Goal: Task Accomplishment & Management: Complete application form

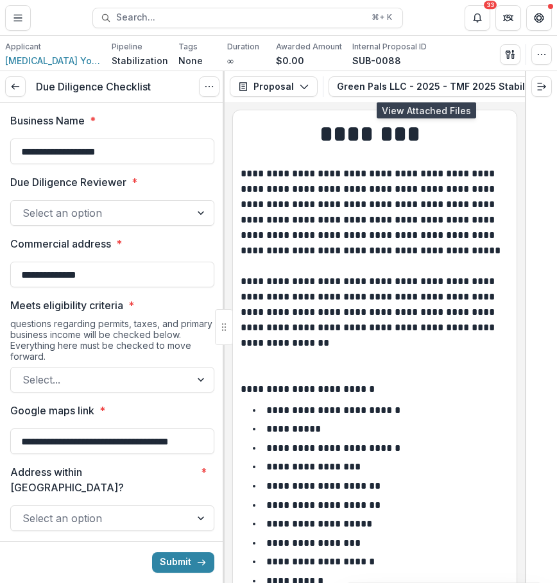
scroll to position [0, 235]
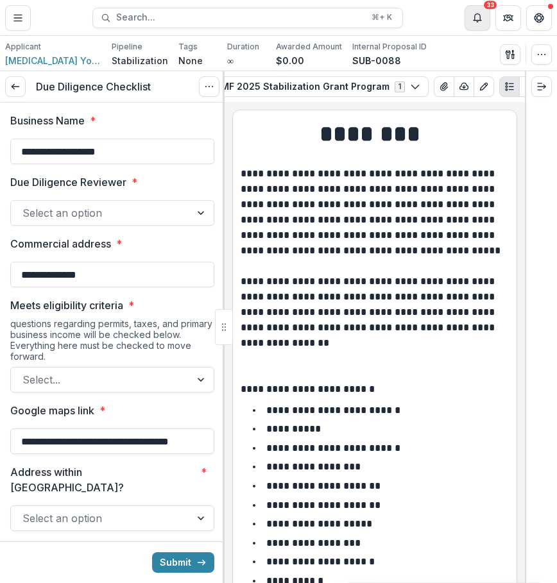
click at [471, 17] on button "Notifications" at bounding box center [477, 18] width 26 height 26
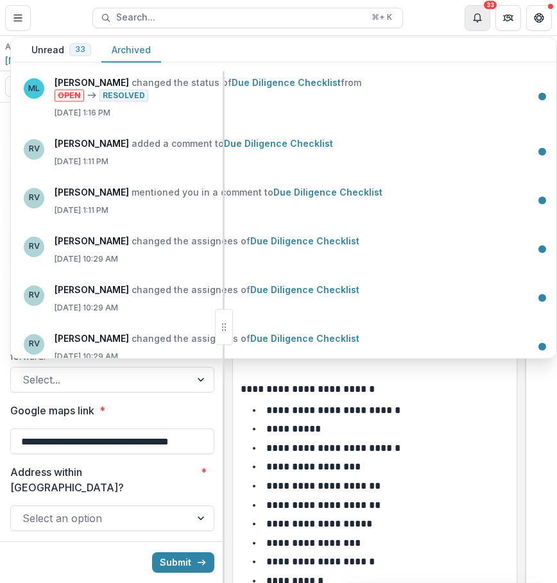
click at [481, 15] on icon "Notifications" at bounding box center [477, 18] width 10 height 10
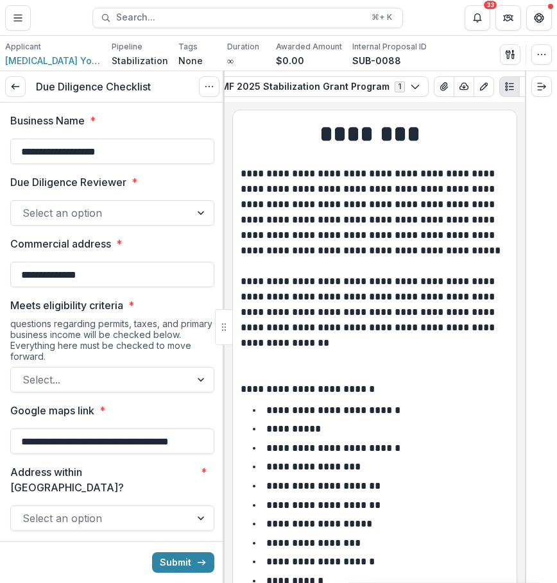
click at [155, 212] on div at bounding box center [100, 213] width 156 height 18
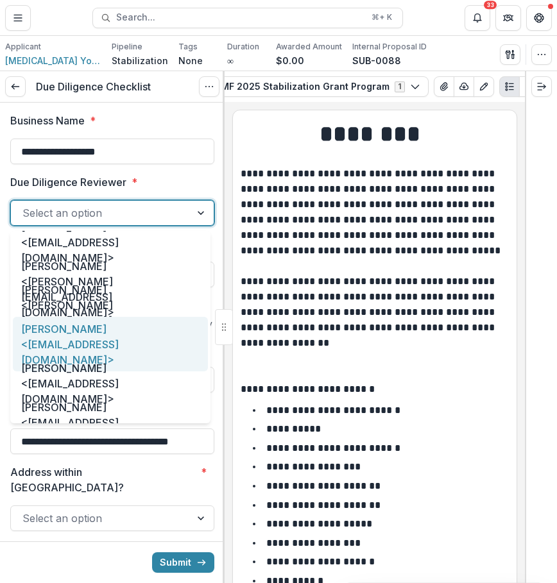
scroll to position [66, 0]
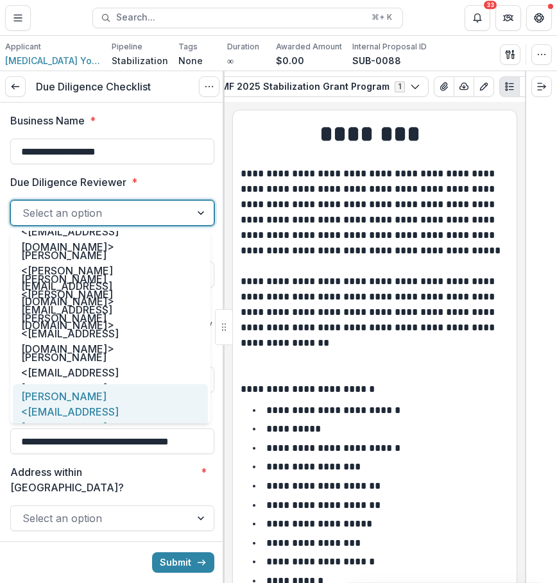
click at [118, 409] on div "[PERSON_NAME] <[EMAIL_ADDRESS][DOMAIN_NAME]>" at bounding box center [110, 411] width 195 height 55
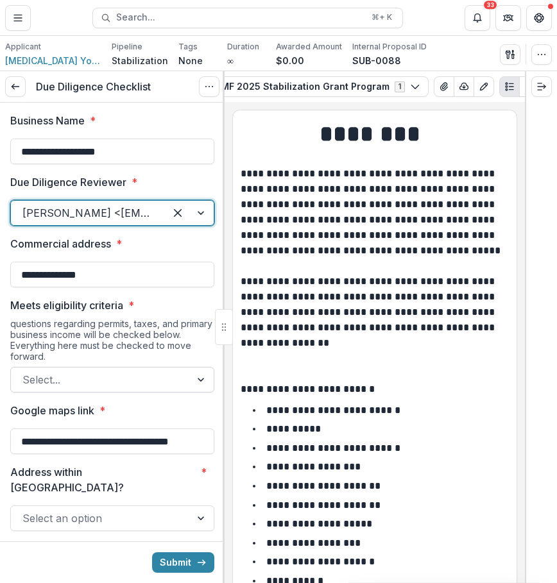
click at [180, 379] on div "Select..." at bounding box center [101, 379] width 180 height 21
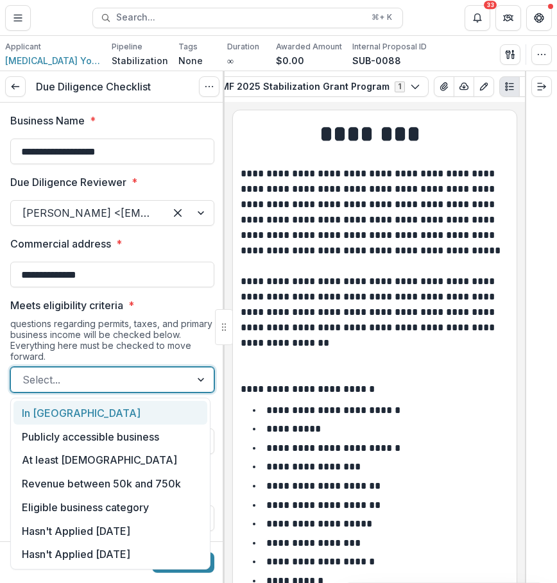
drag, startPoint x: 119, startPoint y: 378, endPoint x: 108, endPoint y: 378, distance: 11.5
click at [108, 378] on div at bounding box center [100, 380] width 156 height 18
click at [133, 410] on div "In [GEOGRAPHIC_DATA]" at bounding box center [110, 413] width 194 height 24
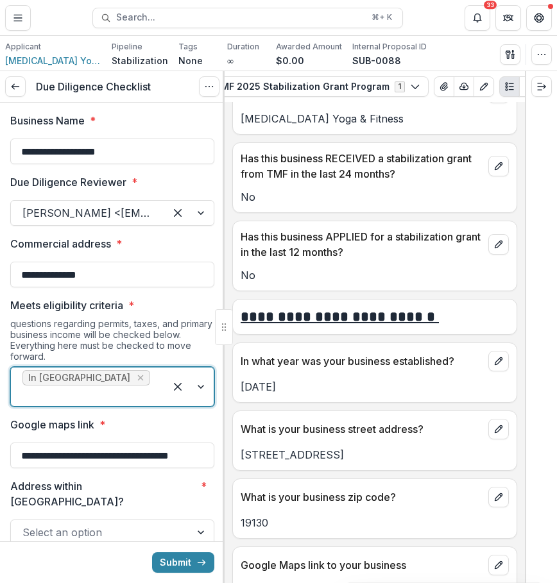
scroll to position [536, 0]
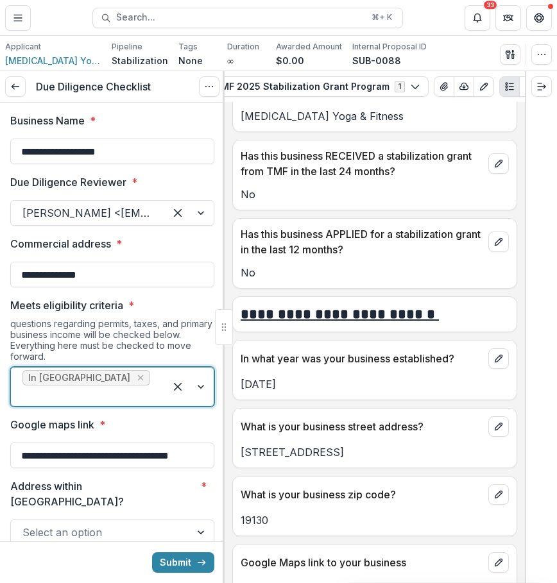
click at [120, 387] on div at bounding box center [87, 396] width 131 height 18
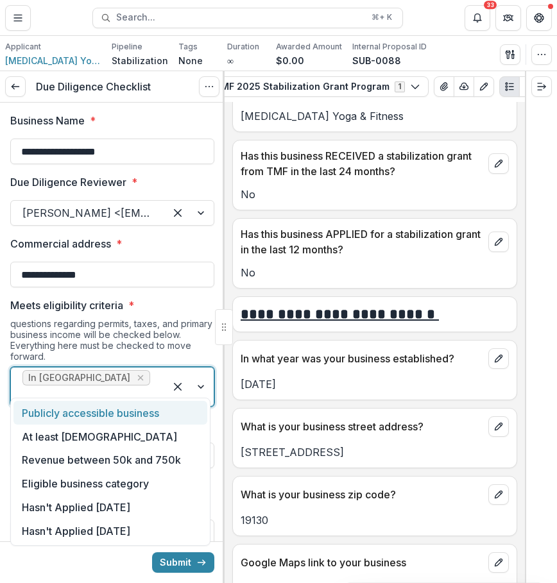
click at [121, 399] on div "Publicly accessible business At least [DEMOGRAPHIC_DATA] Revenue between 50k an…" at bounding box center [110, 472] width 200 height 148
click at [122, 412] on div "Publicly accessible business" at bounding box center [110, 413] width 194 height 24
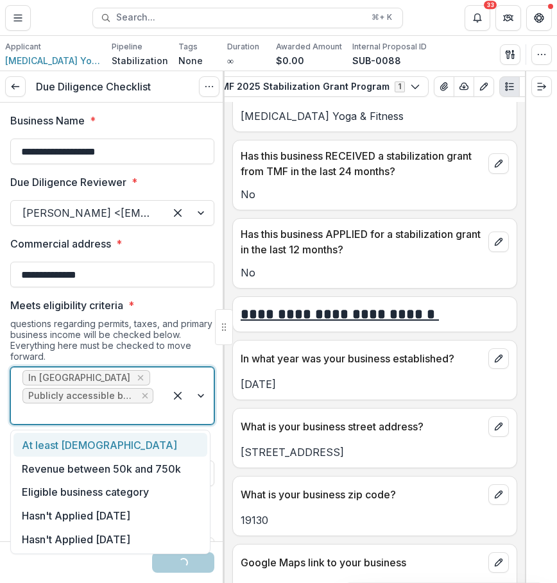
click at [140, 408] on div at bounding box center [87, 414] width 131 height 18
click at [125, 446] on div "At least [DEMOGRAPHIC_DATA]" at bounding box center [110, 445] width 194 height 24
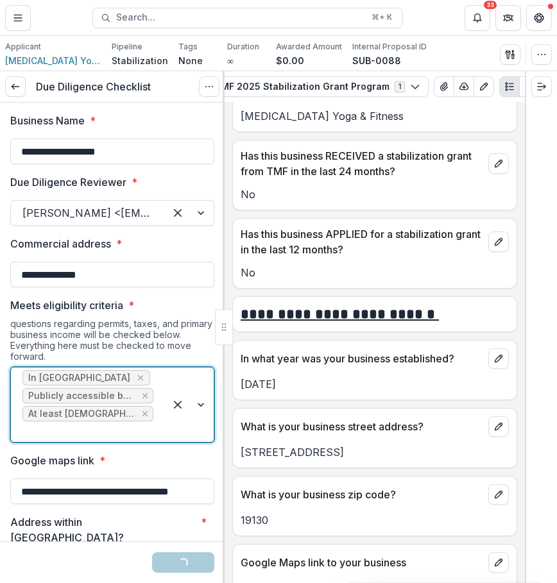
click at [154, 412] on div "In [GEOGRAPHIC_DATA] Publicly accessible business At least [DEMOGRAPHIC_DATA]" at bounding box center [88, 404] width 154 height 74
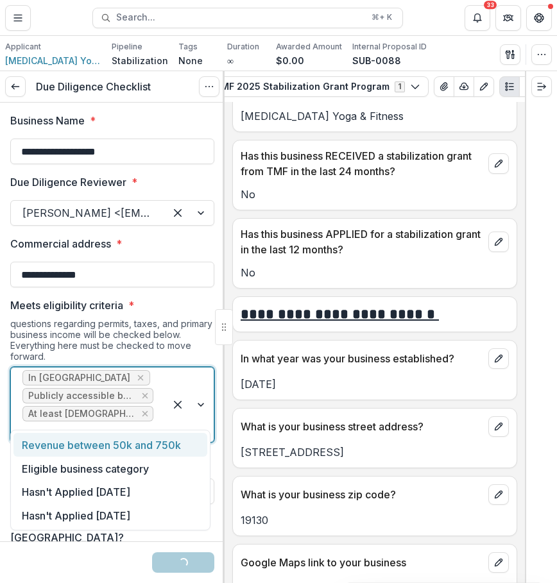
click at [153, 438] on div "Revenue between 50k and 750k" at bounding box center [110, 445] width 194 height 24
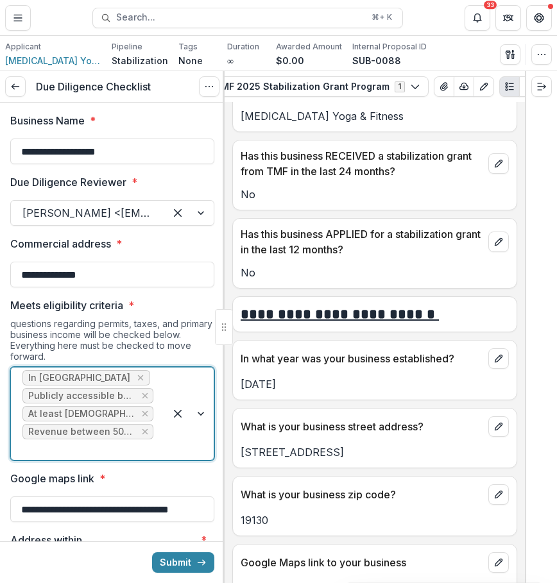
click at [160, 439] on div "In [GEOGRAPHIC_DATA] Publicly accessible business At least [DEMOGRAPHIC_DATA] R…" at bounding box center [88, 413] width 154 height 92
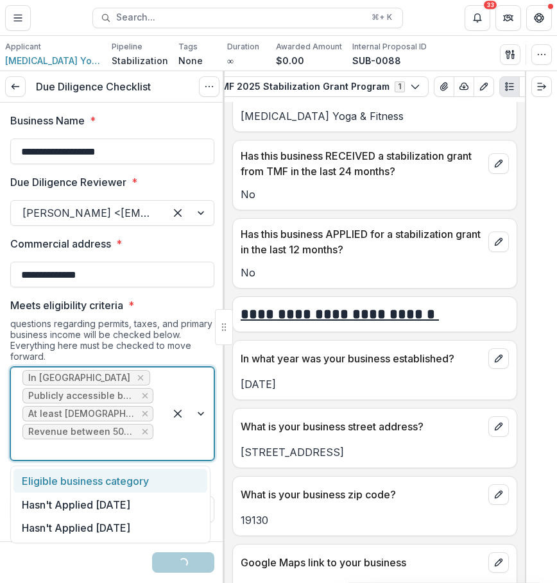
click at [155, 472] on div "Eligible business category" at bounding box center [110, 481] width 194 height 24
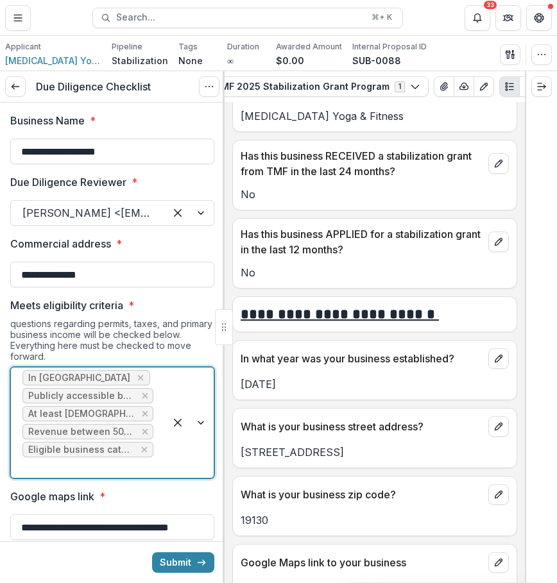
click at [166, 458] on div at bounding box center [189, 422] width 49 height 110
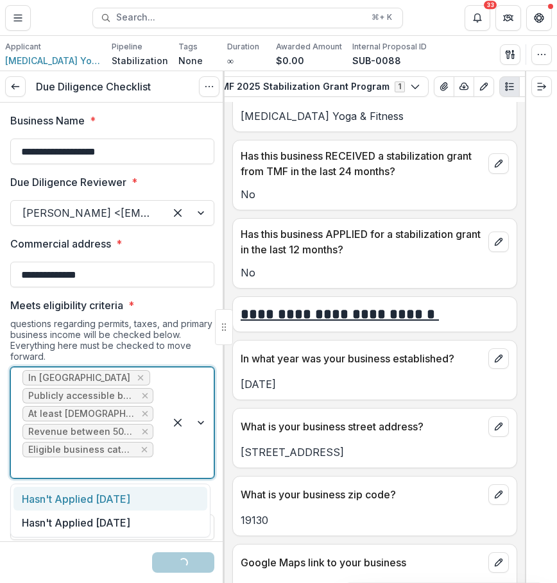
click at [162, 494] on div "Hasn't Applied [DATE]" at bounding box center [110, 499] width 194 height 24
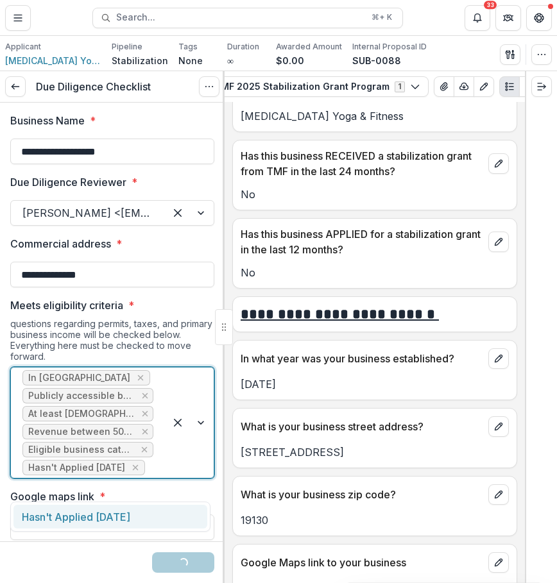
click at [175, 478] on div at bounding box center [189, 422] width 49 height 110
click at [168, 511] on div "Hasn't Applied [DATE]" at bounding box center [110, 517] width 194 height 24
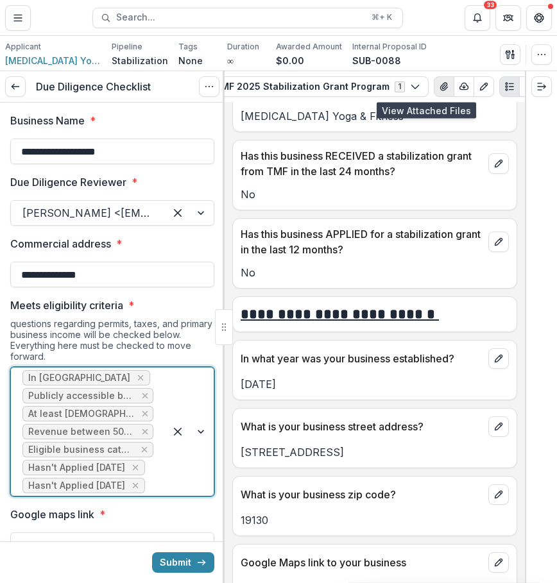
click at [439, 83] on icon "View Attached Files" at bounding box center [444, 86] width 10 height 10
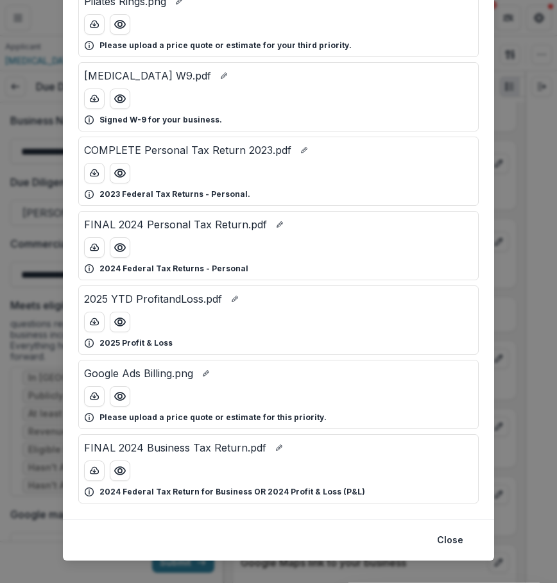
scroll to position [423, 0]
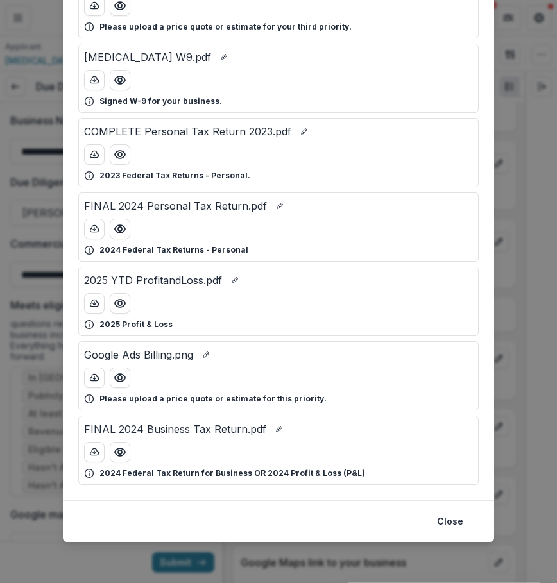
click at [517, 217] on div "Attached Files Bala Weights.png Please upload a price quote or estimate for you…" at bounding box center [278, 291] width 557 height 583
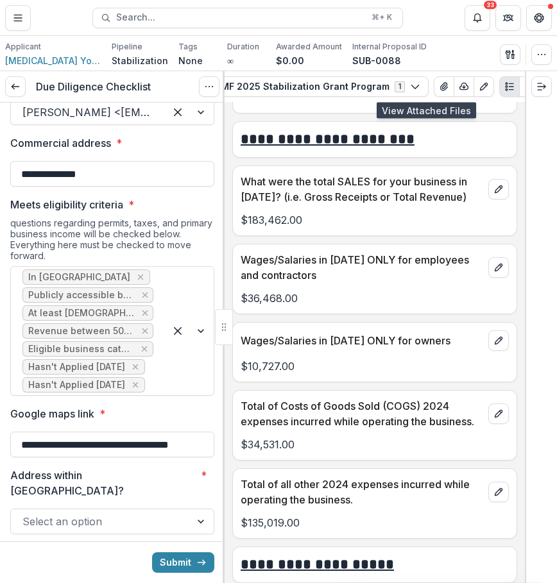
scroll to position [6338, 0]
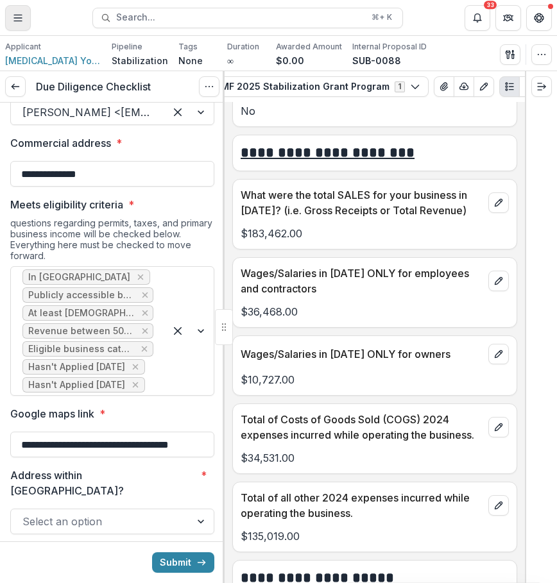
click at [17, 10] on button "Toggle Menu" at bounding box center [18, 18] width 26 height 26
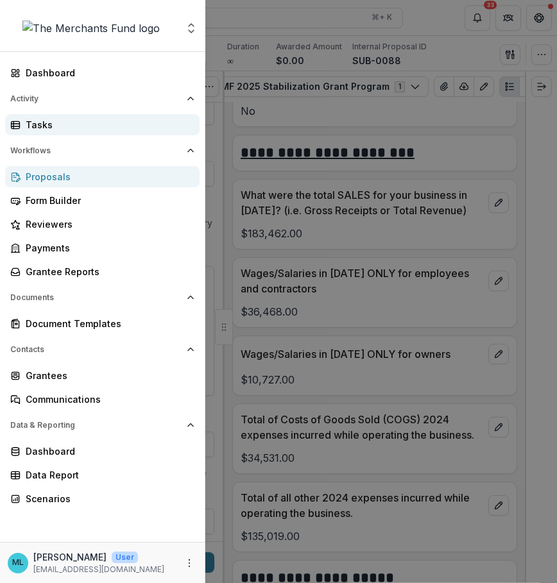
click at [98, 126] on div "Tasks" at bounding box center [108, 124] width 164 height 13
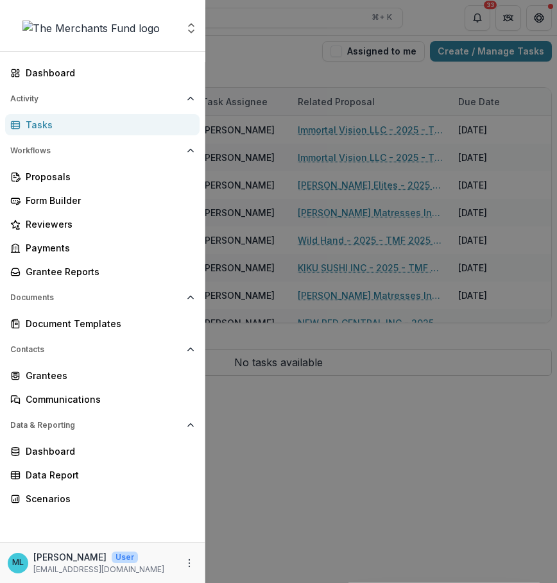
click at [223, 42] on div "Aggregate Analysis Foundations The Merchants Fund Team Settings Dashboard Activ…" at bounding box center [278, 291] width 557 height 583
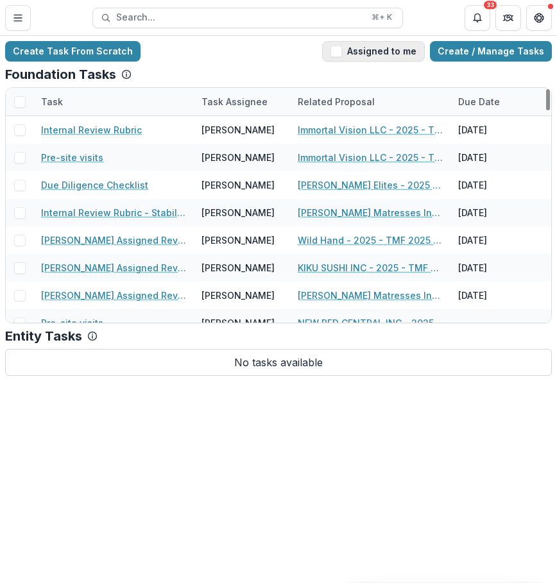
click at [385, 42] on button "Assigned to me" at bounding box center [373, 51] width 103 height 21
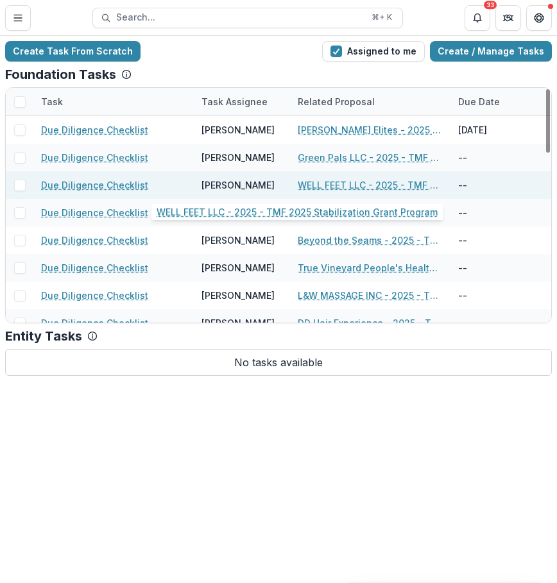
click at [380, 181] on link "WELL FEET LLC - 2025 - TMF 2025 Stabilization Grant Program" at bounding box center [370, 184] width 145 height 13
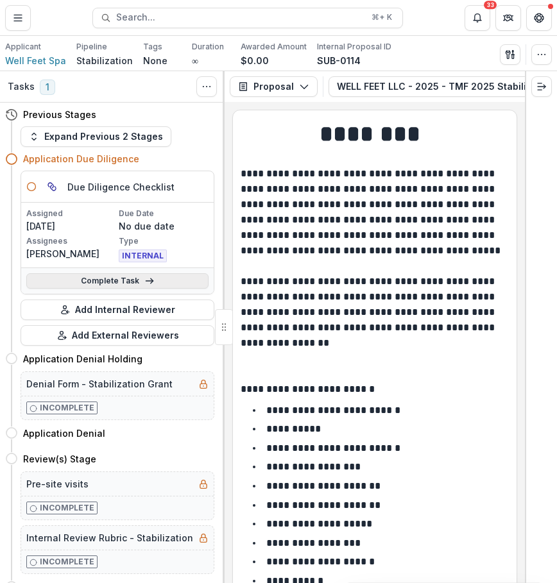
click at [174, 279] on link "Complete Task" at bounding box center [117, 280] width 182 height 15
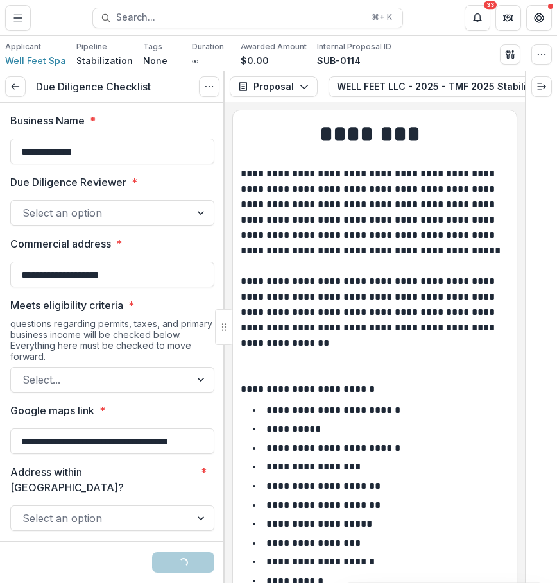
click at [185, 224] on div "Select an option" at bounding box center [112, 213] width 204 height 26
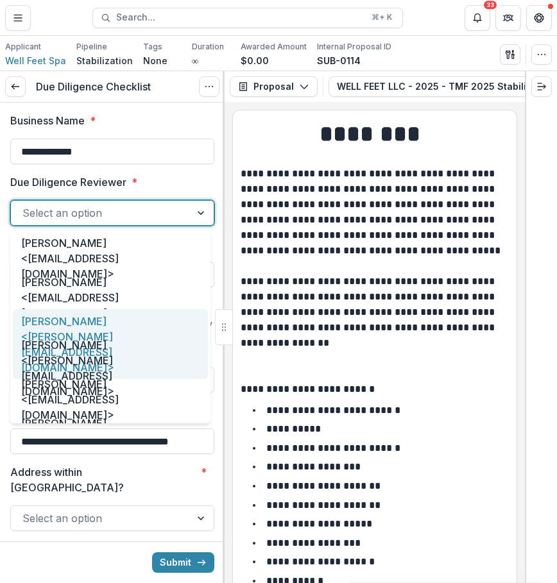
scroll to position [66, 0]
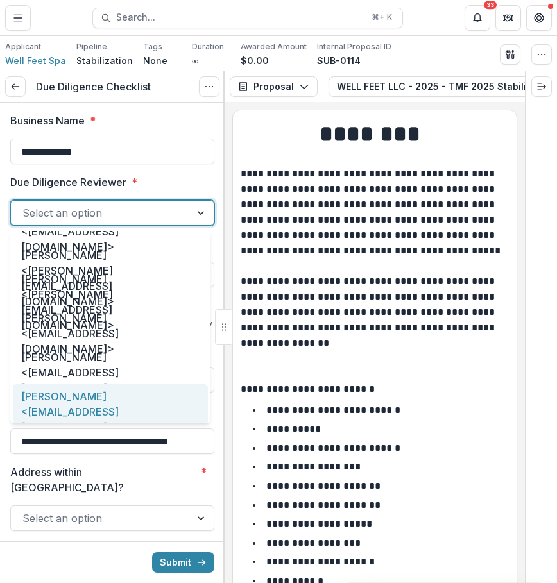
click at [112, 399] on div "[PERSON_NAME] <[EMAIL_ADDRESS][DOMAIN_NAME]>" at bounding box center [110, 411] width 195 height 55
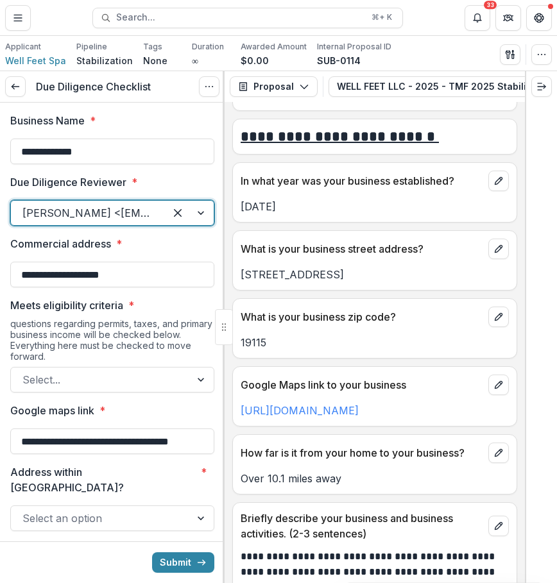
scroll to position [710, 0]
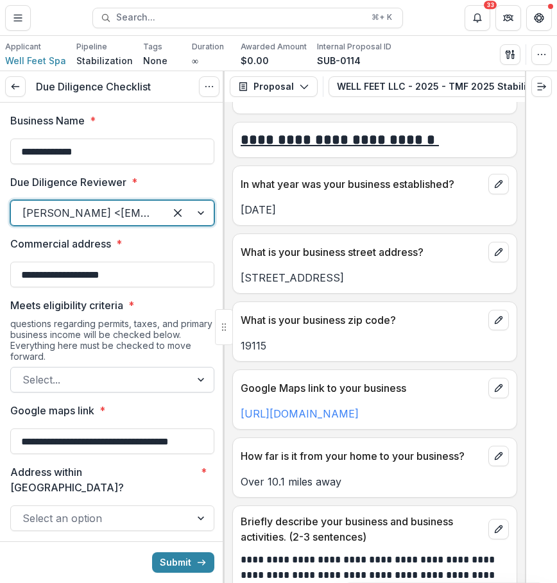
click at [144, 382] on div at bounding box center [100, 380] width 156 height 18
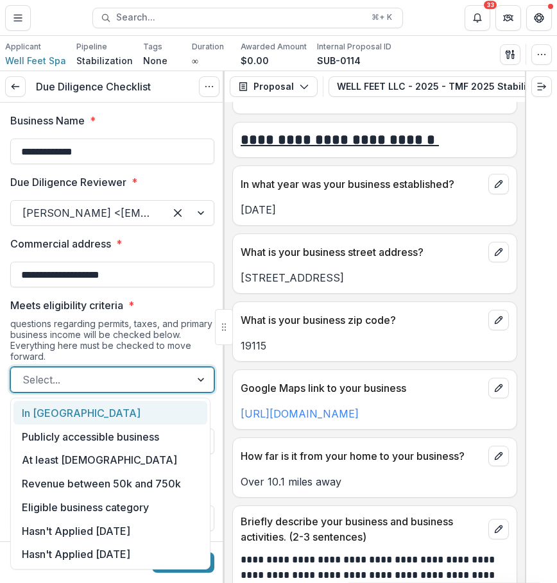
click at [173, 401] on div "In [GEOGRAPHIC_DATA]" at bounding box center [110, 413] width 194 height 24
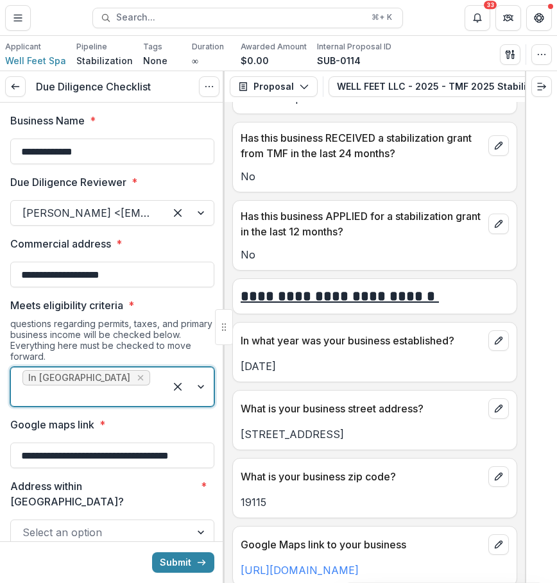
scroll to position [551, 0]
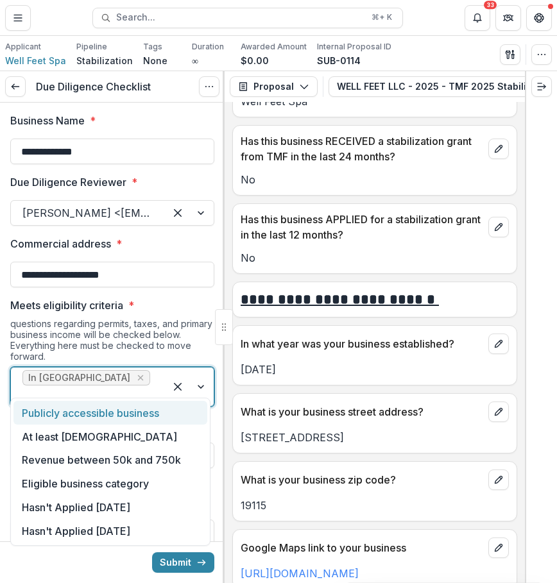
click at [138, 389] on div "In [GEOGRAPHIC_DATA]" at bounding box center [88, 386] width 154 height 38
click at [126, 422] on div "Publicly accessible business" at bounding box center [110, 413] width 194 height 24
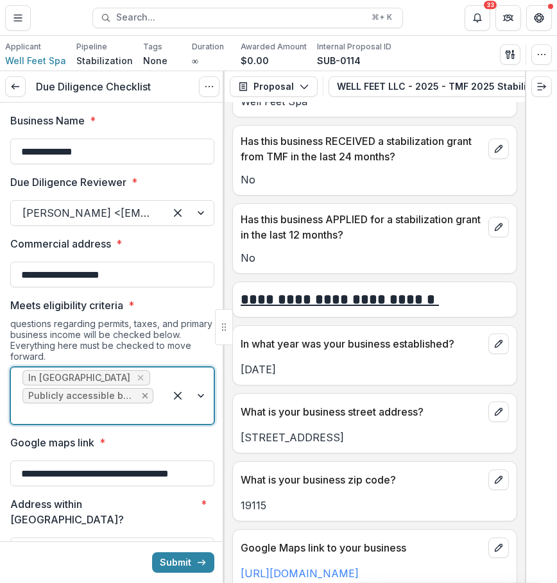
click at [140, 391] on icon "Remove Publicly accessible business" at bounding box center [145, 395] width 10 height 10
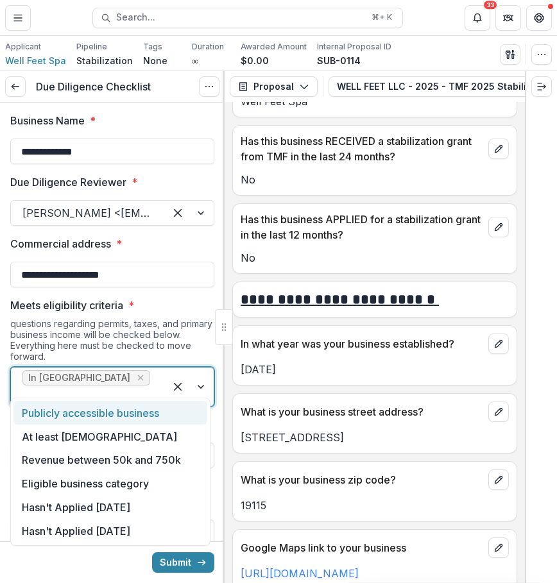
click at [137, 391] on div "In [GEOGRAPHIC_DATA]" at bounding box center [112, 387] width 204 height 40
click at [132, 408] on div "Publicly accessible business" at bounding box center [110, 413] width 194 height 24
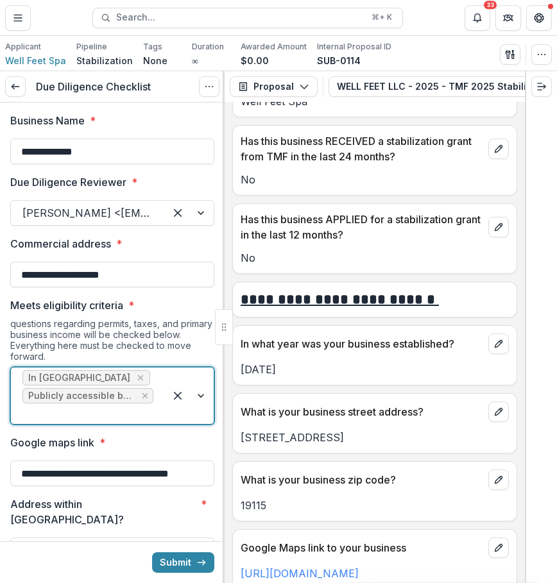
click at [146, 408] on div at bounding box center [87, 414] width 131 height 18
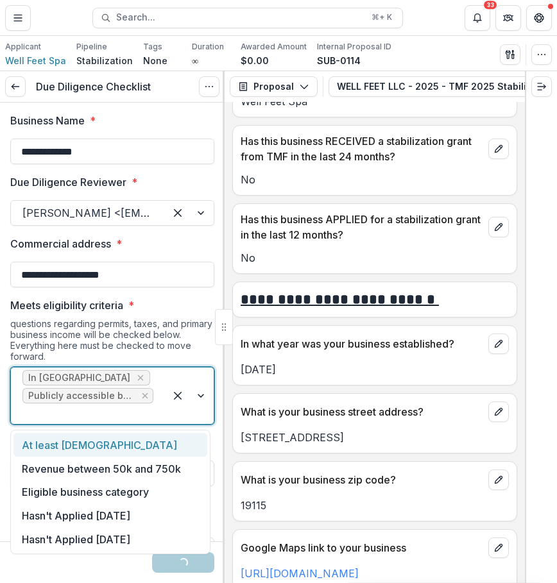
click at [140, 448] on div "At least [DEMOGRAPHIC_DATA]" at bounding box center [110, 445] width 194 height 24
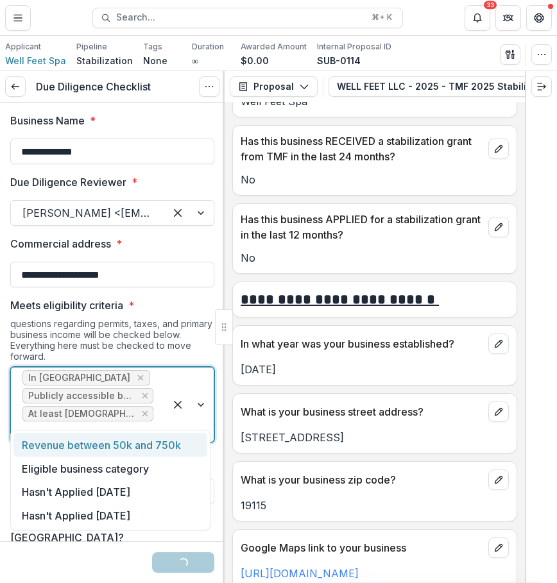
click at [158, 414] on div "In [GEOGRAPHIC_DATA] Publicly accessible business At least [DEMOGRAPHIC_DATA]" at bounding box center [88, 404] width 154 height 74
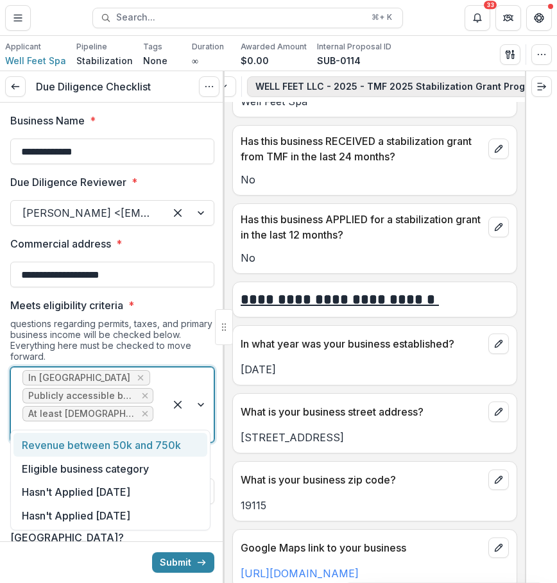
scroll to position [0, 238]
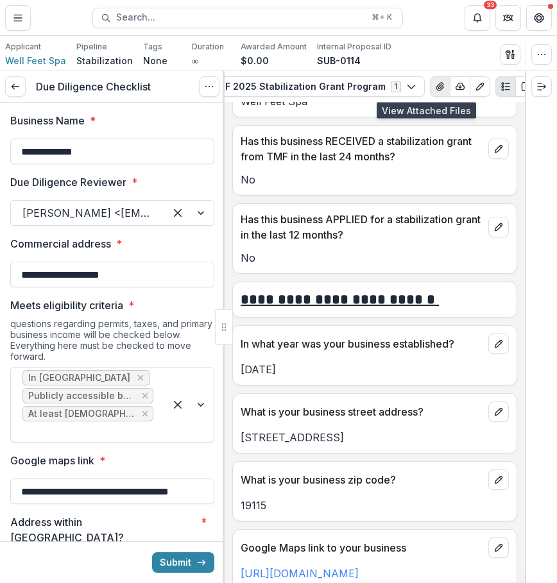
click at [435, 88] on icon "View Attached Files" at bounding box center [440, 86] width 10 height 10
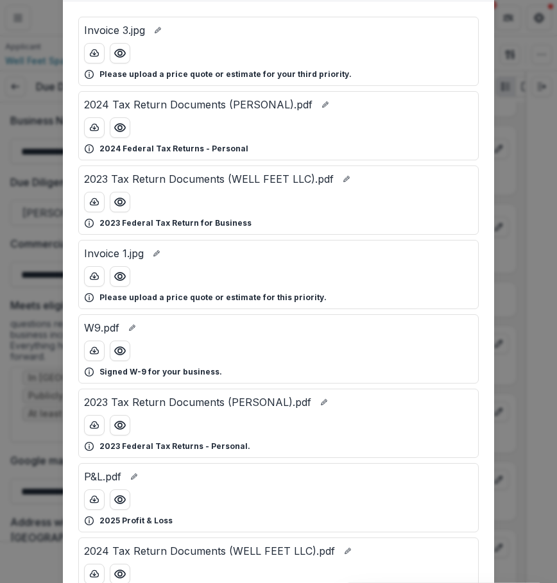
scroll to position [274, 0]
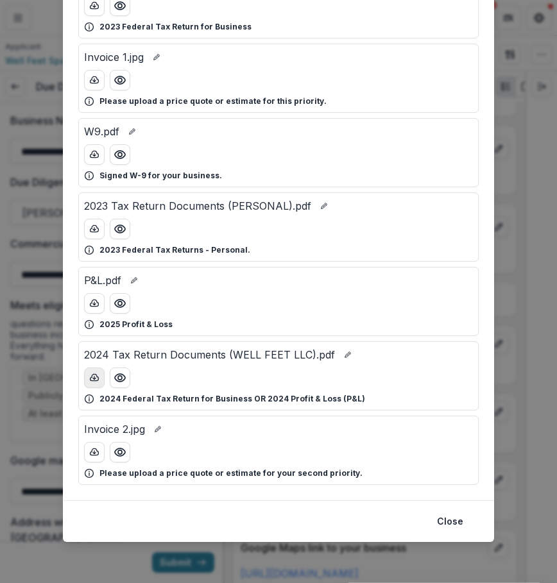
click at [95, 379] on icon "download-button" at bounding box center [94, 378] width 10 height 10
click at [456, 515] on button "Close" at bounding box center [450, 521] width 42 height 21
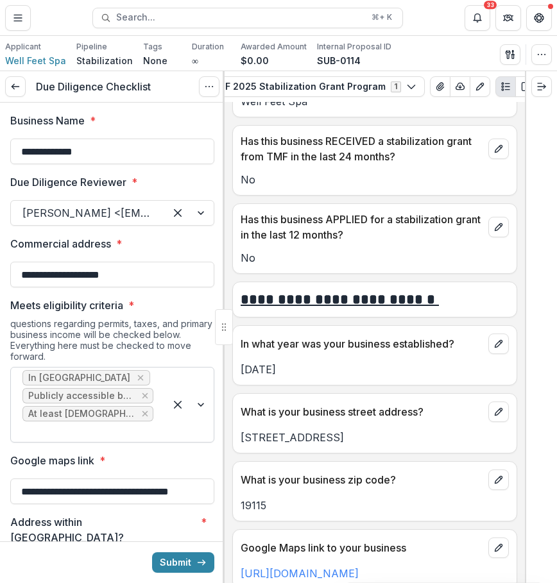
click at [152, 419] on div "In [GEOGRAPHIC_DATA] Publicly accessible business At least [DEMOGRAPHIC_DATA]" at bounding box center [88, 404] width 154 height 74
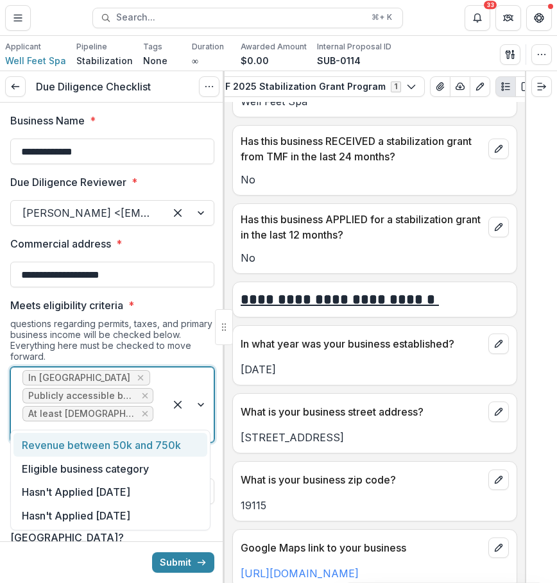
click at [160, 451] on div "Revenue between 50k and 750k" at bounding box center [110, 445] width 194 height 24
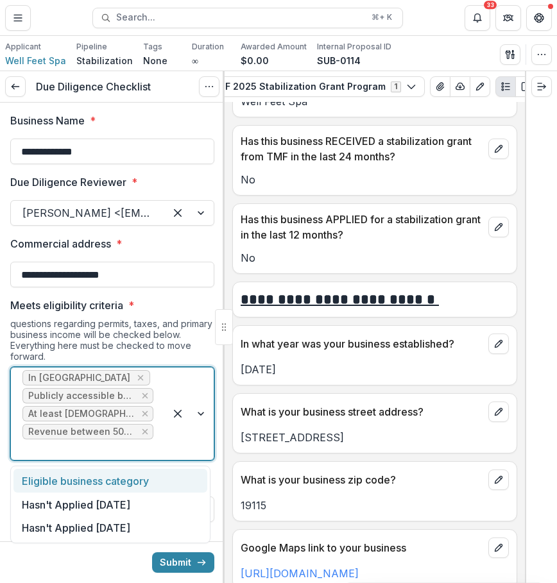
click at [171, 427] on div at bounding box center [189, 413] width 49 height 92
click at [154, 491] on div "Eligible business category" at bounding box center [110, 481] width 194 height 24
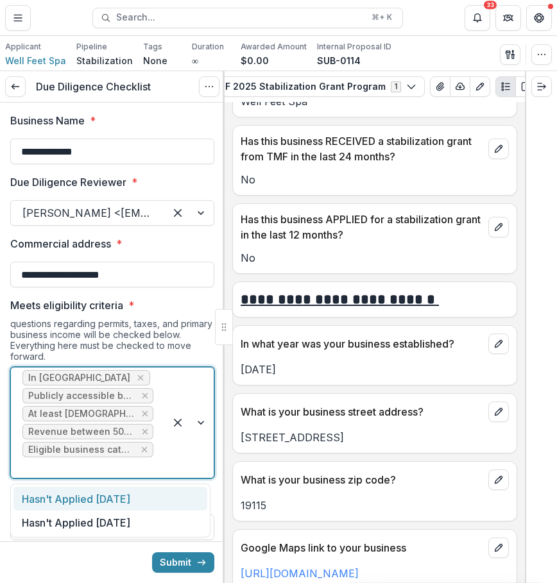
click at [109, 465] on div at bounding box center [87, 467] width 131 height 18
click at [100, 487] on div "Hasn't Applied [DATE]" at bounding box center [110, 499] width 194 height 24
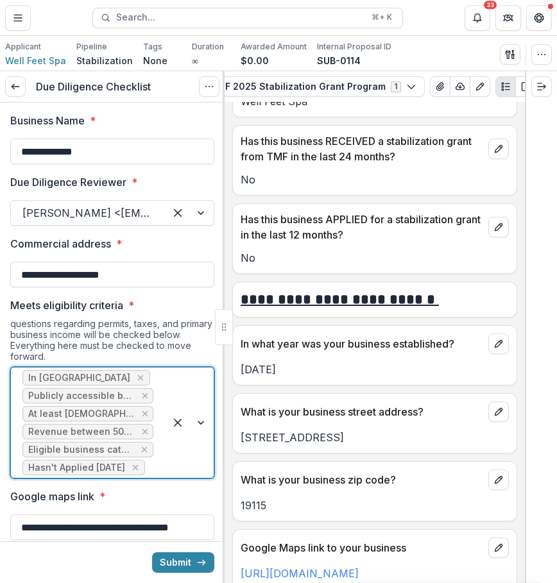
click at [147, 476] on div at bounding box center [150, 467] width 6 height 18
click at [155, 478] on div "In [GEOGRAPHIC_DATA] Publicly accessible business At least [DEMOGRAPHIC_DATA] R…" at bounding box center [88, 422] width 154 height 110
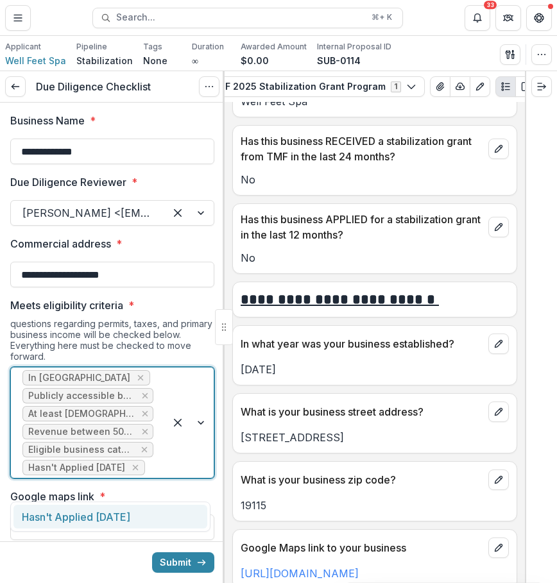
click at [155, 478] on div "In [GEOGRAPHIC_DATA] Publicly accessible business At least [DEMOGRAPHIC_DATA] R…" at bounding box center [88, 422] width 154 height 110
click at [140, 510] on div "Hasn't Applied [DATE]" at bounding box center [110, 517] width 194 height 24
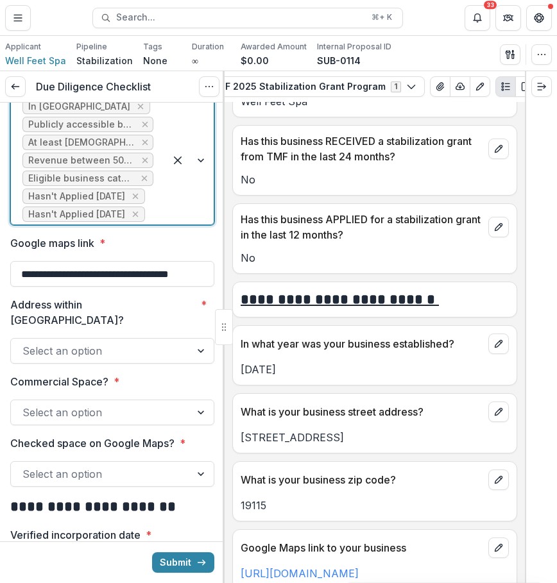
scroll to position [280, 0]
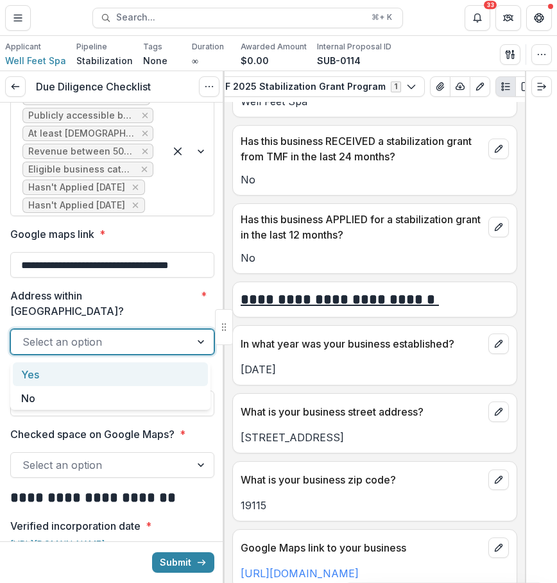
click at [149, 351] on div at bounding box center [100, 342] width 156 height 18
click at [142, 371] on div "Yes" at bounding box center [110, 374] width 195 height 24
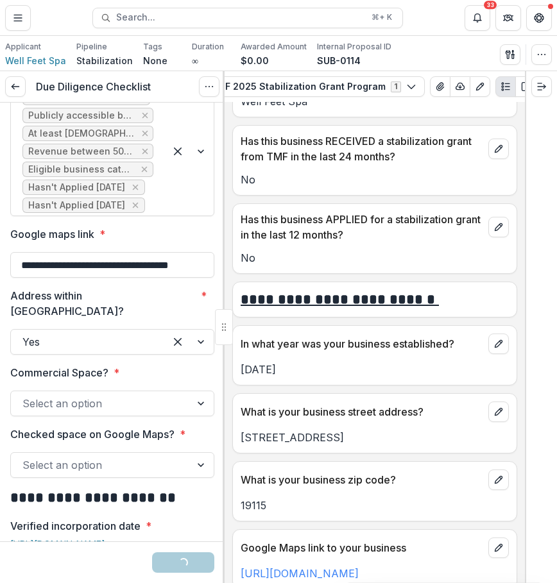
click at [167, 416] on div "Select an option" at bounding box center [112, 403] width 204 height 26
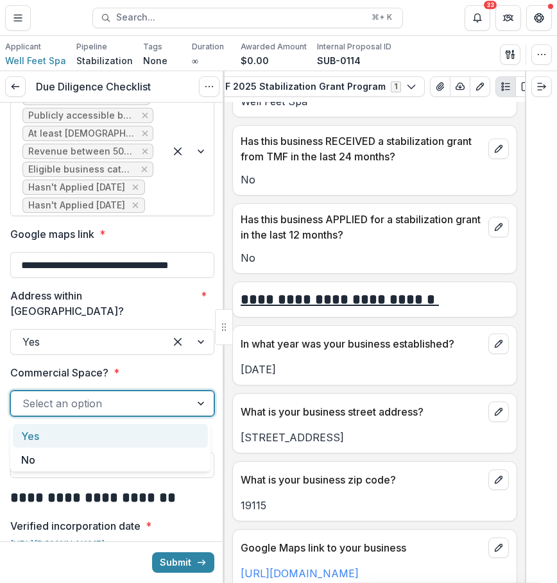
click at [165, 437] on div "Yes" at bounding box center [110, 436] width 195 height 24
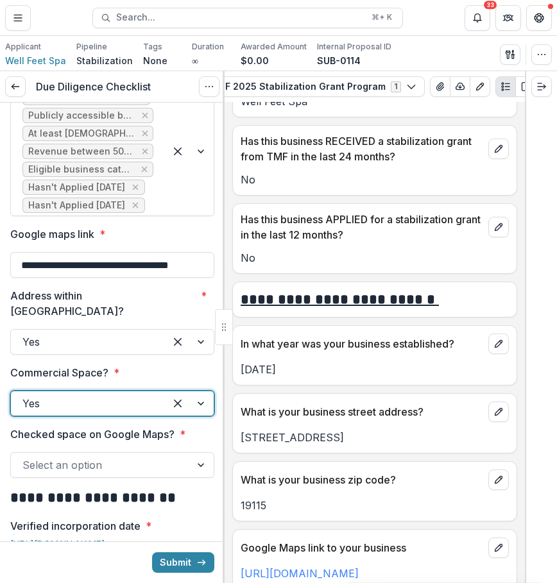
click at [181, 457] on div "Select an option" at bounding box center [101, 465] width 180 height 21
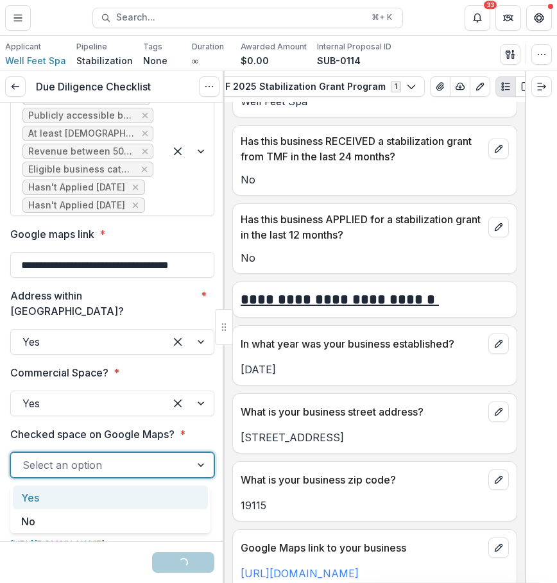
click at [167, 492] on div "Yes" at bounding box center [110, 497] width 195 height 24
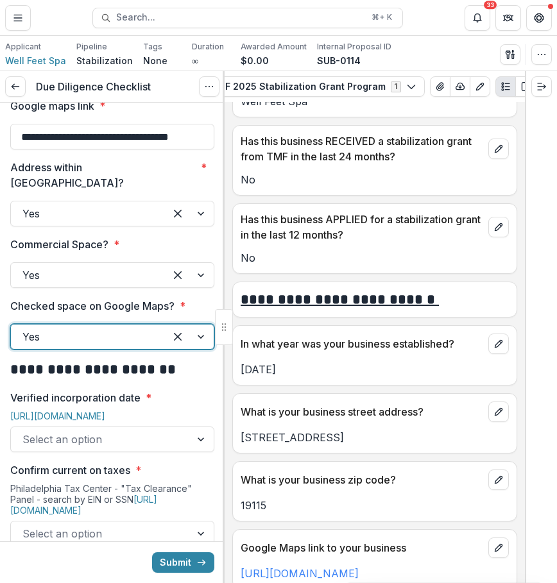
scroll to position [414, 0]
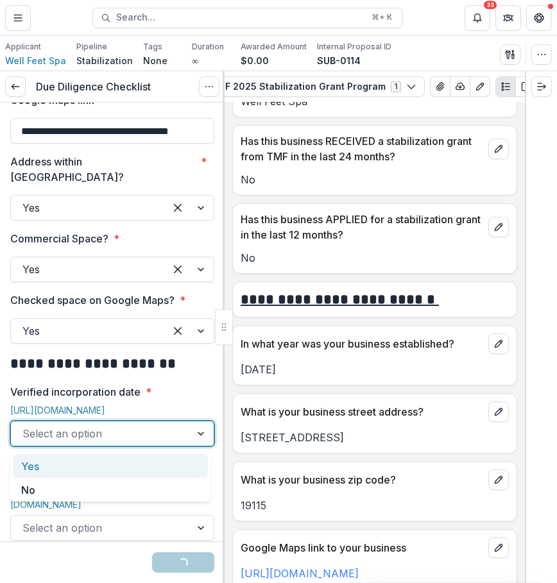
click at [162, 437] on div at bounding box center [100, 433] width 156 height 18
click at [105, 411] on link "[URL][DOMAIN_NAME]" at bounding box center [57, 410] width 95 height 11
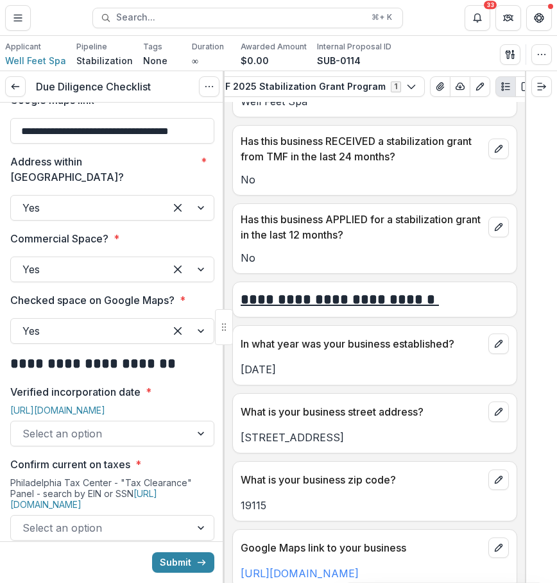
click at [114, 432] on div at bounding box center [100, 433] width 156 height 18
click at [105, 415] on link "[URL][DOMAIN_NAME]" at bounding box center [57, 410] width 95 height 11
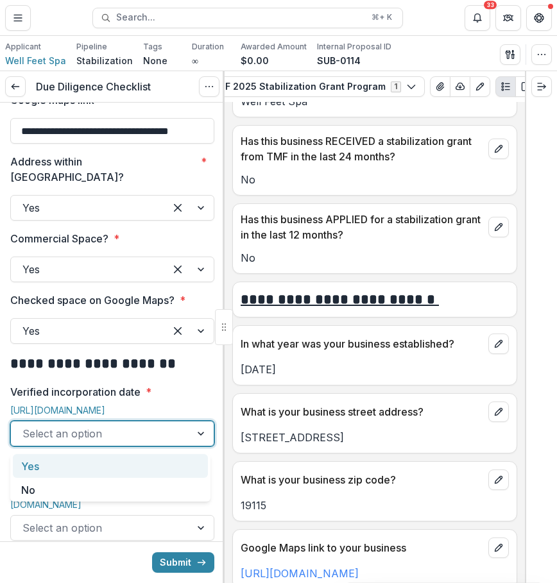
click at [148, 442] on div at bounding box center [100, 433] width 156 height 18
click at [145, 463] on div "Yes" at bounding box center [110, 466] width 195 height 24
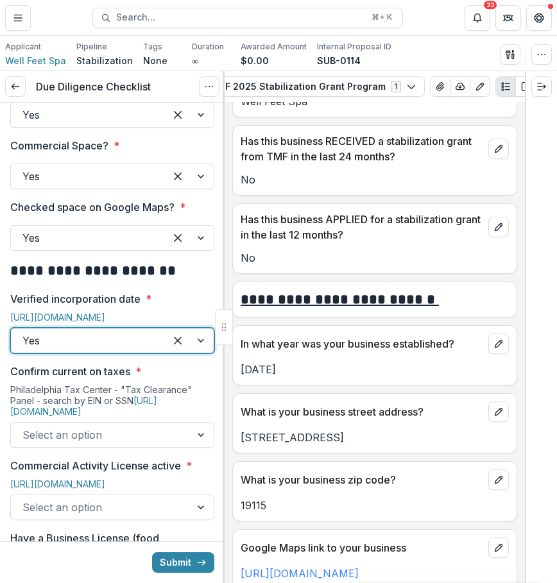
scroll to position [555, 0]
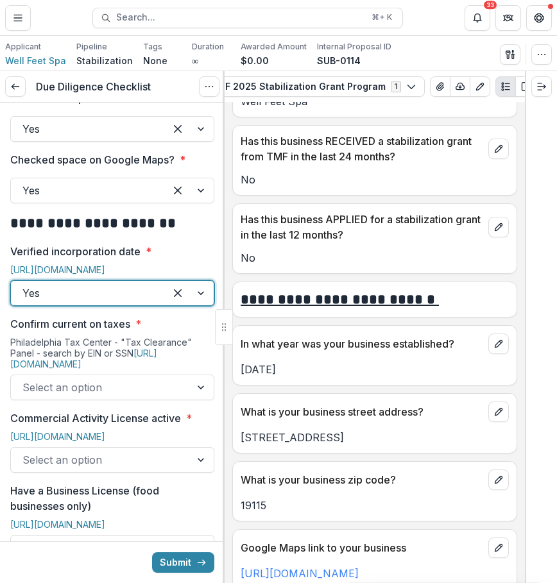
click at [154, 389] on div at bounding box center [100, 387] width 156 height 18
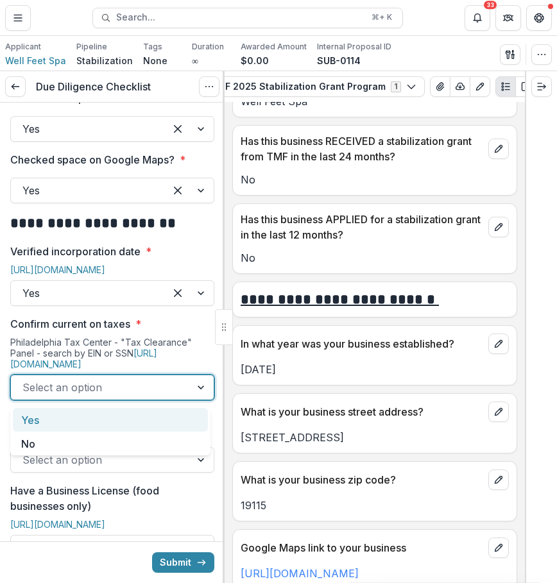
click at [165, 426] on div "Yes" at bounding box center [110, 420] width 195 height 24
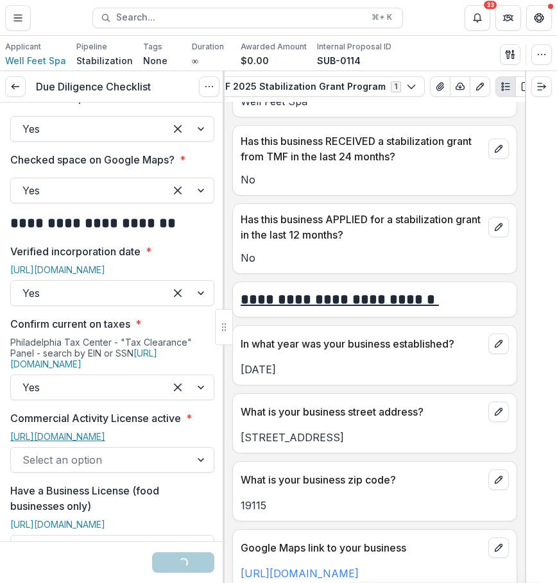
click at [105, 433] on link "[URL][DOMAIN_NAME]" at bounding box center [57, 436] width 95 height 11
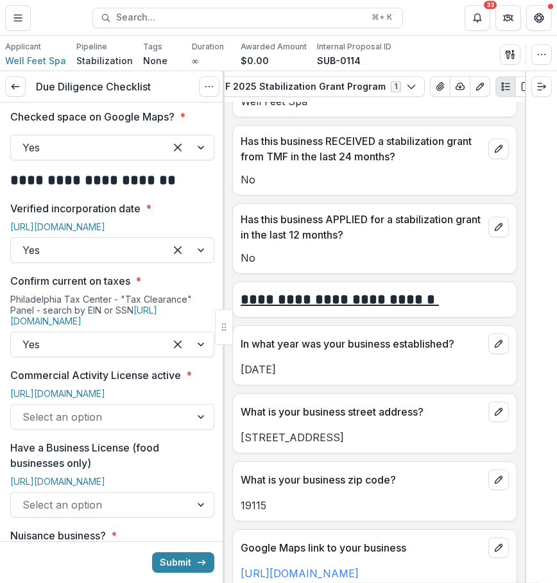
scroll to position [599, 0]
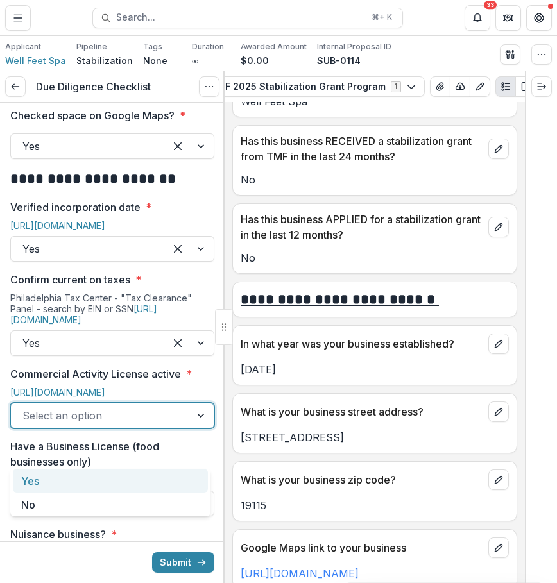
click at [140, 424] on div at bounding box center [100, 416] width 156 height 18
click at [125, 479] on div "Yes" at bounding box center [110, 481] width 195 height 24
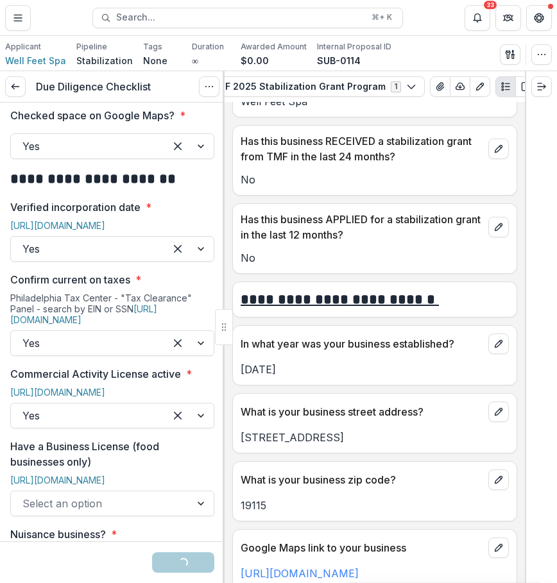
click at [118, 491] on div "[URL][DOMAIN_NAME]" at bounding box center [112, 482] width 204 height 16
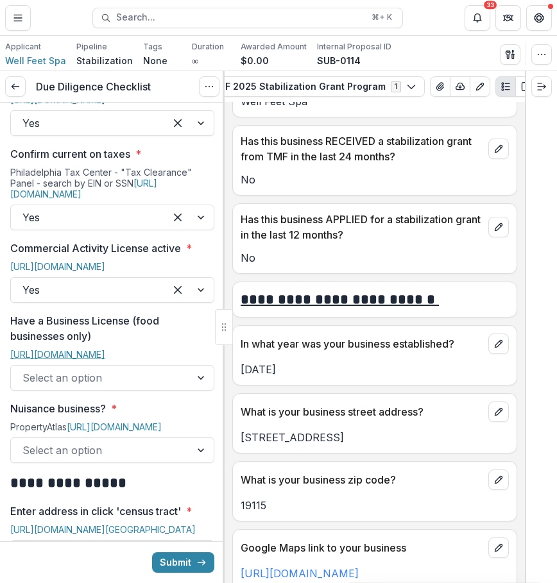
scroll to position [773, 0]
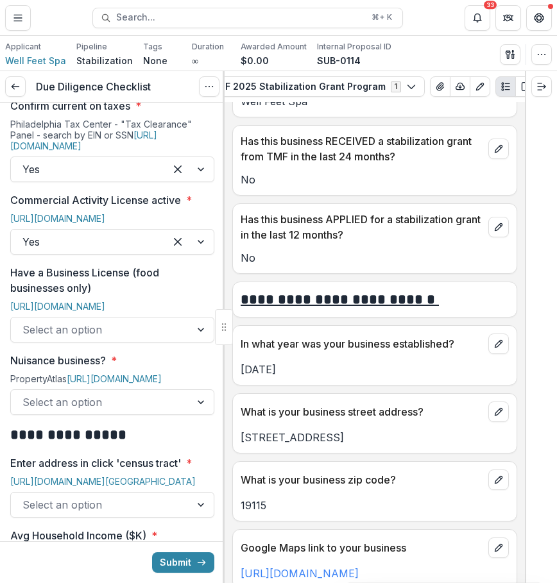
click at [162, 317] on div "[URL][DOMAIN_NAME]" at bounding box center [112, 309] width 204 height 16
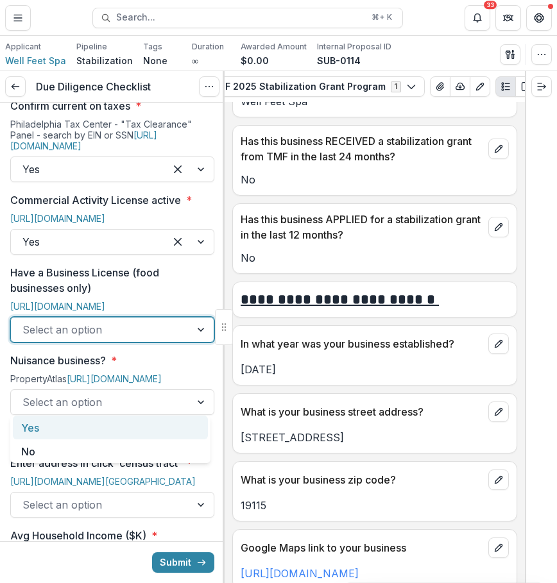
click at [162, 339] on div at bounding box center [100, 330] width 156 height 18
click at [126, 421] on div "Yes" at bounding box center [110, 427] width 195 height 24
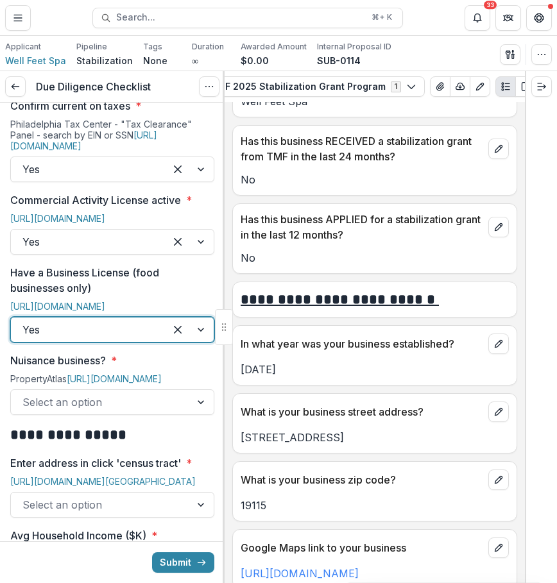
click at [135, 333] on div "Have a Business License (food businesses only) [URL][DOMAIN_NAME] option Yes, s…" at bounding box center [112, 304] width 204 height 78
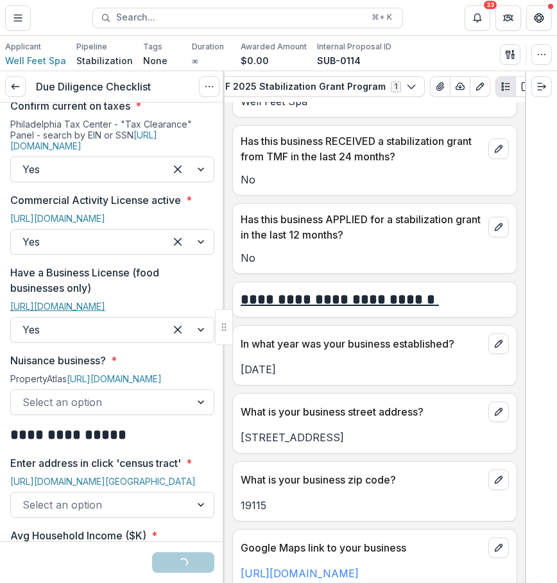
click at [105, 312] on link "[URL][DOMAIN_NAME]" at bounding box center [57, 306] width 95 height 11
click at [120, 389] on div "PropertyAtlas [URL][DOMAIN_NAME]" at bounding box center [112, 381] width 204 height 16
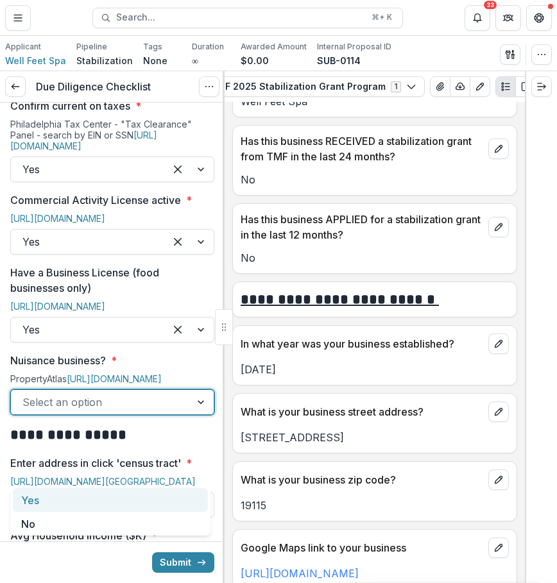
click at [116, 411] on div at bounding box center [100, 402] width 156 height 18
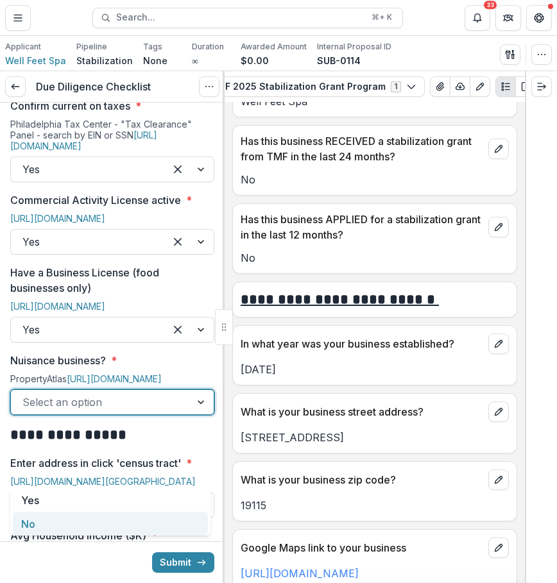
click at [108, 520] on div "No" at bounding box center [110, 524] width 195 height 24
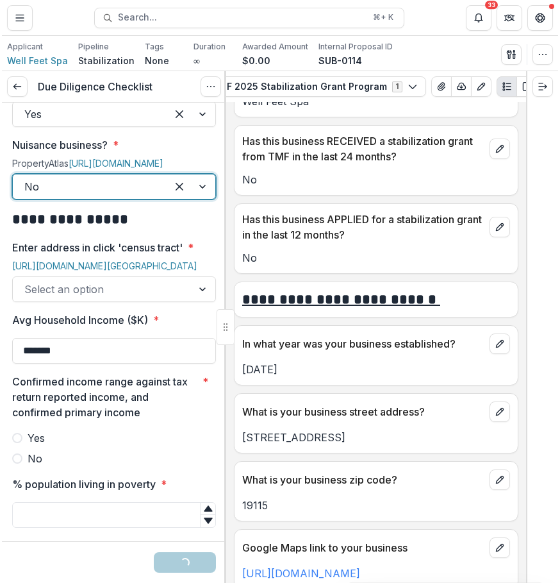
scroll to position [998, 0]
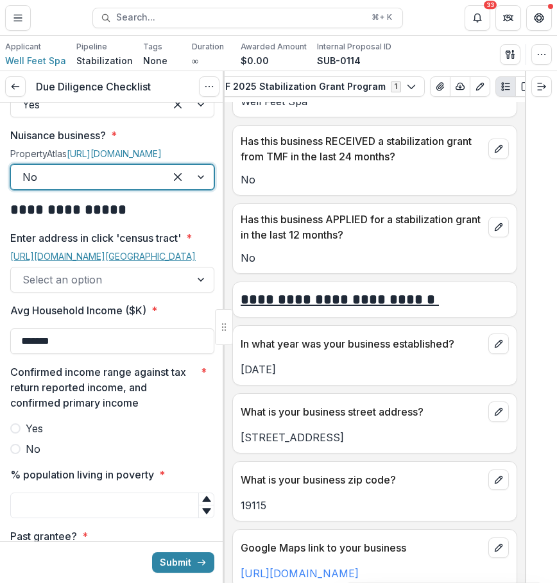
click at [102, 262] on link "[URL][DOMAIN_NAME][GEOGRAPHIC_DATA]" at bounding box center [102, 256] width 185 height 11
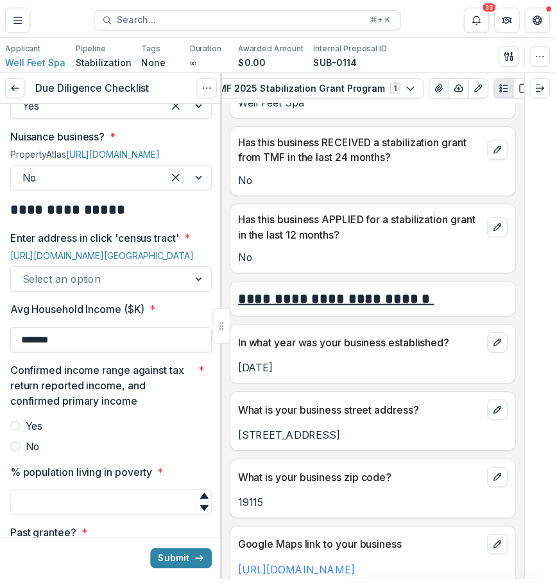
scroll to position [0, 231]
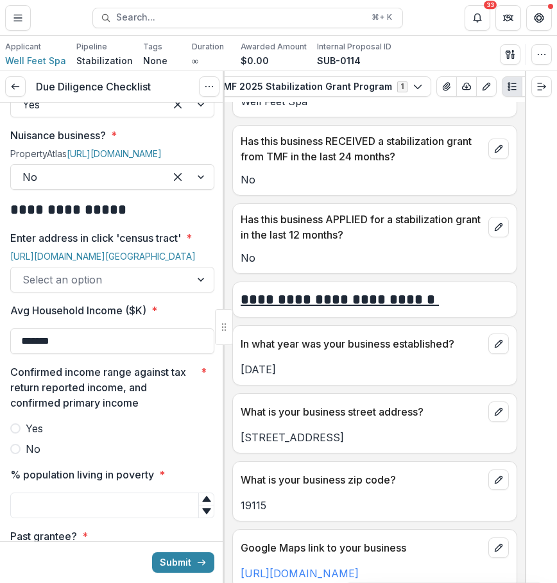
click at [447, 45] on div "Applicant Well Feet Spa Pipeline Stabilization Tags None All tags Duration ∞ Aw…" at bounding box center [278, 54] width 546 height 26
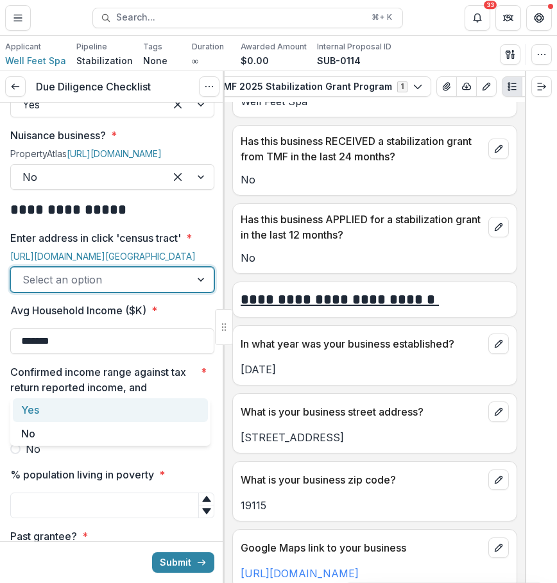
click at [174, 289] on div at bounding box center [100, 280] width 156 height 18
click at [139, 416] on div "Yes" at bounding box center [110, 410] width 195 height 24
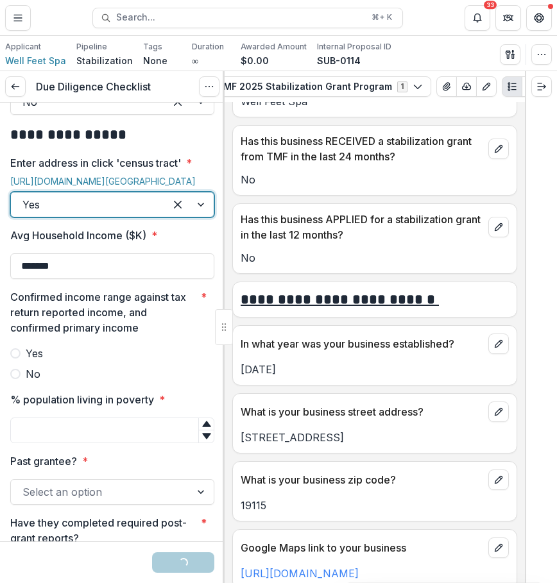
scroll to position [1074, 0]
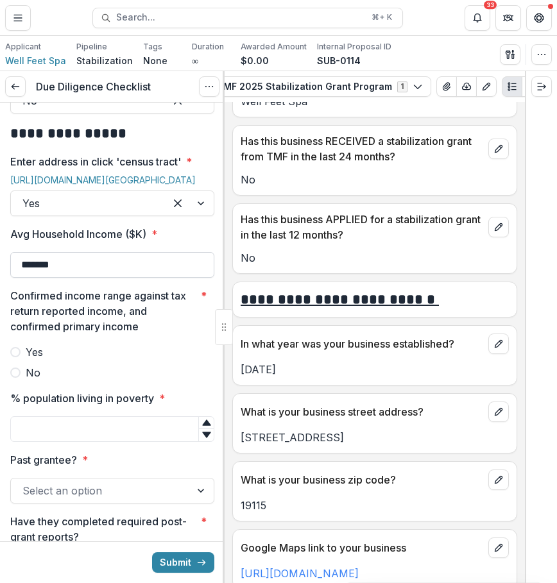
drag, startPoint x: 130, startPoint y: 371, endPoint x: 10, endPoint y: 356, distance: 120.2
click at [10, 278] on input "*******" at bounding box center [112, 265] width 204 height 26
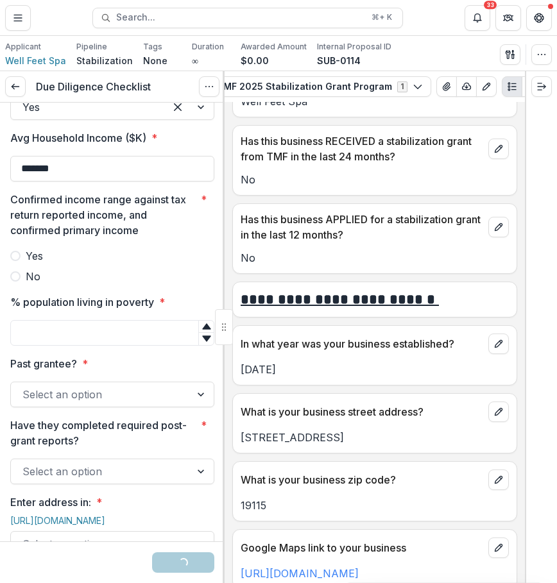
scroll to position [1194, 0]
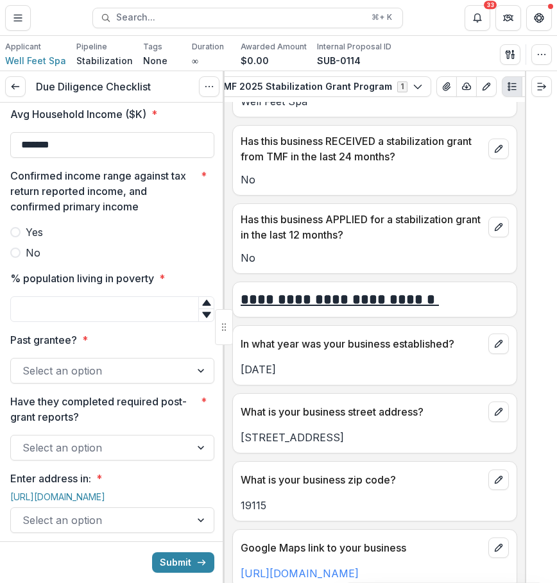
click at [31, 240] on span "Yes" at bounding box center [34, 231] width 17 height 15
type input "*******"
click at [81, 322] on input "% population living in poverty *" at bounding box center [112, 309] width 204 height 26
click at [81, 322] on input "*" at bounding box center [112, 309] width 204 height 26
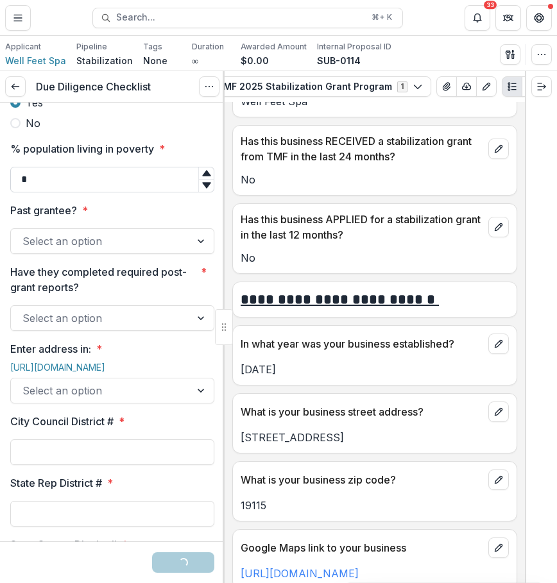
scroll to position [1345, 0]
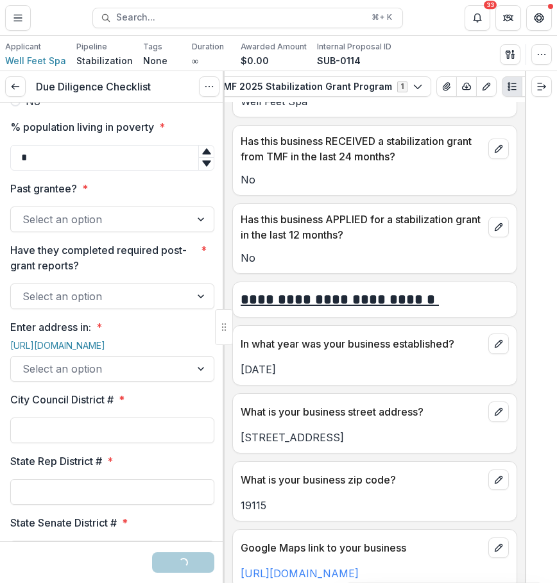
type input "*"
click at [112, 228] on div at bounding box center [100, 219] width 156 height 18
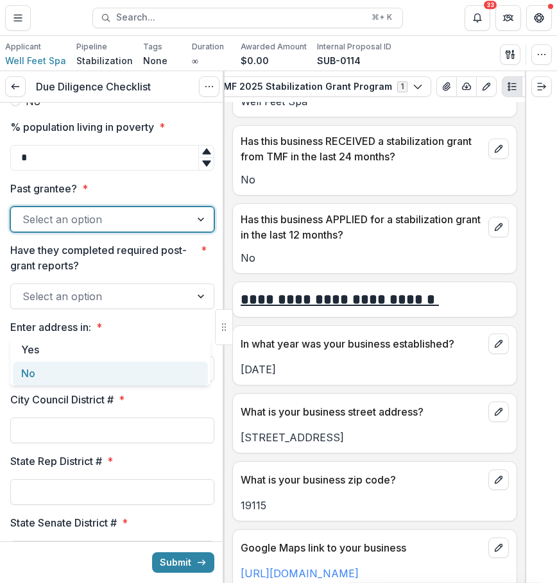
click at [101, 382] on div "No" at bounding box center [110, 374] width 195 height 24
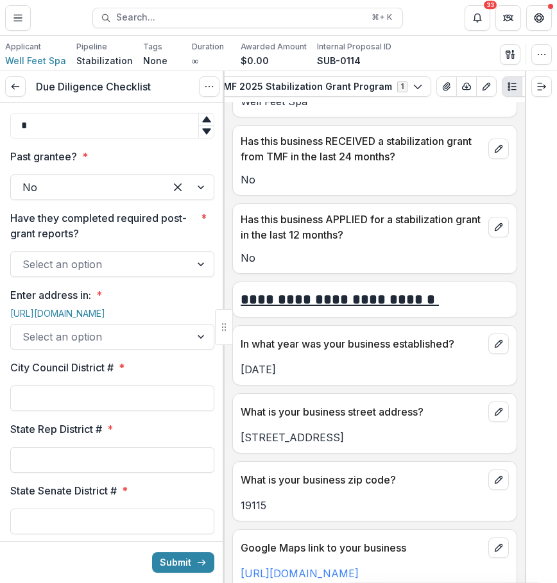
scroll to position [1391, 0]
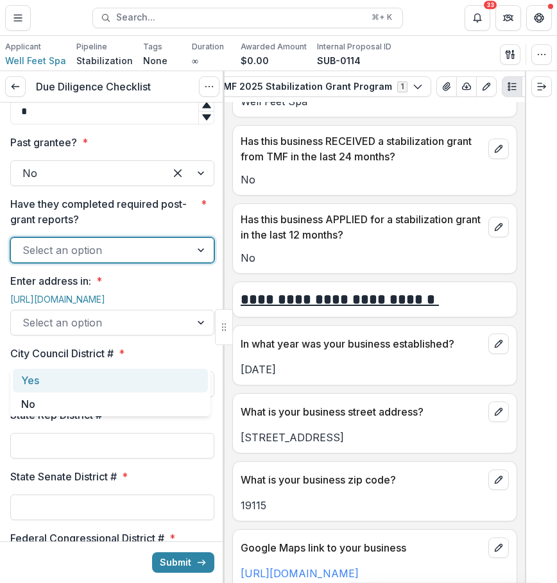
click at [186, 260] on div "Select an option" at bounding box center [101, 250] width 180 height 21
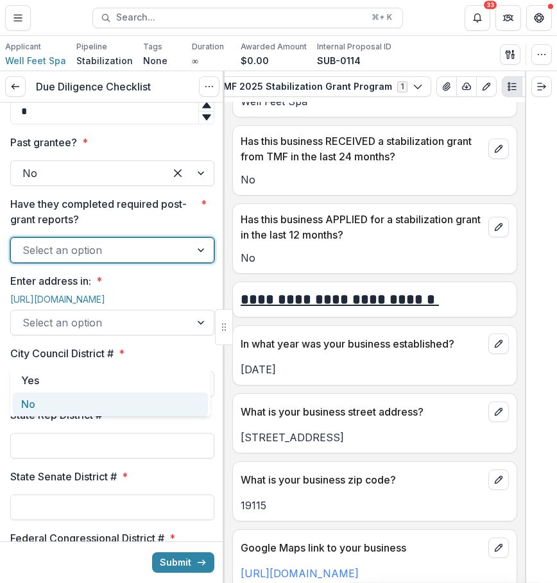
click at [179, 395] on div "No" at bounding box center [110, 404] width 195 height 24
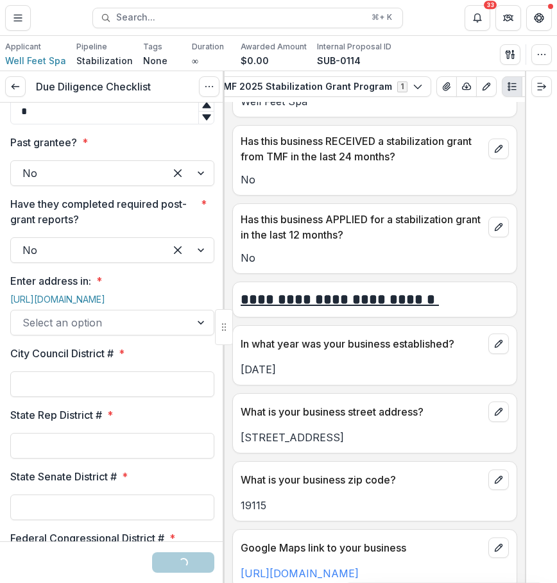
click at [142, 364] on div "**********" at bounding box center [112, 583] width 204 height 3745
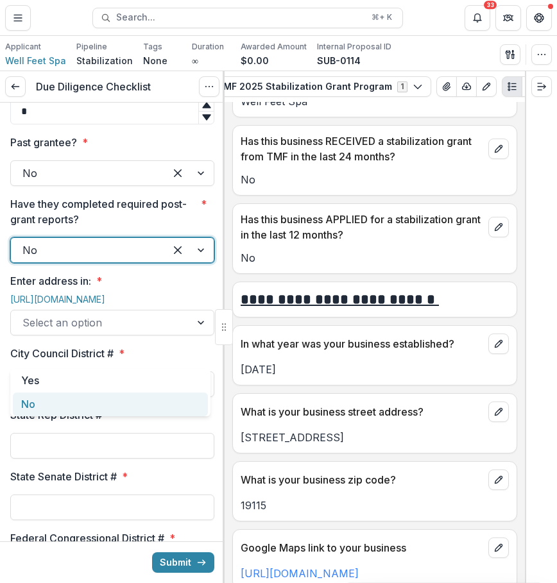
click at [151, 260] on div "No" at bounding box center [88, 250] width 154 height 21
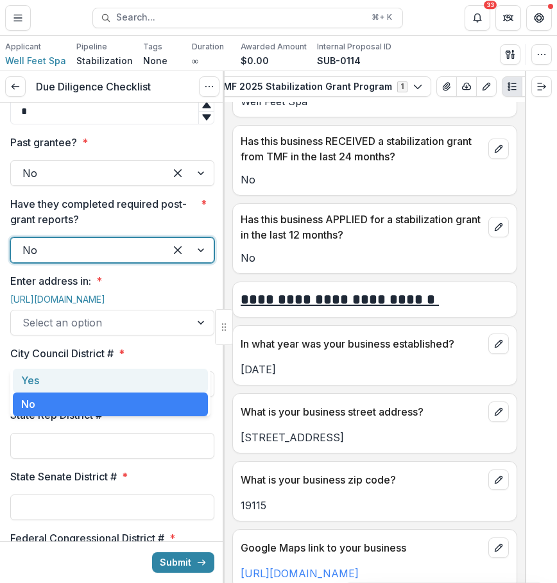
click at [146, 383] on div "Yes" at bounding box center [110, 381] width 195 height 24
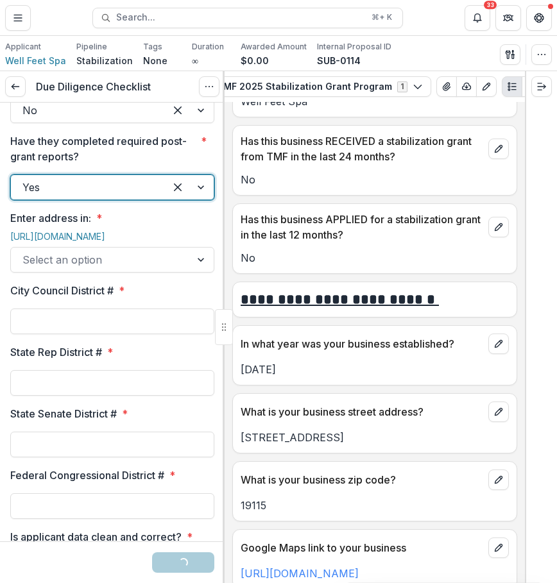
scroll to position [1457, 0]
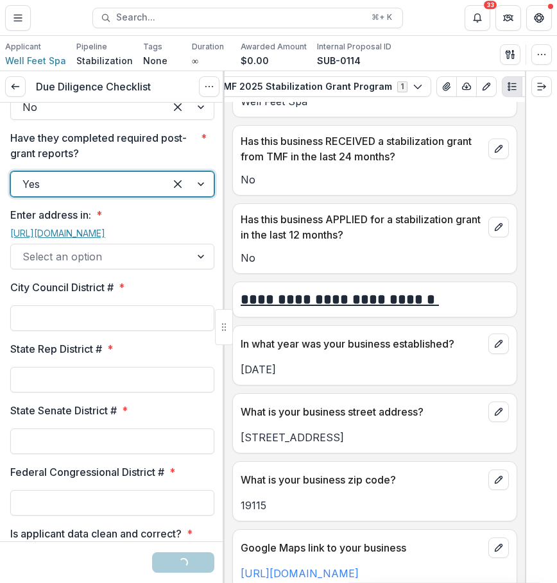
click at [99, 239] on link "[URL][DOMAIN_NAME]" at bounding box center [57, 233] width 95 height 11
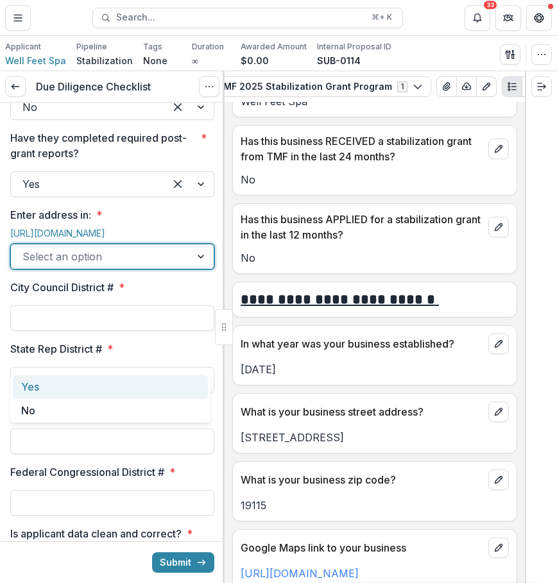
click at [84, 265] on div at bounding box center [100, 256] width 156 height 18
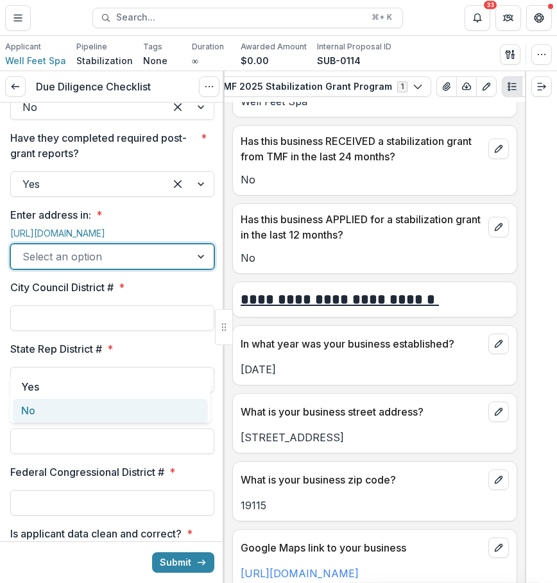
click at [87, 400] on div "No" at bounding box center [110, 411] width 195 height 24
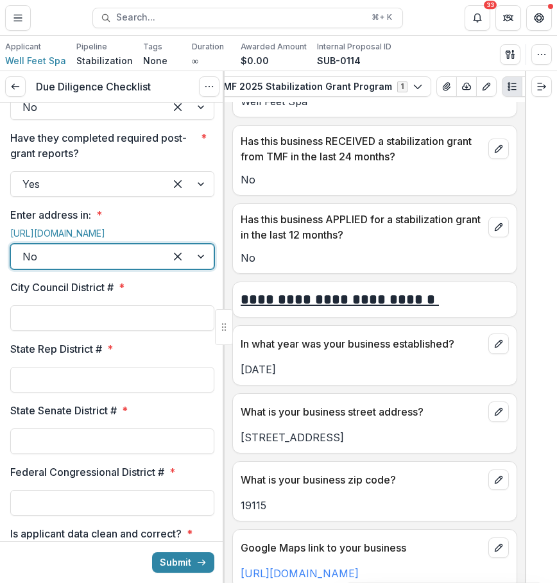
click at [90, 265] on div at bounding box center [87, 256] width 131 height 18
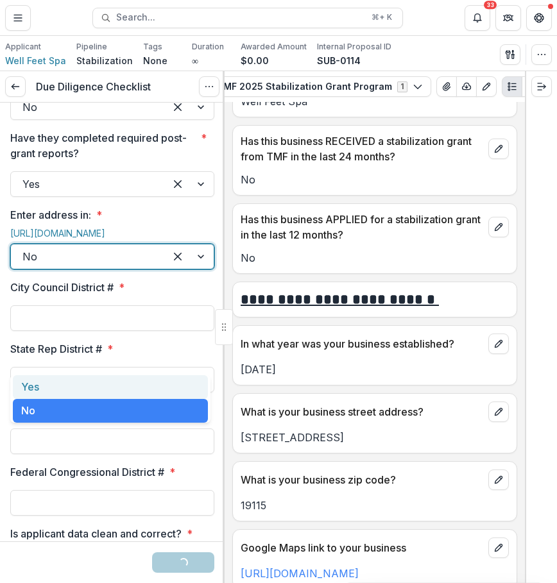
click at [90, 383] on div "Yes" at bounding box center [110, 387] width 195 height 24
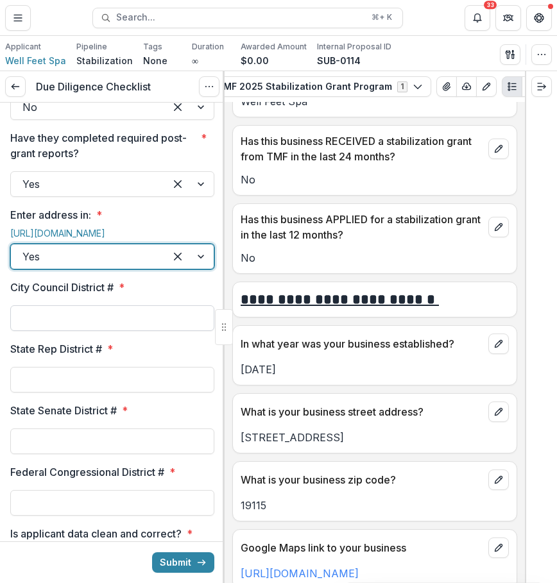
click at [135, 331] on input "City Council District # *" at bounding box center [112, 318] width 204 height 26
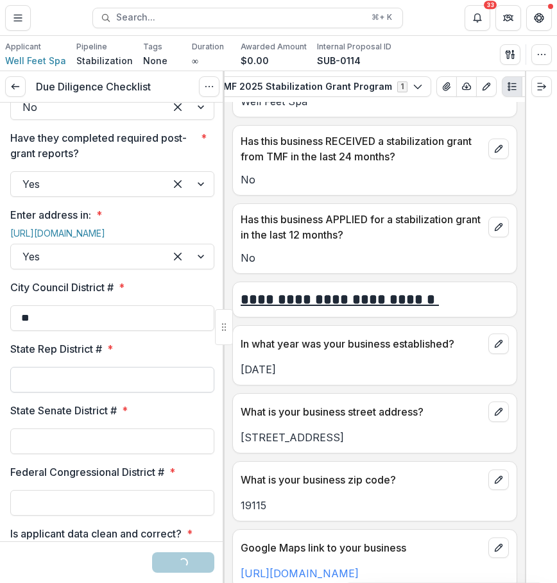
type input "**"
click at [97, 392] on input "State Rep District # *" at bounding box center [112, 380] width 204 height 26
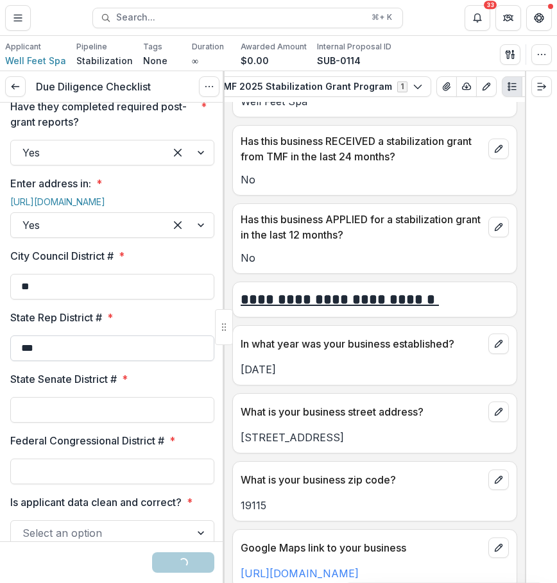
scroll to position [1508, 0]
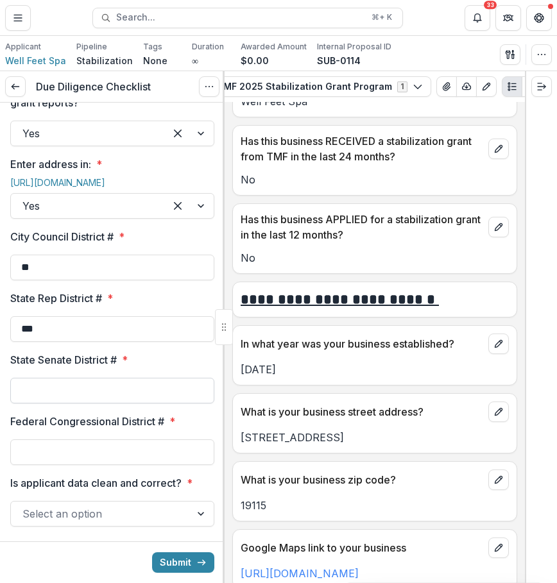
type input "***"
click at [74, 403] on input "State Senate District # *" at bounding box center [112, 391] width 204 height 26
type input "*"
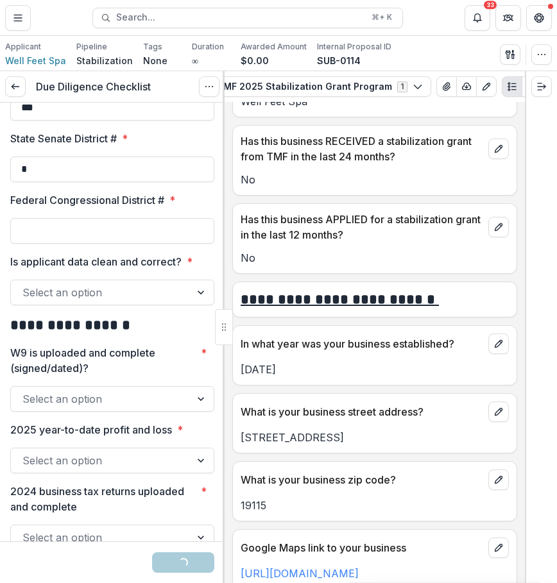
scroll to position [1737, 0]
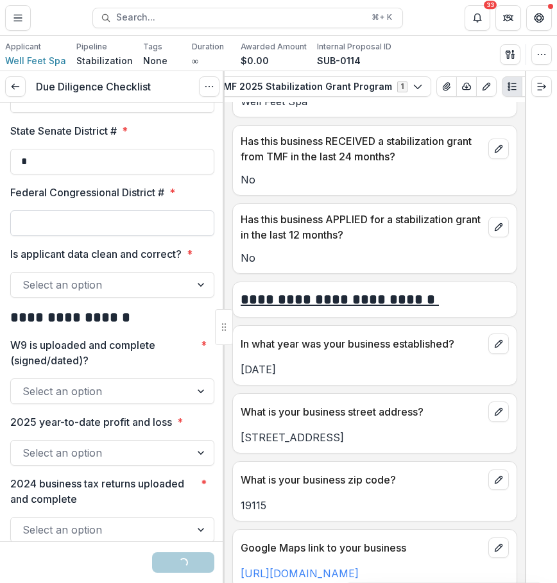
click at [152, 236] on input "Federal Congressional District # *" at bounding box center [112, 223] width 204 height 26
type input "*"
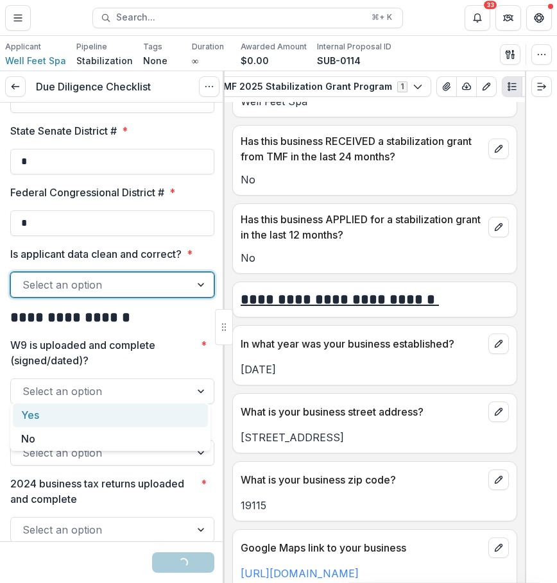
click at [149, 294] on div at bounding box center [100, 285] width 156 height 18
click at [136, 411] on div "Yes" at bounding box center [110, 415] width 195 height 24
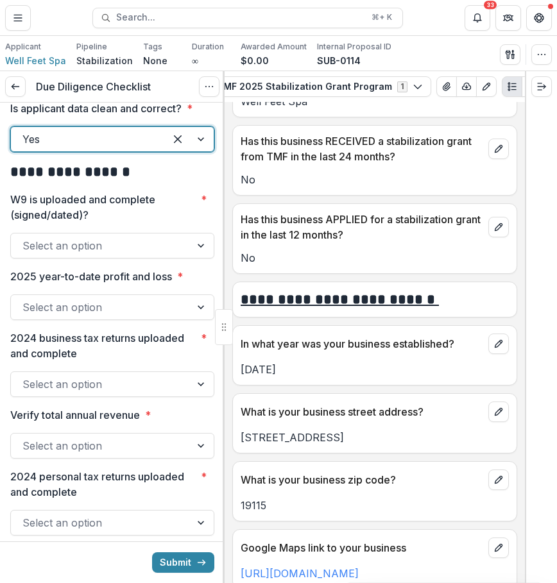
scroll to position [1890, 0]
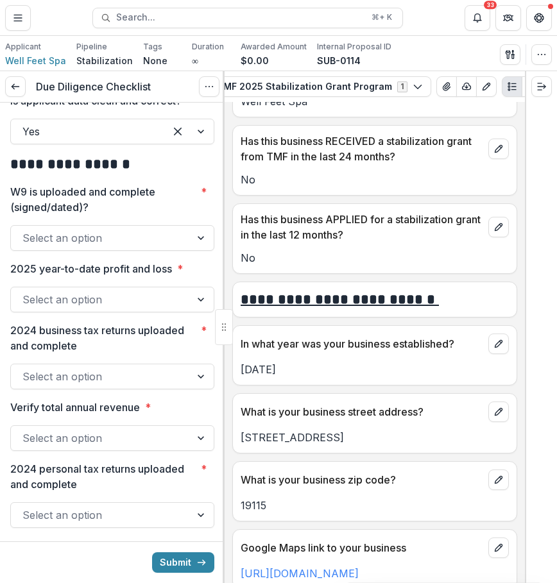
click at [151, 352] on div "**********" at bounding box center [112, 84] width 204 height 3745
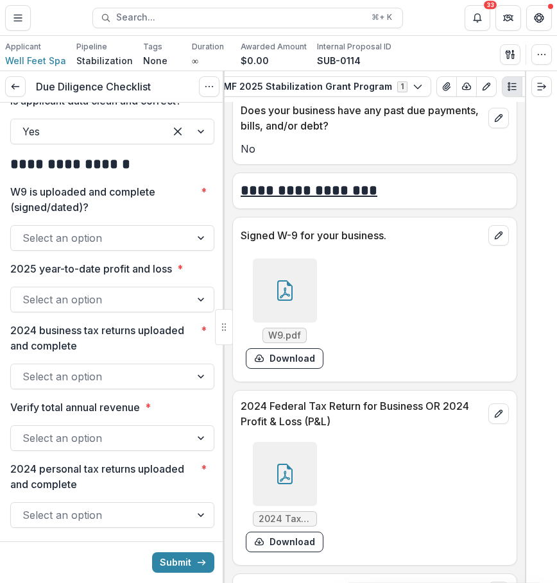
scroll to position [5933, 0]
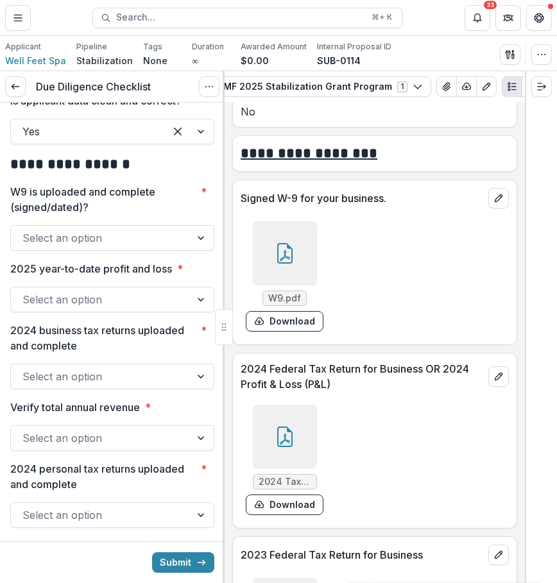
click at [294, 268] on div at bounding box center [285, 253] width 64 height 64
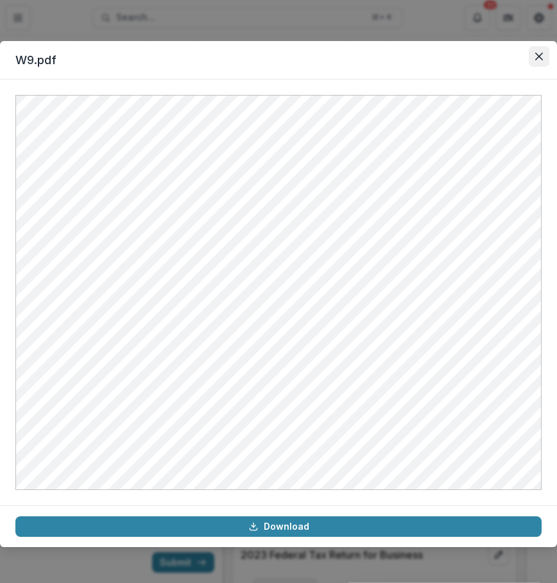
click at [542, 53] on icon "Close" at bounding box center [539, 57] width 8 height 8
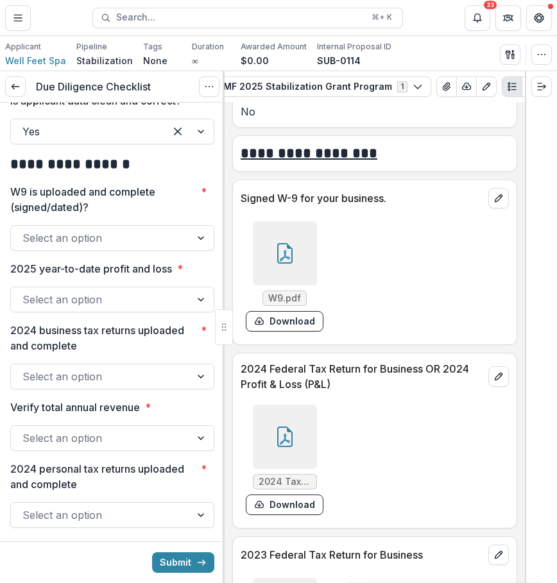
click at [44, 247] on div at bounding box center [100, 238] width 156 height 18
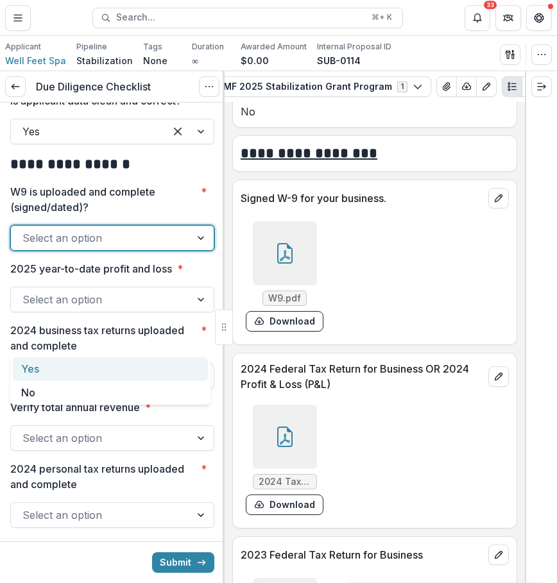
click at [49, 363] on div "Yes" at bounding box center [110, 369] width 195 height 24
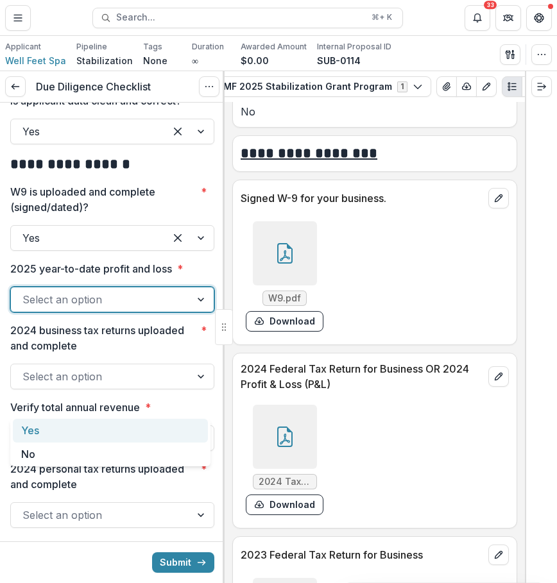
click at [183, 310] on div "Select an option" at bounding box center [101, 299] width 180 height 21
click at [170, 426] on div "Yes" at bounding box center [110, 431] width 195 height 24
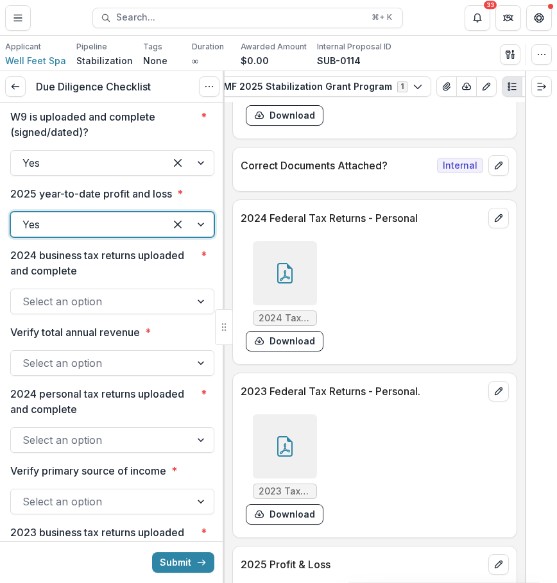
scroll to position [6527, 0]
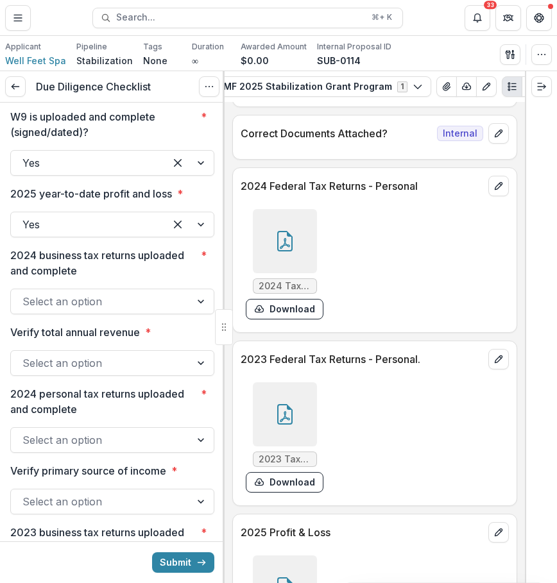
click at [285, 446] on div at bounding box center [285, 414] width 64 height 64
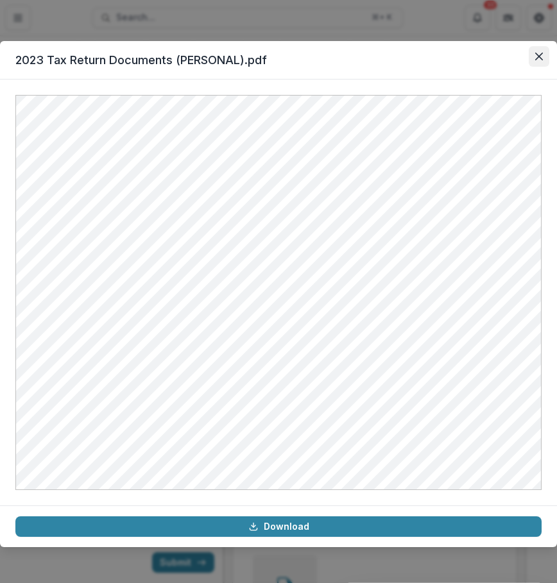
click at [541, 50] on button "Close" at bounding box center [538, 56] width 21 height 21
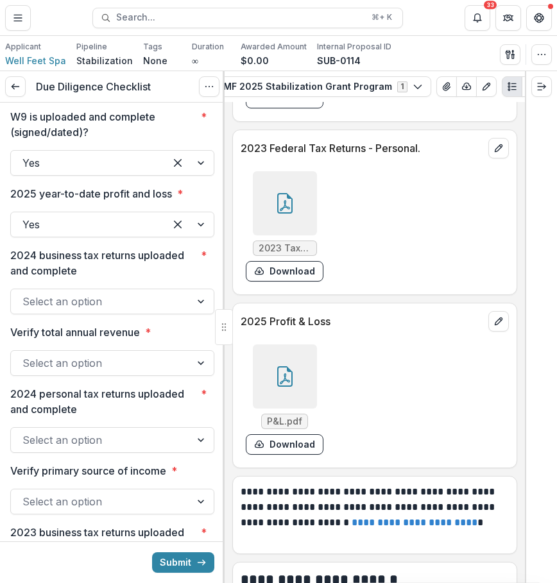
scroll to position [6759, 0]
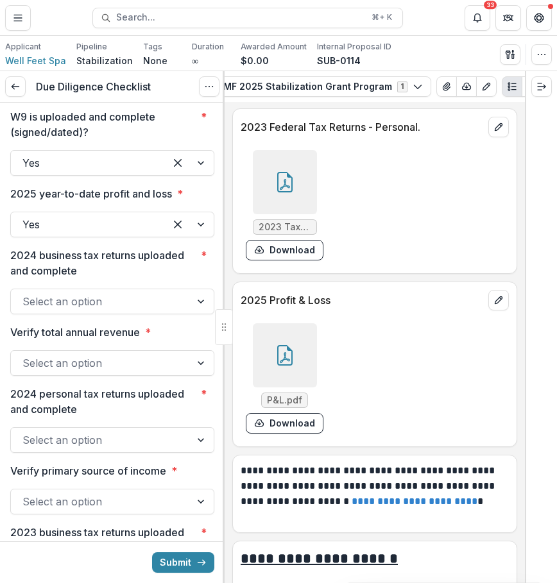
click at [306, 352] on div at bounding box center [285, 355] width 64 height 64
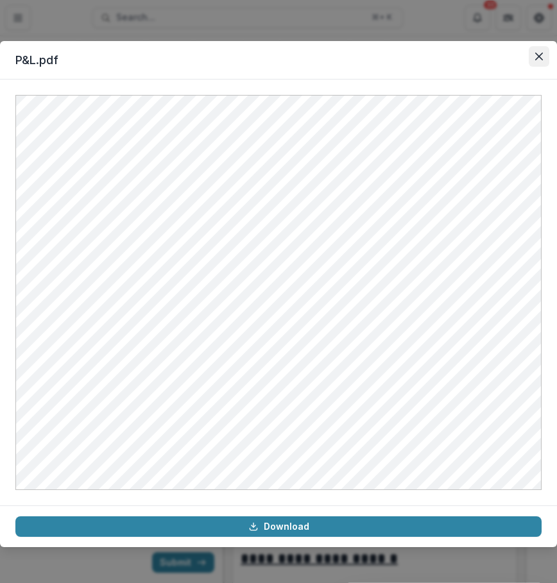
click at [539, 52] on button "Close" at bounding box center [538, 56] width 21 height 21
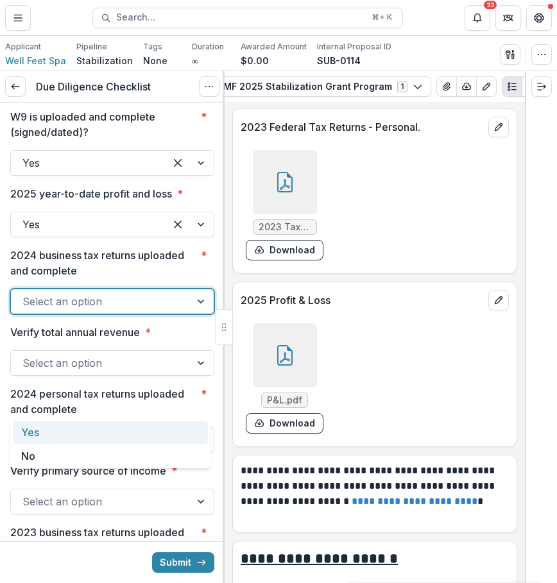
click at [156, 310] on div at bounding box center [100, 301] width 156 height 18
click at [146, 424] on div "Yes" at bounding box center [110, 433] width 195 height 24
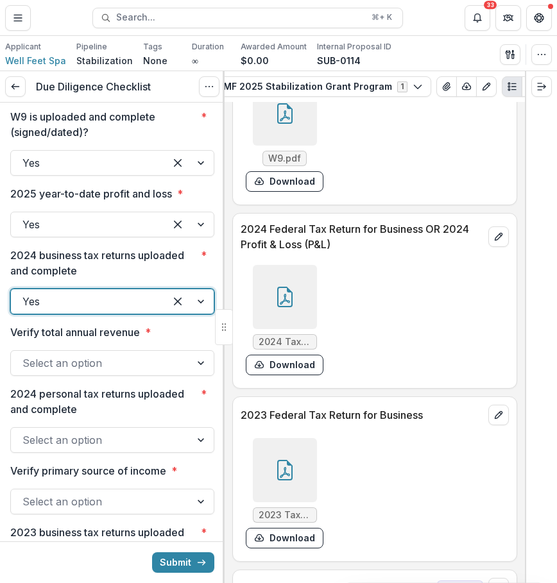
scroll to position [6066, 0]
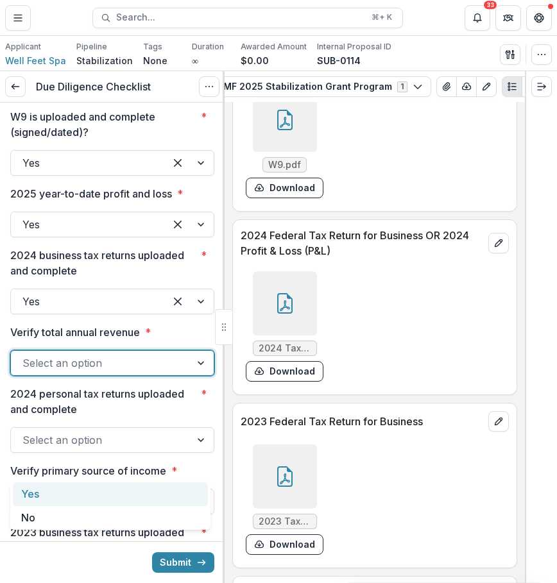
click at [166, 372] on div at bounding box center [100, 363] width 156 height 18
click at [169, 487] on div "Yes" at bounding box center [110, 494] width 195 height 24
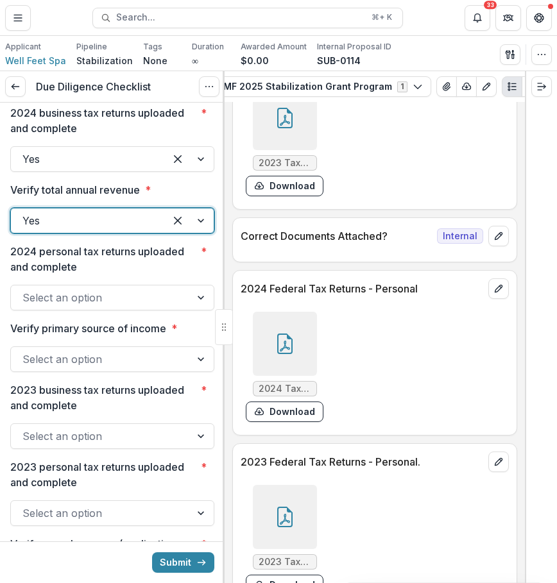
scroll to position [6428, 0]
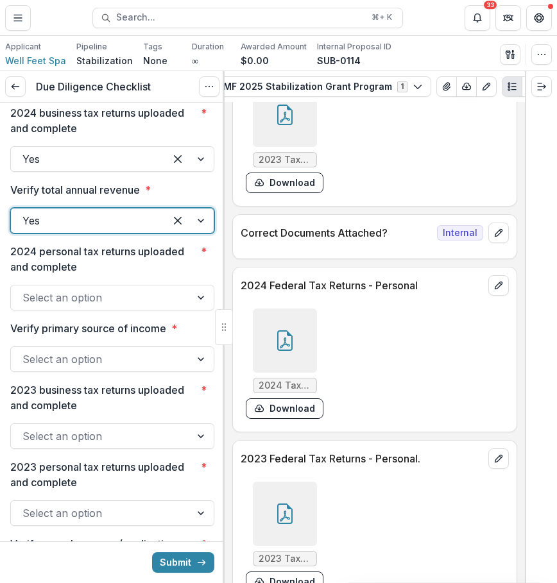
click at [278, 351] on icon at bounding box center [284, 340] width 21 height 21
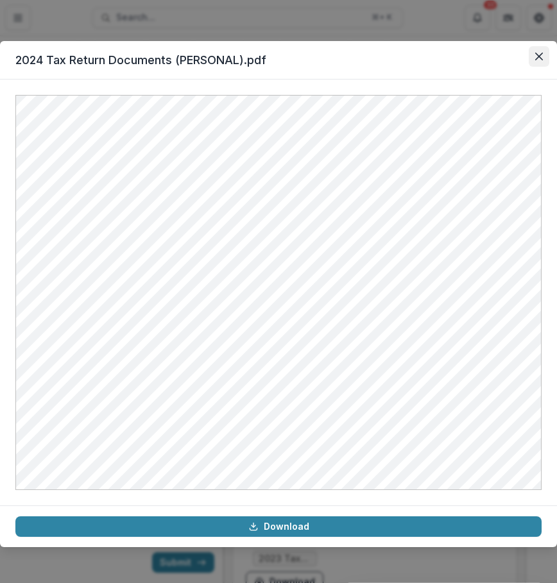
click at [542, 51] on button "Close" at bounding box center [538, 56] width 21 height 21
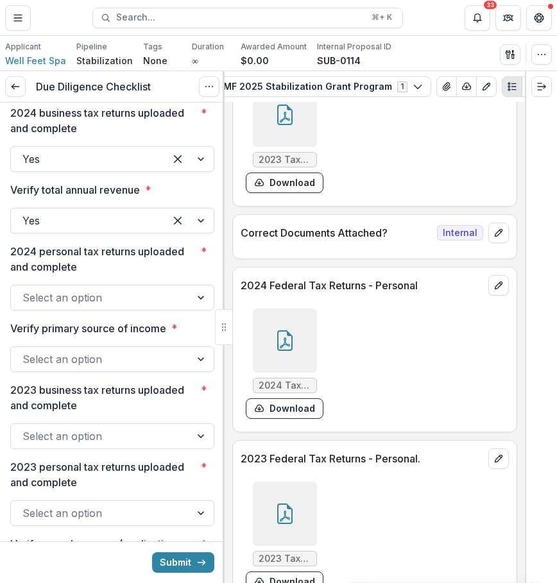
click at [171, 306] on div at bounding box center [100, 298] width 156 height 18
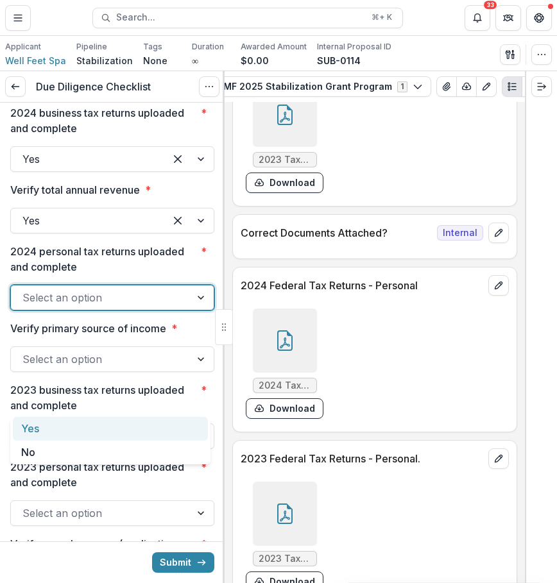
click at [158, 432] on div "Yes" at bounding box center [110, 429] width 195 height 24
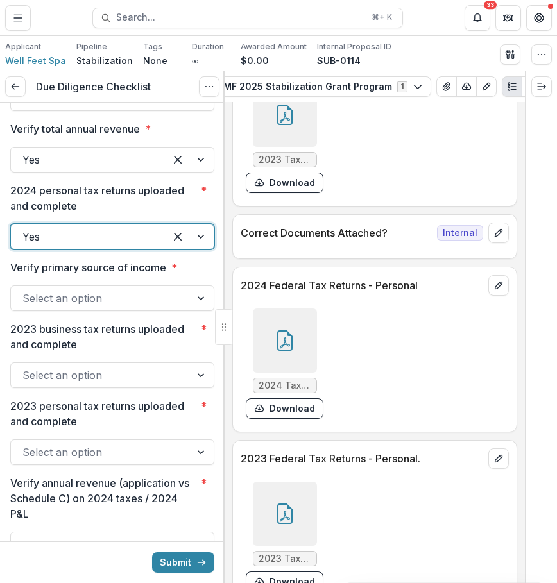
scroll to position [2169, 0]
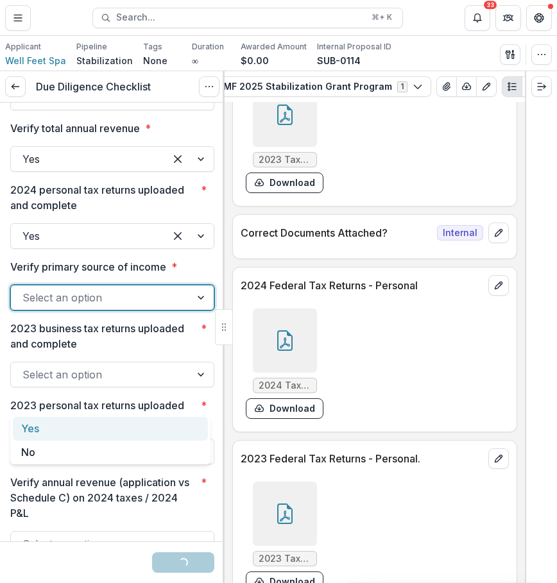
click at [168, 306] on div at bounding box center [100, 298] width 156 height 18
click at [159, 433] on div "Yes" at bounding box center [110, 429] width 195 height 24
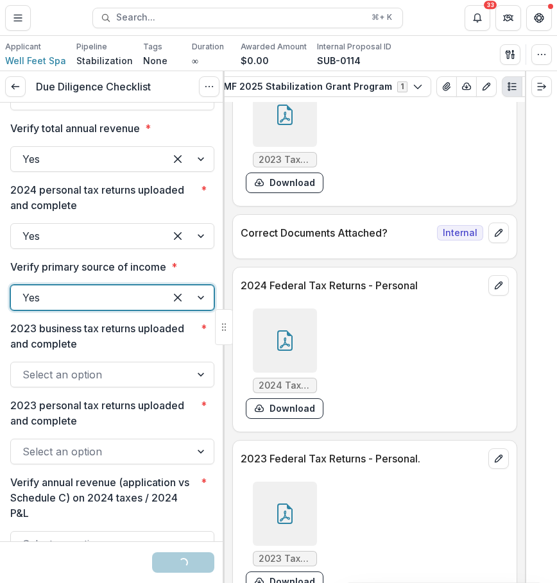
click at [166, 387] on div "Select an option" at bounding box center [112, 375] width 204 height 26
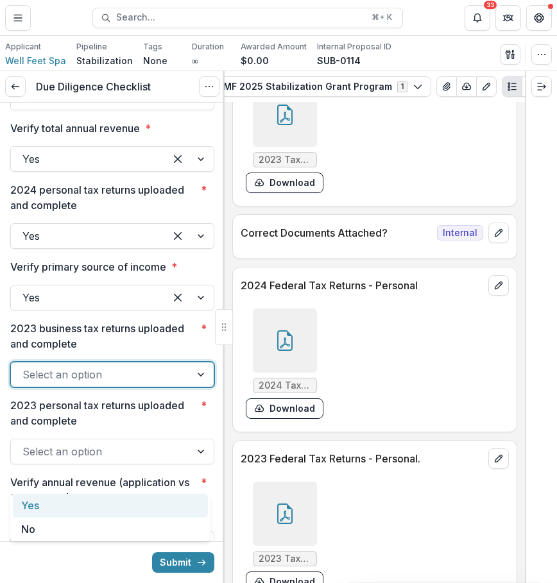
click at [164, 513] on div "Yes" at bounding box center [110, 506] width 195 height 24
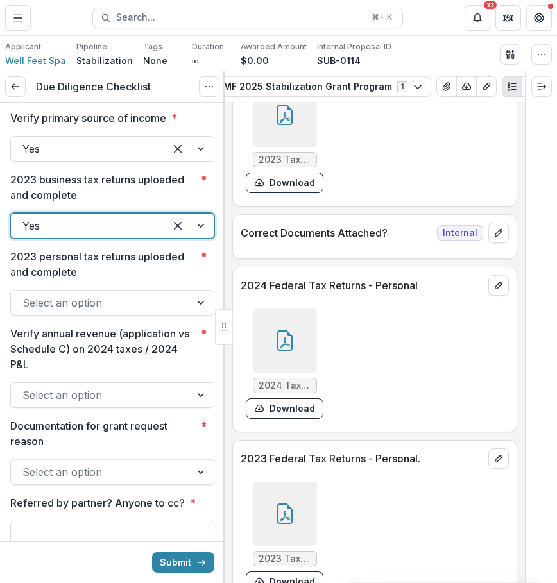
scroll to position [2336, 0]
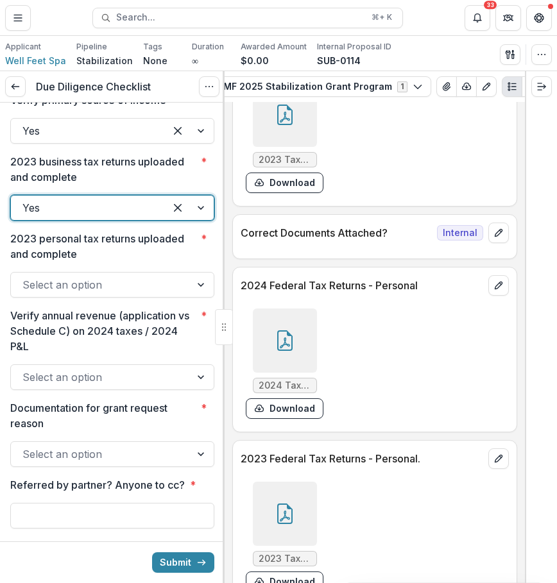
click at [197, 297] on div at bounding box center [201, 285] width 23 height 24
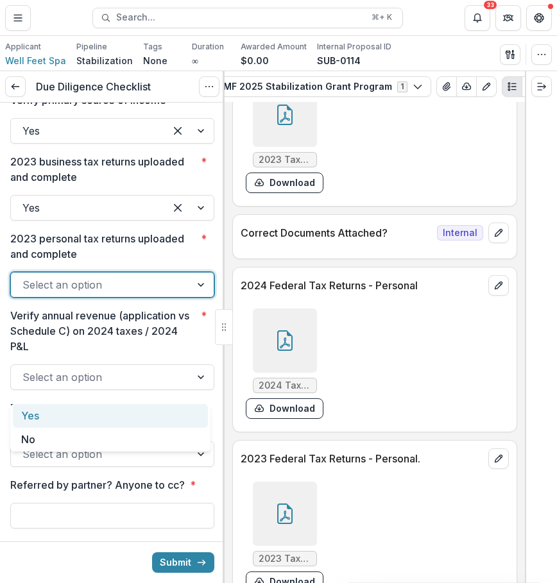
click at [174, 410] on div "Yes" at bounding box center [110, 416] width 195 height 24
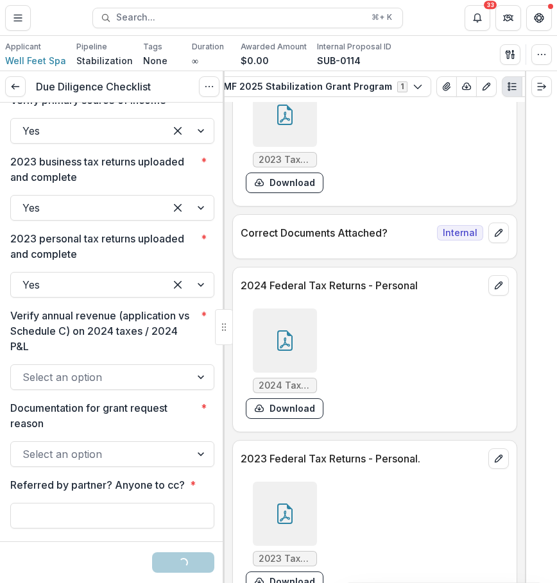
click at [291, 147] on div at bounding box center [285, 115] width 64 height 64
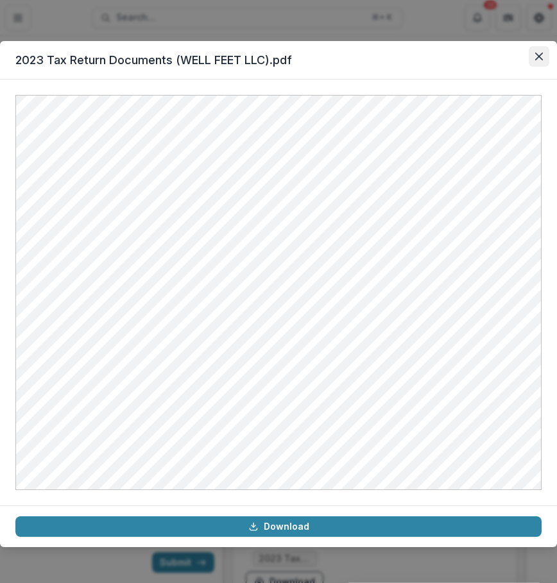
click at [535, 53] on icon "Close" at bounding box center [539, 57] width 8 height 8
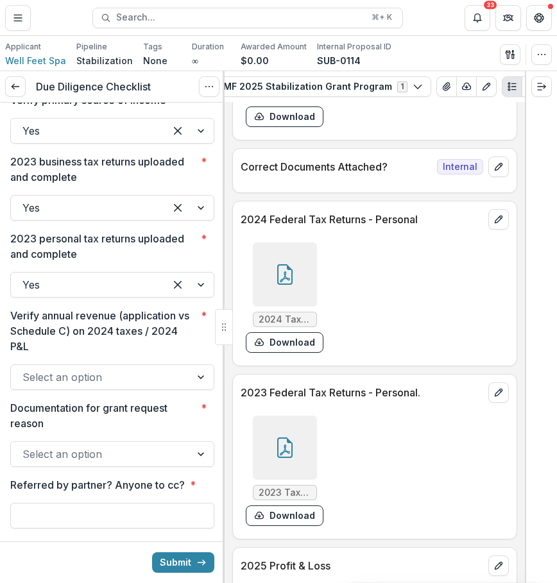
scroll to position [6498, 0]
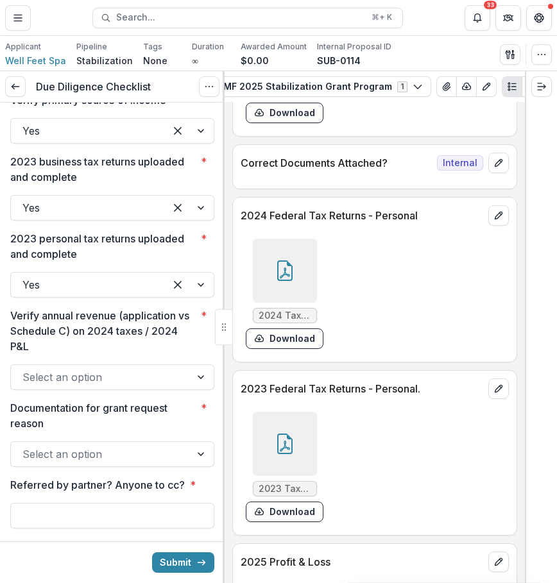
click at [279, 453] on div at bounding box center [285, 444] width 64 height 64
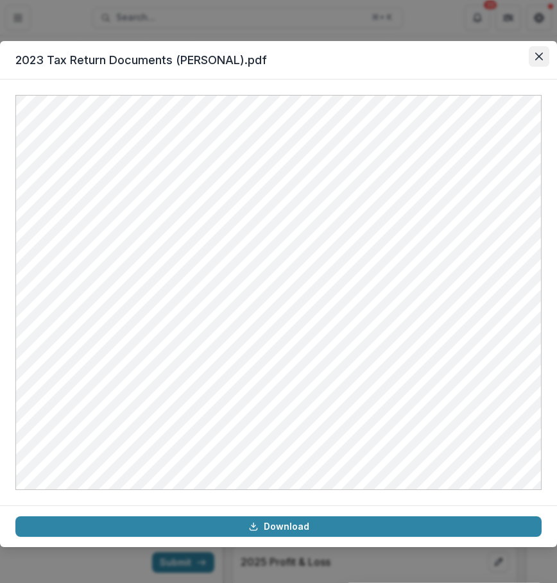
click at [534, 53] on button "Close" at bounding box center [538, 56] width 21 height 21
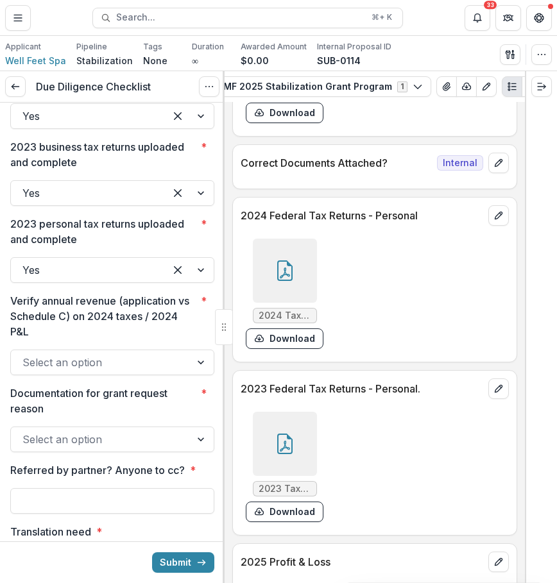
scroll to position [2362, 0]
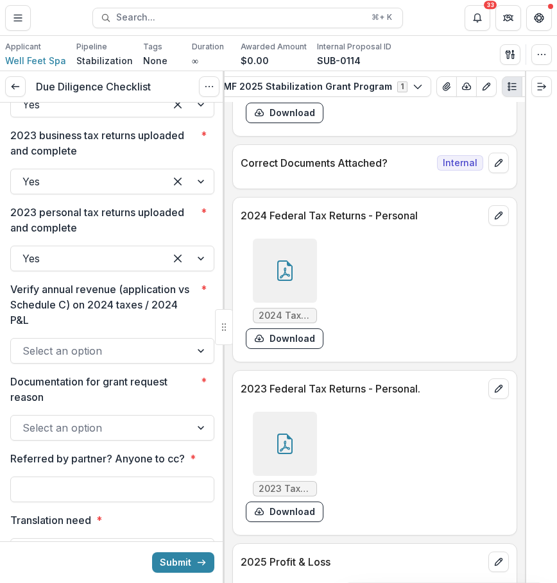
click at [160, 338] on div at bounding box center [112, 335] width 204 height 5
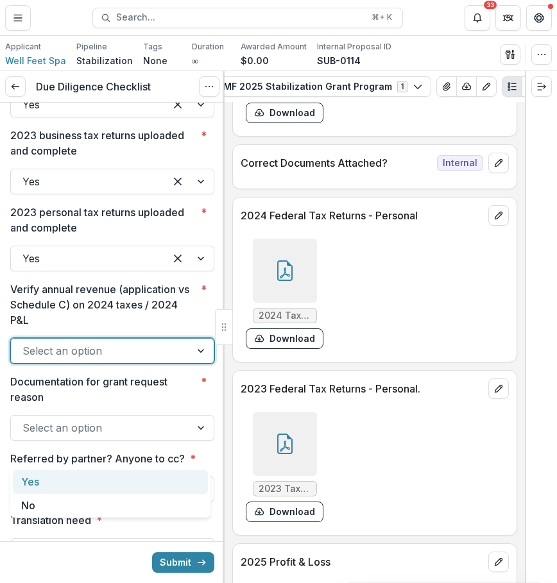
click at [159, 360] on div at bounding box center [100, 351] width 156 height 18
click at [153, 483] on div "Yes" at bounding box center [110, 482] width 195 height 24
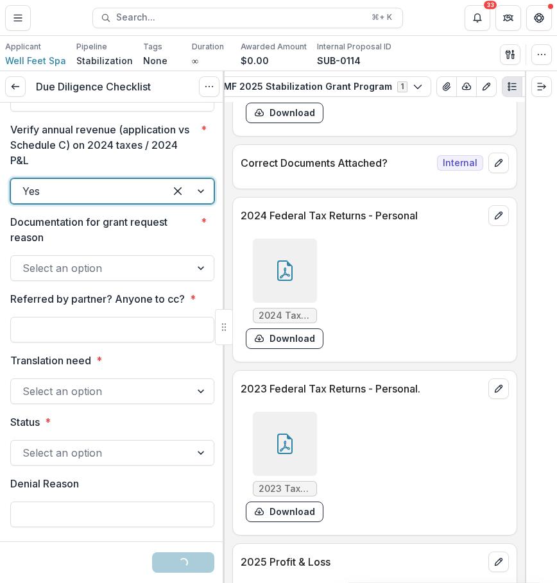
scroll to position [2549, 0]
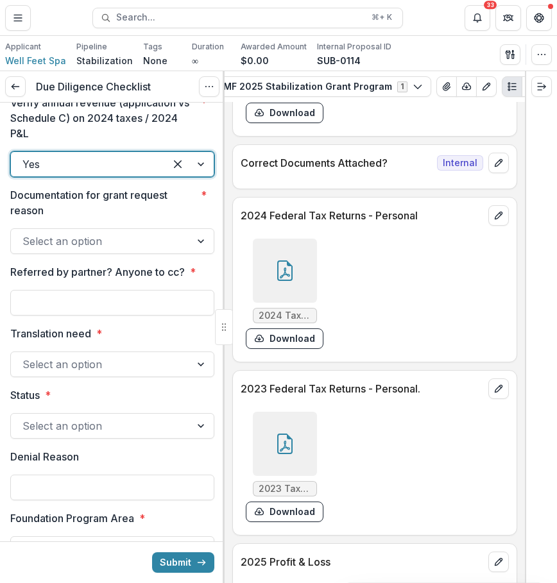
click at [162, 254] on div "Select an option" at bounding box center [112, 241] width 204 height 26
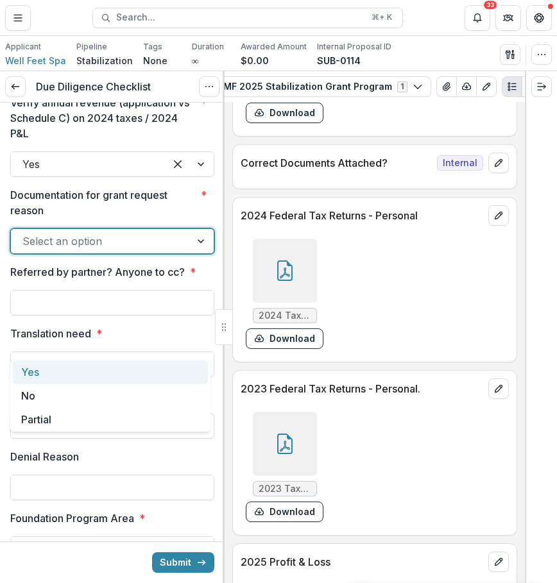
click at [156, 374] on div "Yes" at bounding box center [110, 372] width 195 height 24
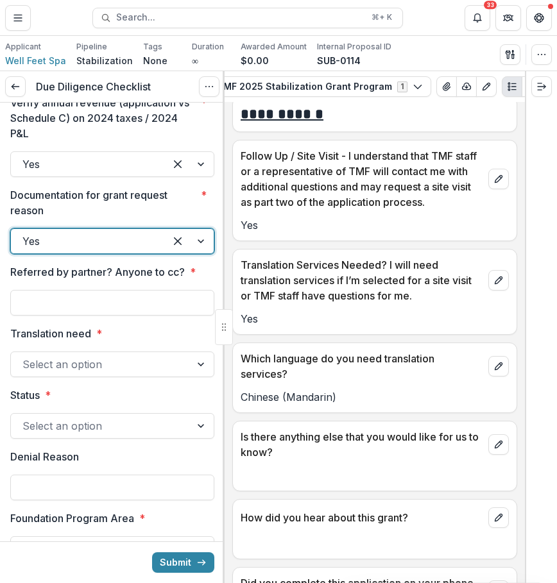
scroll to position [8264, 0]
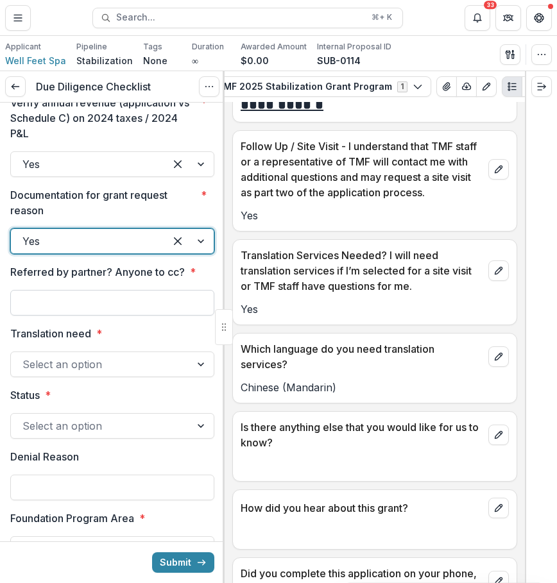
click at [132, 315] on input "Referred by partner? Anyone to cc? *" at bounding box center [112, 303] width 204 height 26
type input "***"
click at [129, 373] on div at bounding box center [100, 364] width 156 height 18
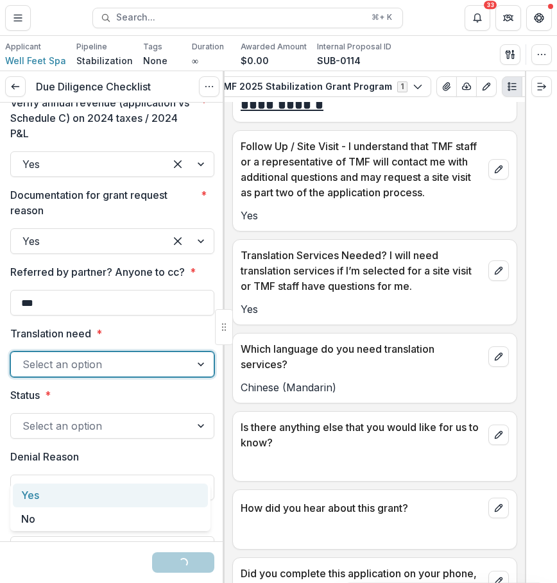
click at [126, 487] on div "Yes" at bounding box center [110, 495] width 195 height 24
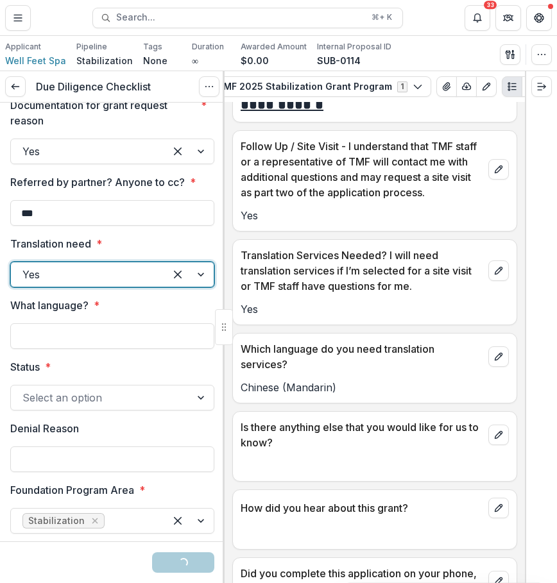
scroll to position [2671, 0]
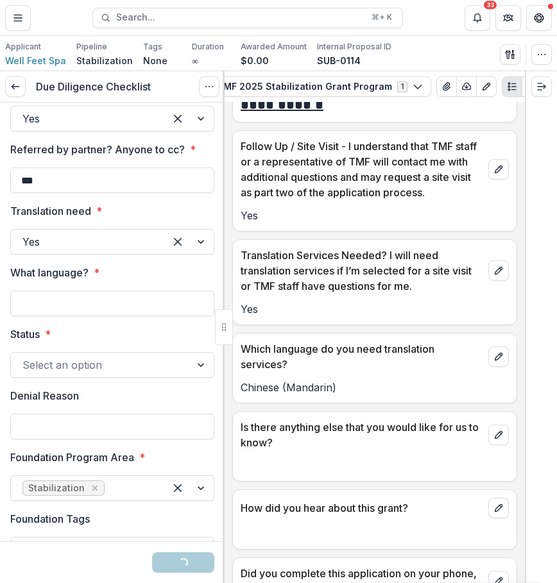
click at [126, 290] on div at bounding box center [112, 287] width 204 height 5
click at [126, 316] on input "What language? *" at bounding box center [112, 303] width 204 height 26
type input "**********"
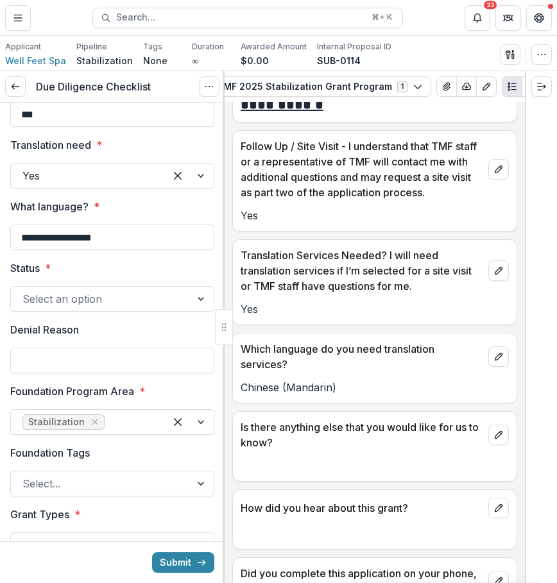
scroll to position [2749, 0]
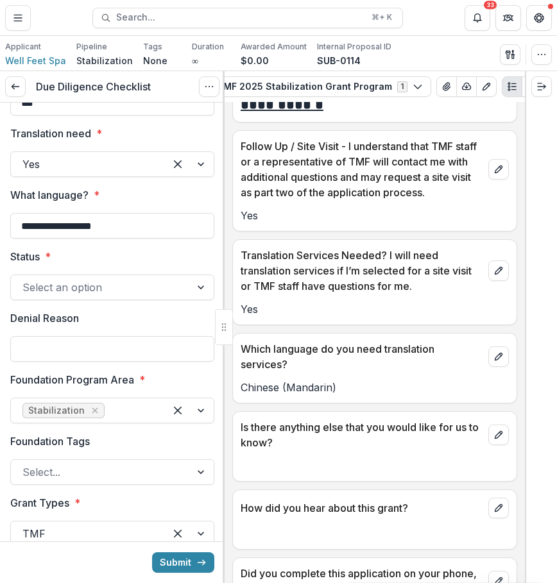
click at [148, 296] on div at bounding box center [100, 287] width 156 height 18
click at [160, 264] on label "Status *" at bounding box center [108, 256] width 196 height 15
click at [26, 295] on input "Status *" at bounding box center [23, 287] width 3 height 15
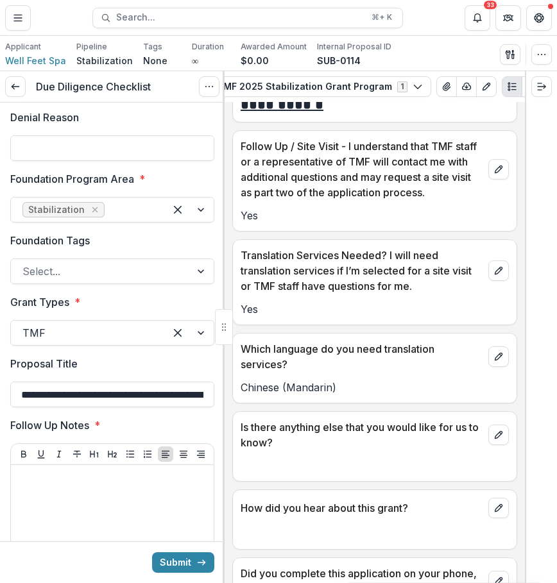
scroll to position [2948, 0]
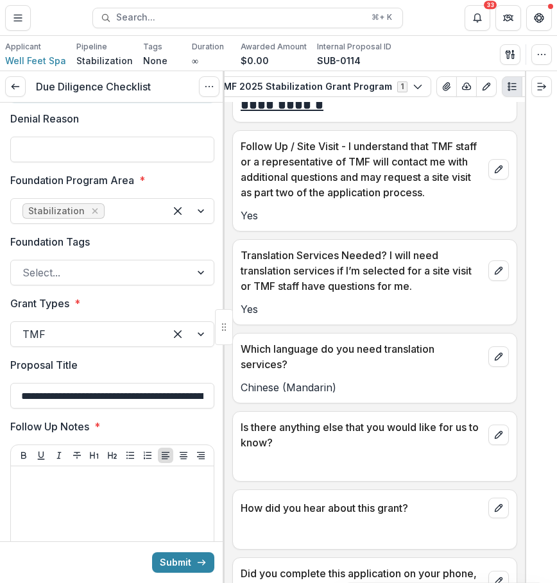
click at [181, 98] on div "Select an option" at bounding box center [101, 88] width 180 height 21
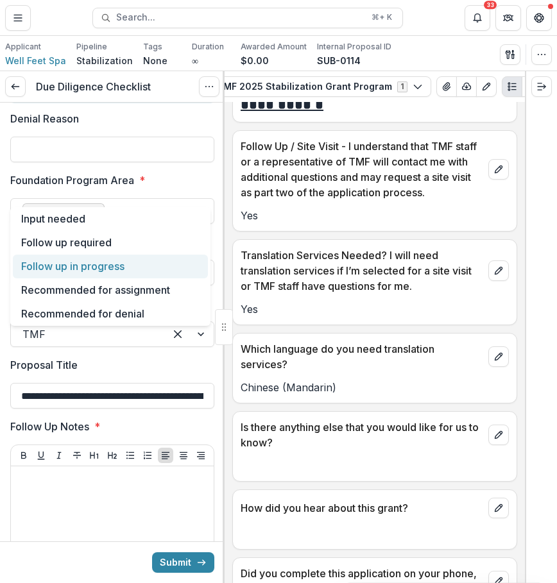
click at [156, 262] on div "Follow up in progress" at bounding box center [110, 267] width 195 height 24
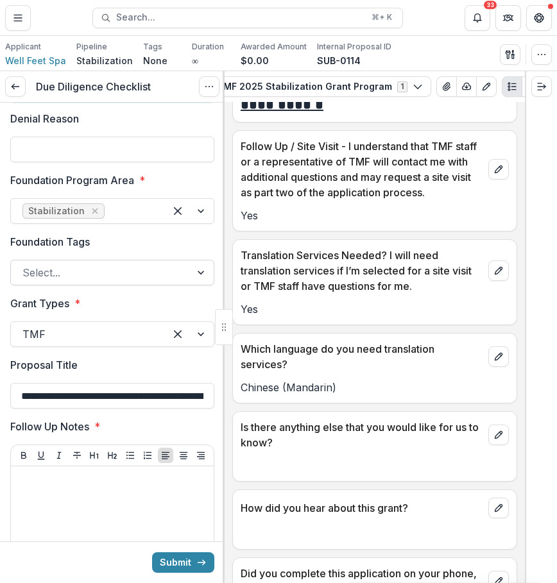
click at [159, 281] on div at bounding box center [100, 273] width 156 height 18
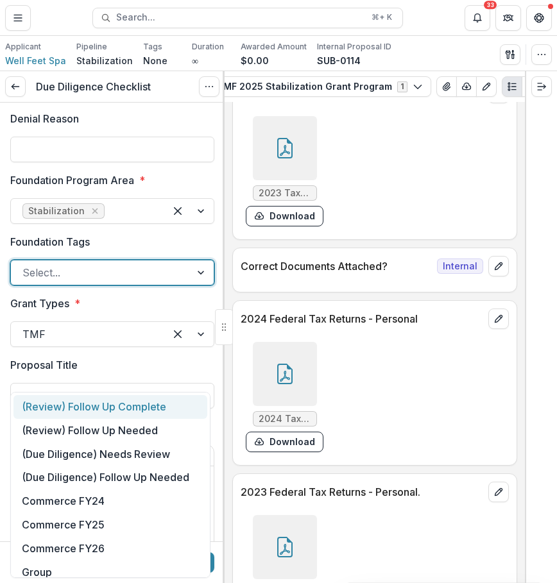
scroll to position [6392, 0]
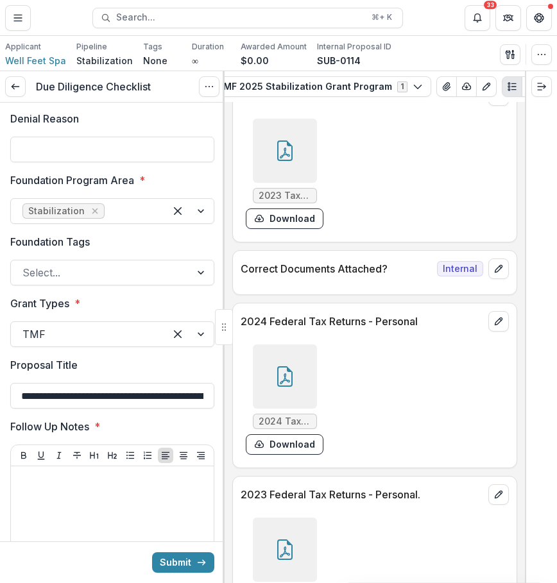
click at [296, 391] on div at bounding box center [285, 376] width 64 height 64
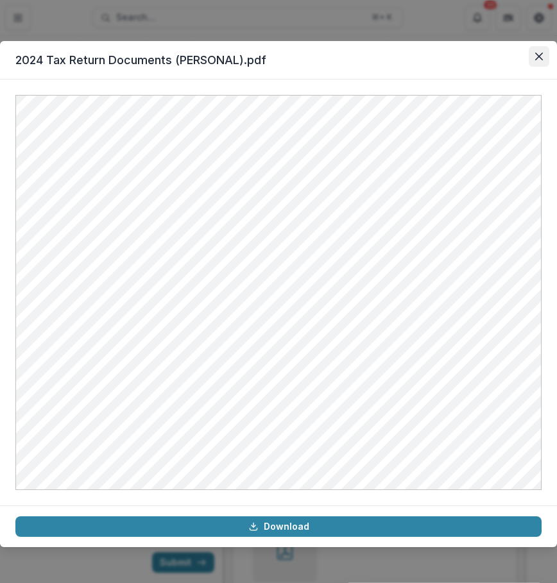
click at [535, 55] on icon "Close" at bounding box center [539, 57] width 8 height 8
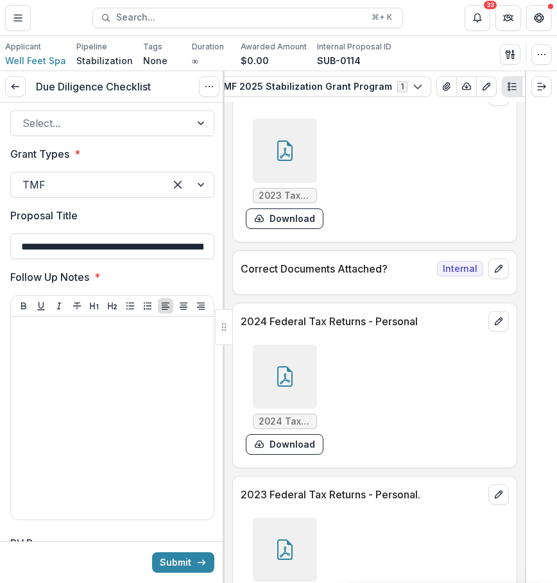
scroll to position [3105, 0]
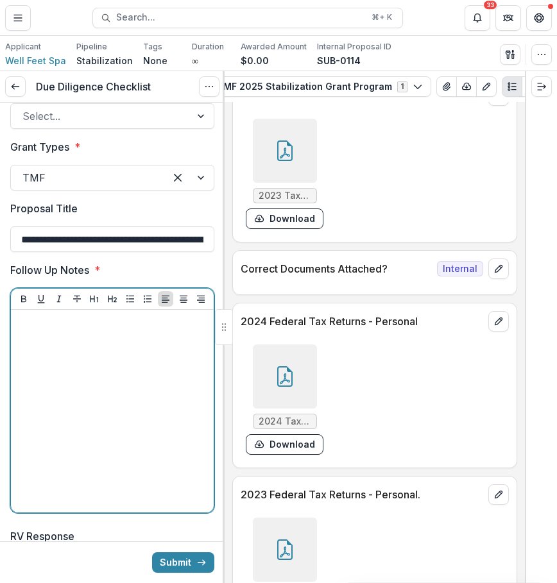
click at [122, 484] on div at bounding box center [112, 411] width 192 height 192
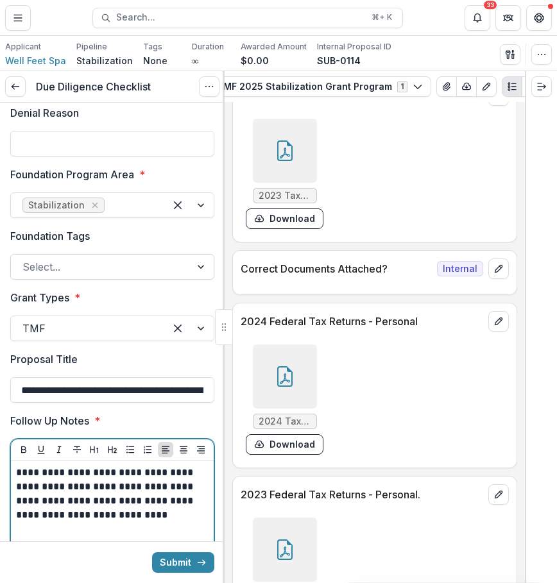
scroll to position [2964, 0]
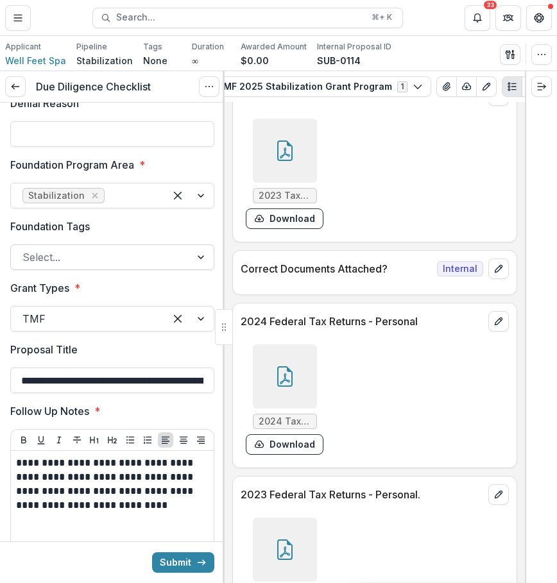
click at [150, 266] on div at bounding box center [100, 257] width 156 height 18
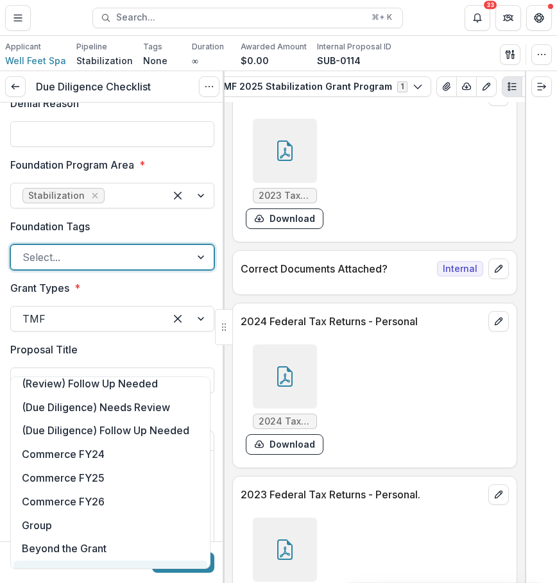
scroll to position [0, 0]
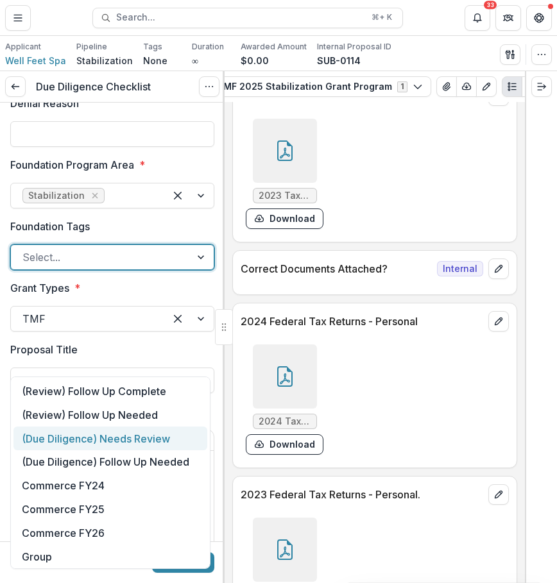
click at [169, 444] on div "(Due Diligence) Needs Review" at bounding box center [110, 438] width 194 height 24
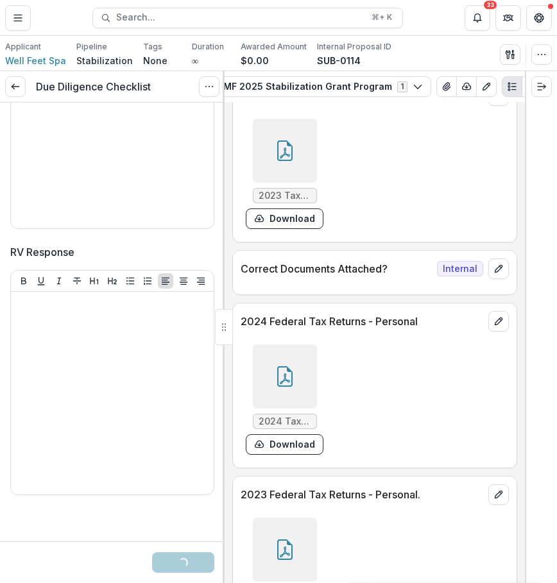
scroll to position [3503, 0]
click at [196, 560] on icon "submit" at bounding box center [201, 562] width 10 height 10
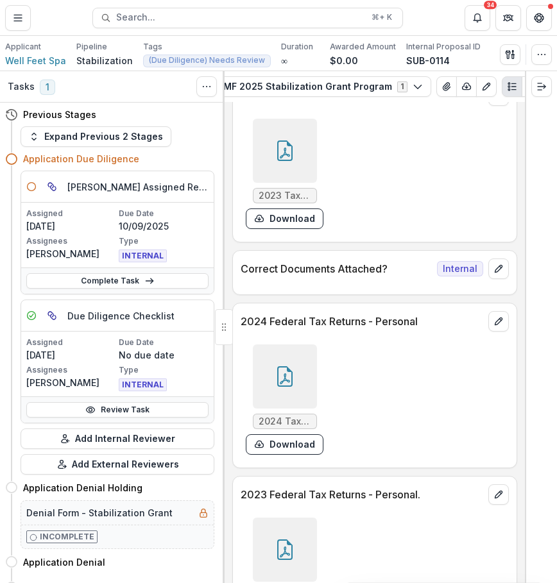
click at [24, 86] on h3 "Tasks" at bounding box center [21, 86] width 27 height 11
click at [13, 17] on icon "Toggle Menu" at bounding box center [18, 18] width 10 height 10
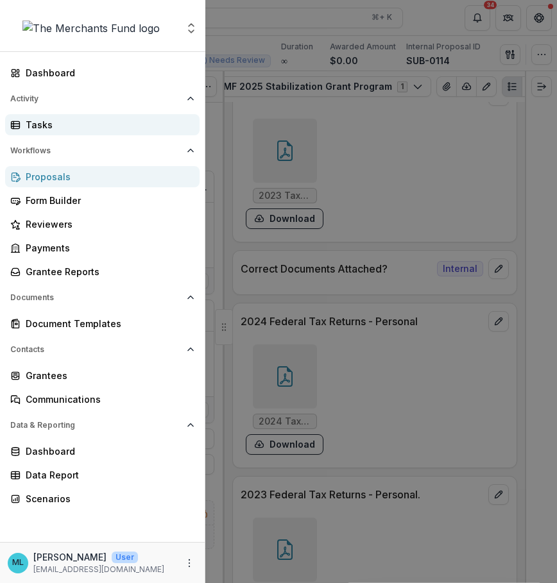
click at [82, 126] on div "Tasks" at bounding box center [108, 124] width 164 height 13
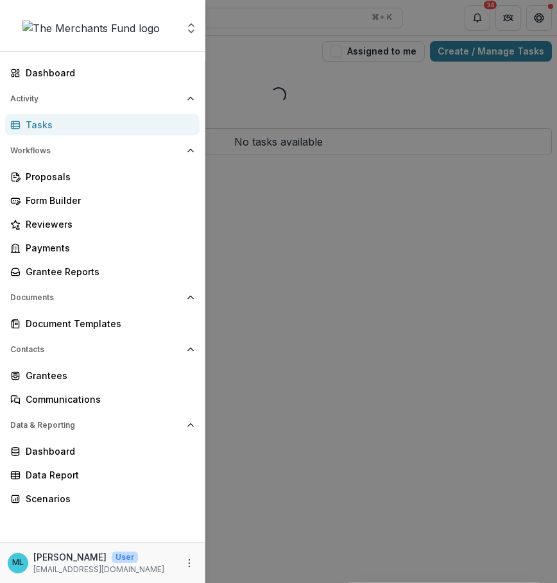
click at [470, 210] on div "Aggregate Analysis Foundations The Merchants Fund Team Settings Dashboard Activ…" at bounding box center [278, 291] width 557 height 583
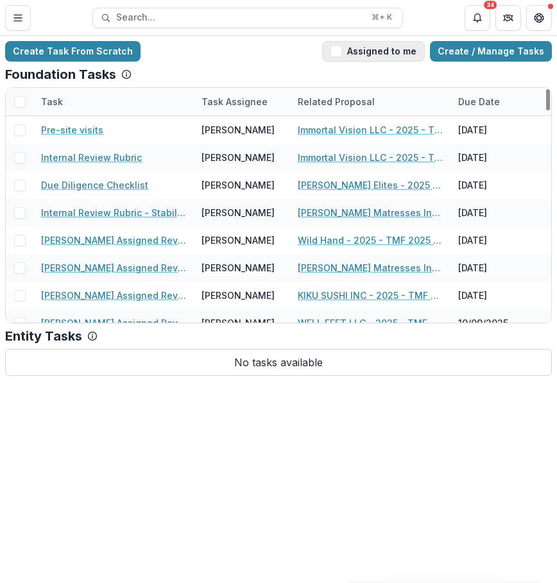
click at [399, 50] on button "Assigned to me" at bounding box center [373, 51] width 103 height 21
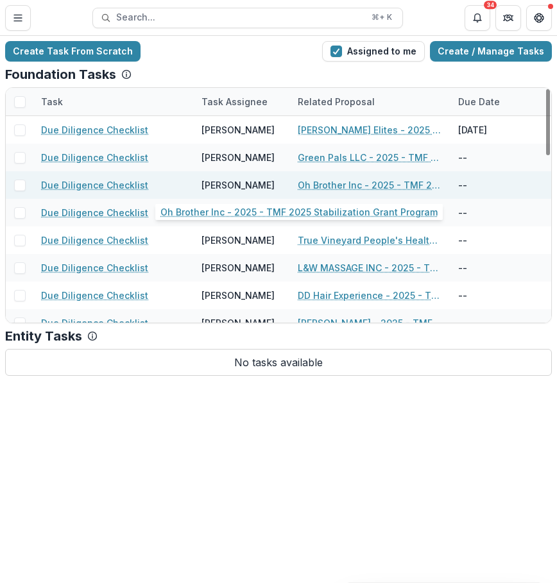
click at [385, 184] on link "Oh Brother Inc - 2025 - TMF 2025 Stabilization Grant Program" at bounding box center [370, 184] width 145 height 13
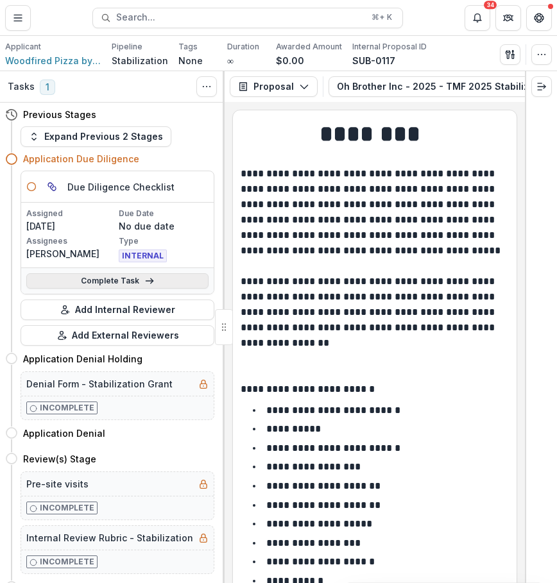
click at [135, 280] on link "Complete Task" at bounding box center [117, 280] width 182 height 15
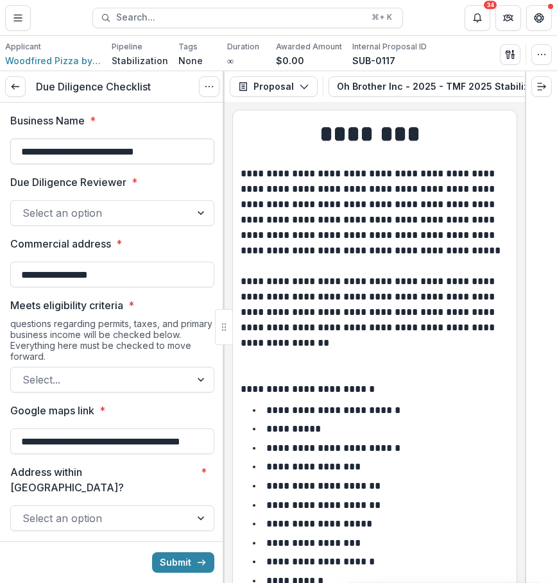
drag, startPoint x: 20, startPoint y: 144, endPoint x: 101, endPoint y: 153, distance: 81.9
click at [101, 153] on input "**********" at bounding box center [112, 151] width 204 height 26
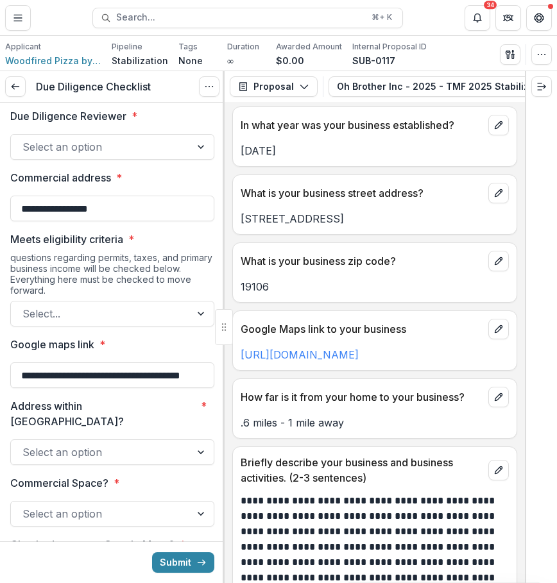
scroll to position [787, 0]
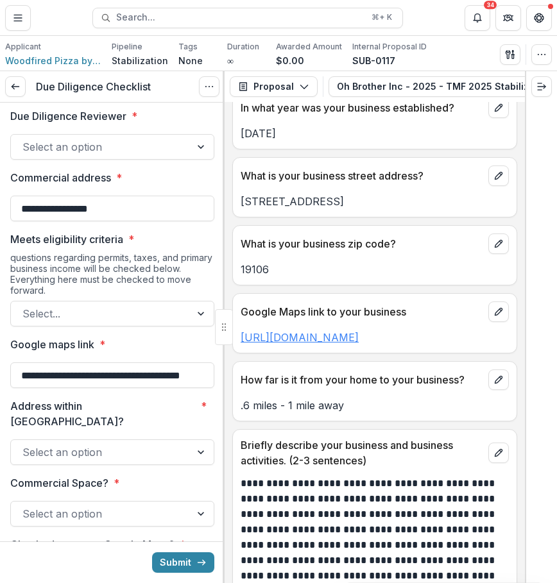
click at [346, 340] on link "[URL][DOMAIN_NAME]" at bounding box center [299, 337] width 118 height 13
click at [0, 0] on div "**********" at bounding box center [278, 291] width 557 height 583
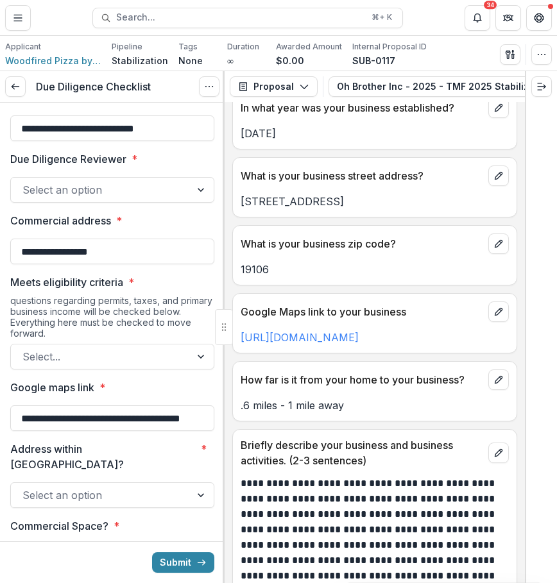
scroll to position [0, 0]
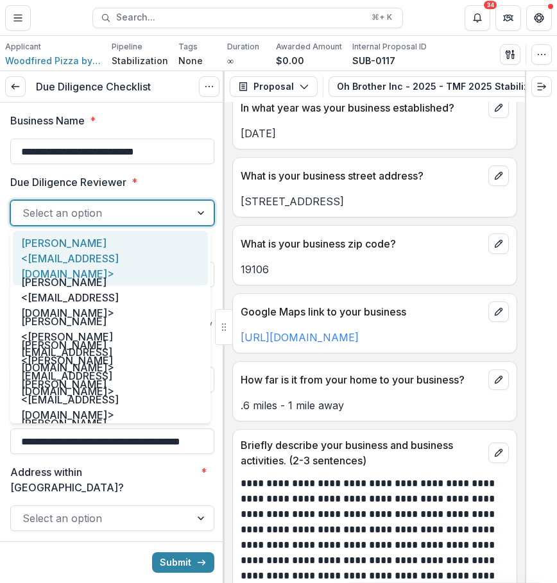
click at [190, 214] on div at bounding box center [201, 213] width 23 height 24
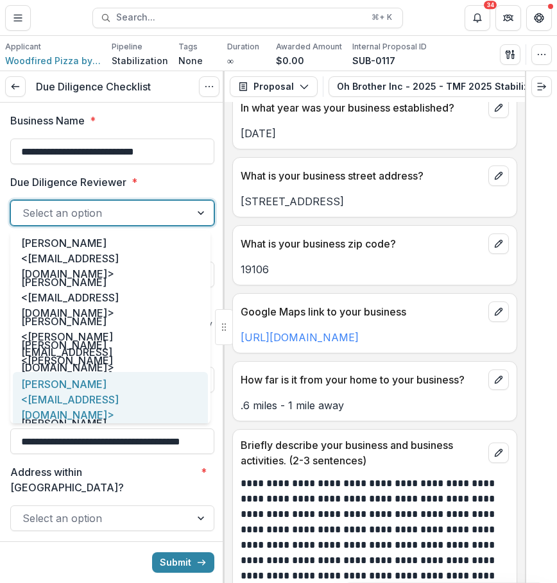
scroll to position [66, 0]
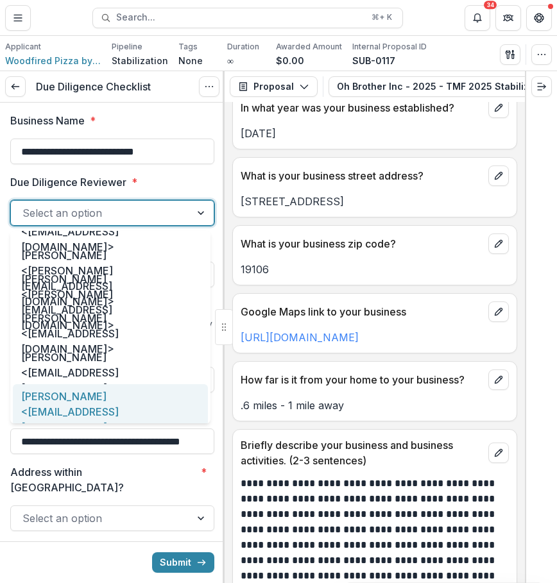
click at [151, 400] on div "[PERSON_NAME] <[EMAIL_ADDRESS][DOMAIN_NAME]>" at bounding box center [110, 411] width 195 height 55
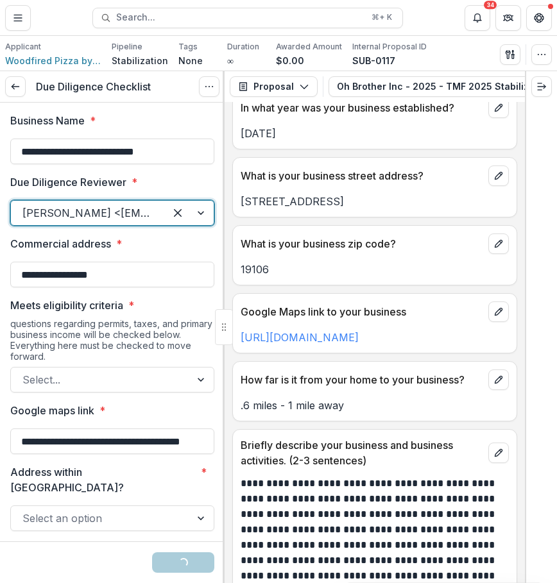
scroll to position [31, 0]
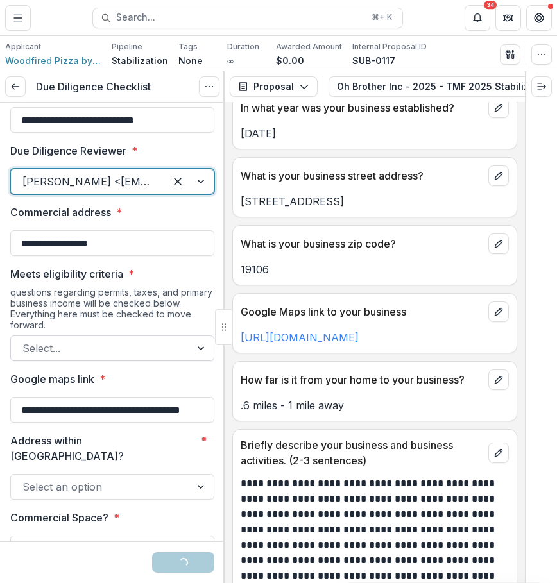
click at [155, 347] on div at bounding box center [100, 348] width 156 height 18
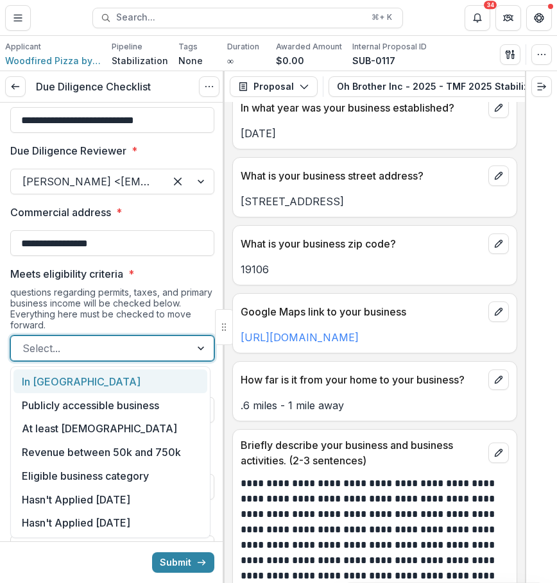
click at [162, 383] on div "In [GEOGRAPHIC_DATA]" at bounding box center [110, 381] width 194 height 24
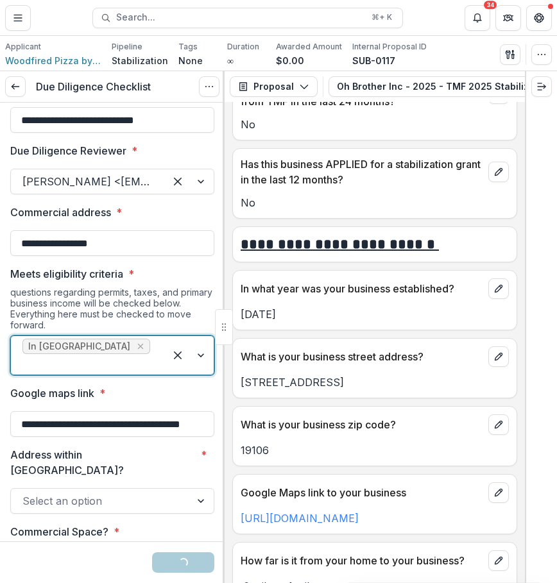
scroll to position [635, 0]
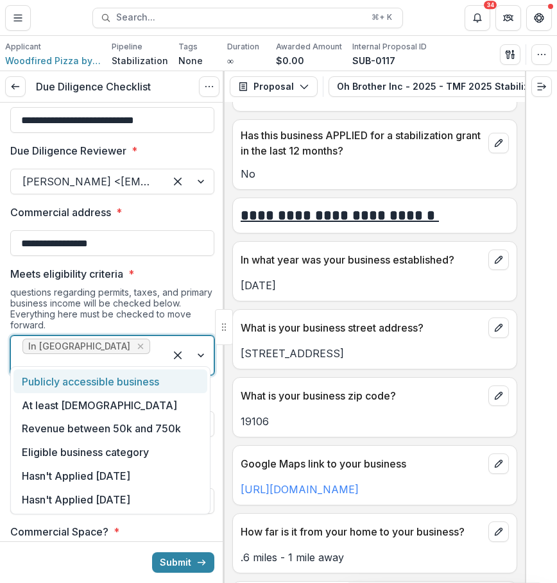
click at [146, 355] on div at bounding box center [87, 364] width 131 height 18
click at [128, 373] on div "Publicly accessible business" at bounding box center [110, 381] width 194 height 24
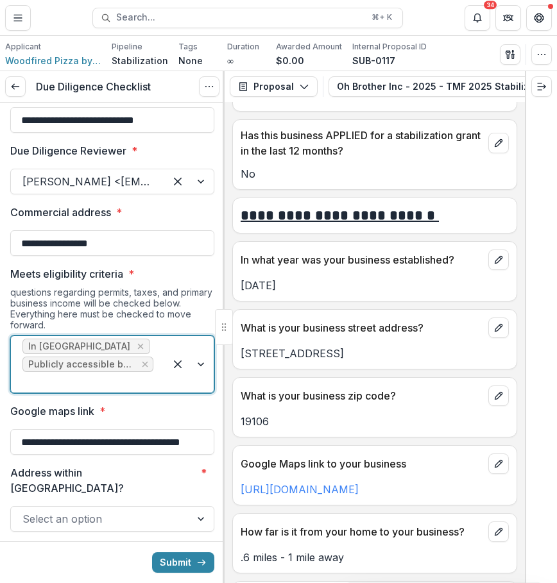
click at [147, 378] on div at bounding box center [87, 382] width 131 height 18
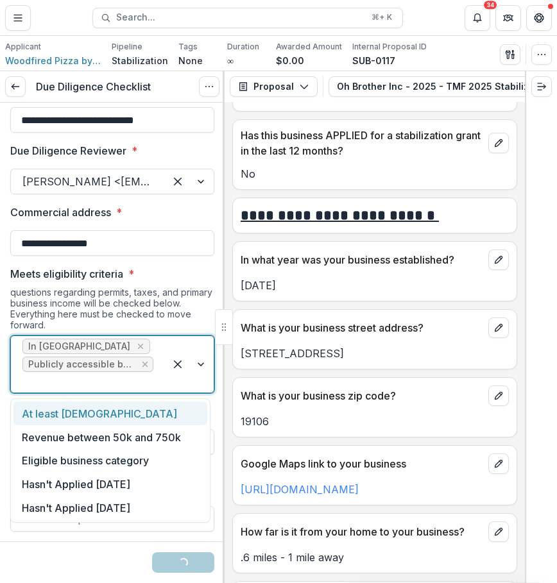
click at [146, 415] on div "At least [DEMOGRAPHIC_DATA]" at bounding box center [110, 413] width 194 height 24
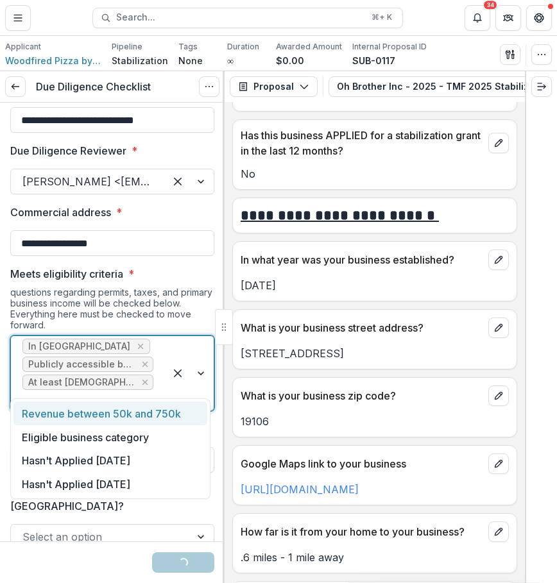
click at [153, 389] on div "In [GEOGRAPHIC_DATA] Publicly accessible business At least [DEMOGRAPHIC_DATA]" at bounding box center [88, 373] width 154 height 74
click at [152, 414] on div "Revenue between 50k and 750k" at bounding box center [110, 413] width 194 height 24
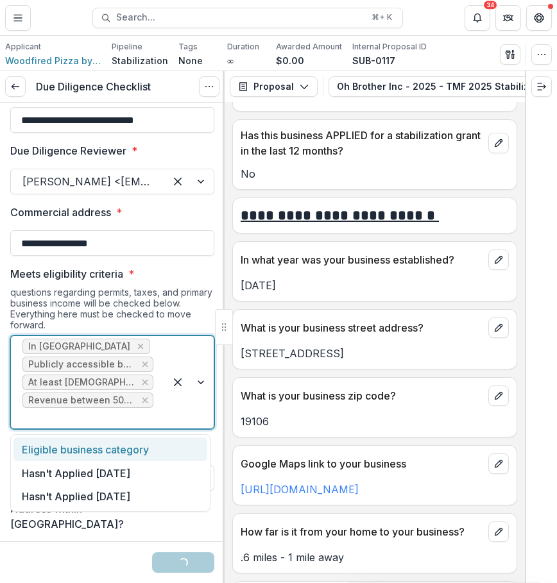
click at [166, 416] on div at bounding box center [189, 382] width 49 height 92
click at [160, 447] on div "Eligible business category" at bounding box center [110, 449] width 194 height 24
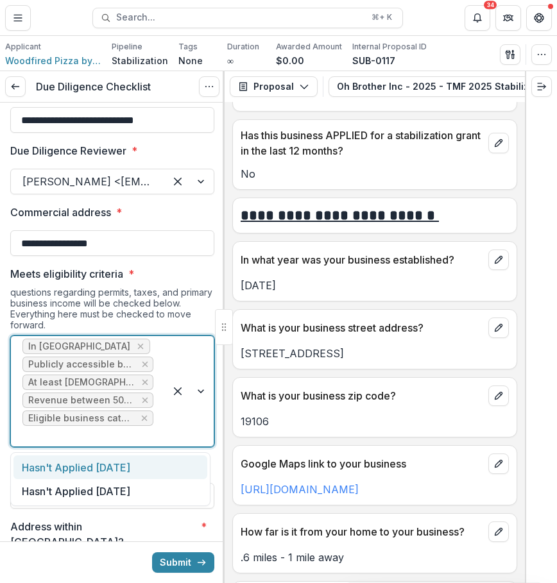
click at [169, 419] on div at bounding box center [189, 391] width 49 height 110
click at [165, 460] on div "Hasn't Applied [DATE]" at bounding box center [110, 467] width 194 height 24
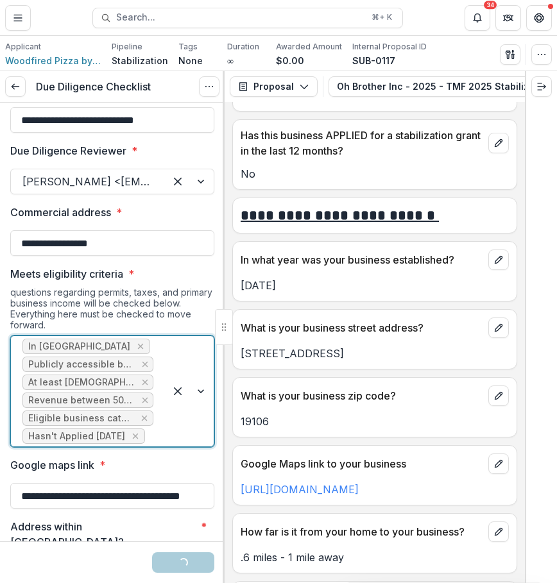
click at [192, 446] on div at bounding box center [189, 391] width 49 height 110
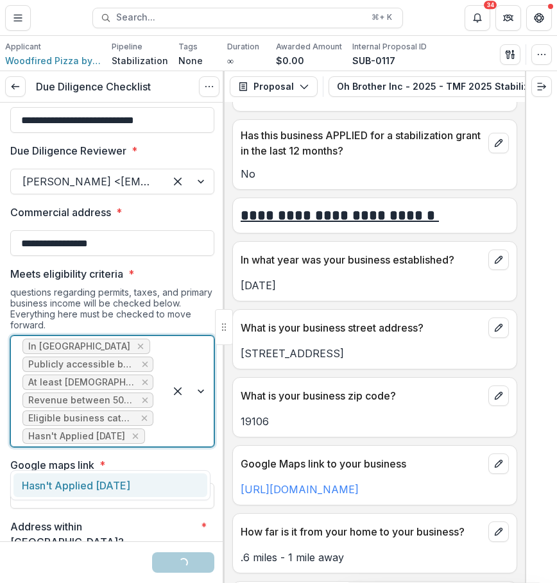
click at [184, 478] on div "Hasn't Applied [DATE]" at bounding box center [110, 485] width 194 height 24
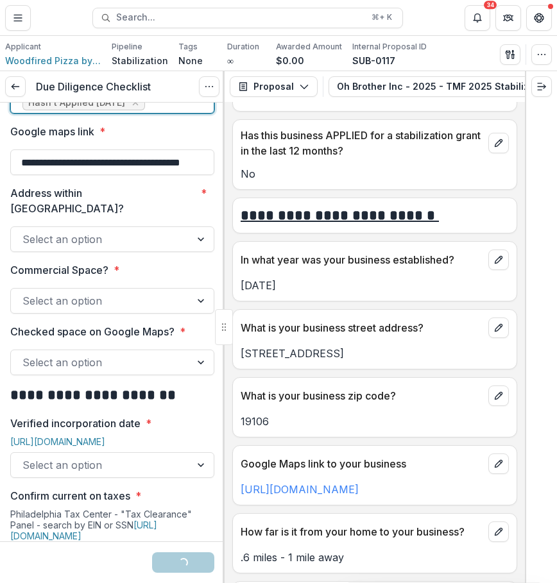
scroll to position [390, 0]
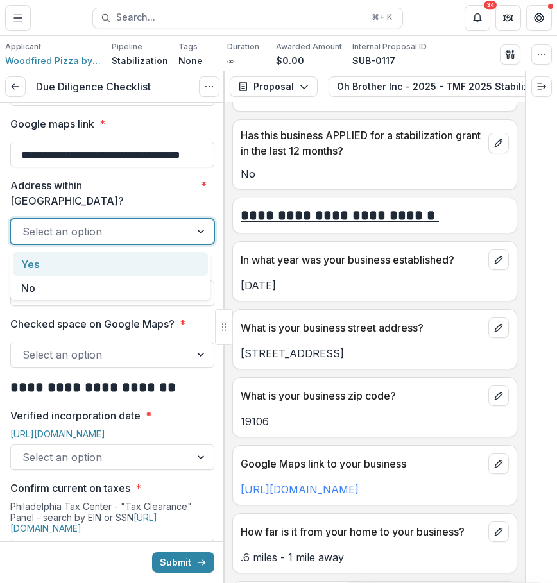
click at [166, 227] on div at bounding box center [100, 231] width 156 height 18
click at [160, 269] on div "Yes" at bounding box center [110, 264] width 195 height 24
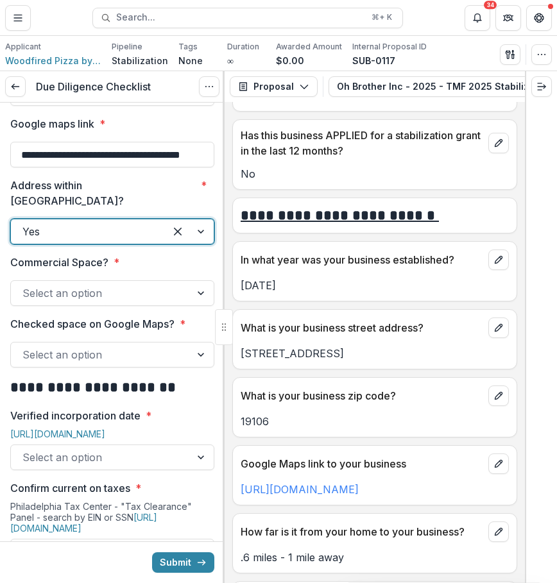
click at [159, 287] on div at bounding box center [100, 293] width 156 height 18
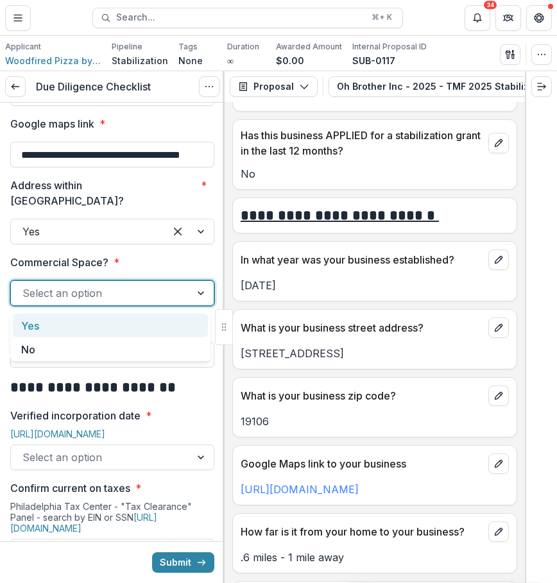
click at [164, 294] on div at bounding box center [100, 293] width 156 height 18
click at [161, 323] on div "Yes" at bounding box center [110, 326] width 195 height 24
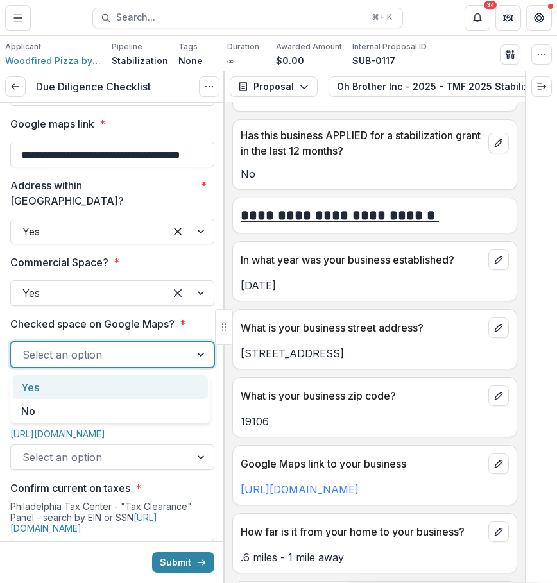
click at [166, 350] on div at bounding box center [100, 355] width 156 height 18
click at [158, 383] on div "Yes" at bounding box center [110, 387] width 195 height 24
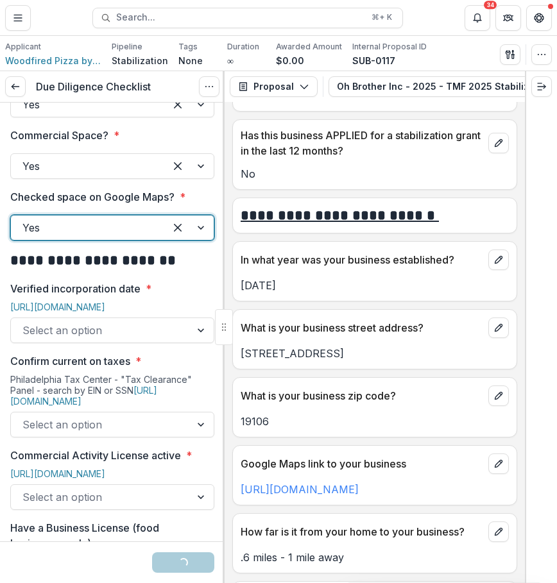
scroll to position [557, 0]
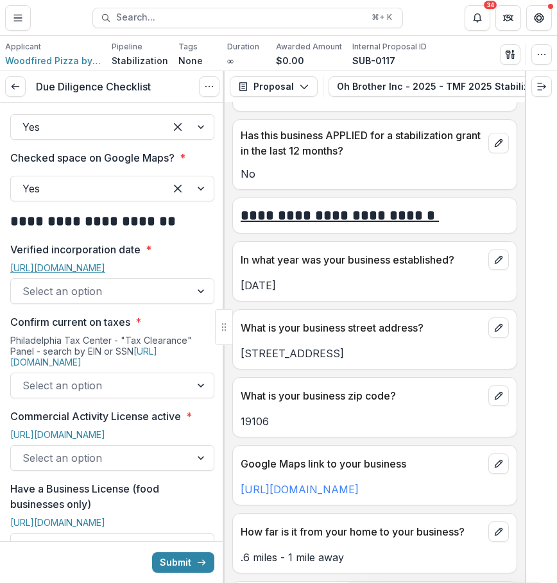
click at [105, 272] on link "[URL][DOMAIN_NAME]" at bounding box center [57, 267] width 95 height 11
click at [437, 85] on icon "View Attached Files" at bounding box center [442, 86] width 10 height 10
click at [426, 85] on header "Attached Files" at bounding box center [278, 72] width 417 height 37
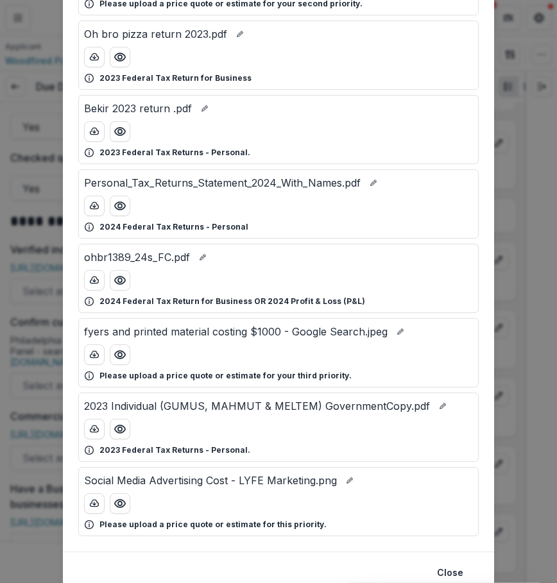
scroll to position [299, 0]
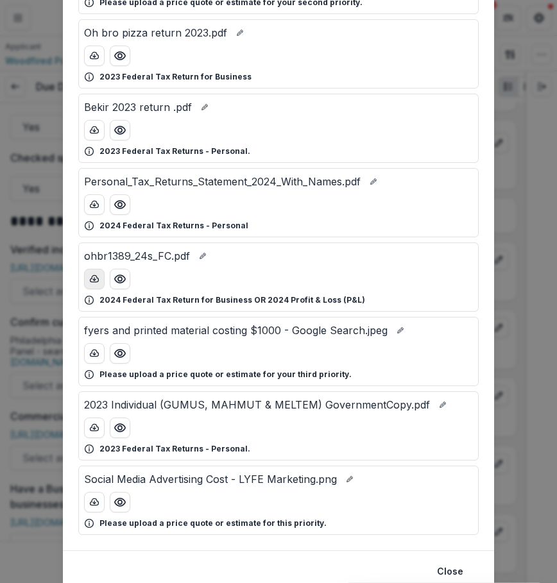
click at [94, 276] on icon "download-button" at bounding box center [94, 279] width 10 height 10
click at [500, 314] on div "Attached Files Form.pdf Signed W-9 for your business. @025 Oh Bro INC Profit:lo…" at bounding box center [278, 291] width 557 height 583
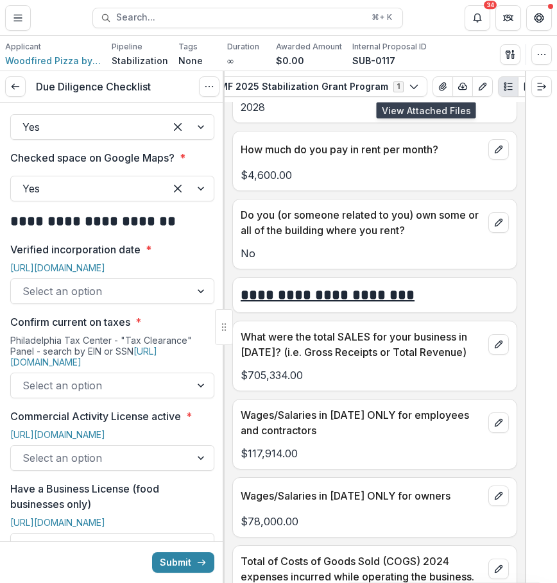
scroll to position [5850, 0]
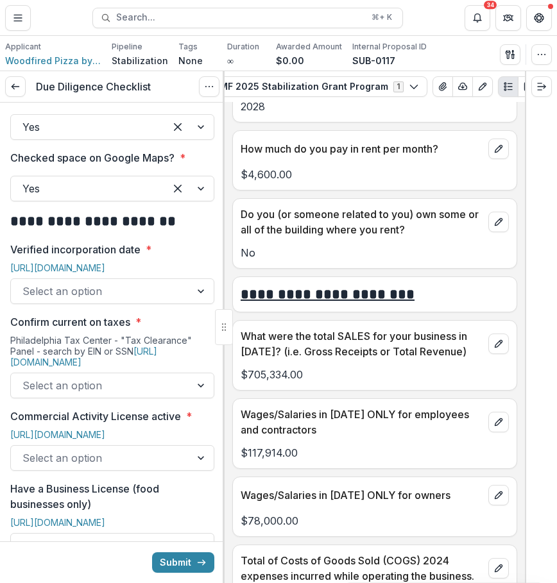
click at [115, 294] on div at bounding box center [100, 291] width 156 height 18
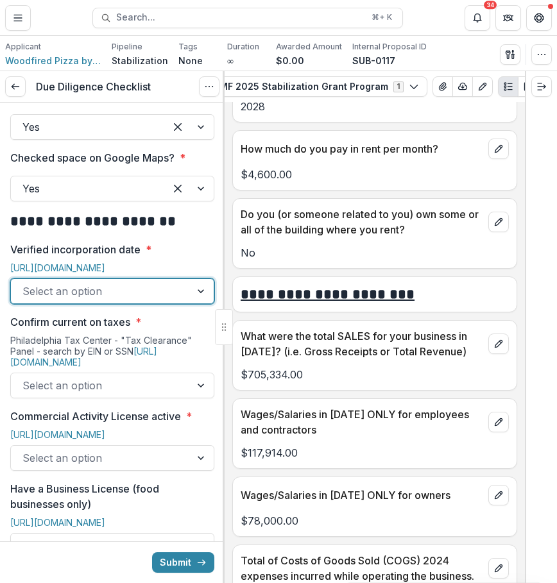
click at [115, 294] on div at bounding box center [100, 291] width 156 height 18
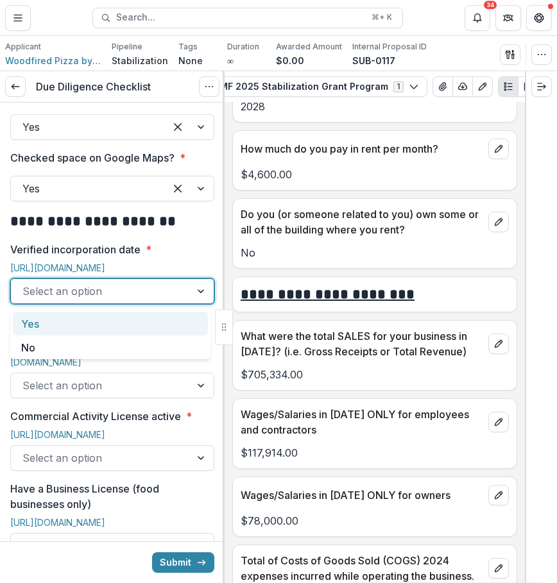
click at [142, 290] on div at bounding box center [100, 291] width 156 height 18
click at [124, 322] on div "Yes" at bounding box center [110, 324] width 195 height 24
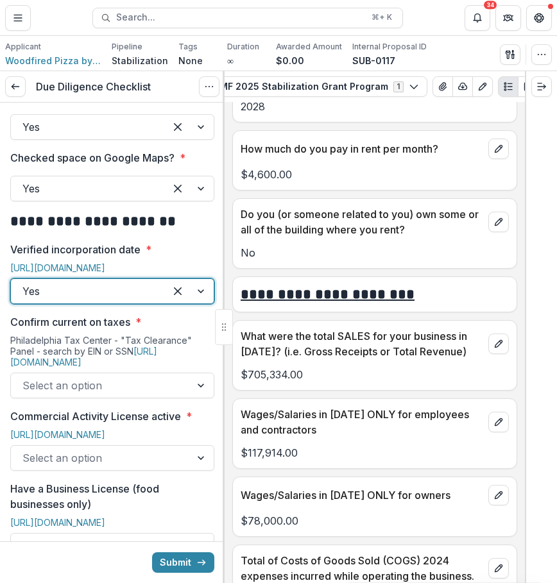
click at [112, 394] on div at bounding box center [100, 385] width 156 height 18
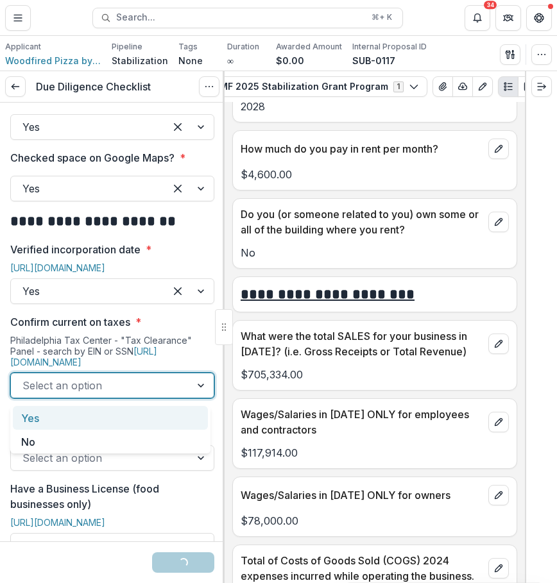
click at [114, 419] on div "Yes" at bounding box center [110, 418] width 195 height 24
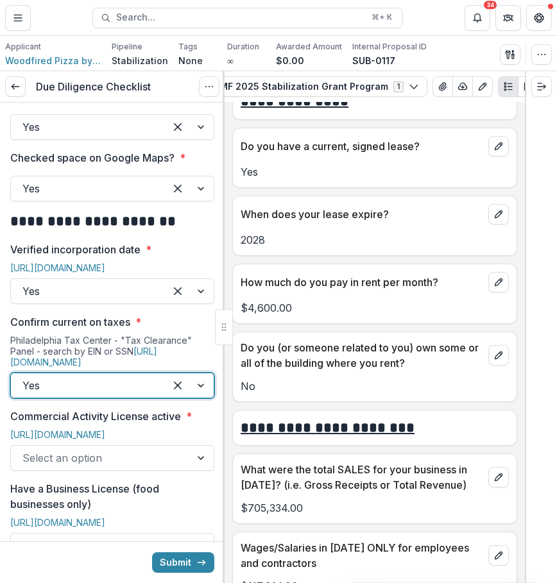
scroll to position [5719, 0]
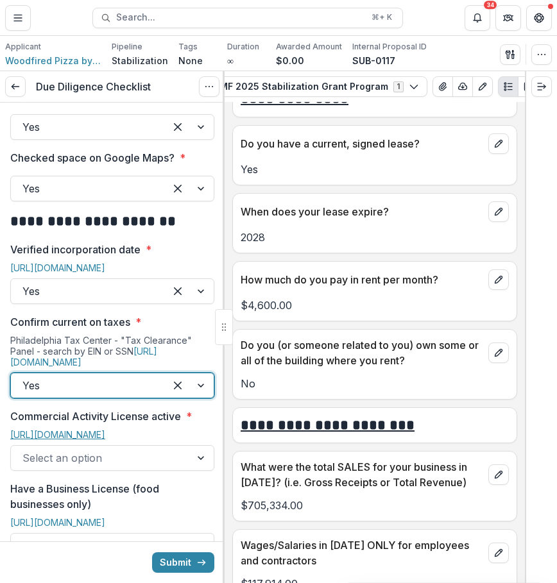
click at [105, 432] on link "[URL][DOMAIN_NAME]" at bounding box center [57, 434] width 95 height 11
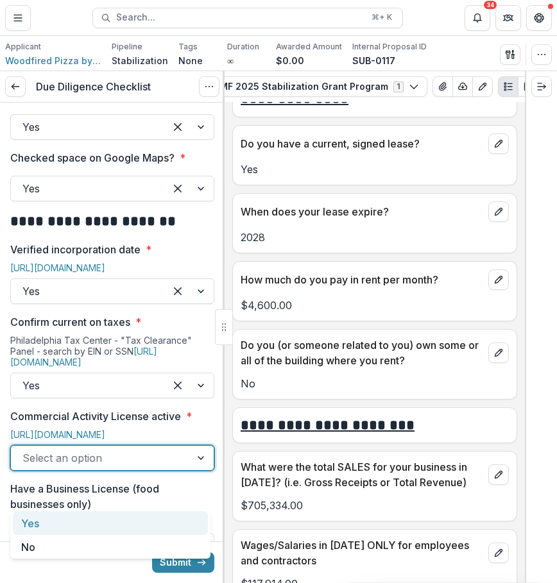
click at [110, 467] on div at bounding box center [100, 458] width 156 height 18
click at [85, 529] on div "Yes" at bounding box center [110, 523] width 195 height 24
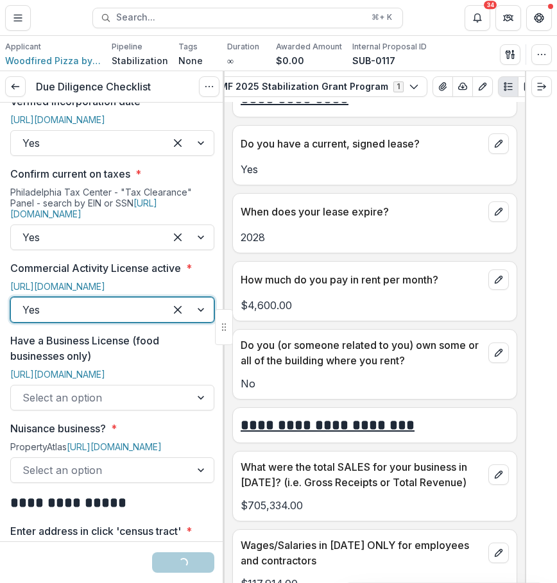
scroll to position [722, 0]
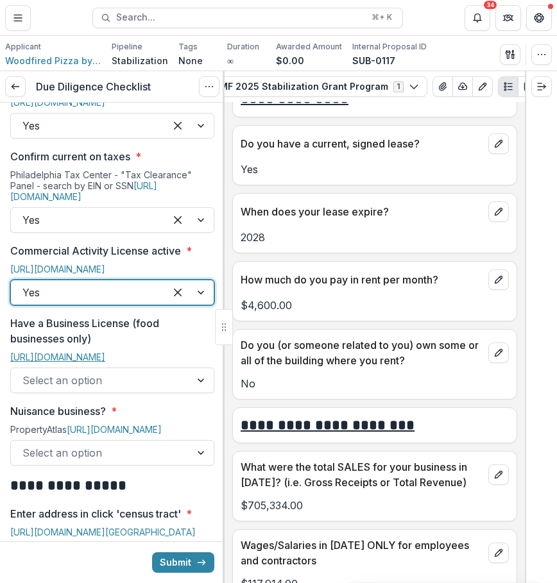
click at [105, 362] on link "[URL][DOMAIN_NAME]" at bounding box center [57, 356] width 95 height 11
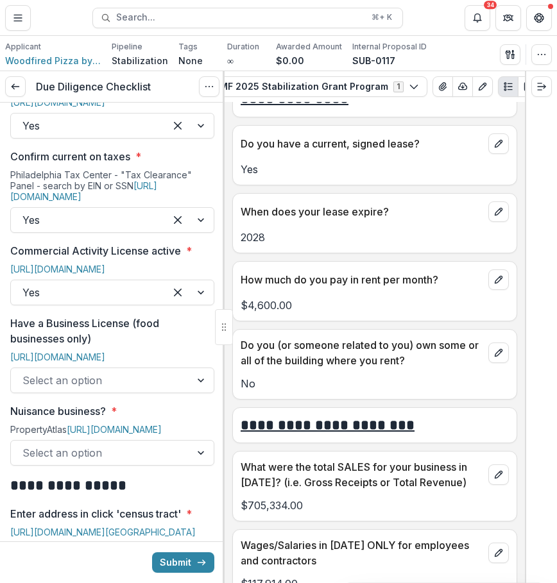
click at [105, 389] on div at bounding box center [100, 380] width 156 height 18
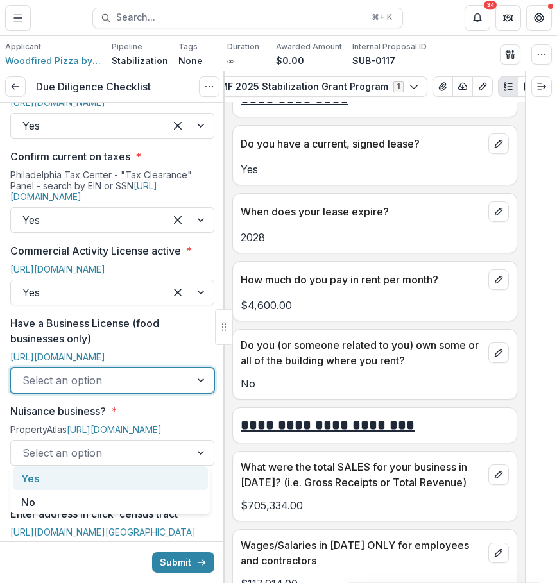
click at [90, 473] on div "Yes" at bounding box center [110, 478] width 195 height 24
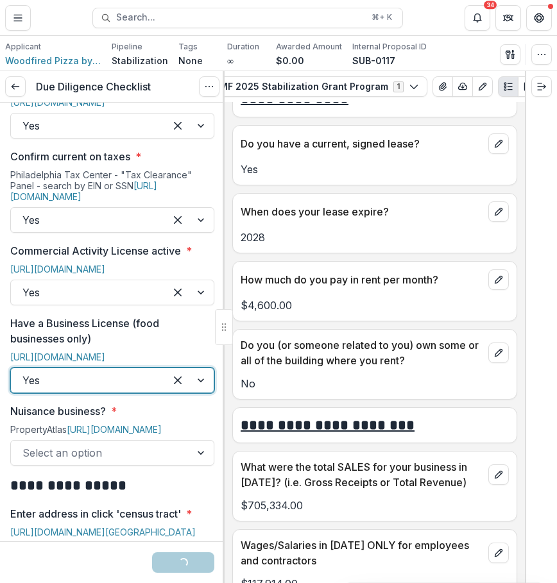
click at [108, 462] on div at bounding box center [100, 453] width 156 height 18
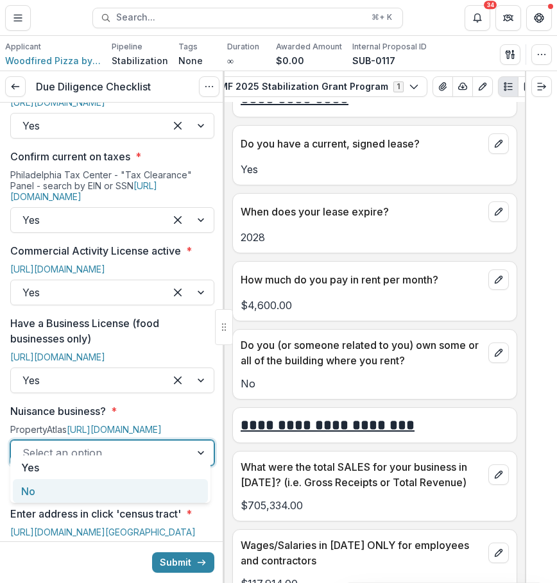
click at [108, 485] on div "No" at bounding box center [110, 491] width 195 height 24
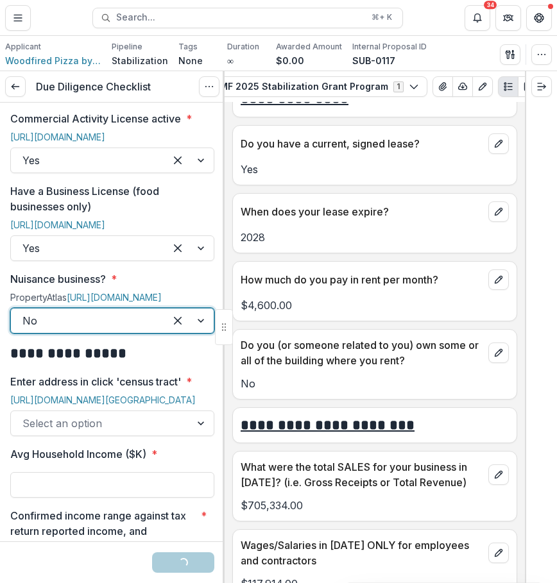
scroll to position [910, 0]
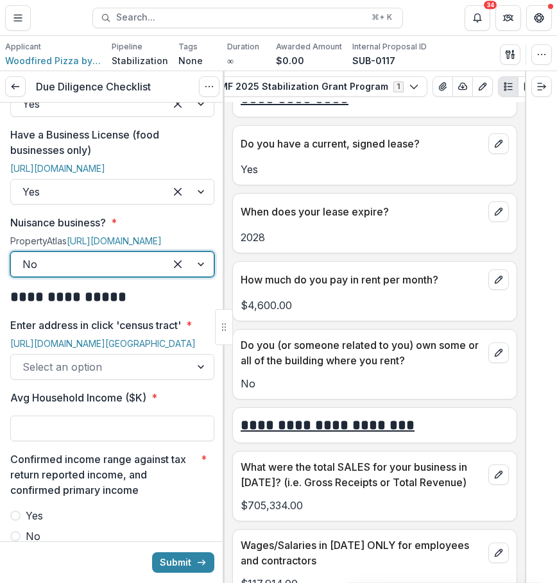
click at [106, 376] on div at bounding box center [100, 367] width 156 height 18
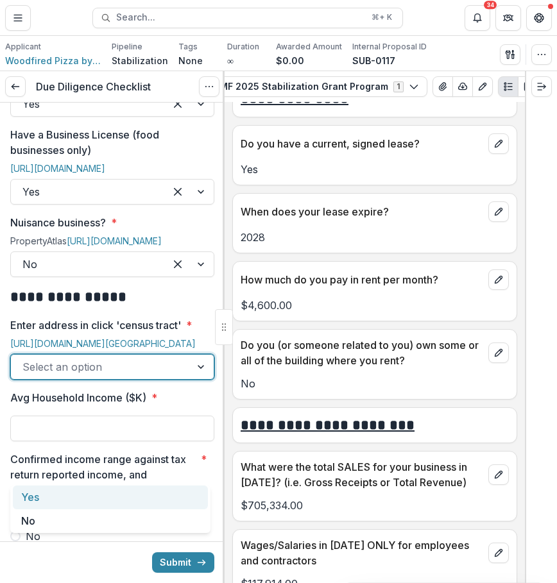
click at [106, 499] on div "Yes" at bounding box center [110, 497] width 195 height 24
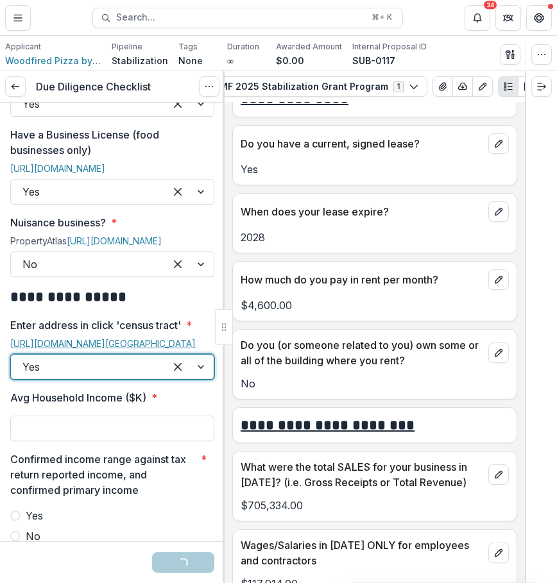
click at [125, 349] on link "[URL][DOMAIN_NAME][GEOGRAPHIC_DATA]" at bounding box center [102, 343] width 185 height 11
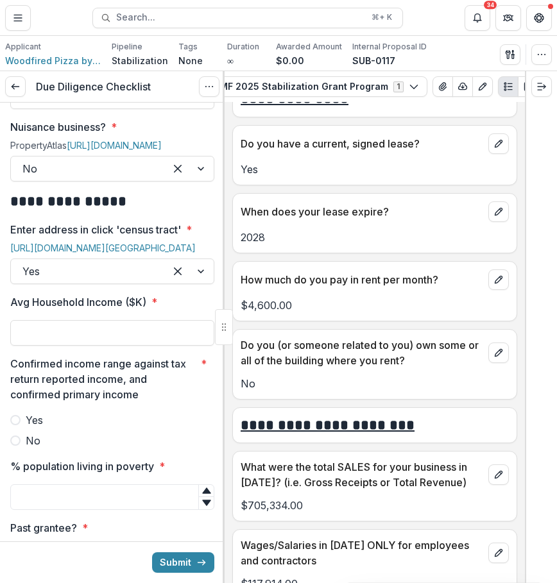
scroll to position [1045, 0]
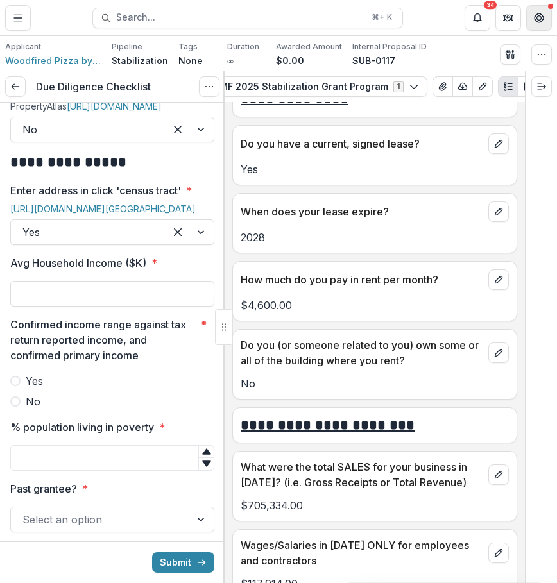
click at [543, 13] on icon "Get Help" at bounding box center [538, 18] width 10 height 10
click at [482, 11] on button "Notifications" at bounding box center [477, 18] width 26 height 26
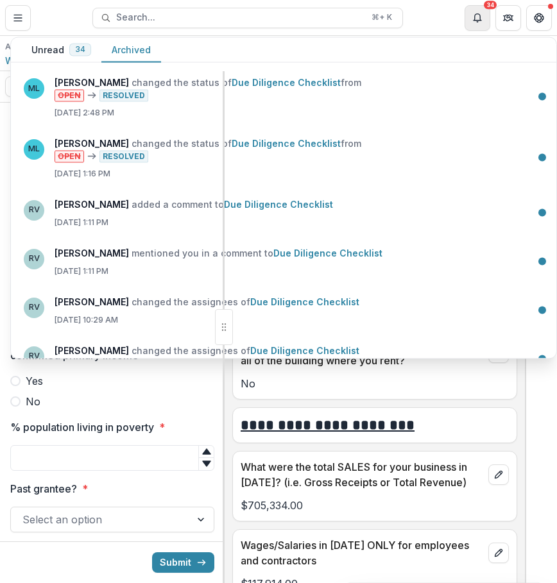
click at [482, 12] on button "Notifications" at bounding box center [477, 18] width 26 height 26
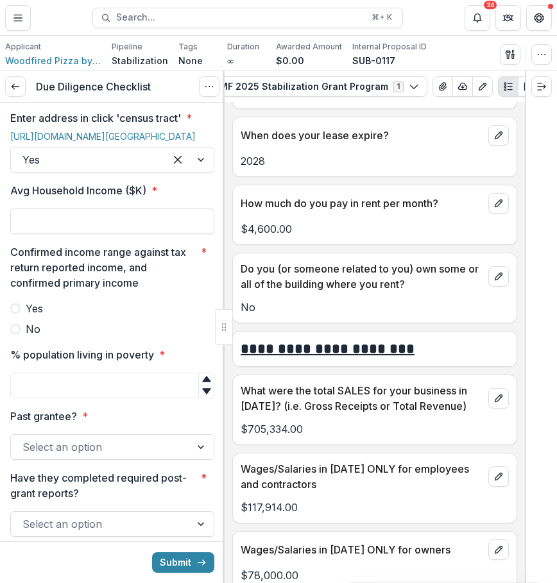
scroll to position [5800, 0]
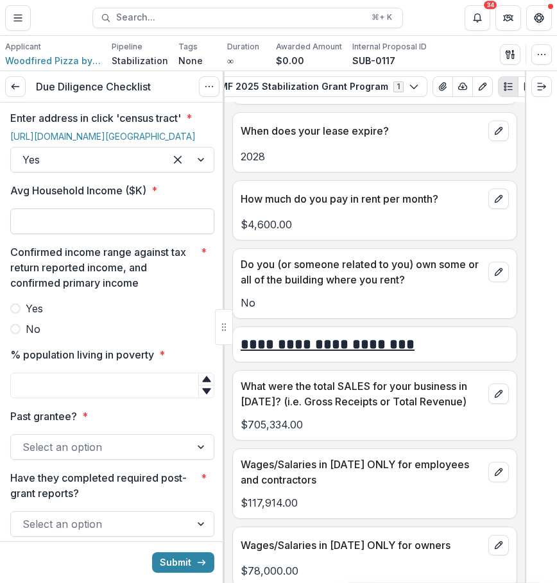
click at [154, 234] on input "Avg Household Income ($K) *" at bounding box center [112, 221] width 204 height 26
click at [103, 398] on input "% population living in poverty *" at bounding box center [112, 386] width 204 height 26
click at [122, 234] on input "**" at bounding box center [112, 221] width 204 height 26
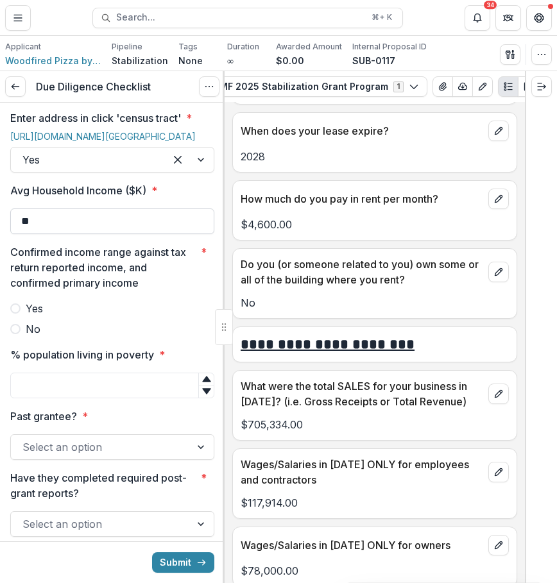
type input "********"
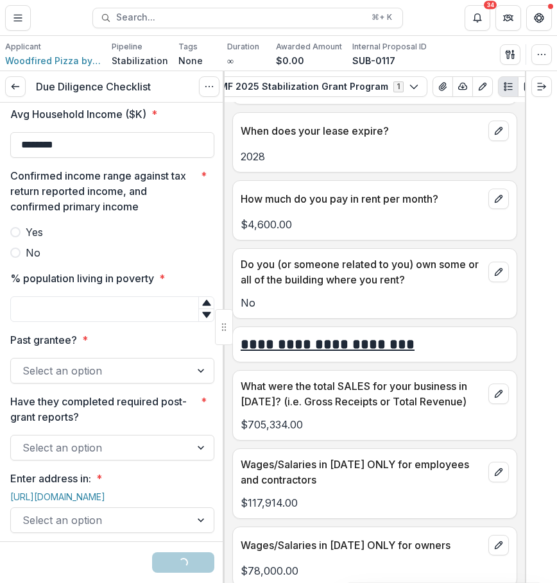
scroll to position [1228, 0]
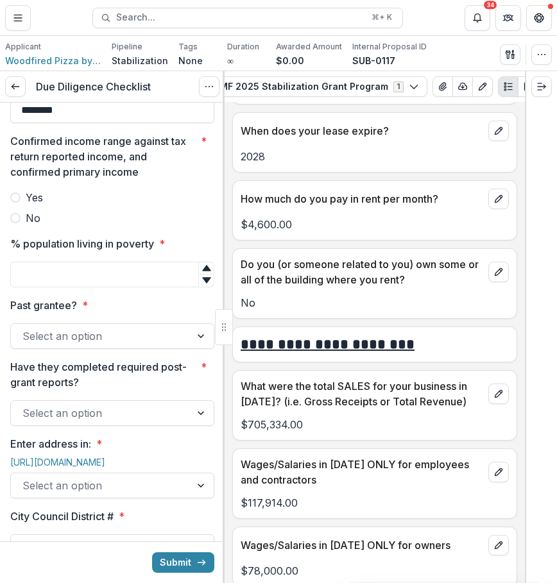
click at [26, 205] on span "Yes" at bounding box center [34, 197] width 17 height 15
click at [115, 287] on input "% population living in poverty *" at bounding box center [112, 275] width 204 height 26
click at [202, 271] on icon at bounding box center [206, 268] width 8 height 6
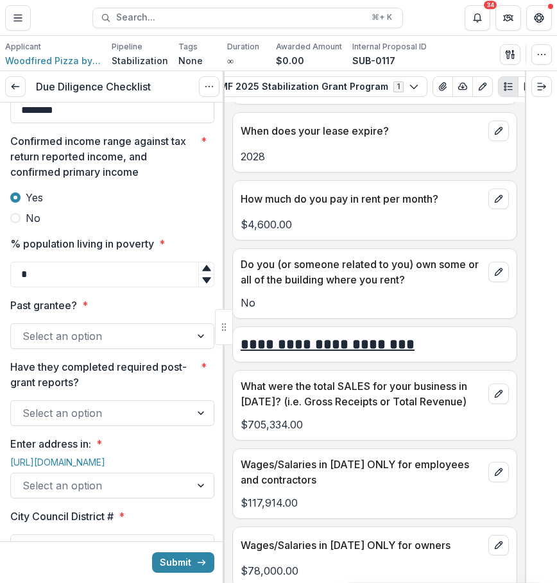
type input "*"
click at [202, 271] on icon at bounding box center [206, 268] width 8 height 6
click at [125, 345] on div at bounding box center [100, 336] width 156 height 18
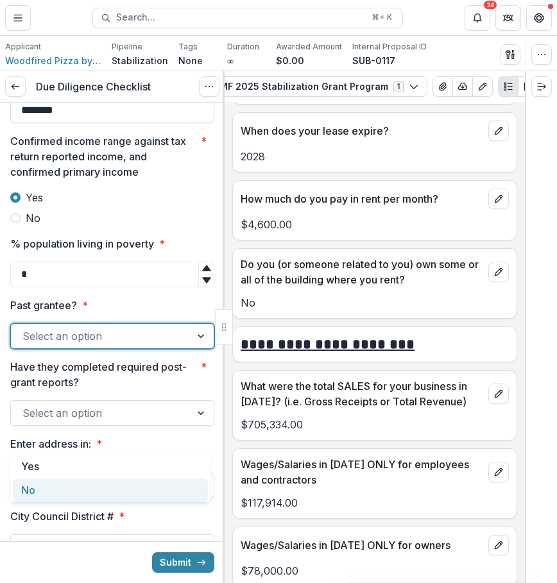
click at [99, 489] on div "No" at bounding box center [110, 490] width 195 height 24
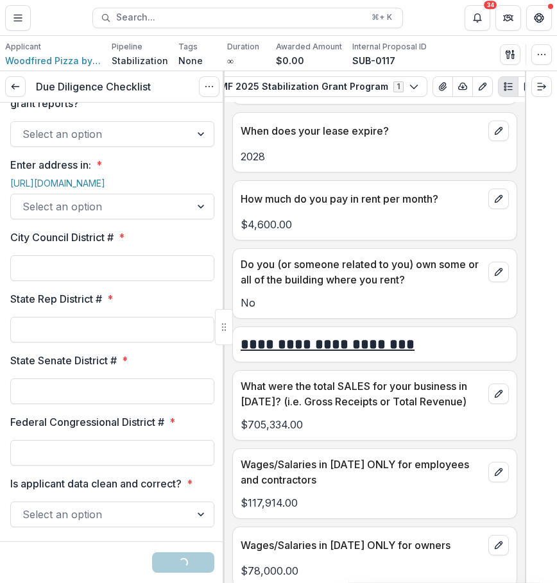
scroll to position [1516, 0]
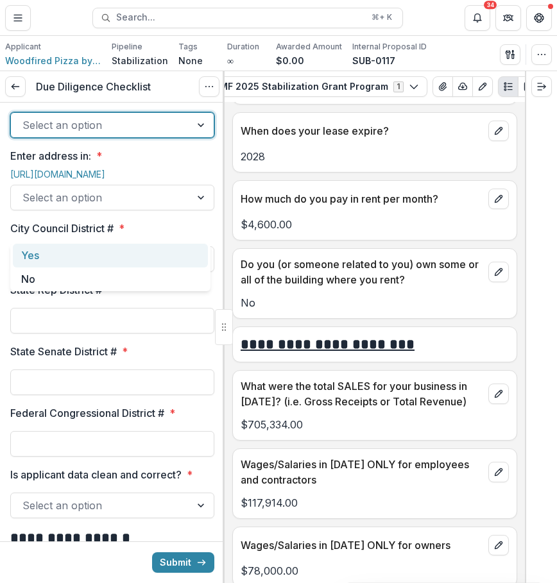
click at [97, 134] on div at bounding box center [100, 125] width 156 height 18
click at [113, 254] on div "Yes" at bounding box center [110, 256] width 195 height 24
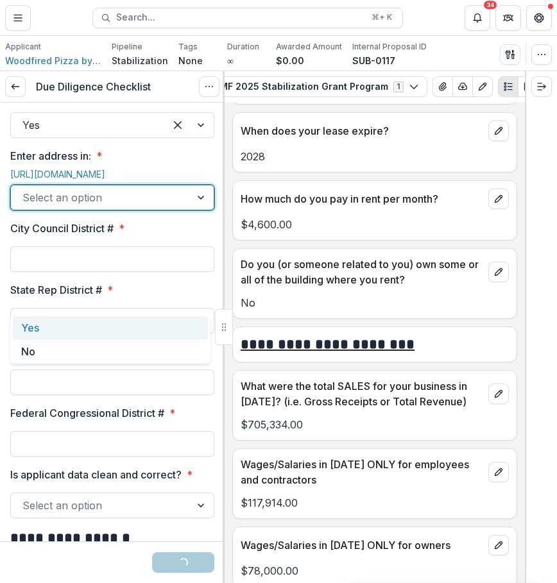
click at [111, 206] on div at bounding box center [100, 198] width 156 height 18
click at [105, 328] on div "Yes" at bounding box center [110, 328] width 195 height 24
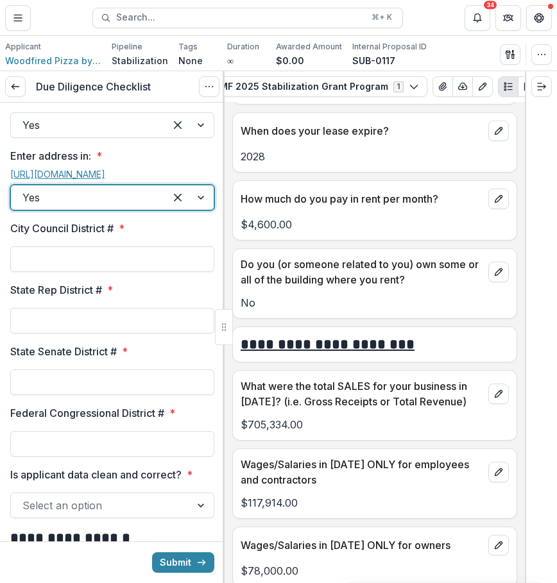
click at [105, 180] on link "[URL][DOMAIN_NAME]" at bounding box center [57, 174] width 95 height 11
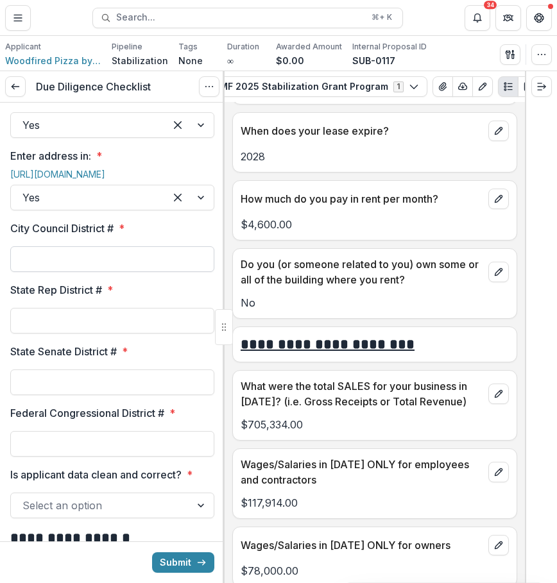
click at [94, 272] on input "City Council District # *" at bounding box center [112, 259] width 204 height 26
type input "*"
click at [29, 333] on input "State Rep District # *" at bounding box center [112, 321] width 204 height 26
type input "***"
click at [86, 395] on input "State Senate District # *" at bounding box center [112, 382] width 204 height 26
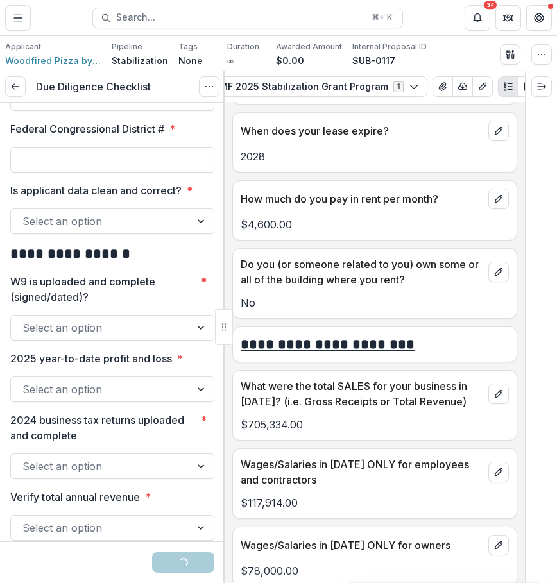
scroll to position [1815, 0]
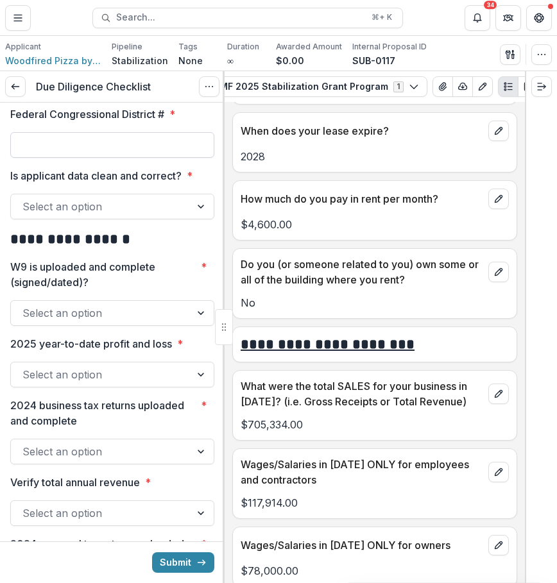
type input "*"
click at [162, 158] on input "Federal Congressional District # *" at bounding box center [112, 145] width 204 height 26
type input "*"
click at [161, 217] on div "Select an option" at bounding box center [101, 206] width 180 height 21
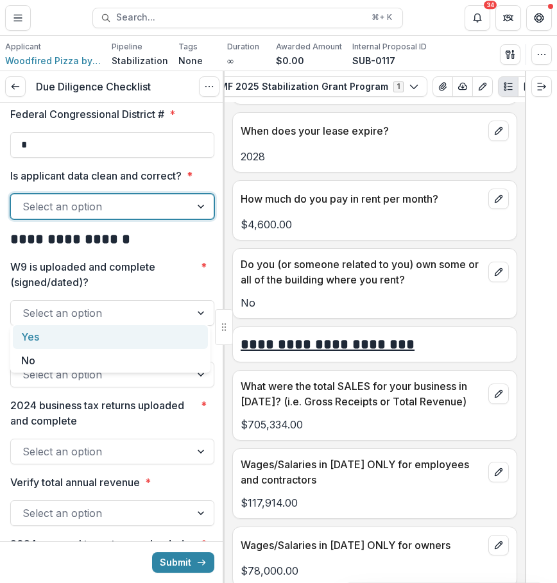
click at [123, 337] on div "Yes" at bounding box center [110, 337] width 195 height 24
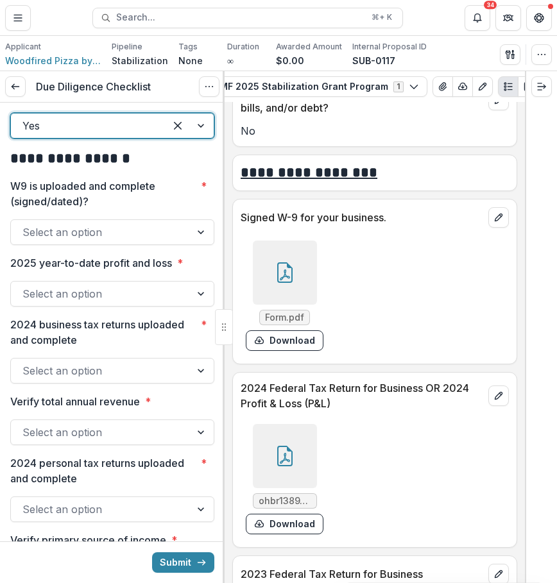
scroll to position [7148, 0]
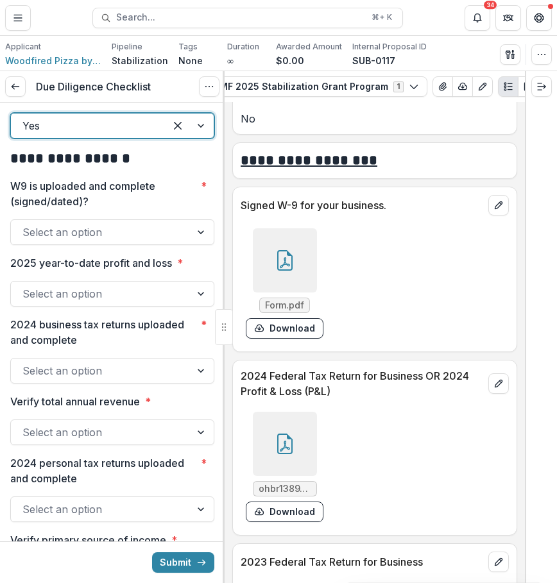
click at [289, 271] on icon at bounding box center [284, 260] width 15 height 21
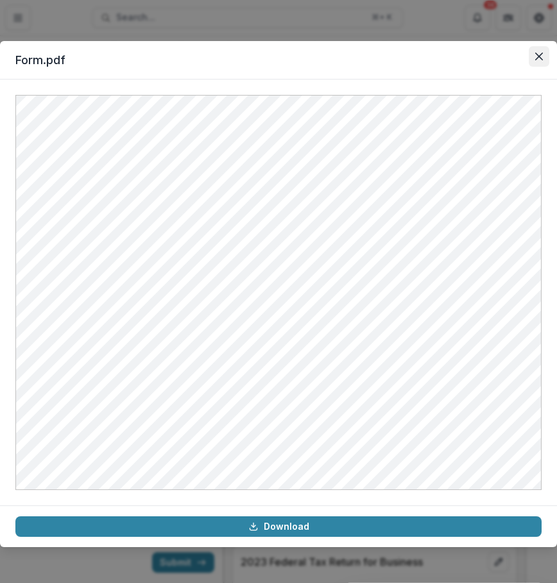
click at [535, 56] on icon "Close" at bounding box center [539, 57] width 8 height 8
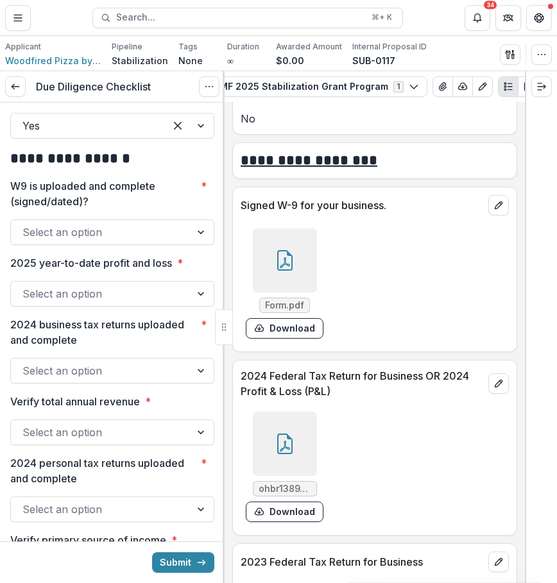
click at [158, 241] on div at bounding box center [100, 232] width 156 height 18
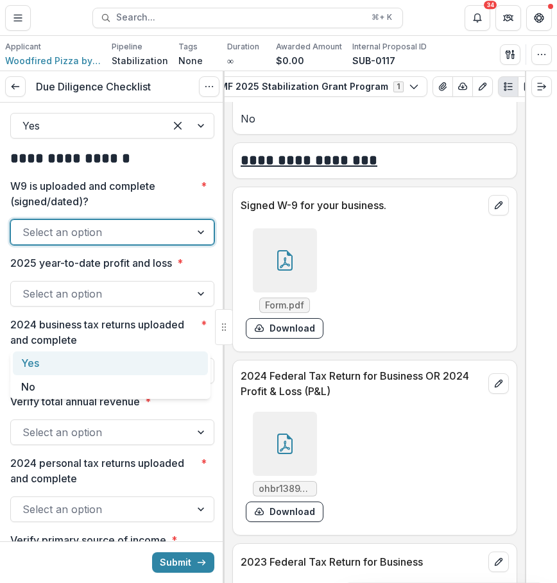
click at [142, 363] on div "Yes" at bounding box center [110, 363] width 195 height 24
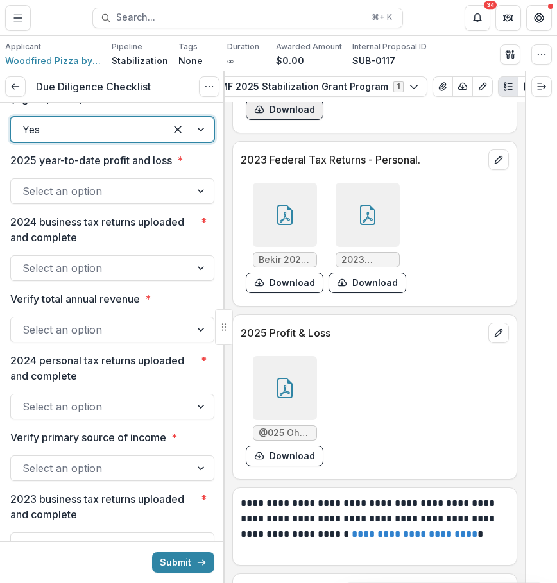
scroll to position [7949, 0]
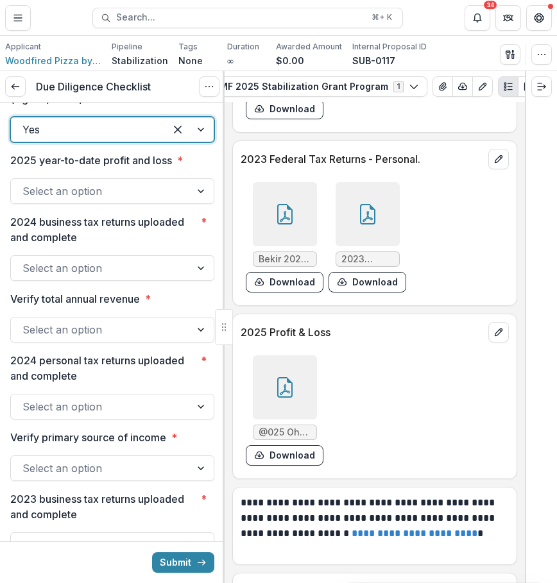
click at [296, 404] on div at bounding box center [285, 387] width 64 height 64
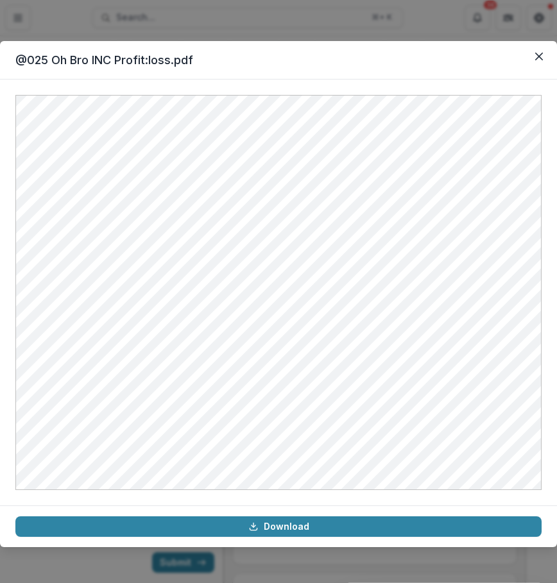
click at [546, 44] on header "@025 Oh Bro INC Profit:loss.pdf" at bounding box center [278, 60] width 557 height 38
click at [535, 53] on icon "Close" at bounding box center [539, 57] width 8 height 8
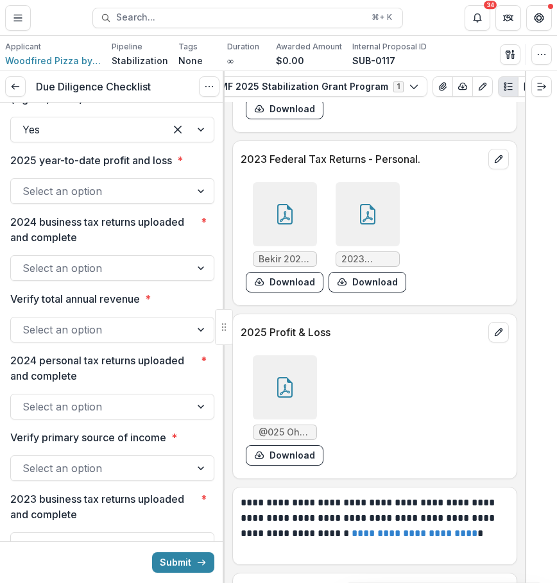
click at [192, 203] on div at bounding box center [201, 191] width 23 height 24
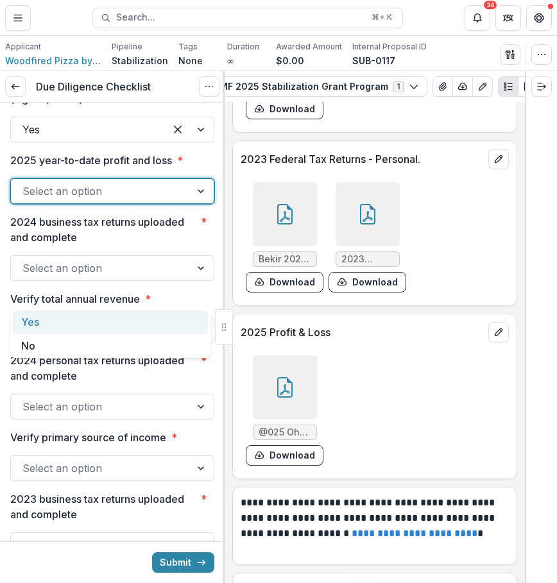
click at [180, 311] on div "Yes" at bounding box center [110, 322] width 195 height 24
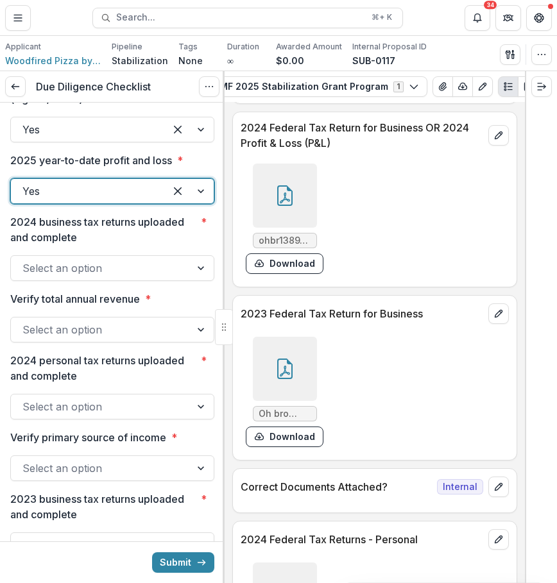
scroll to position [7285, 0]
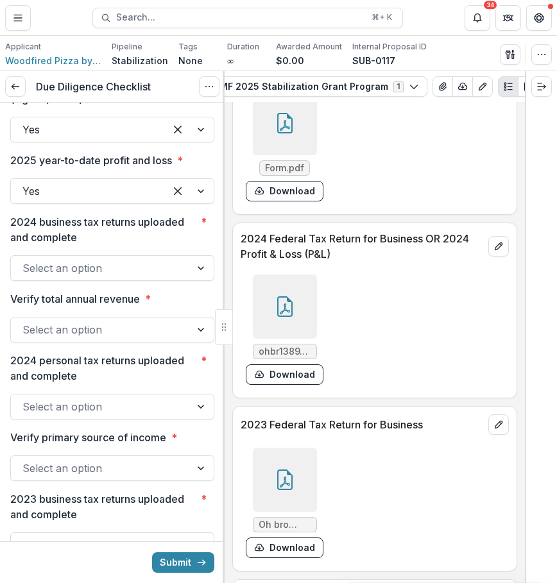
click at [283, 314] on icon at bounding box center [285, 308] width 10 height 11
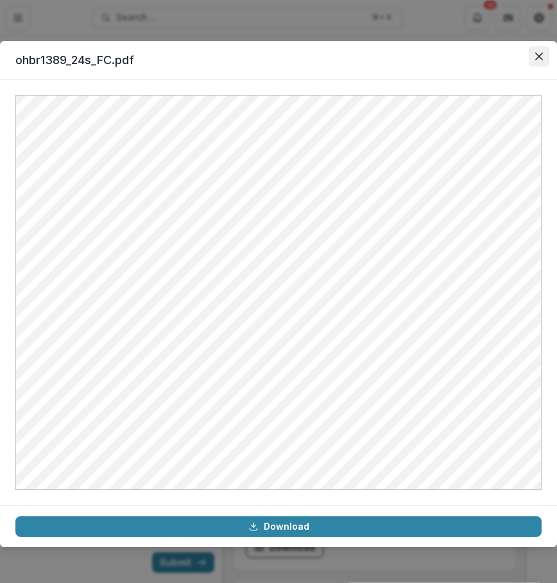
click at [539, 63] on button "Close" at bounding box center [538, 56] width 21 height 21
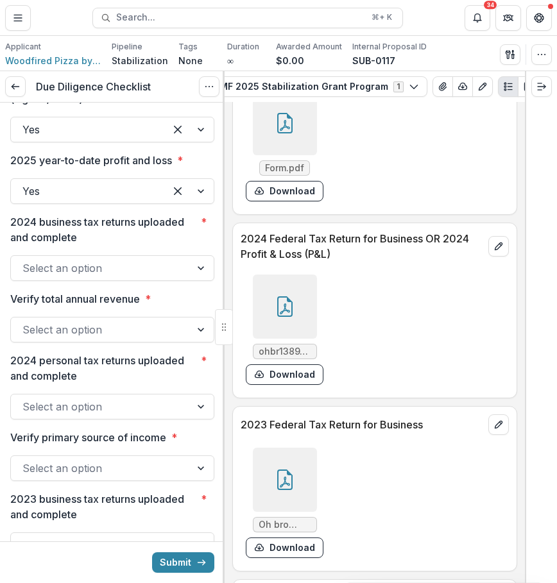
click at [164, 277] on div at bounding box center [100, 268] width 156 height 18
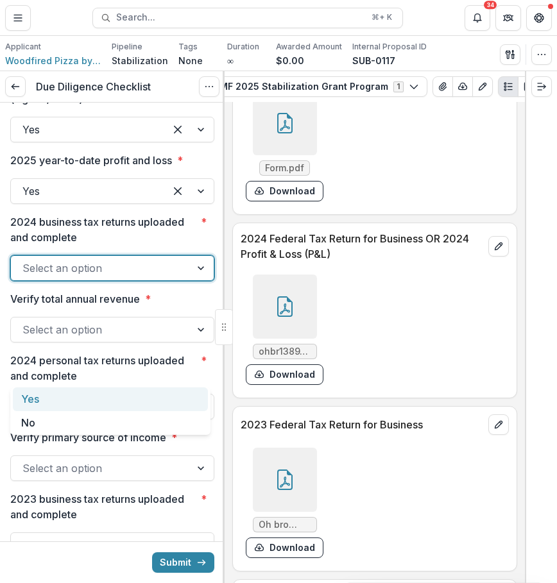
click at [151, 397] on div "Yes" at bounding box center [110, 399] width 195 height 24
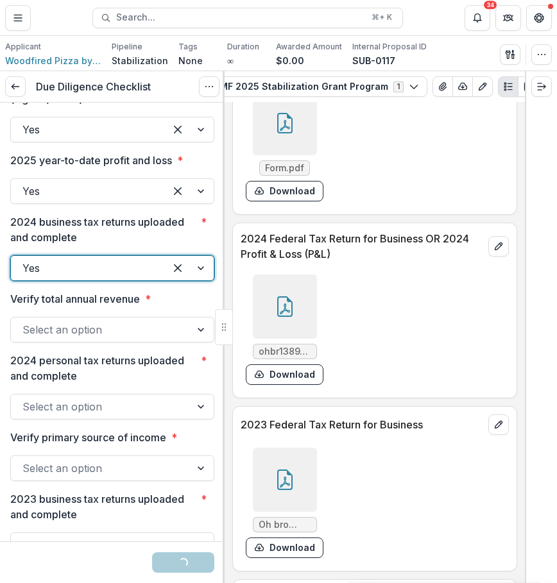
click at [196, 342] on div at bounding box center [201, 329] width 23 height 24
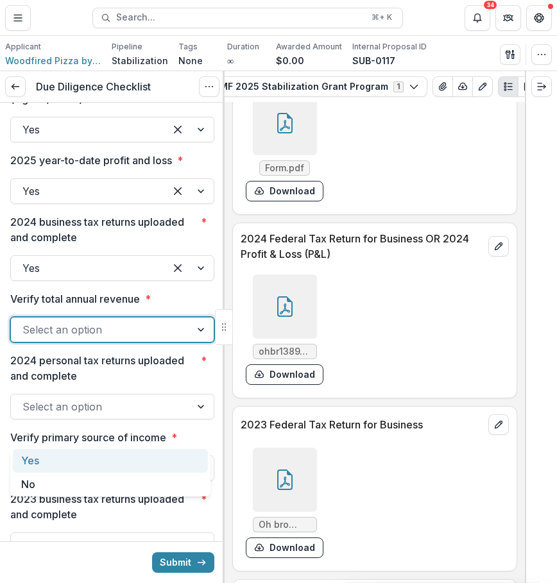
click at [155, 466] on div "Yes" at bounding box center [110, 461] width 195 height 24
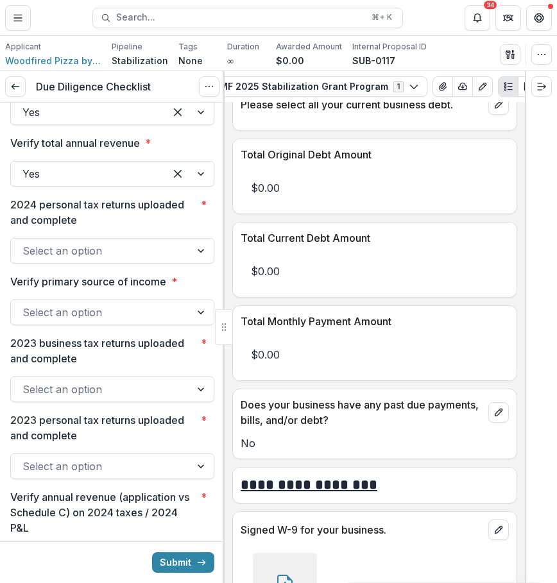
scroll to position [2164, 0]
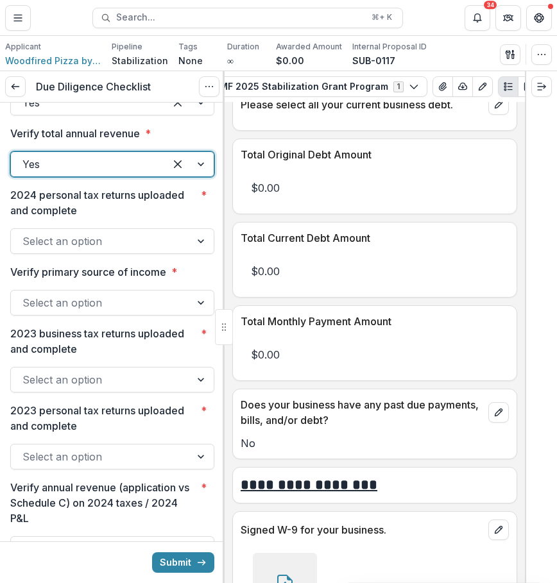
click at [167, 250] on div at bounding box center [100, 241] width 156 height 18
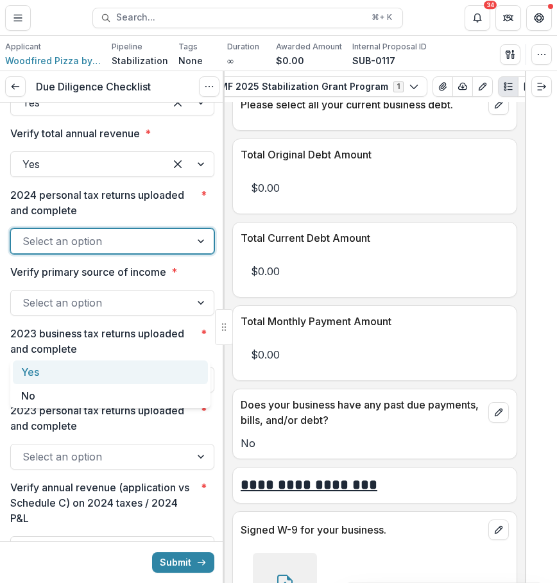
click at [155, 369] on div "Yes" at bounding box center [110, 372] width 195 height 24
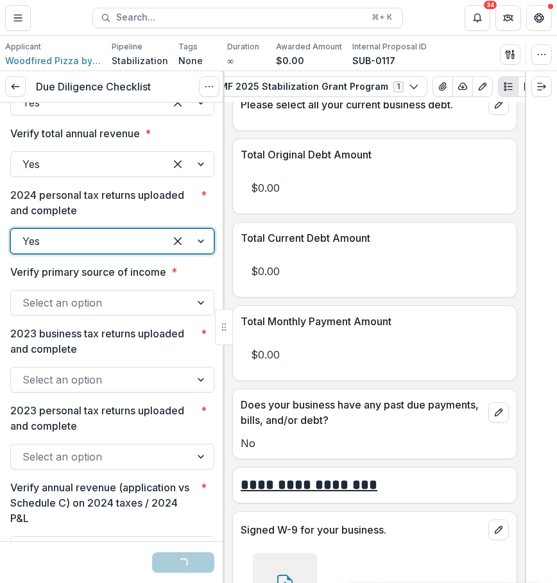
click at [156, 312] on div at bounding box center [100, 303] width 156 height 18
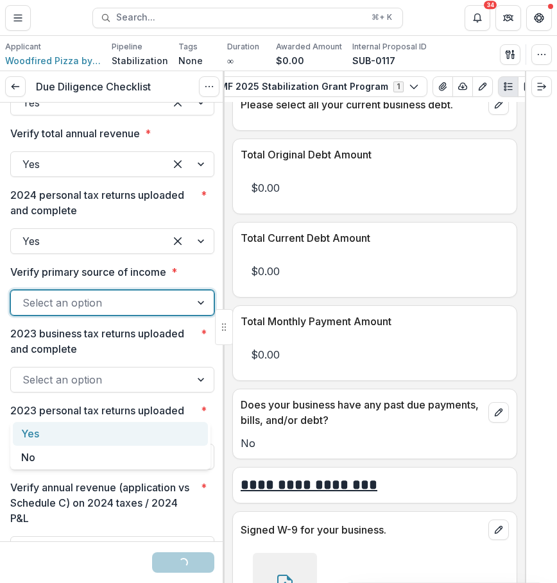
click at [147, 433] on div "Yes" at bounding box center [110, 434] width 195 height 24
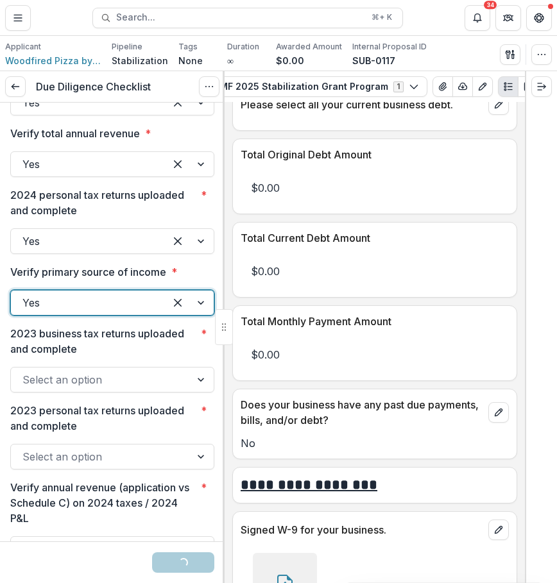
click at [165, 389] on div at bounding box center [100, 380] width 156 height 18
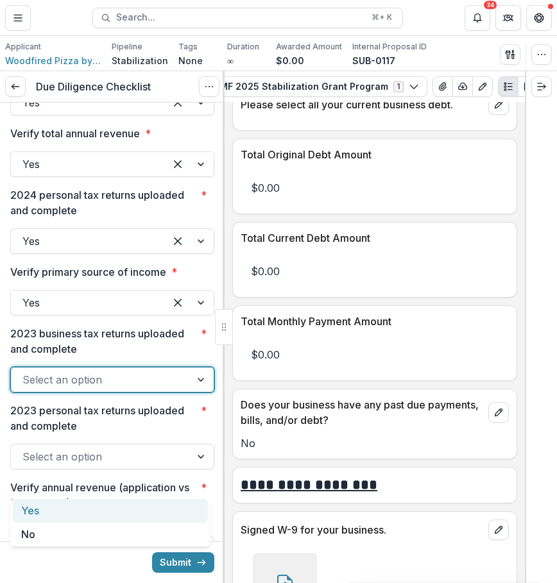
click at [164, 507] on div "Yes" at bounding box center [110, 511] width 195 height 24
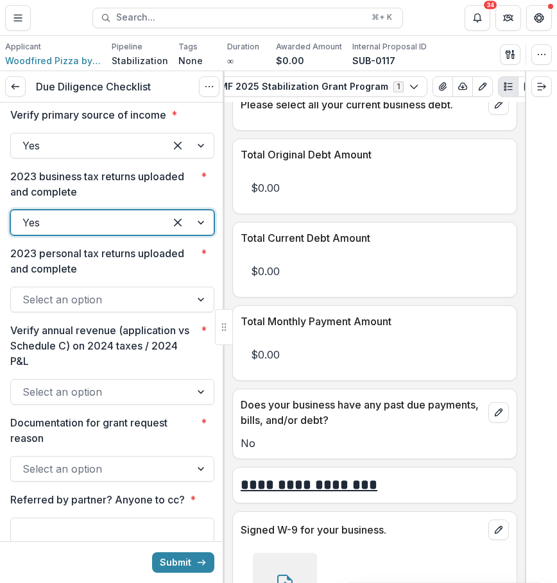
scroll to position [2470, 0]
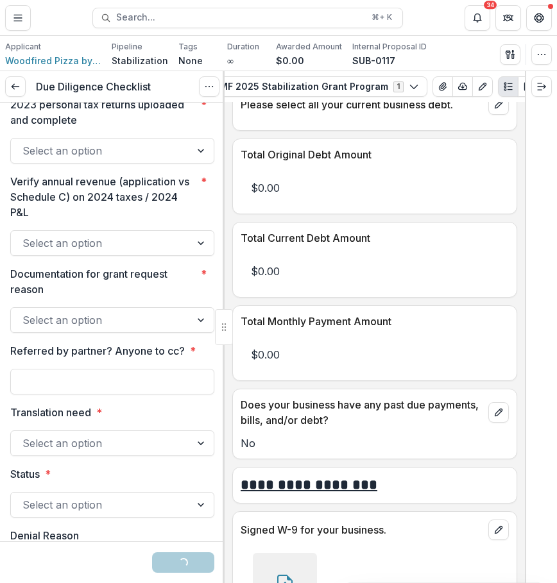
click at [196, 163] on div at bounding box center [201, 150] width 23 height 24
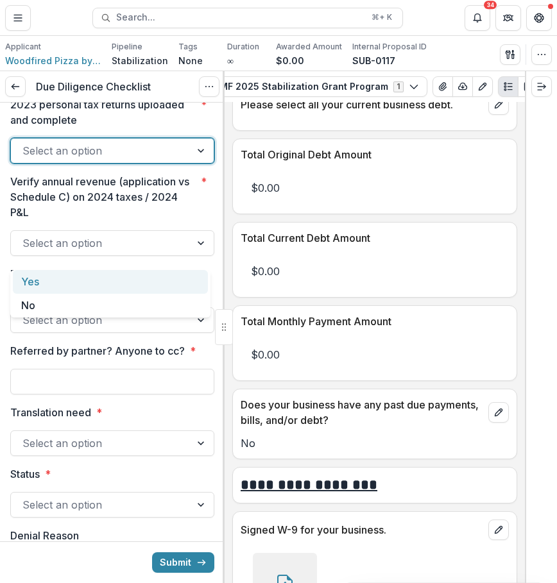
click at [169, 285] on div "Yes" at bounding box center [110, 282] width 195 height 24
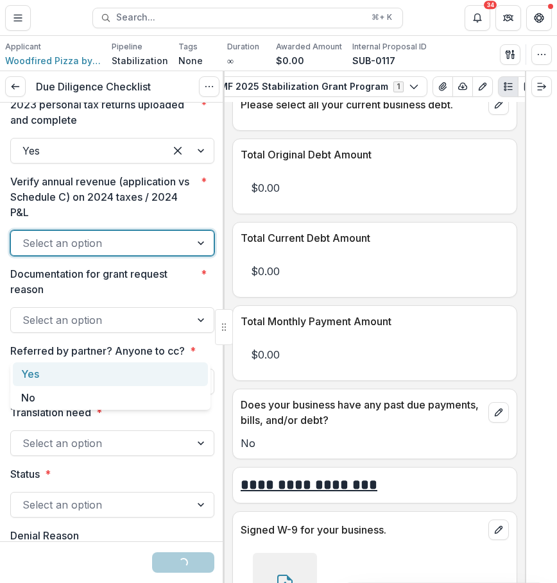
click at [148, 252] on div at bounding box center [100, 243] width 156 height 18
click at [126, 373] on div "Yes" at bounding box center [110, 374] width 195 height 24
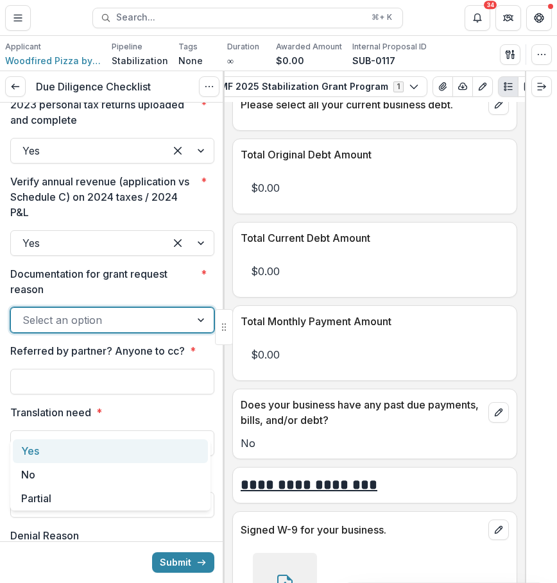
click at [124, 330] on div "Select an option" at bounding box center [101, 320] width 180 height 21
click at [105, 461] on div "Yes No Partial" at bounding box center [110, 474] width 200 height 71
click at [108, 446] on div "Yes" at bounding box center [110, 451] width 195 height 24
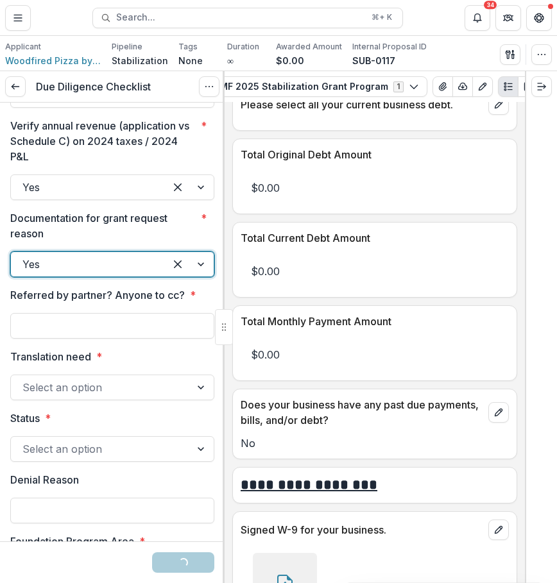
scroll to position [2534, 0]
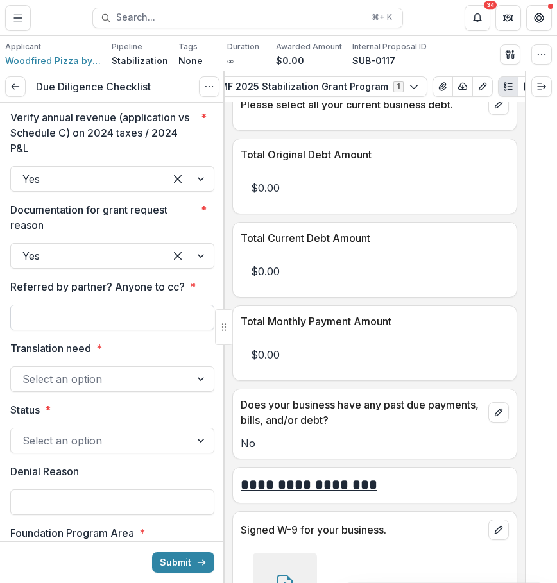
click at [106, 330] on input "Referred by partner? Anyone to cc? *" at bounding box center [112, 318] width 204 height 26
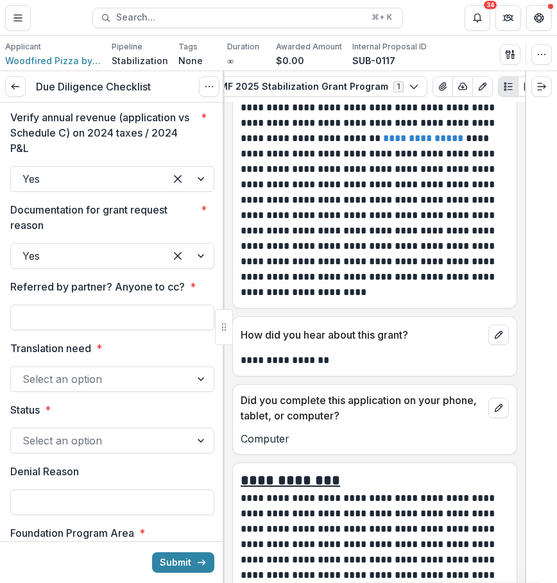
scroll to position [9742, 0]
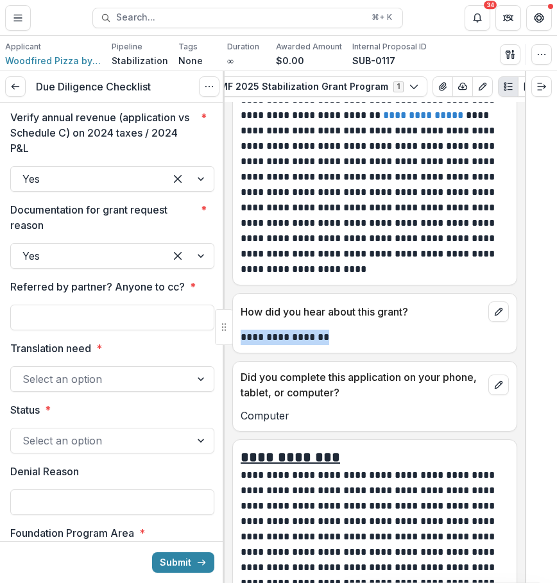
drag, startPoint x: 244, startPoint y: 360, endPoint x: 380, endPoint y: 371, distance: 137.0
click at [380, 353] on div "**********" at bounding box center [374, 323] width 285 height 60
copy p "**********"
click at [171, 330] on input "Referred by partner? Anyone to cc? *" at bounding box center [112, 318] width 204 height 26
paste input "**********"
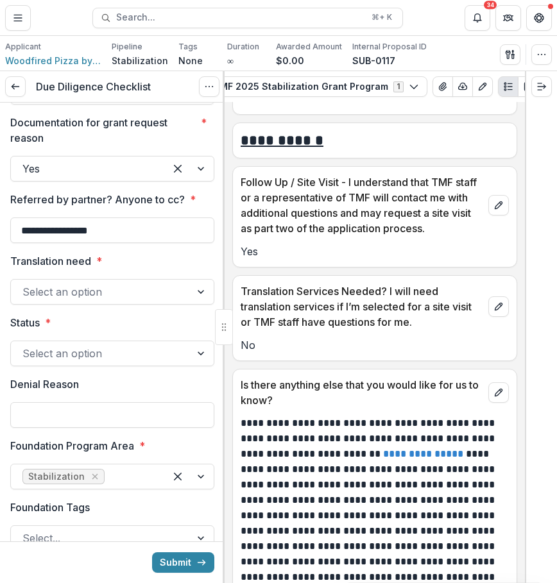
scroll to position [9403, 0]
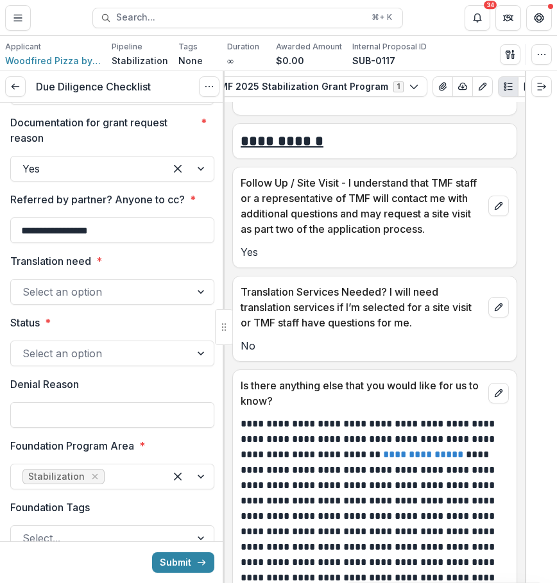
type input "**********"
click at [190, 304] on div at bounding box center [201, 292] width 23 height 24
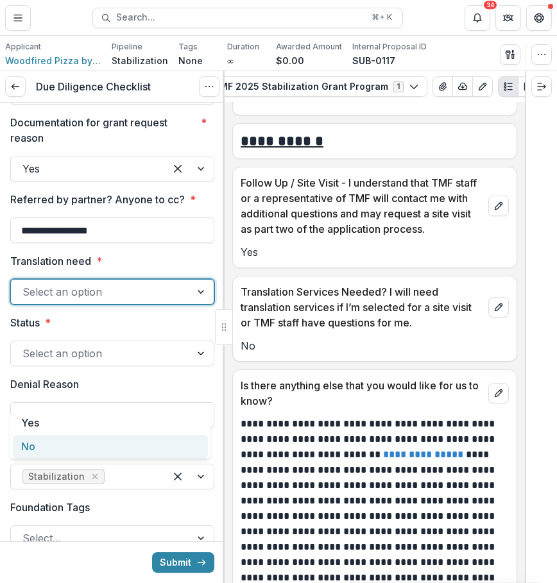
click at [171, 442] on div "No" at bounding box center [110, 447] width 195 height 24
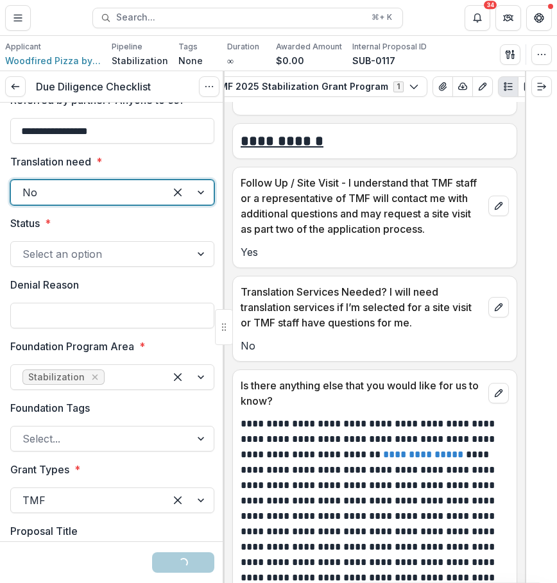
scroll to position [2745, 0]
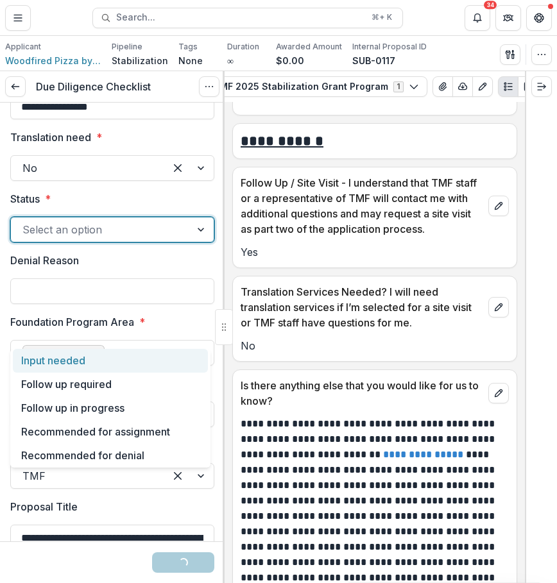
click at [181, 240] on div "Select an option" at bounding box center [101, 229] width 180 height 21
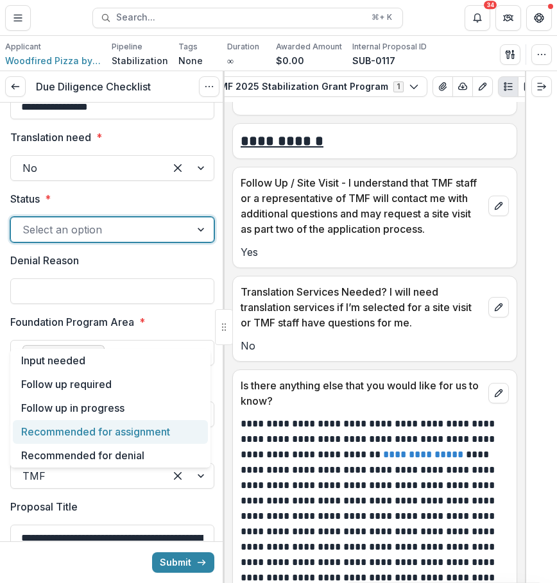
click at [195, 430] on div "Recommended for assignment" at bounding box center [110, 432] width 195 height 24
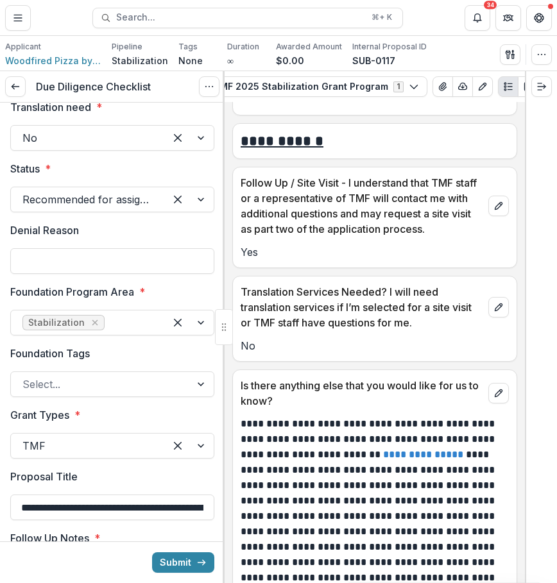
scroll to position [2793, 0]
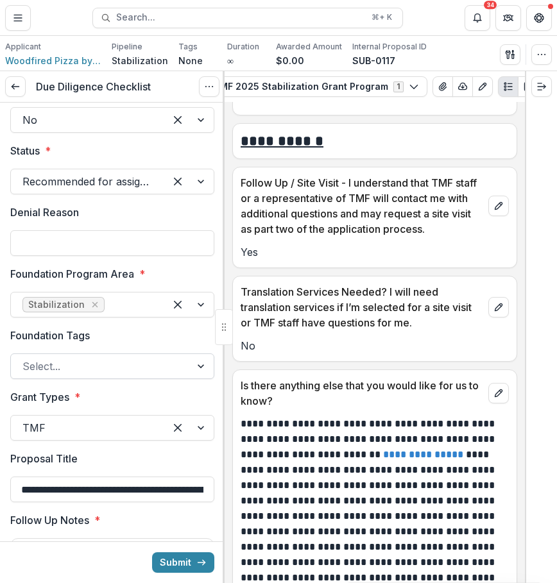
click at [147, 375] on div at bounding box center [100, 366] width 156 height 18
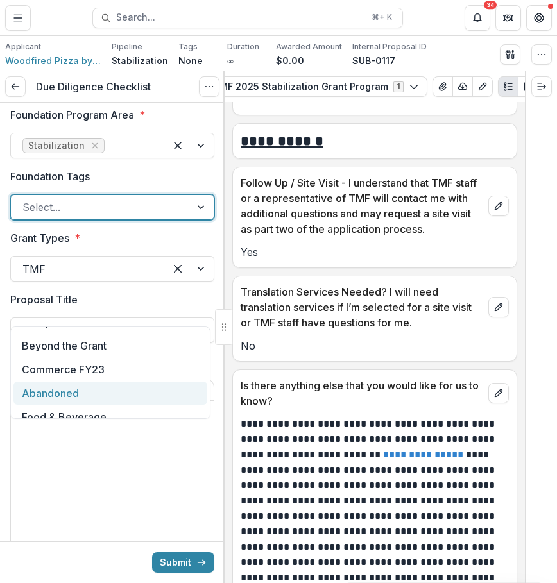
scroll to position [330, 0]
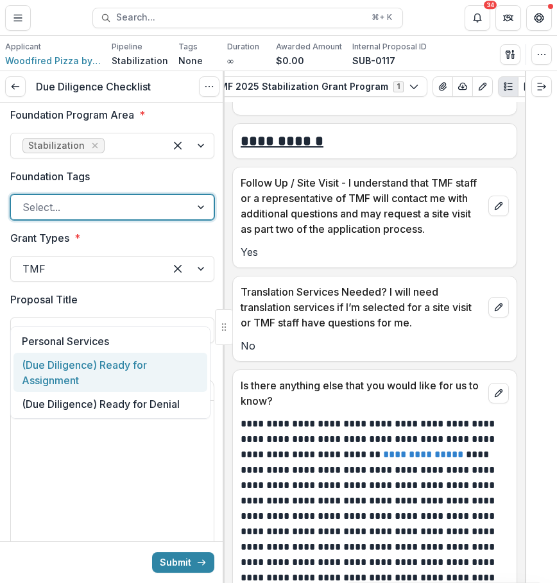
click at [160, 379] on div "(Due Diligence) Ready for Assignment" at bounding box center [110, 372] width 194 height 39
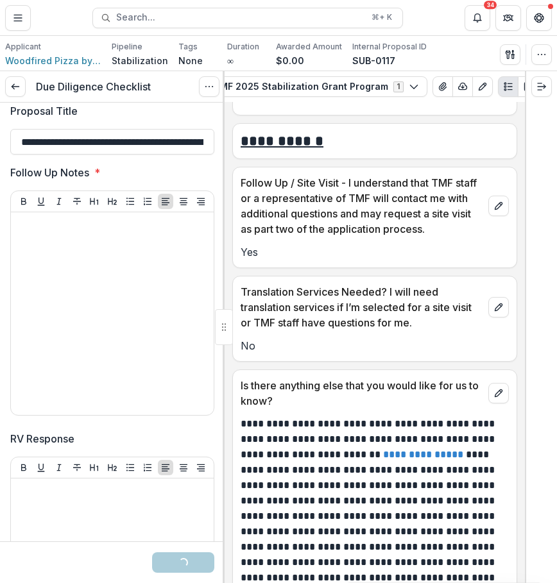
scroll to position [3164, 0]
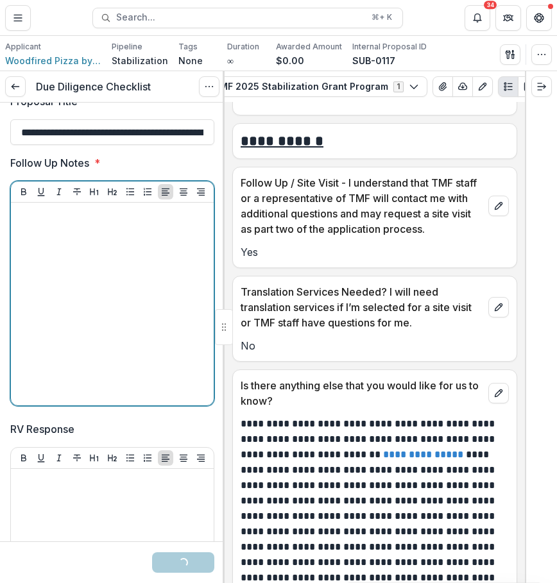
click at [160, 379] on div at bounding box center [112, 304] width 192 height 192
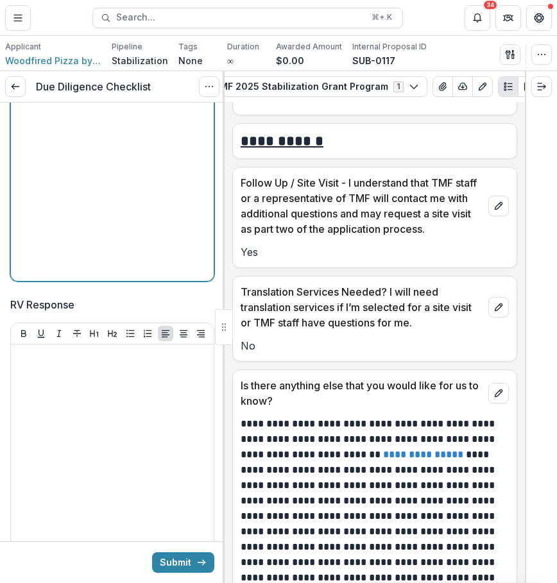
scroll to position [3442, 0]
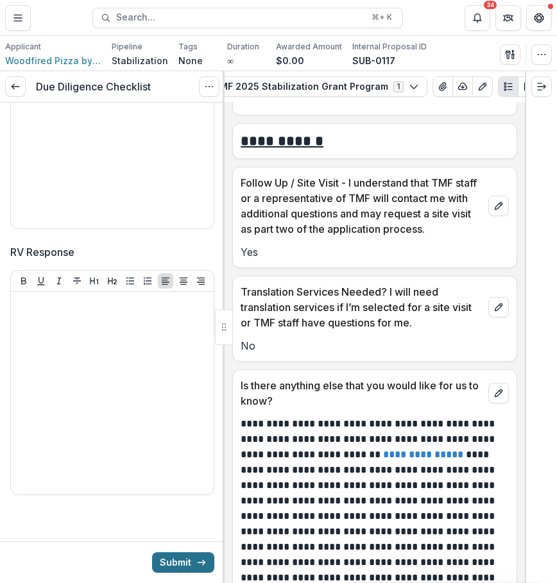
click at [187, 562] on button "Submit" at bounding box center [183, 562] width 62 height 21
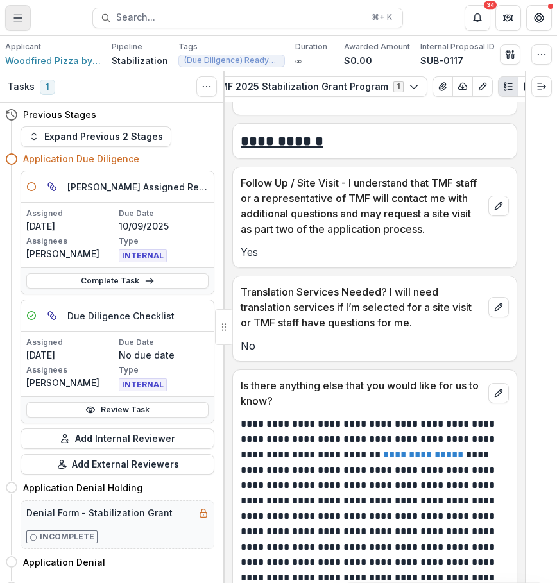
click at [22, 15] on icon "Toggle Menu" at bounding box center [18, 18] width 10 height 10
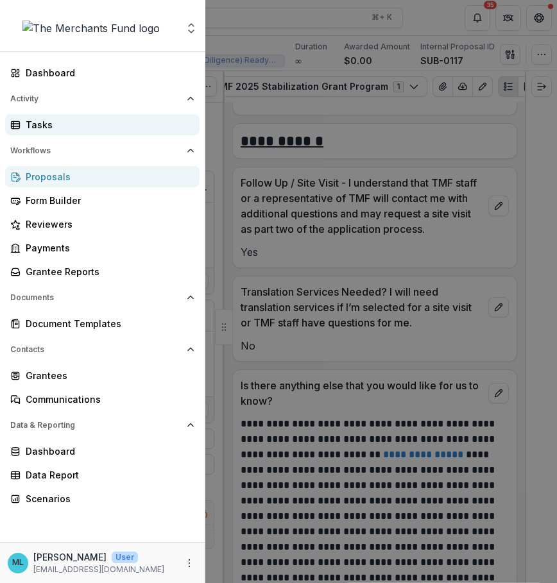
click at [96, 130] on div "Tasks" at bounding box center [108, 124] width 164 height 13
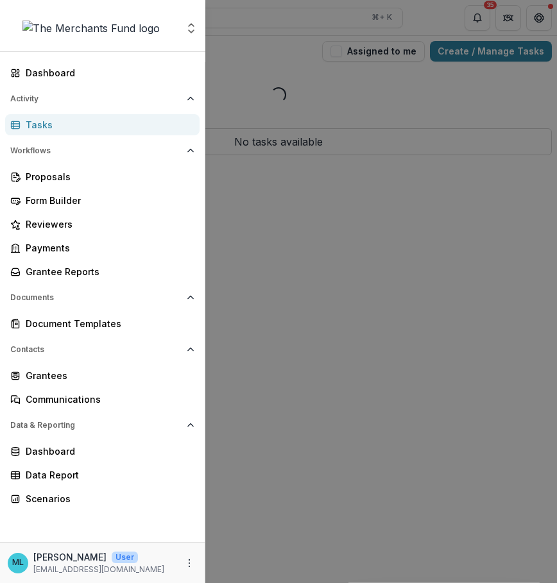
click at [424, 190] on div "Aggregate Analysis Foundations The Merchants Fund Team Settings Dashboard Activ…" at bounding box center [278, 291] width 557 height 583
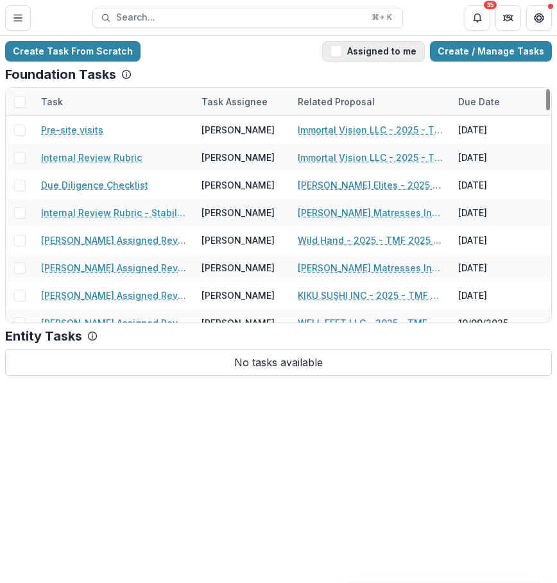
click at [392, 47] on button "Assigned to me" at bounding box center [373, 51] width 103 height 21
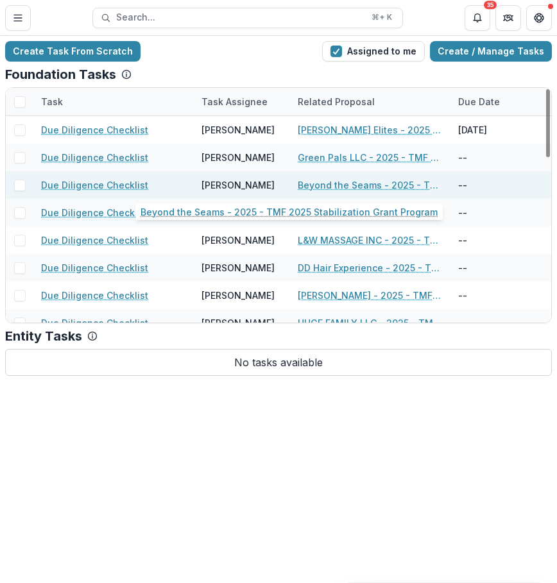
click at [403, 188] on link "Beyond the Seams - 2025 - TMF 2025 Stabilization Grant Program" at bounding box center [370, 184] width 145 height 13
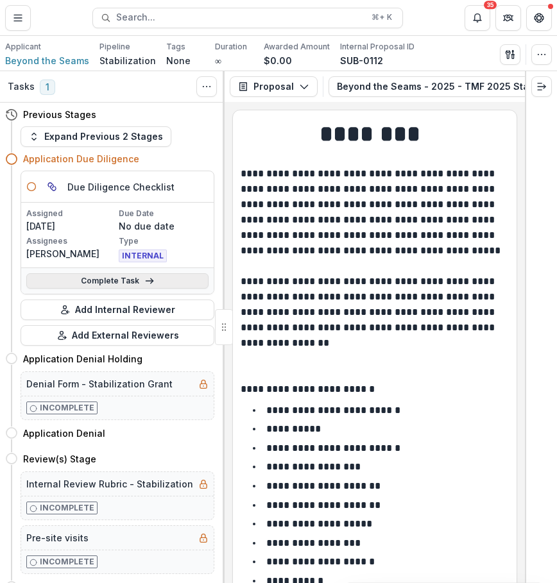
click at [184, 276] on link "Complete Task" at bounding box center [117, 280] width 182 height 15
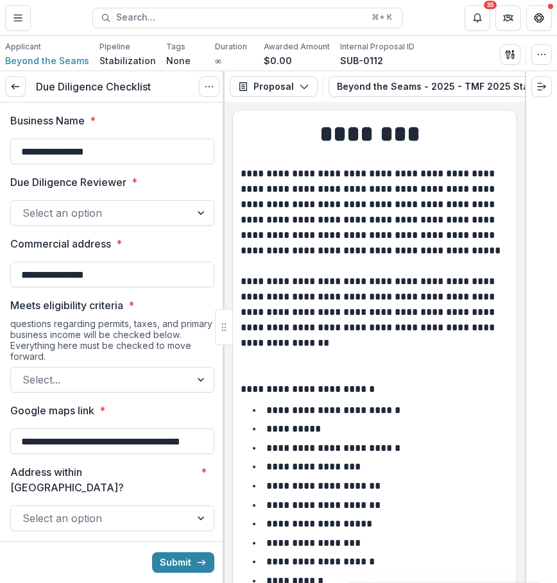
drag, startPoint x: 138, startPoint y: 155, endPoint x: 7, endPoint y: 155, distance: 131.4
click at [337, 237] on p "**********" at bounding box center [372, 258] width 264 height 185
drag, startPoint x: 143, startPoint y: 163, endPoint x: 10, endPoint y: 144, distance: 134.0
click at [10, 144] on input "**********" at bounding box center [112, 151] width 204 height 26
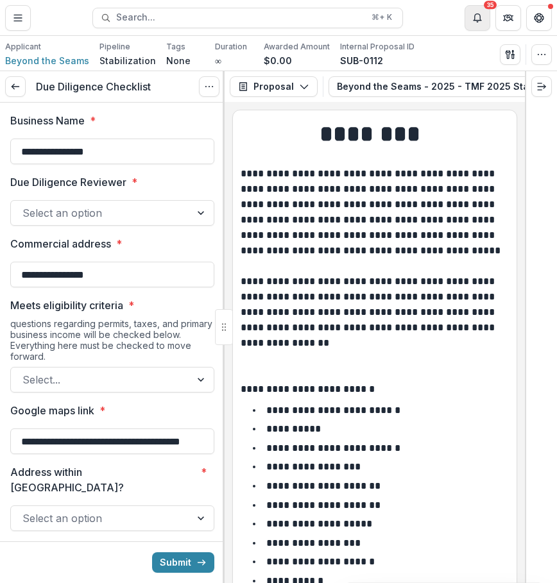
click at [478, 23] on button "Notifications" at bounding box center [477, 18] width 26 height 26
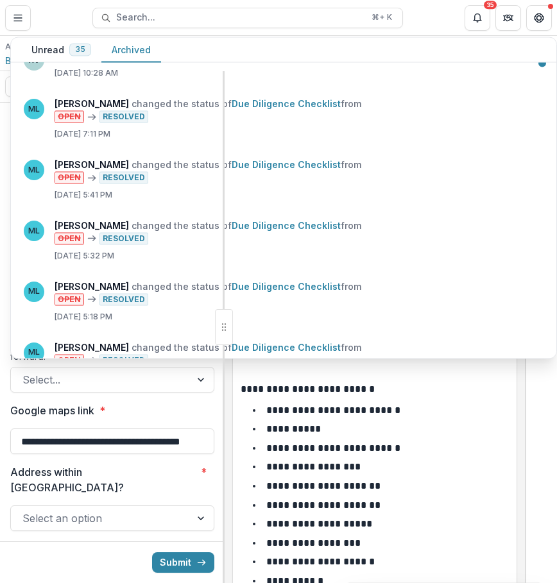
scroll to position [1693, 0]
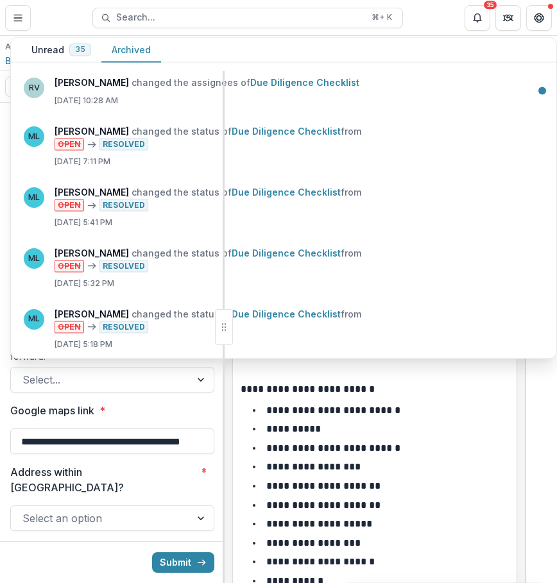
click at [69, 49] on span "35" at bounding box center [80, 49] width 22 height 13
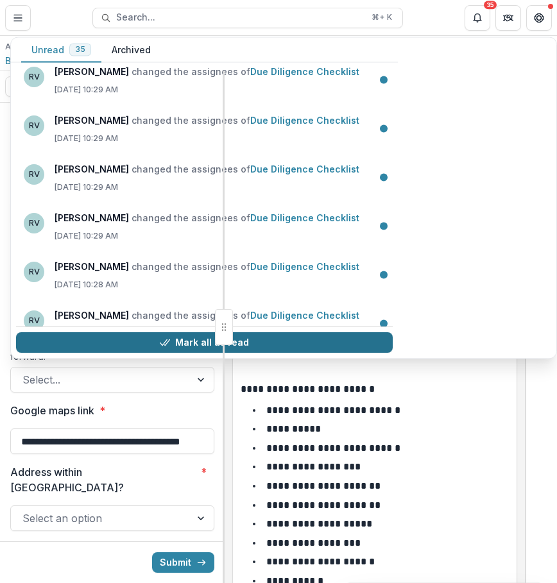
click at [155, 335] on button "Mark all as read" at bounding box center [204, 343] width 376 height 21
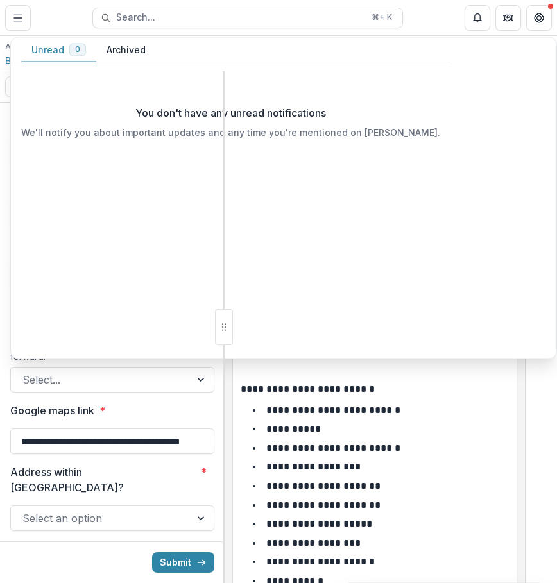
scroll to position [0, 0]
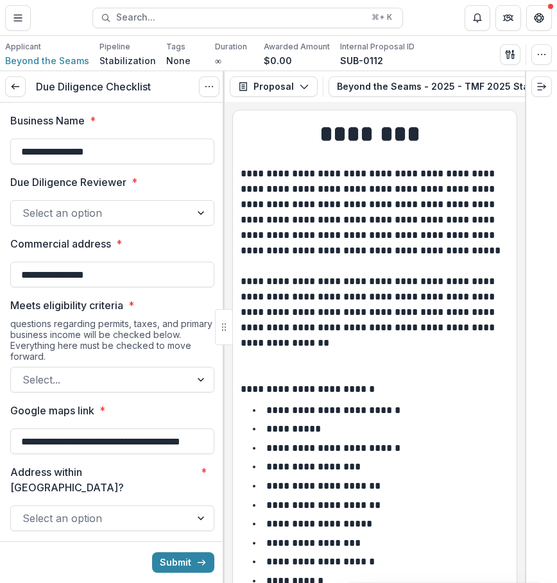
click at [413, 362] on p at bounding box center [374, 366] width 268 height 31
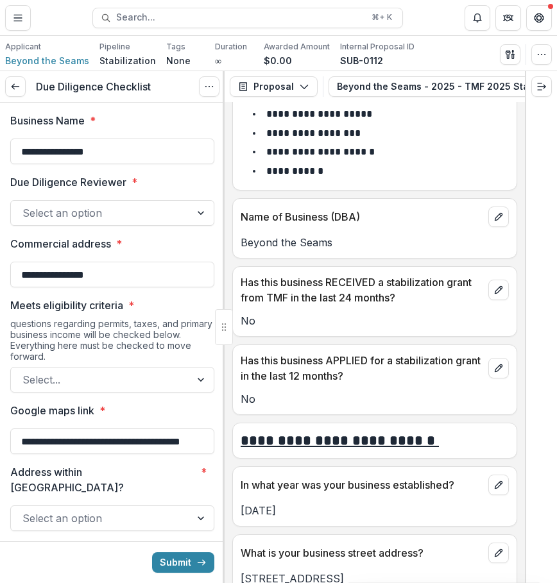
scroll to position [410, 0]
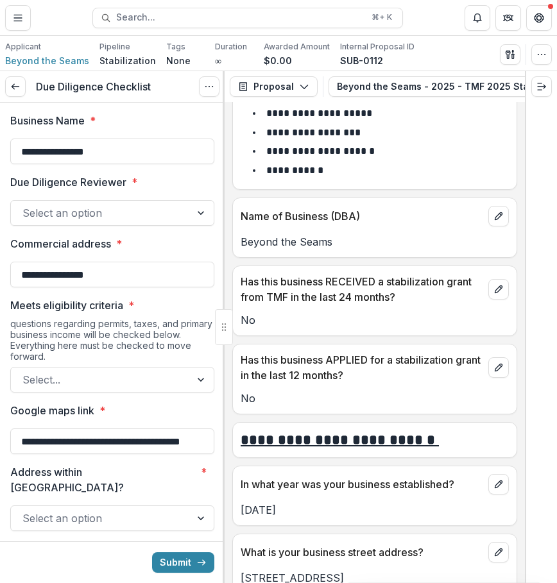
click at [153, 206] on div at bounding box center [100, 213] width 156 height 18
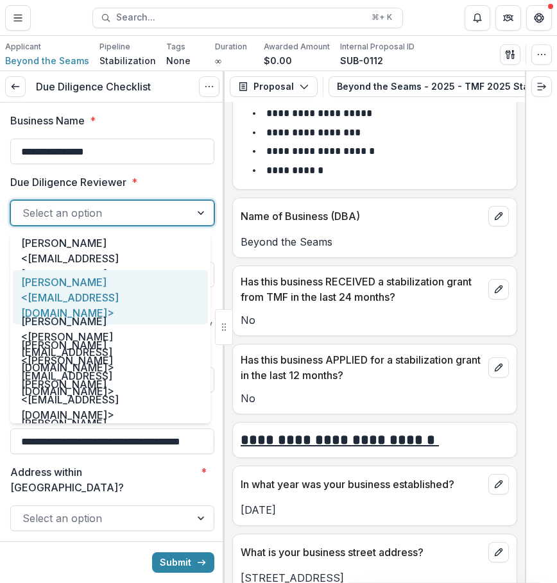
scroll to position [66, 0]
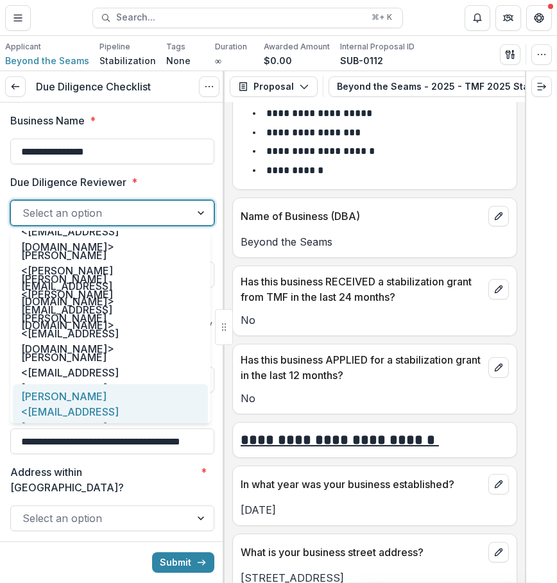
click at [120, 401] on div "[PERSON_NAME] <[EMAIL_ADDRESS][DOMAIN_NAME]>" at bounding box center [110, 411] width 195 height 55
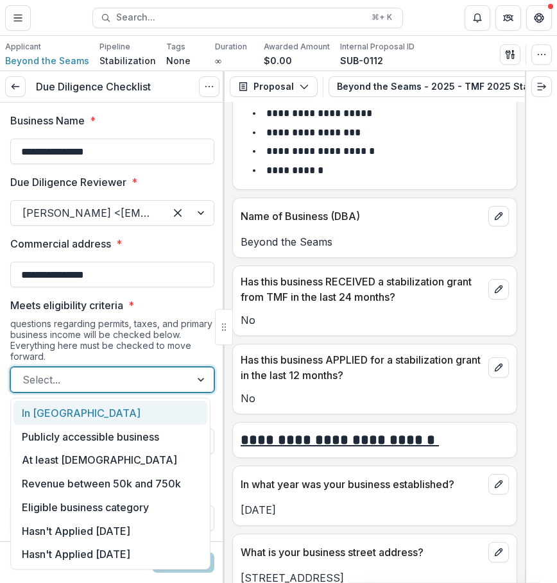
click at [131, 381] on div at bounding box center [100, 380] width 156 height 18
click at [122, 407] on div "In [GEOGRAPHIC_DATA]" at bounding box center [110, 413] width 194 height 24
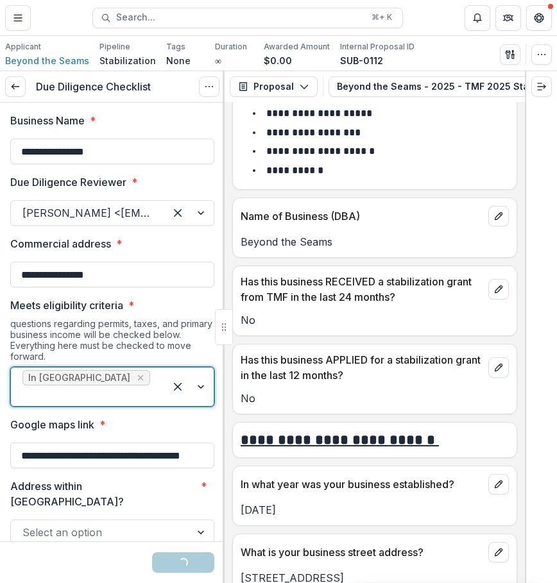
click at [131, 387] on div at bounding box center [87, 396] width 131 height 18
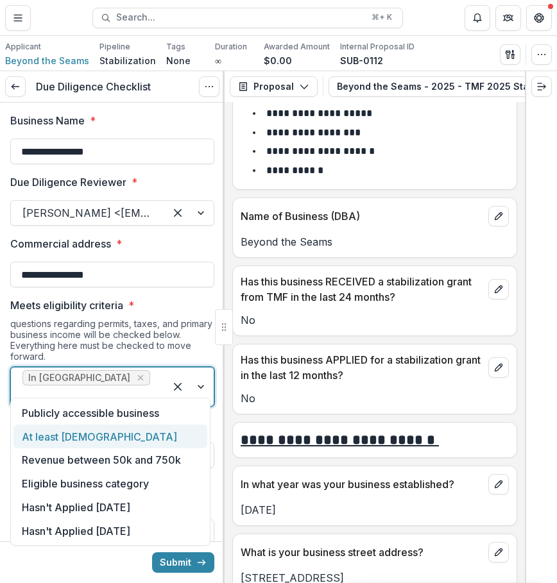
click at [125, 428] on div "At least [DEMOGRAPHIC_DATA]" at bounding box center [110, 436] width 194 height 24
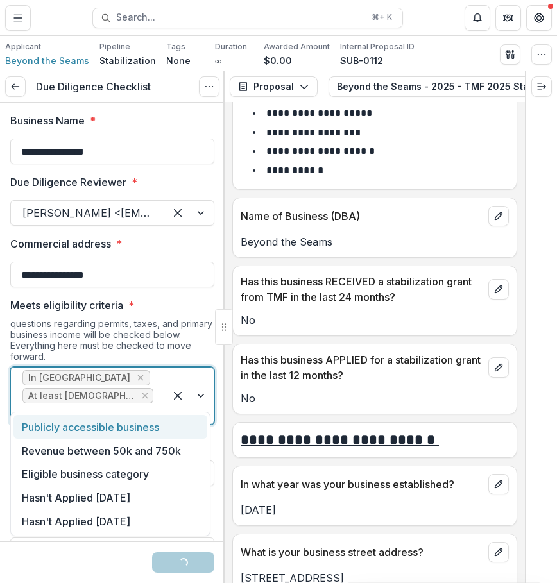
click at [146, 405] on div at bounding box center [87, 414] width 131 height 18
click at [147, 433] on div "Publicly accessible business" at bounding box center [110, 427] width 194 height 24
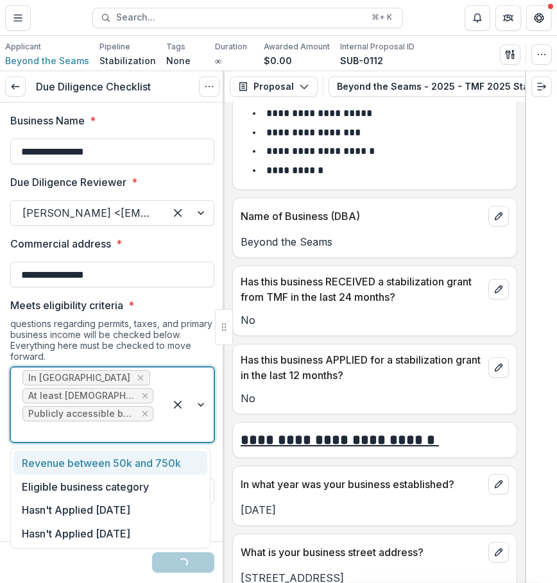
click at [152, 413] on div "In [GEOGRAPHIC_DATA] At least [DEMOGRAPHIC_DATA] Publicly accessible business" at bounding box center [88, 404] width 154 height 74
click at [143, 466] on div "Revenue between 50k and 750k" at bounding box center [110, 463] width 194 height 24
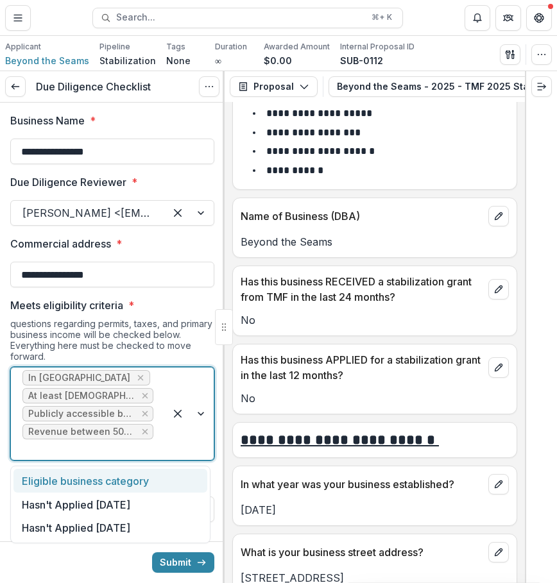
click at [165, 442] on div at bounding box center [189, 413] width 49 height 92
click at [154, 477] on div "Eligible business category" at bounding box center [110, 481] width 194 height 24
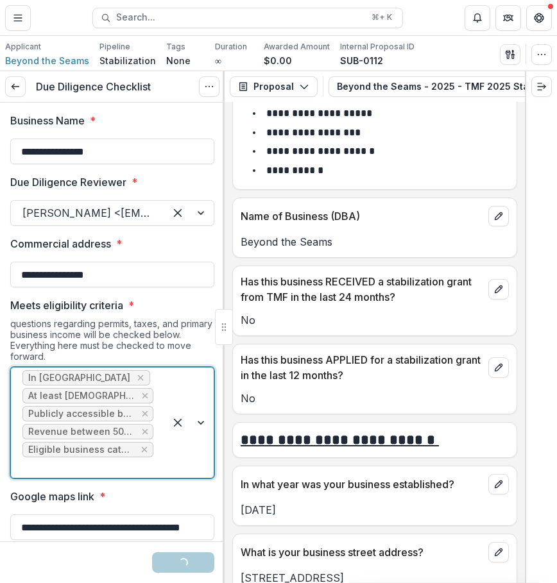
click at [168, 462] on div at bounding box center [189, 422] width 49 height 110
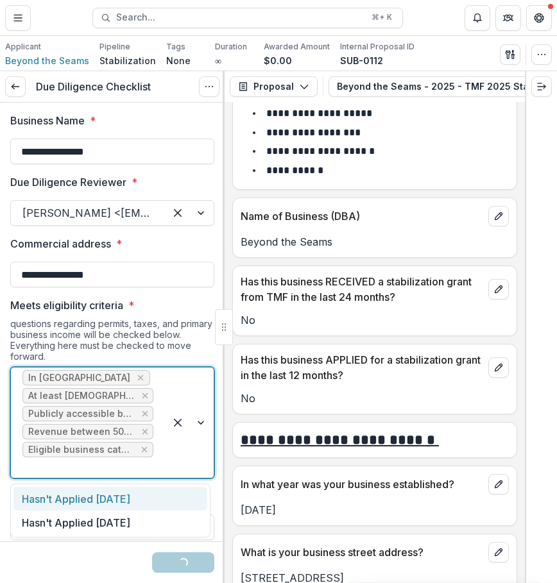
click at [160, 492] on div "Hasn't Applied [DATE]" at bounding box center [110, 499] width 194 height 24
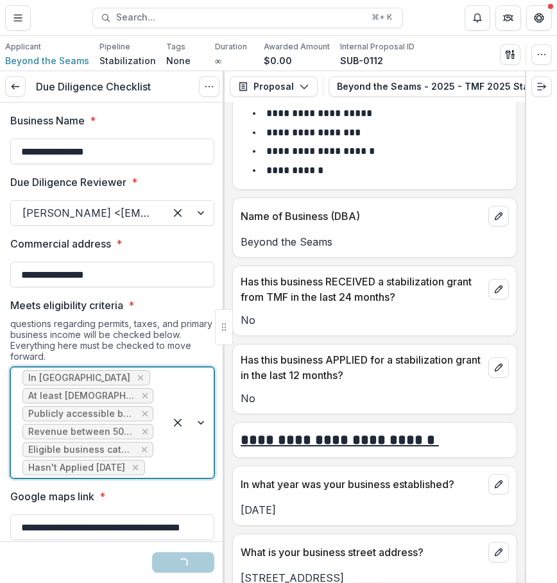
click at [177, 476] on div at bounding box center [189, 422] width 49 height 110
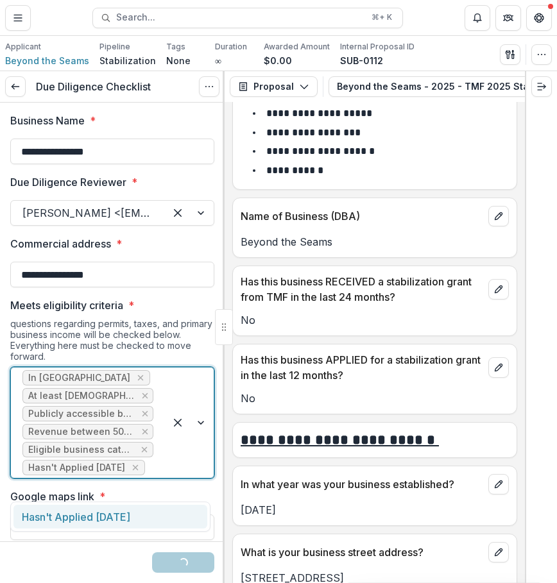
click at [164, 508] on div "Hasn't Applied [DATE]" at bounding box center [110, 517] width 194 height 24
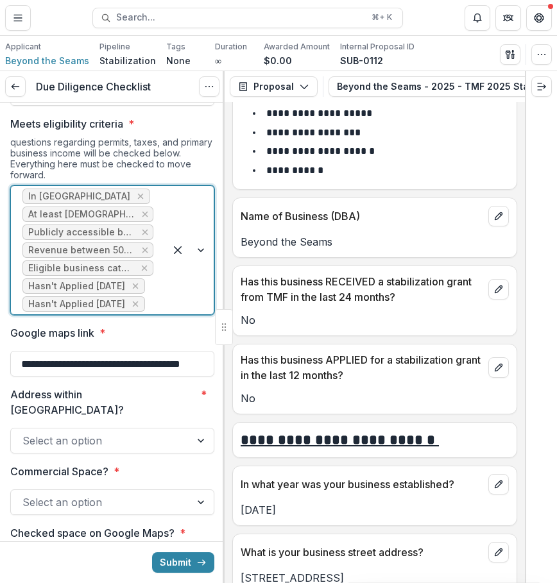
scroll to position [182, 0]
click at [190, 440] on div at bounding box center [201, 440] width 23 height 24
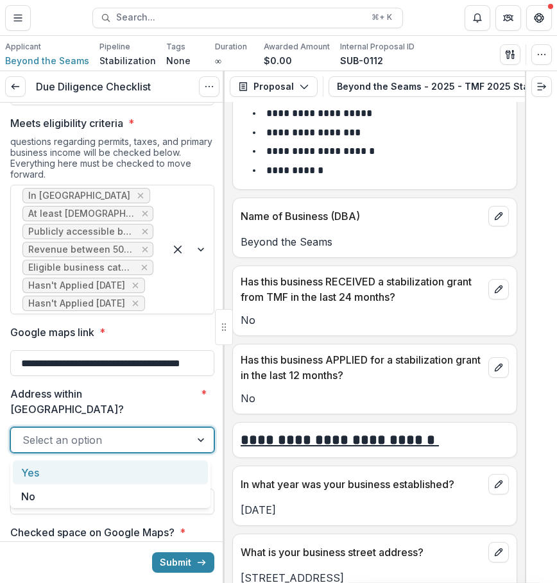
click at [178, 469] on div "Yes" at bounding box center [110, 472] width 195 height 24
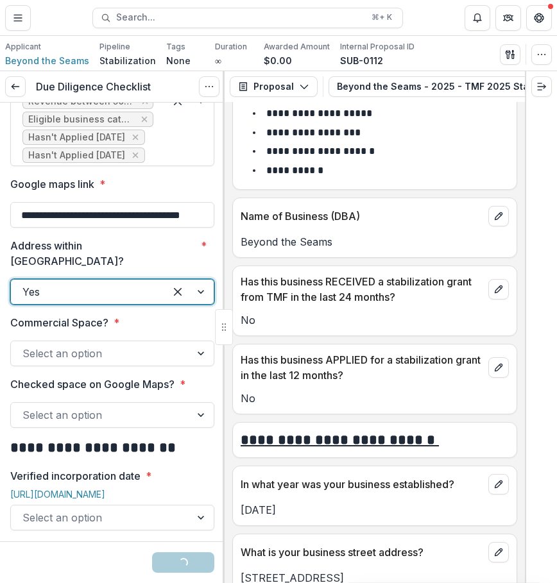
scroll to position [331, 0]
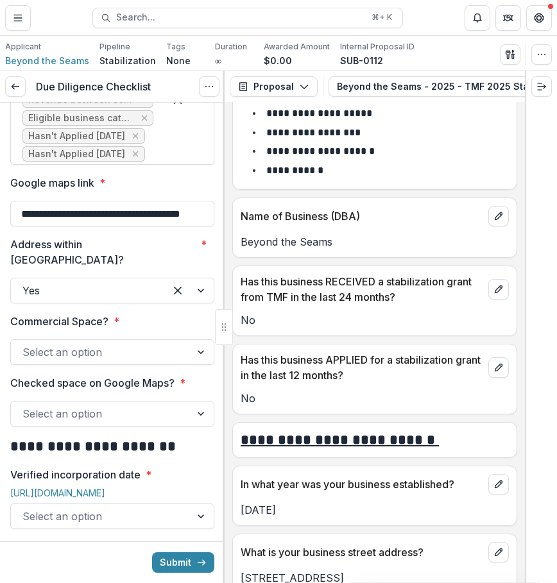
click at [160, 358] on div at bounding box center [100, 352] width 156 height 18
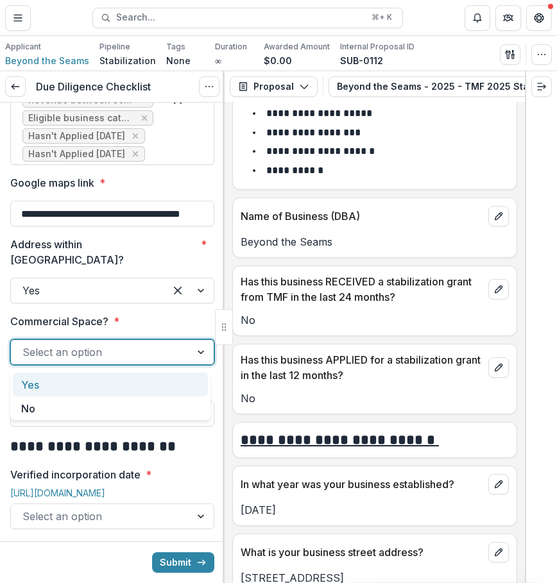
click at [137, 389] on div "Yes" at bounding box center [110, 385] width 195 height 24
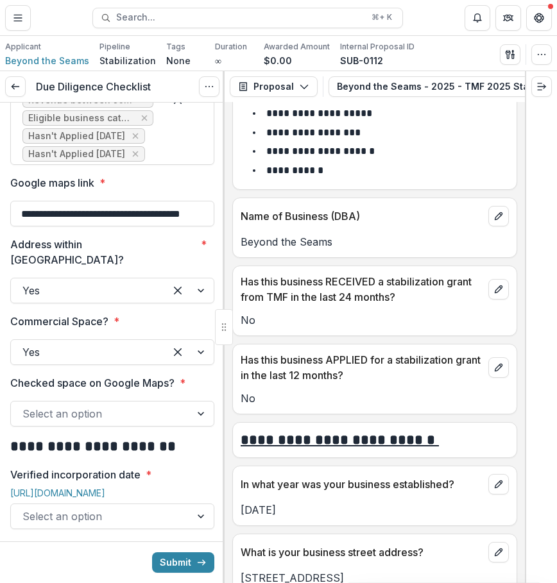
click at [124, 424] on div "Select an option" at bounding box center [101, 413] width 180 height 21
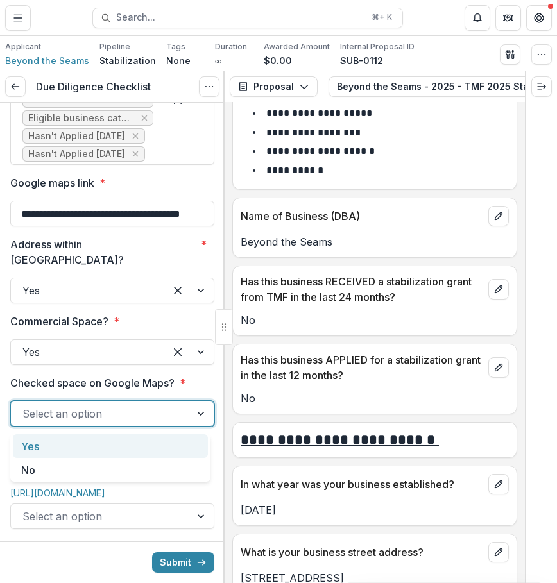
click at [103, 447] on div "Yes" at bounding box center [110, 446] width 195 height 24
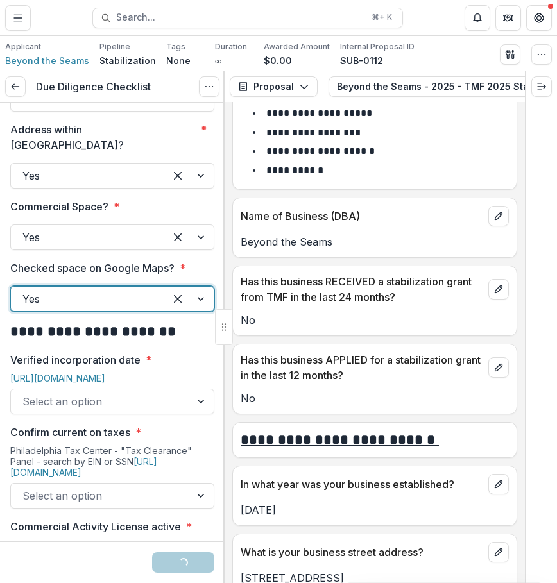
scroll to position [664, 0]
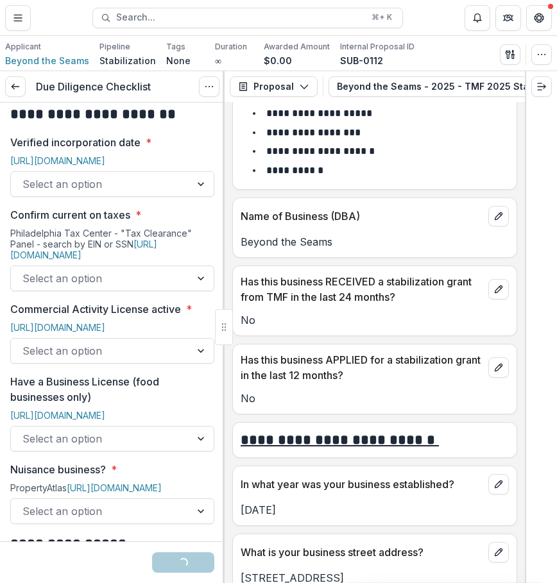
click at [122, 180] on div at bounding box center [100, 184] width 156 height 18
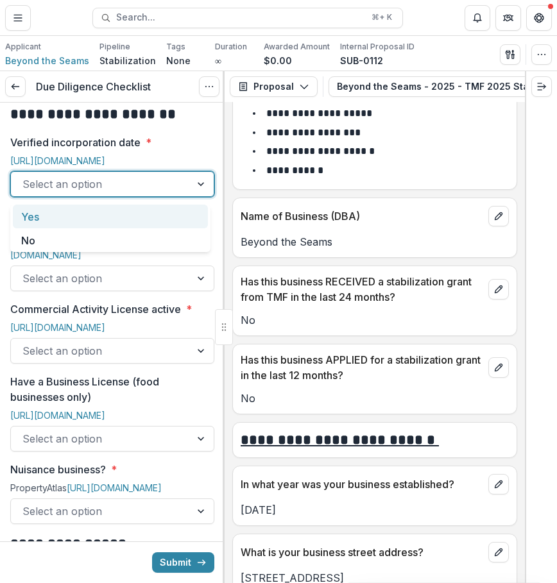
click at [113, 217] on div "Yes" at bounding box center [110, 217] width 195 height 24
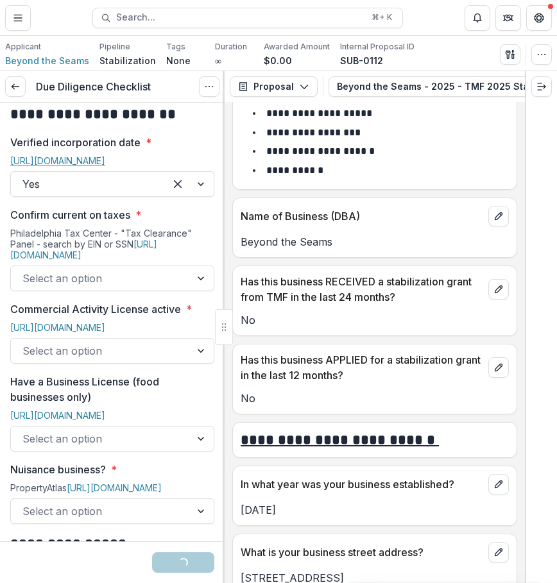
click at [105, 164] on link "[URL][DOMAIN_NAME]" at bounding box center [57, 160] width 95 height 11
click at [124, 278] on div at bounding box center [100, 278] width 156 height 18
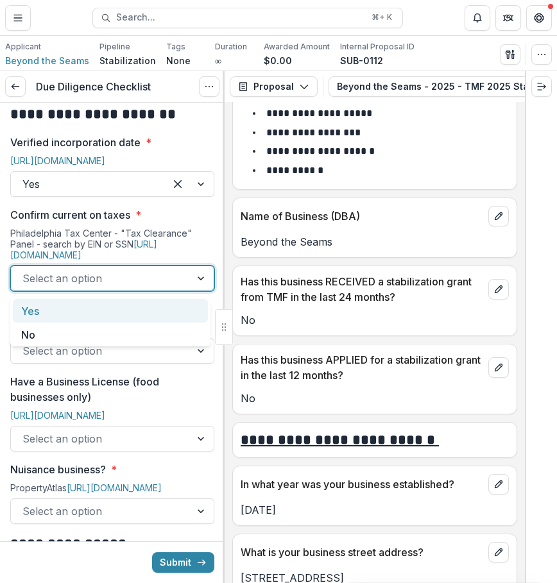
click at [147, 283] on div at bounding box center [100, 278] width 156 height 18
click at [117, 316] on div "Yes" at bounding box center [110, 311] width 195 height 24
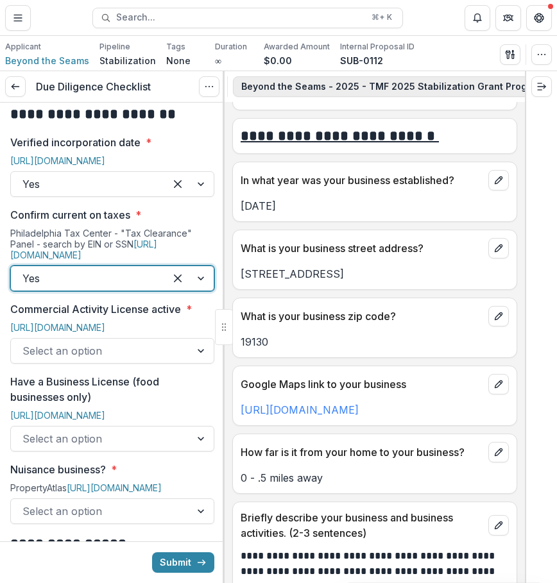
scroll to position [0, 251]
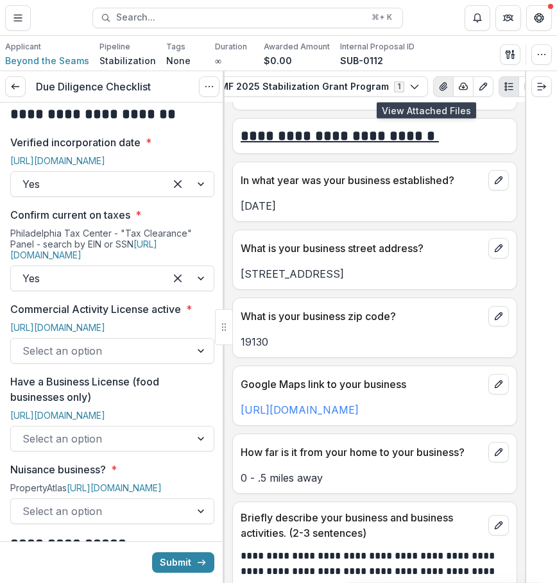
click at [438, 88] on icon "View Attached Files" at bounding box center [443, 86] width 10 height 10
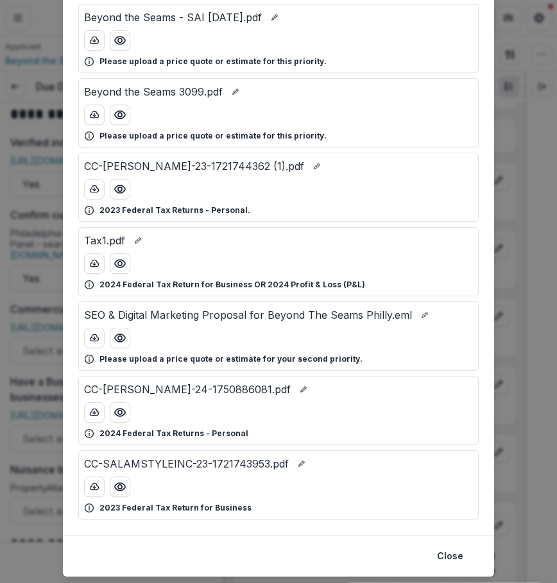
scroll to position [349, 0]
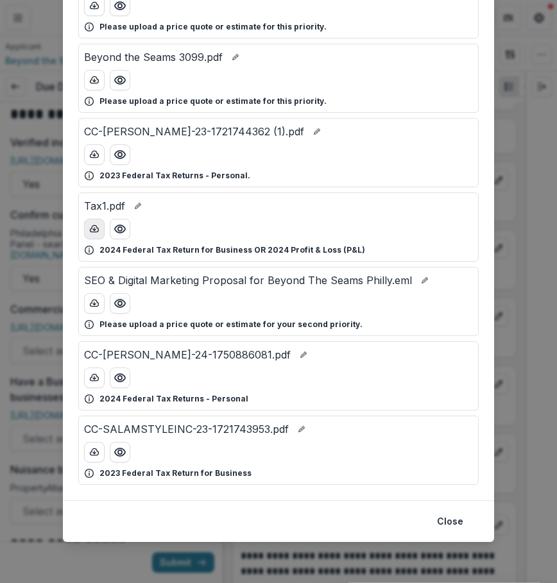
click at [92, 231] on icon "download-button" at bounding box center [94, 228] width 8 height 6
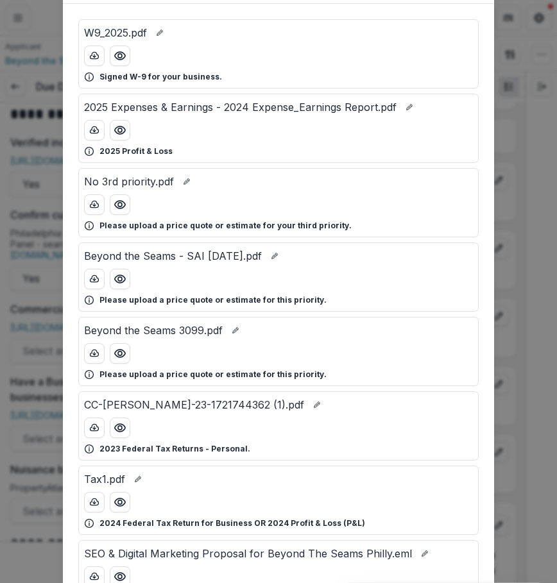
scroll to position [0, 0]
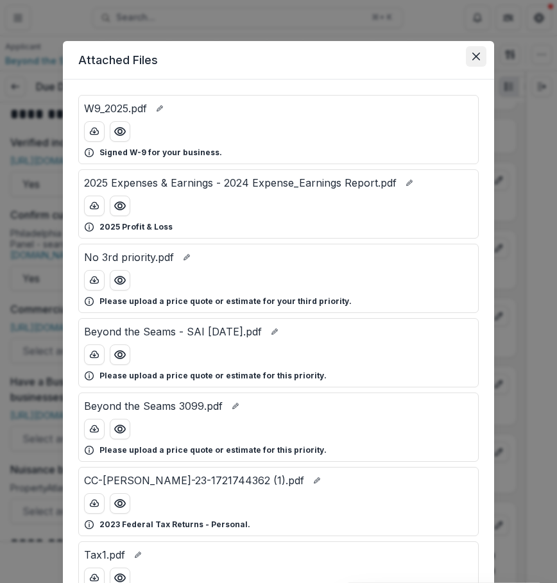
click at [476, 53] on icon "Close" at bounding box center [476, 57] width 8 height 8
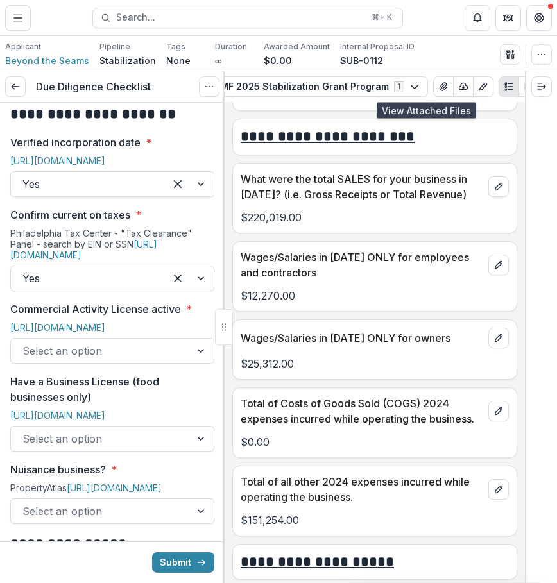
scroll to position [5529, 0]
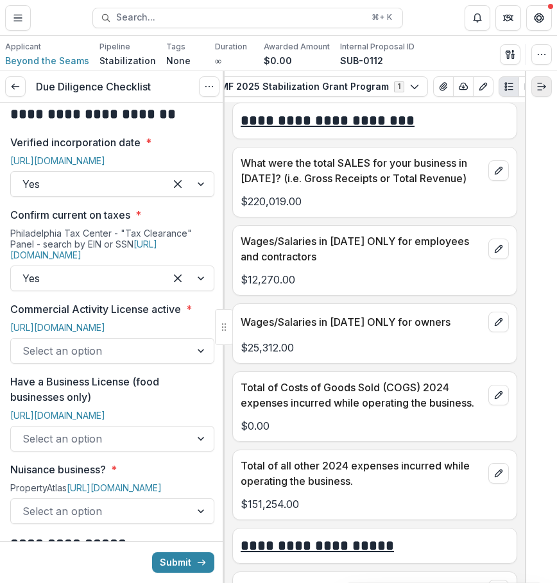
click at [548, 88] on button "Expand right" at bounding box center [541, 86] width 21 height 21
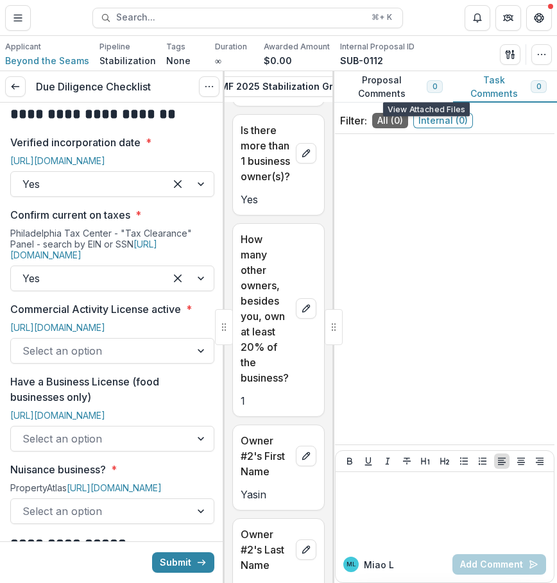
scroll to position [14167, 0]
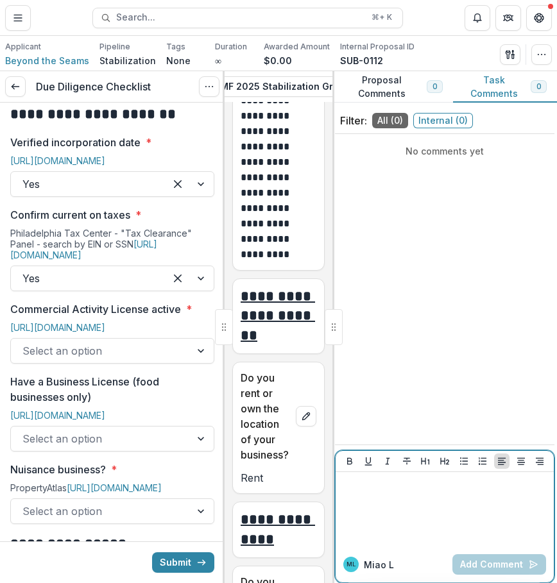
click at [422, 507] on div at bounding box center [444, 509] width 208 height 64
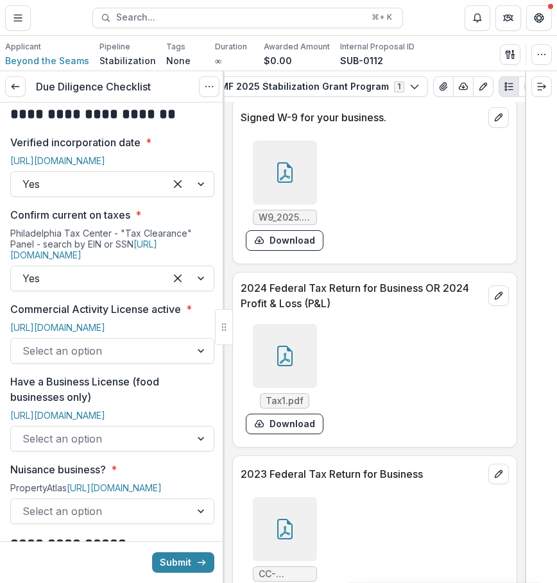
scroll to position [7092, 0]
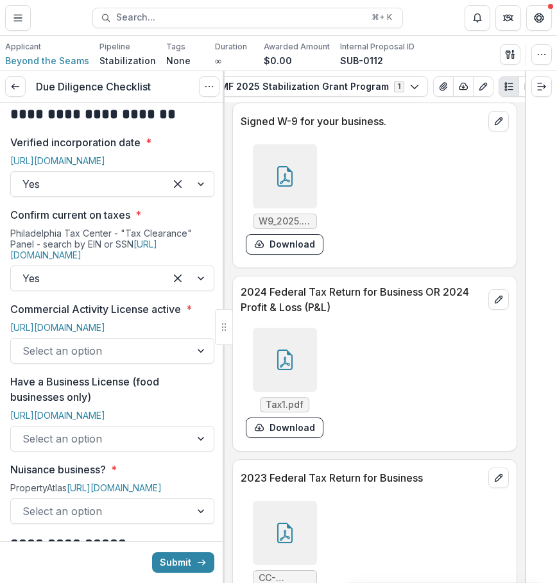
click at [296, 389] on div at bounding box center [285, 360] width 64 height 64
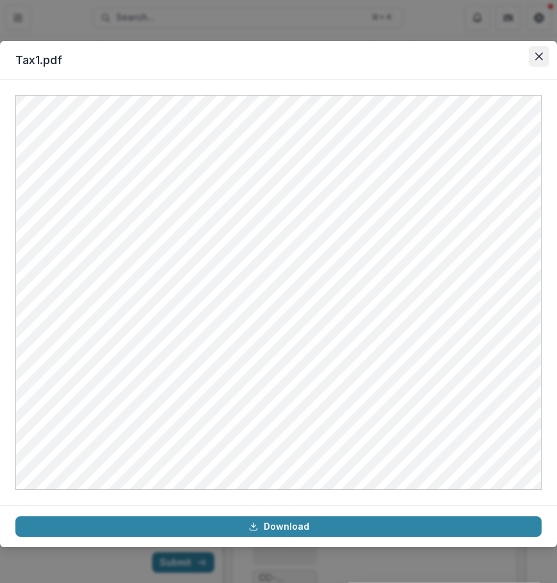
click at [537, 61] on button "Close" at bounding box center [538, 56] width 21 height 21
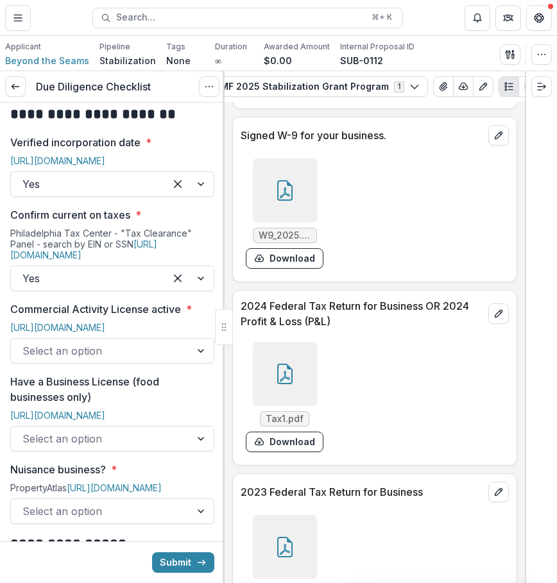
scroll to position [7073, 0]
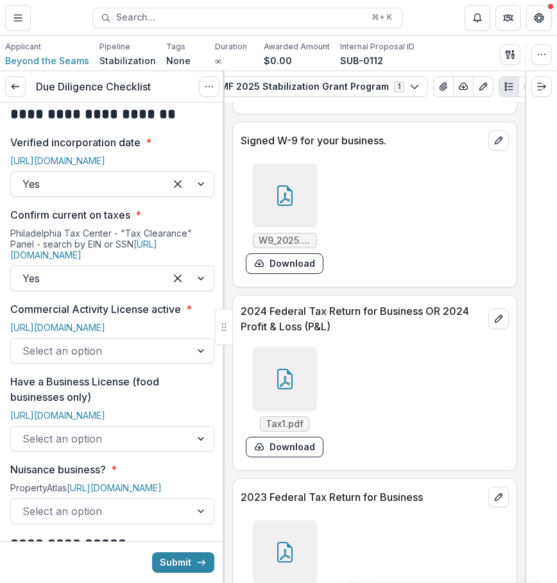
click at [306, 213] on div at bounding box center [285, 196] width 64 height 64
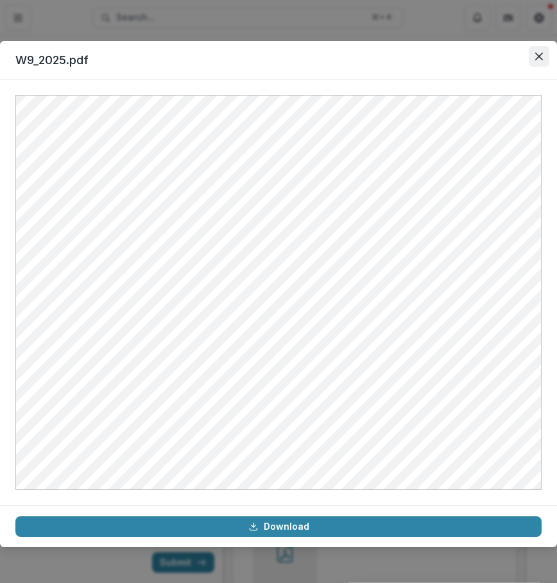
click at [543, 55] on button "Close" at bounding box center [538, 56] width 21 height 21
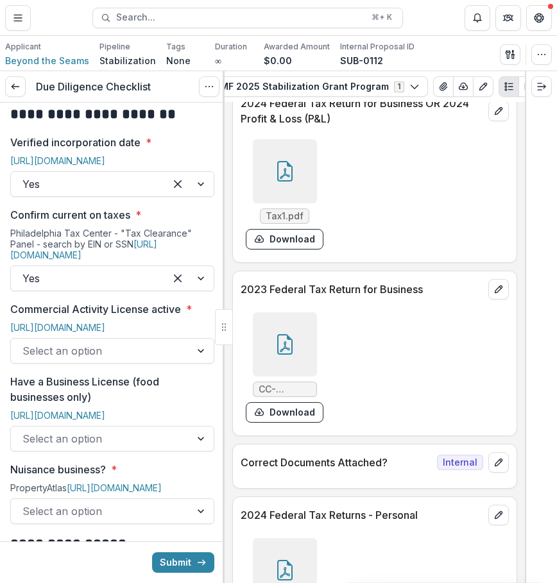
scroll to position [7286, 0]
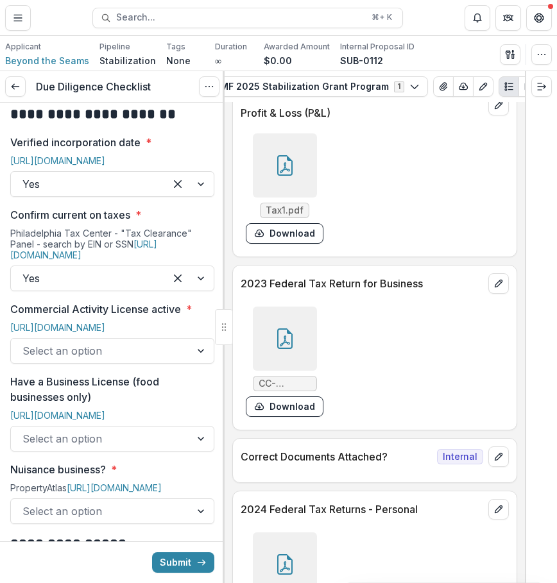
click at [256, 371] on div at bounding box center [285, 338] width 64 height 64
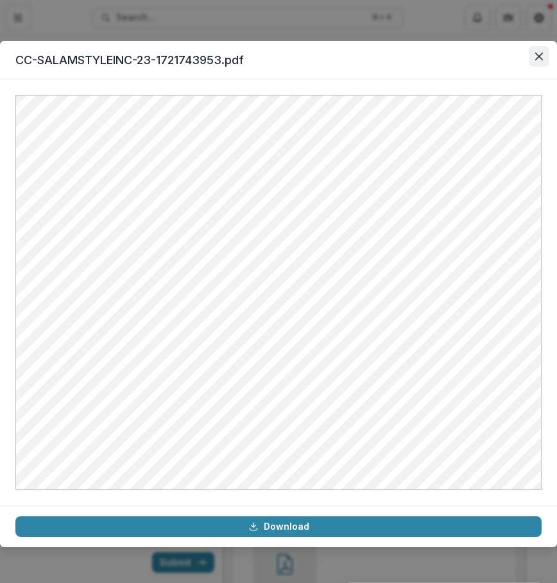
click at [547, 53] on button "Close" at bounding box center [538, 56] width 21 height 21
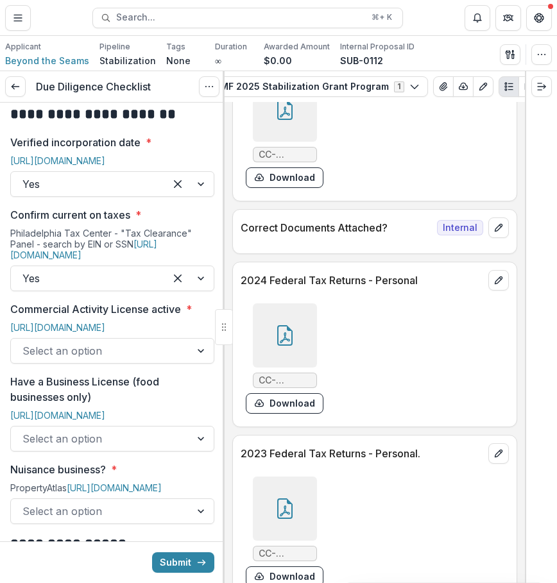
scroll to position [7517, 0]
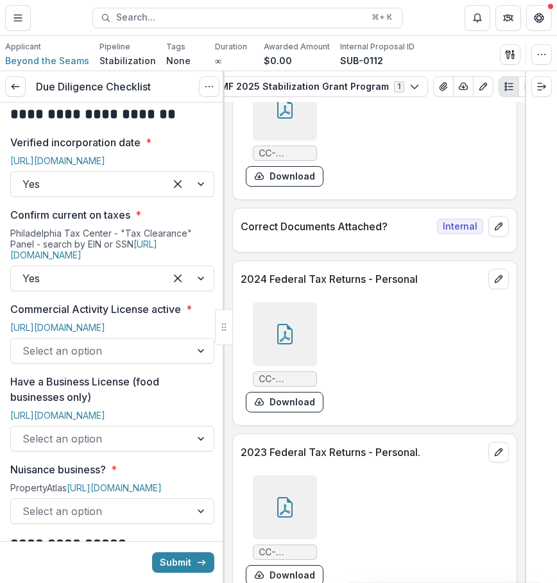
click at [293, 344] on icon at bounding box center [284, 334] width 21 height 21
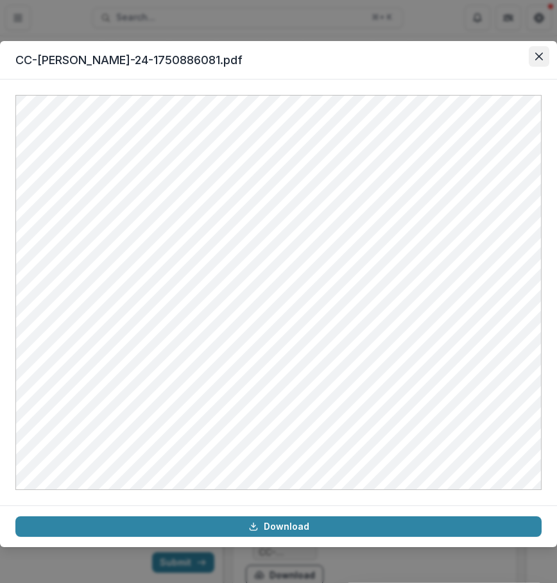
click at [535, 56] on icon "Close" at bounding box center [539, 57] width 8 height 8
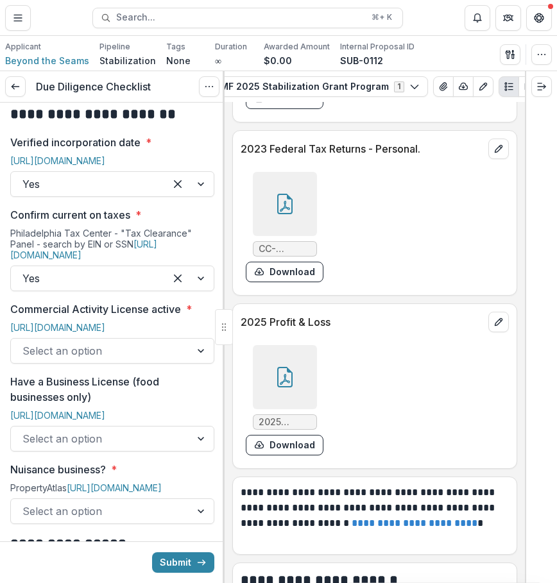
scroll to position [7836, 0]
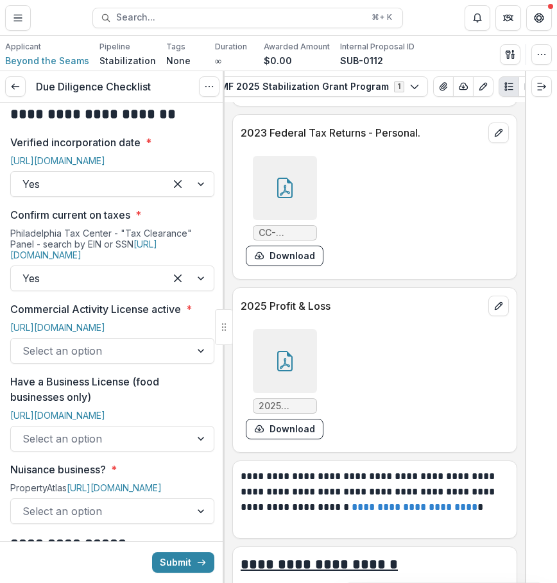
click at [281, 371] on icon at bounding box center [284, 361] width 21 height 21
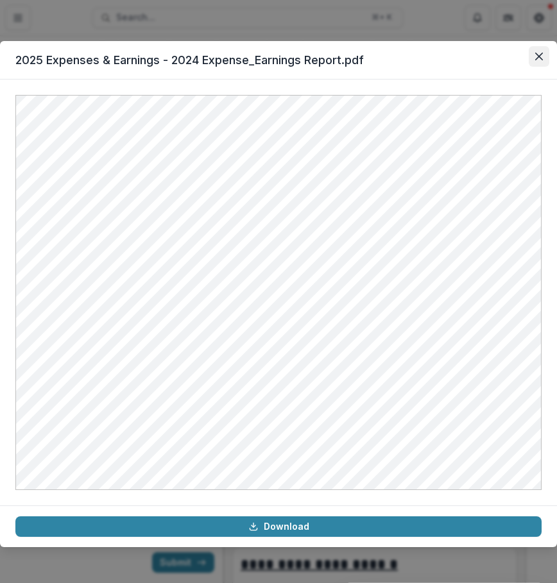
click at [539, 59] on icon "Close" at bounding box center [539, 57] width 8 height 8
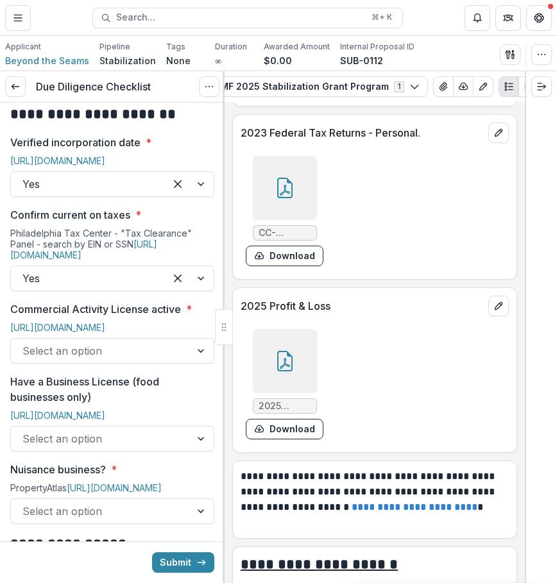
click at [176, 361] on div "Select an option" at bounding box center [101, 350] width 180 height 21
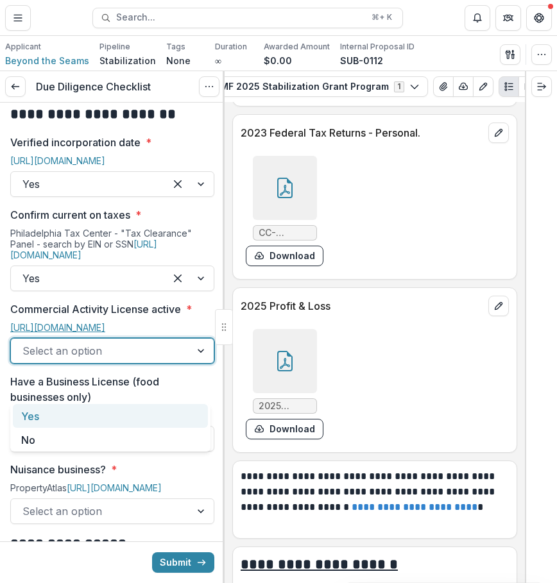
click at [105, 324] on link "[URL][DOMAIN_NAME]" at bounding box center [57, 327] width 95 height 11
click at [136, 361] on div "Select an option" at bounding box center [101, 350] width 180 height 21
click at [119, 421] on div "Yes" at bounding box center [110, 416] width 195 height 24
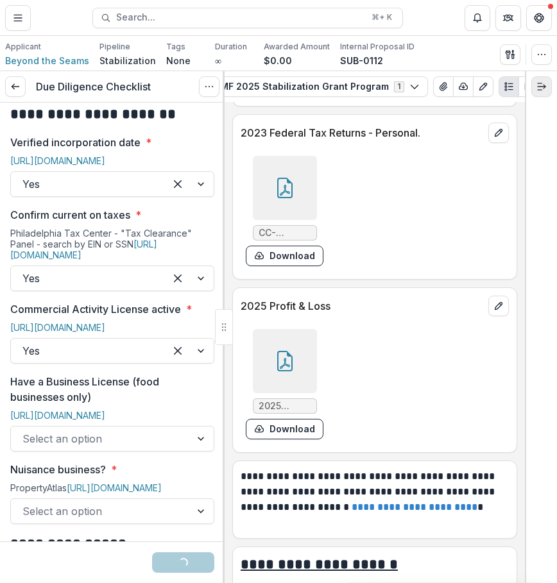
click at [546, 89] on icon "Expand right" at bounding box center [541, 86] width 10 height 10
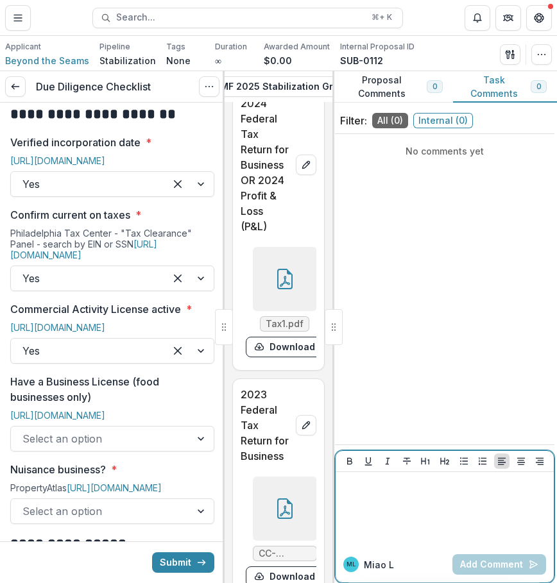
click at [404, 519] on div at bounding box center [444, 509] width 208 height 64
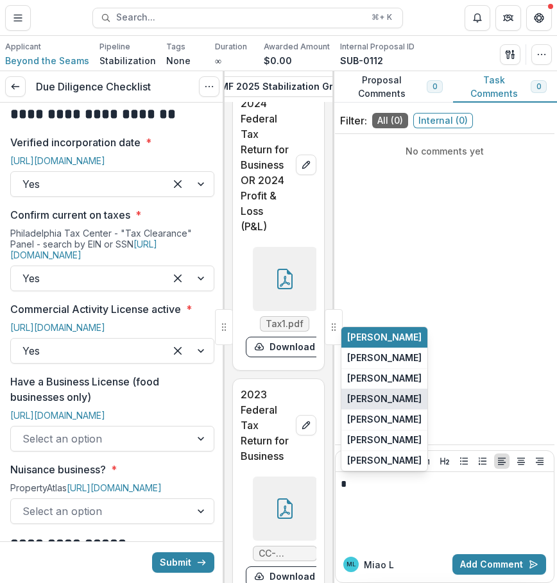
click at [427, 401] on button "[PERSON_NAME]" at bounding box center [384, 399] width 86 height 21
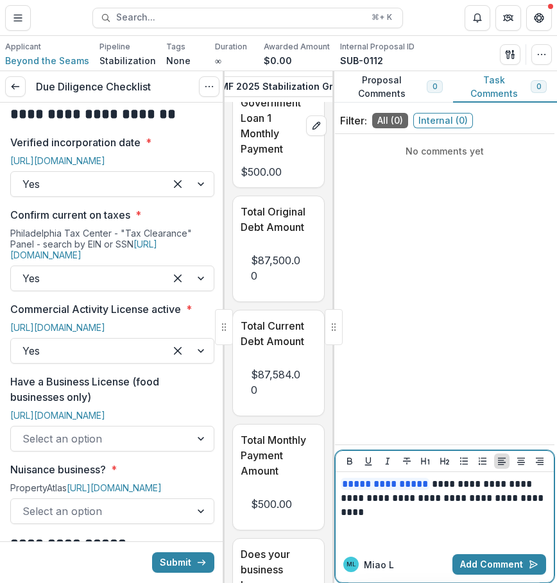
scroll to position [17674, 0]
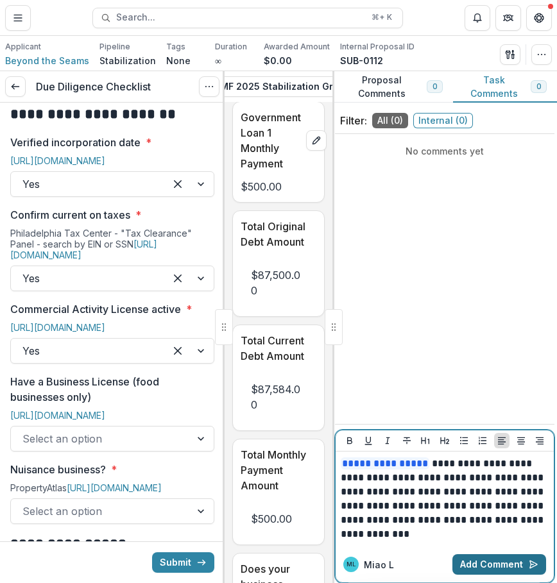
click at [501, 566] on button "Add Comment" at bounding box center [499, 564] width 94 height 21
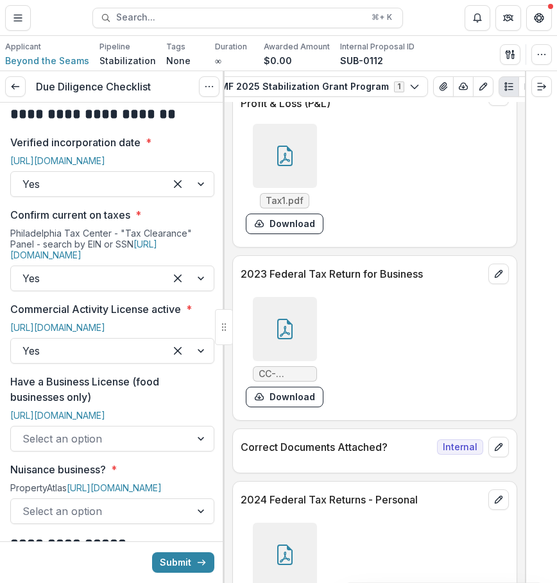
scroll to position [682, 0]
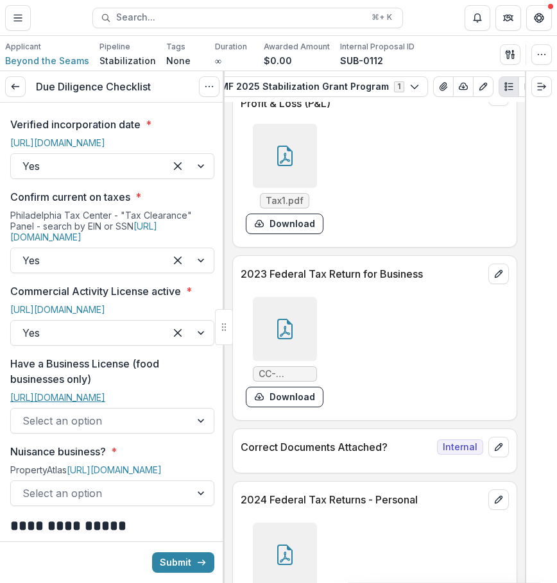
click at [105, 403] on link "[URL][DOMAIN_NAME]" at bounding box center [57, 397] width 95 height 11
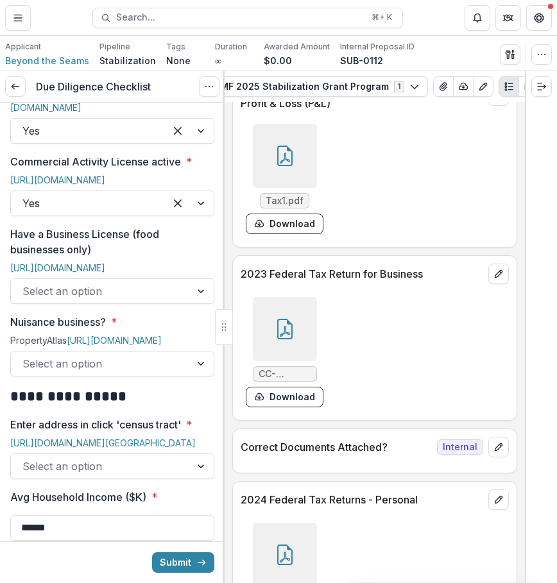
scroll to position [818, 0]
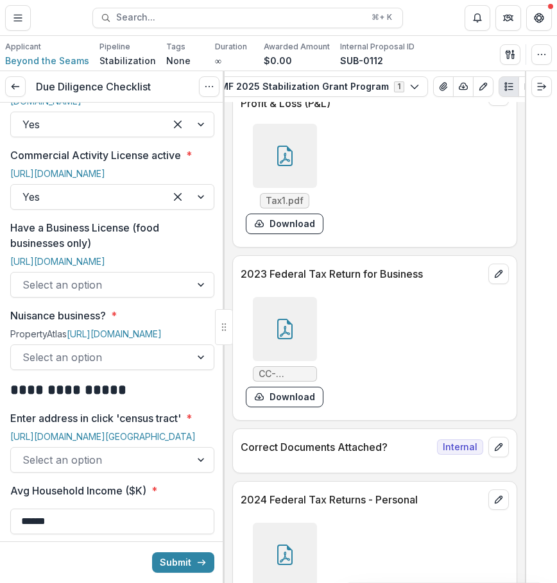
click at [147, 295] on div "Select an option" at bounding box center [101, 284] width 180 height 21
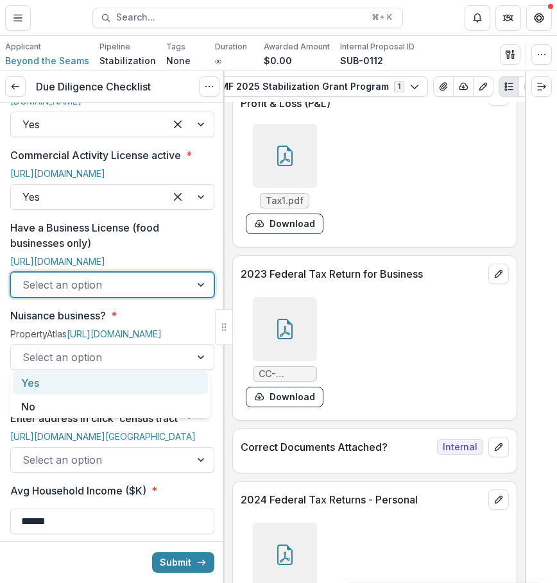
click at [130, 371] on div "Yes" at bounding box center [110, 383] width 195 height 24
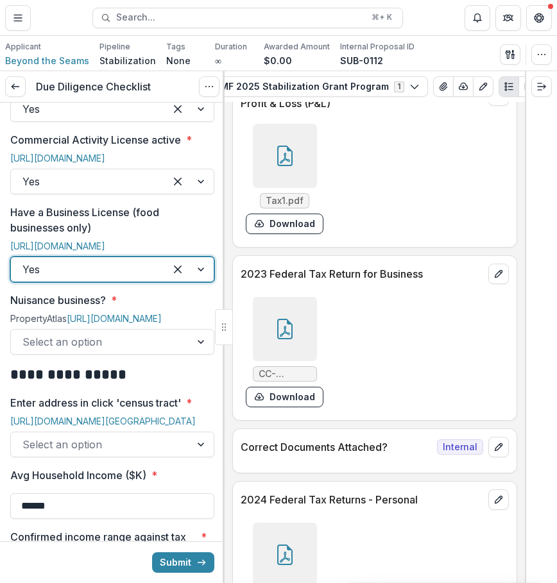
scroll to position [855, 0]
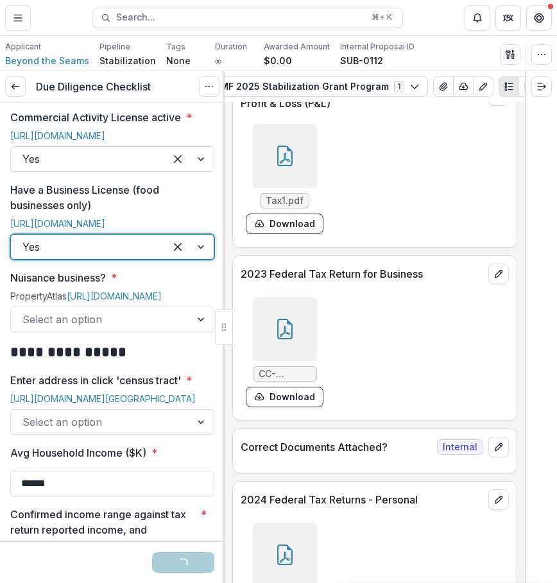
click at [117, 328] on div at bounding box center [100, 319] width 156 height 18
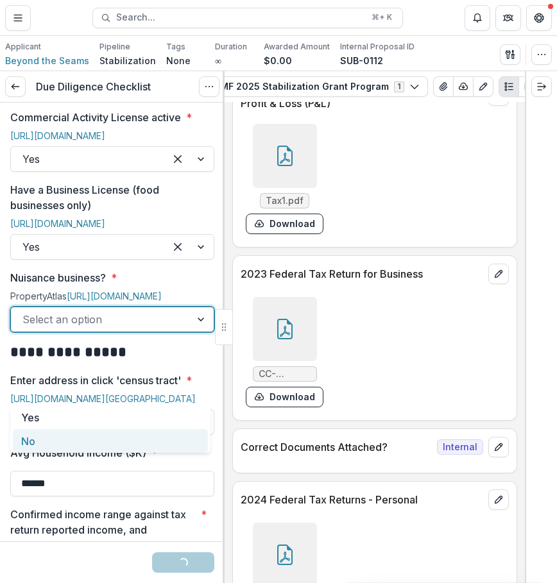
click at [99, 449] on div "No" at bounding box center [110, 441] width 195 height 24
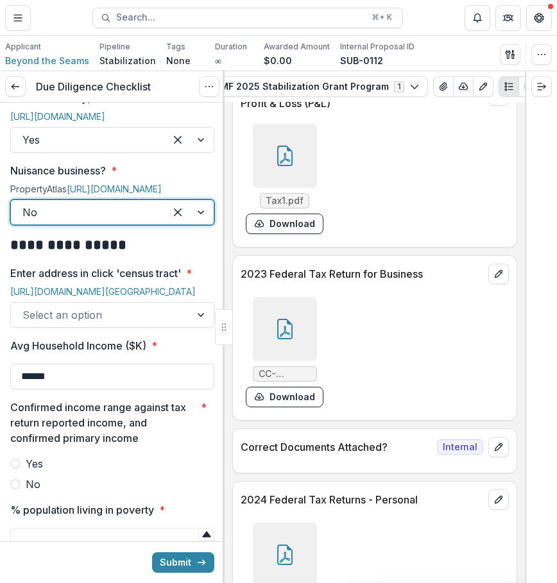
scroll to position [1078, 0]
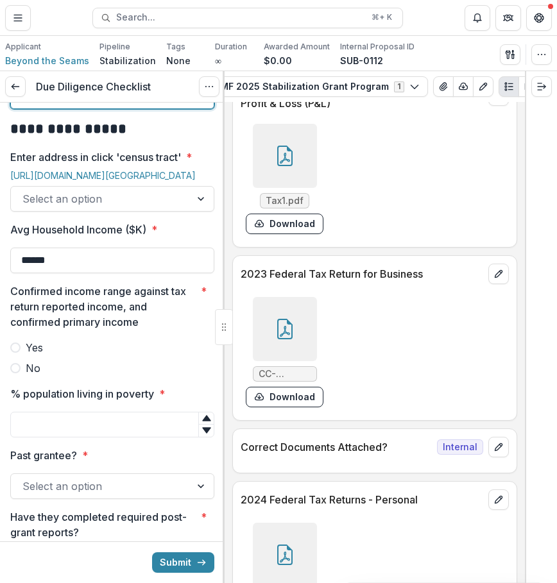
click at [148, 208] on div at bounding box center [100, 199] width 156 height 18
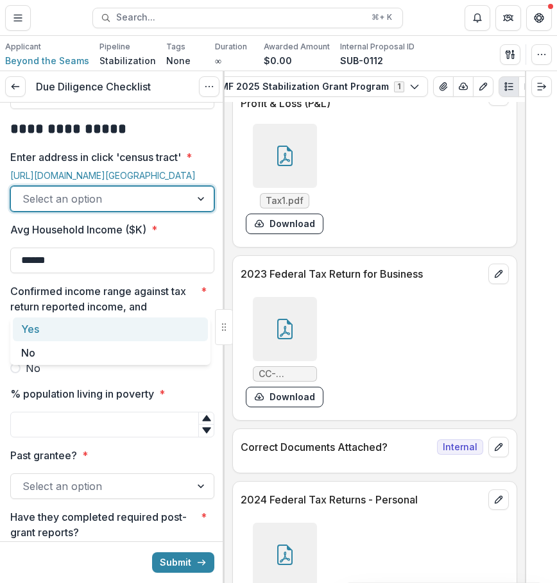
click at [122, 326] on div "Yes" at bounding box center [110, 329] width 195 height 24
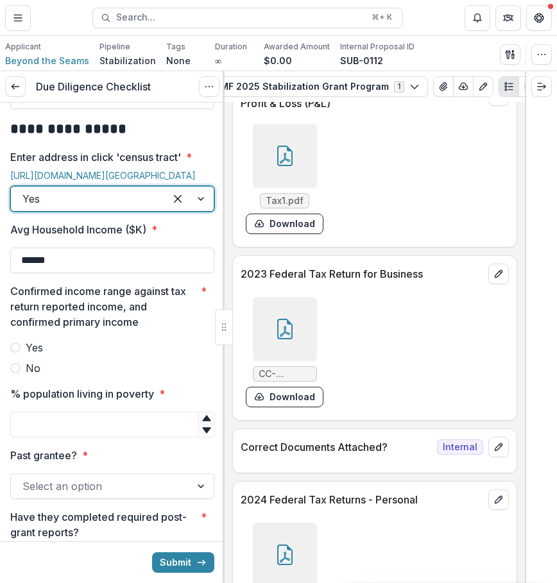
click at [139, 186] on div "[URL][DOMAIN_NAME][GEOGRAPHIC_DATA]" at bounding box center [112, 178] width 204 height 16
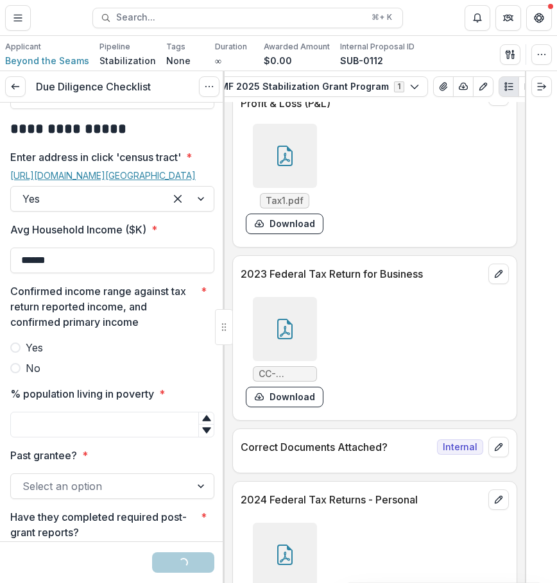
click at [142, 181] on link "[URL][DOMAIN_NAME][GEOGRAPHIC_DATA]" at bounding box center [102, 175] width 185 height 11
drag, startPoint x: 147, startPoint y: 363, endPoint x: 0, endPoint y: 363, distance: 147.5
type input "*******"
click at [22, 355] on label "Yes" at bounding box center [112, 347] width 204 height 15
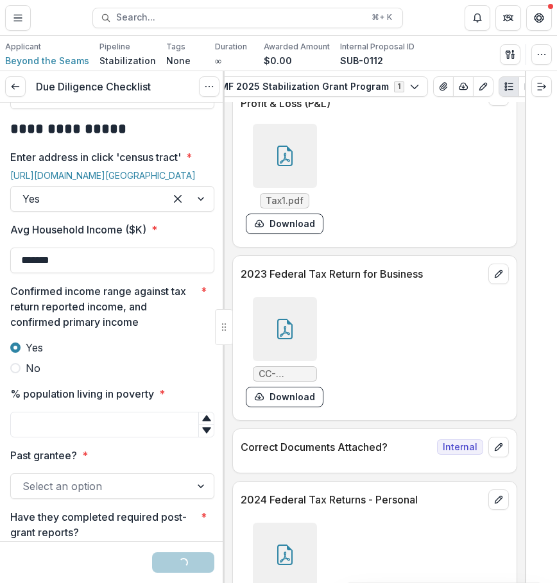
click at [21, 376] on label "No" at bounding box center [112, 367] width 204 height 15
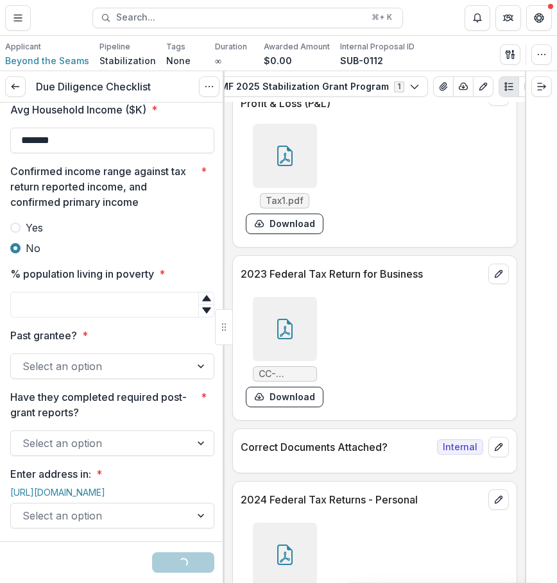
scroll to position [1206, 0]
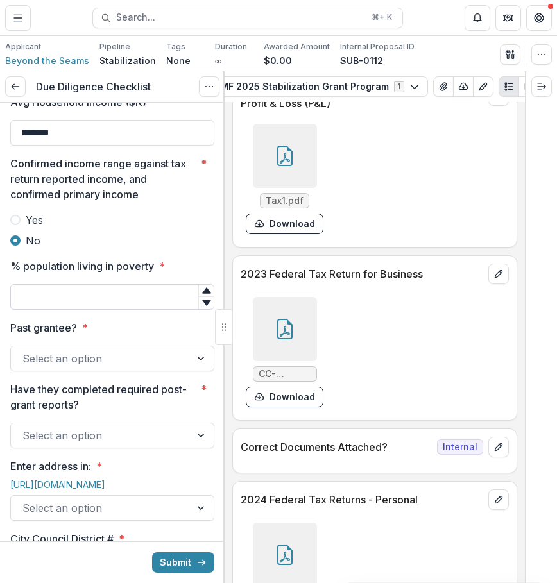
click at [151, 310] on input "% population living in poverty *" at bounding box center [112, 297] width 204 height 26
type input "**"
click at [154, 367] on div at bounding box center [100, 358] width 156 height 18
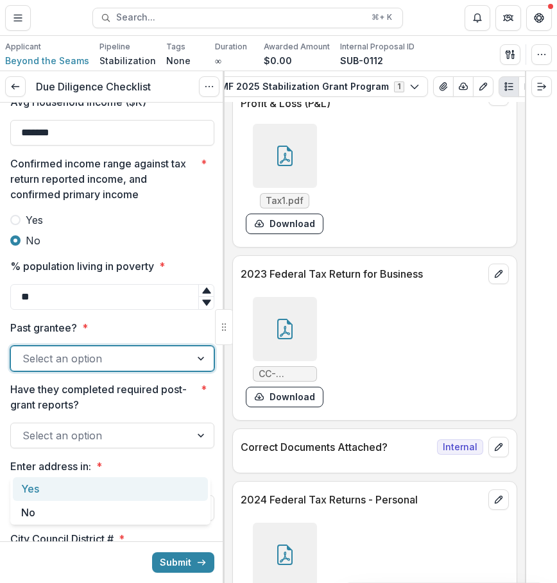
click at [130, 499] on div "Yes" at bounding box center [110, 489] width 195 height 24
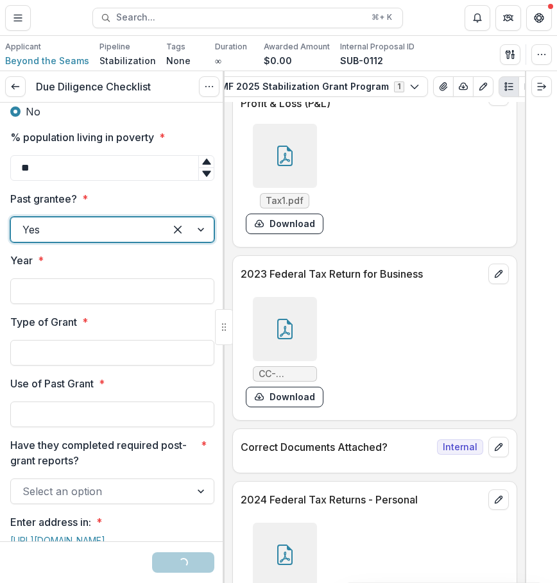
scroll to position [1348, 0]
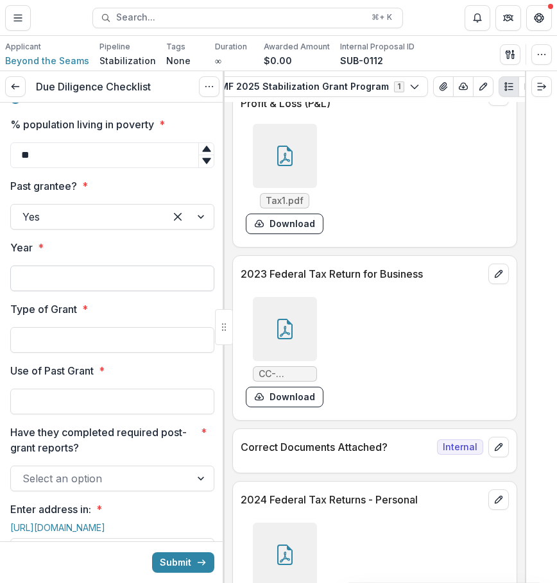
click at [144, 291] on input "Year *" at bounding box center [112, 278] width 204 height 26
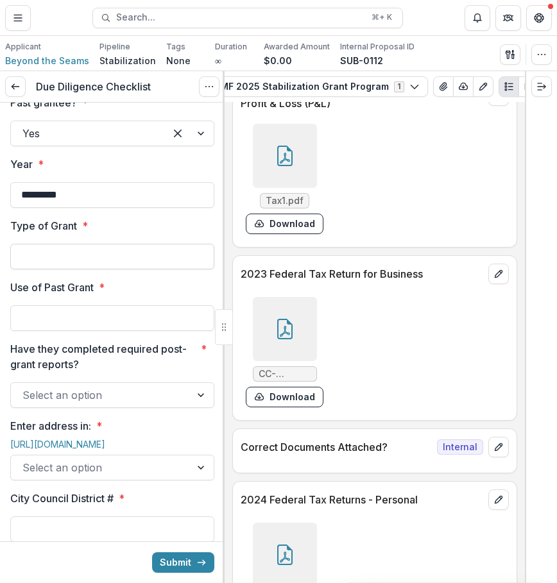
scroll to position [1449, 0]
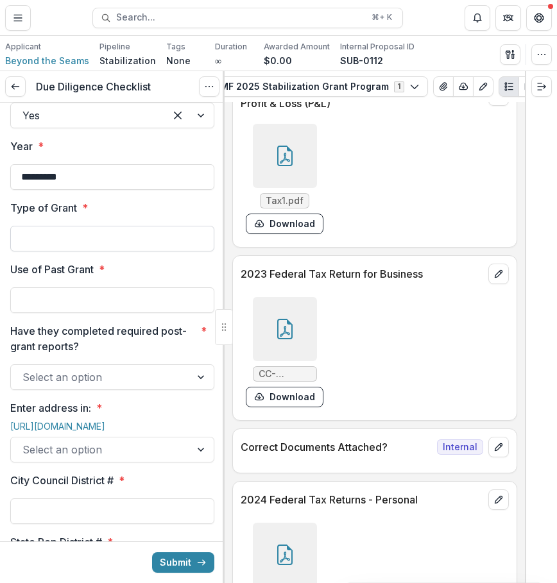
type input "*********"
click at [176, 251] on input "Type of Grant *" at bounding box center [112, 239] width 204 height 26
type input "**********"
click at [97, 313] on input "Use of Past Grant *" at bounding box center [112, 300] width 204 height 26
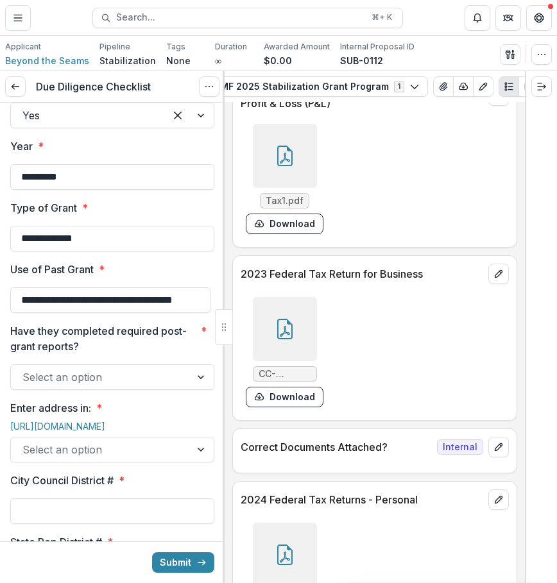
drag, startPoint x: 194, startPoint y: 399, endPoint x: 265, endPoint y: 404, distance: 70.7
click at [265, 403] on div "**********" at bounding box center [278, 327] width 557 height 512
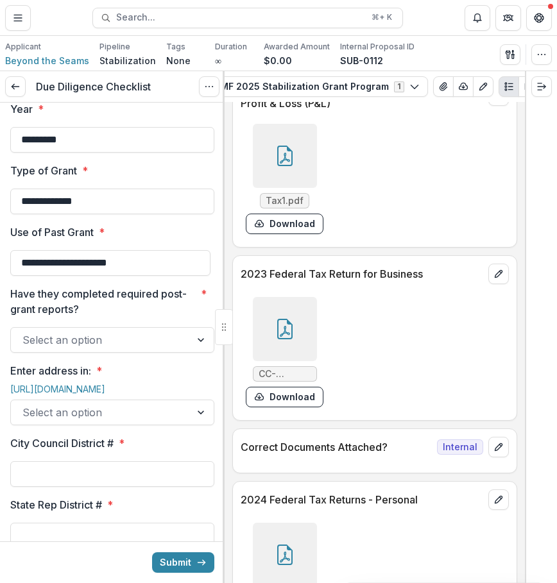
scroll to position [1503, 0]
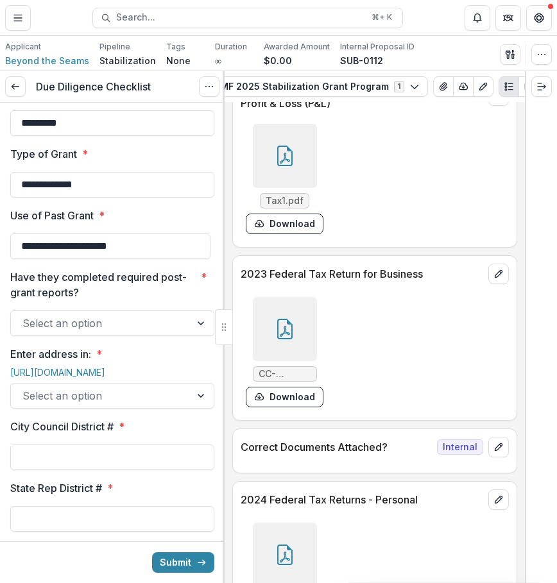
type input "**********"
click at [134, 408] on div "Select an option" at bounding box center [112, 396] width 204 height 26
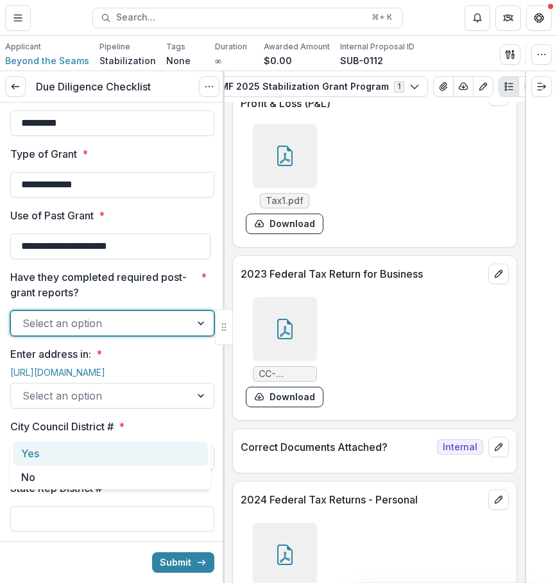
click at [80, 332] on div at bounding box center [100, 323] width 156 height 18
click at [67, 451] on div "Yes" at bounding box center [110, 454] width 195 height 24
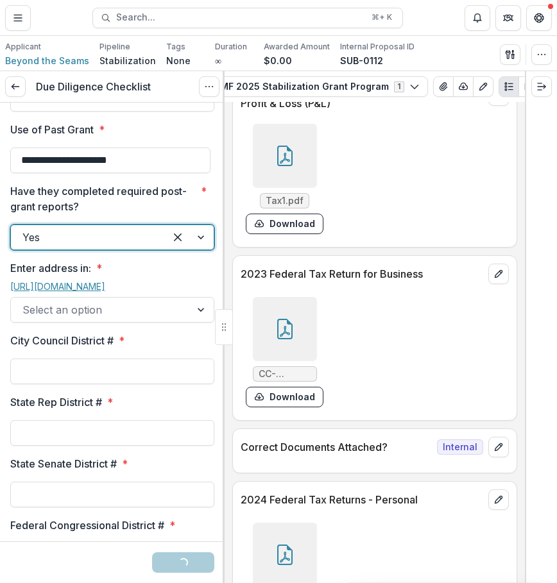
scroll to position [1607, 0]
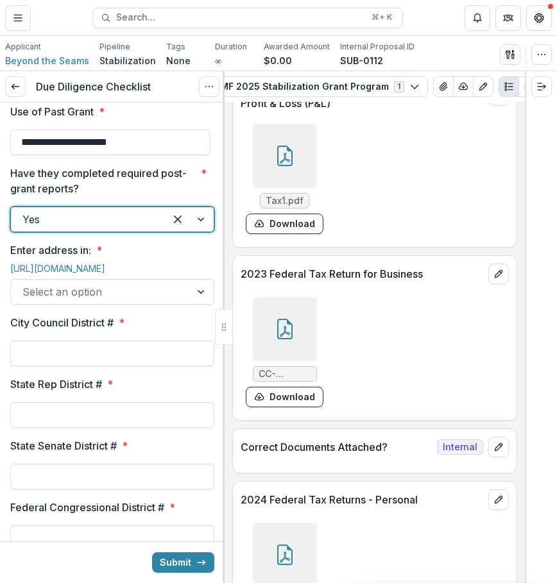
click at [58, 414] on div "**********" at bounding box center [112, 461] width 204 height 3930
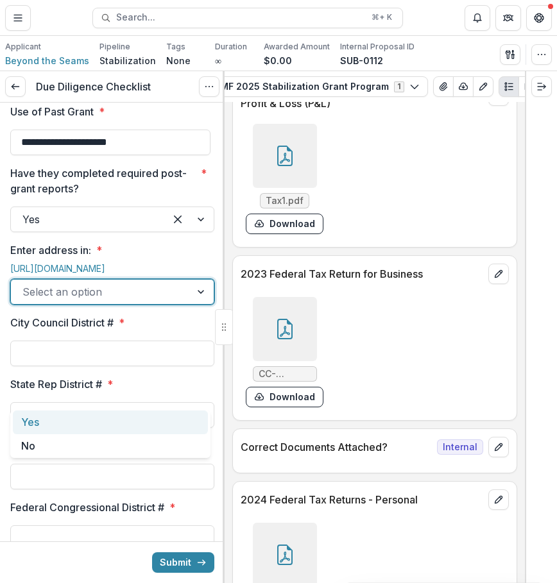
click at [70, 301] on div at bounding box center [100, 292] width 156 height 18
click at [69, 421] on div "Yes" at bounding box center [110, 422] width 195 height 24
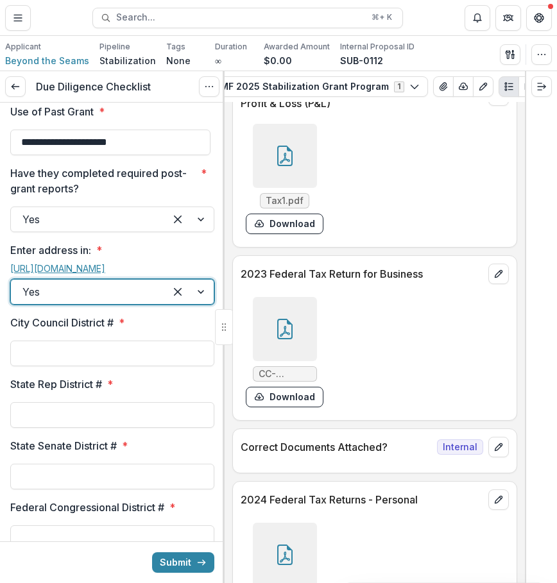
click at [89, 274] on link "[URL][DOMAIN_NAME]" at bounding box center [57, 268] width 95 height 11
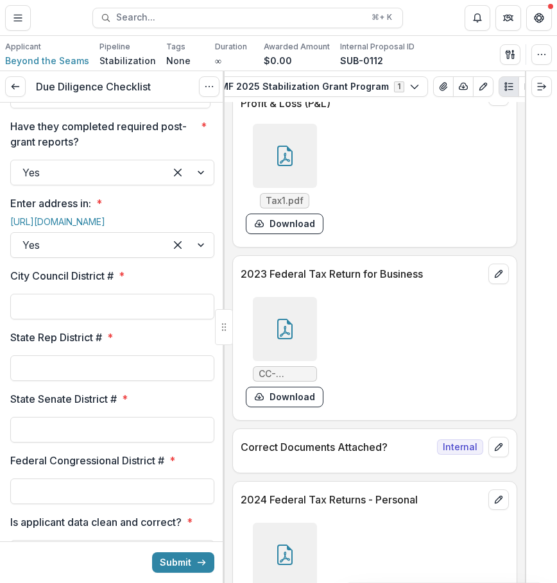
scroll to position [1659, 0]
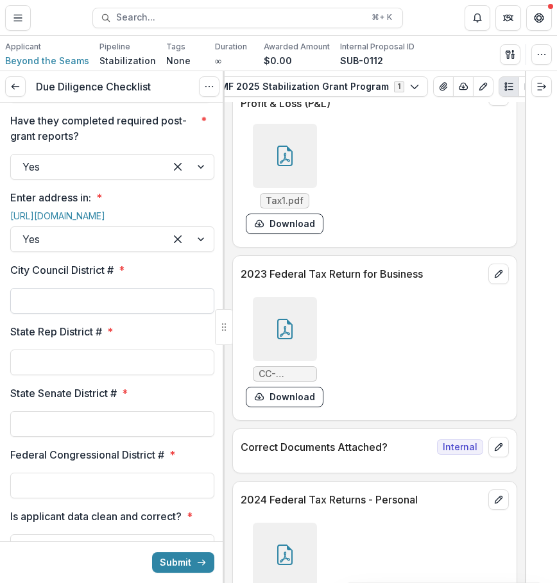
click at [138, 314] on input "City Council District # *" at bounding box center [112, 301] width 204 height 26
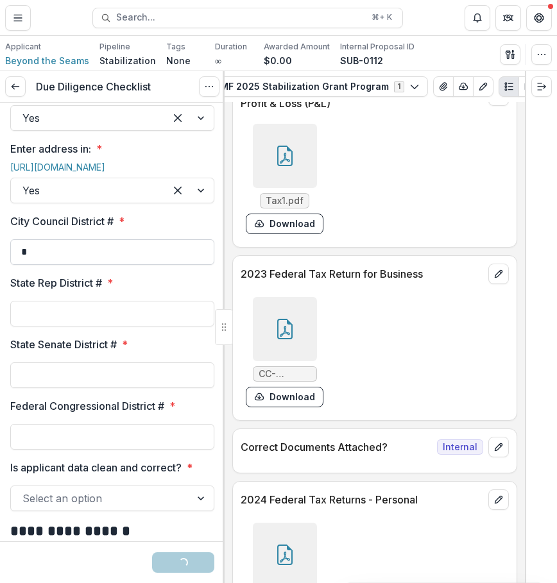
scroll to position [1716, 0]
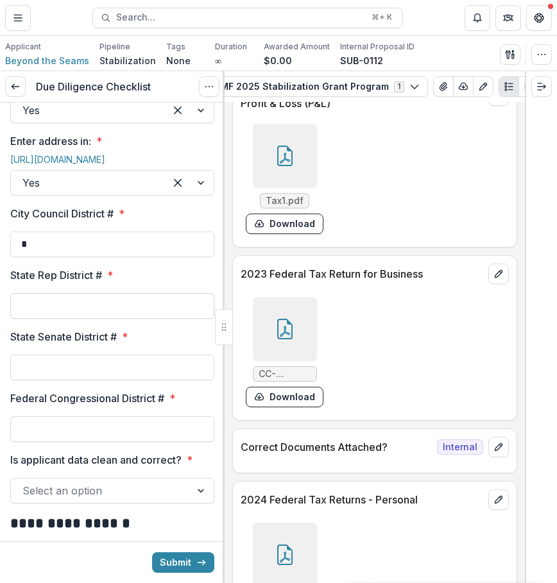
type input "*"
click at [140, 319] on input "State Rep District # *" at bounding box center [112, 306] width 204 height 26
type input "***"
click at [137, 380] on input "State Senate District # *" at bounding box center [112, 368] width 204 height 26
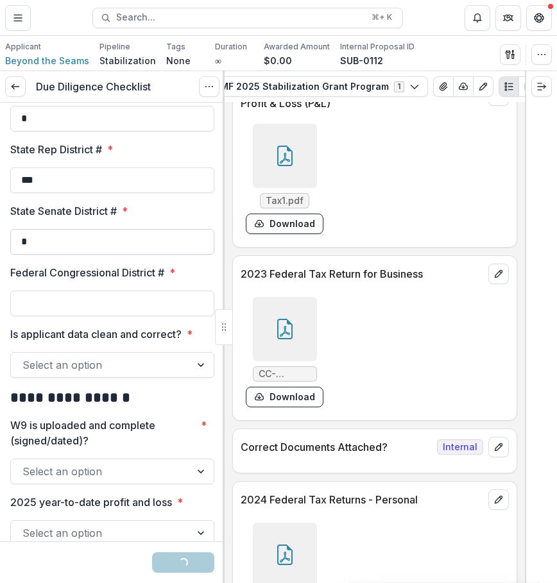
scroll to position [1843, 0]
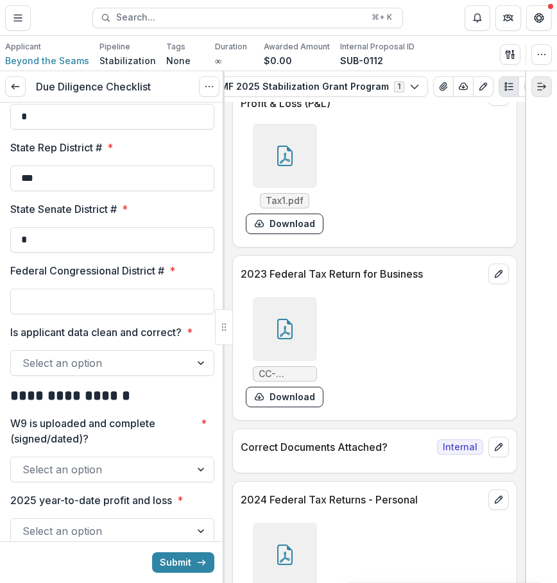
type input "*"
click at [139, 314] on input "Federal Congressional District # *" at bounding box center [112, 302] width 204 height 26
type input "*"
click at [101, 372] on div at bounding box center [100, 363] width 156 height 18
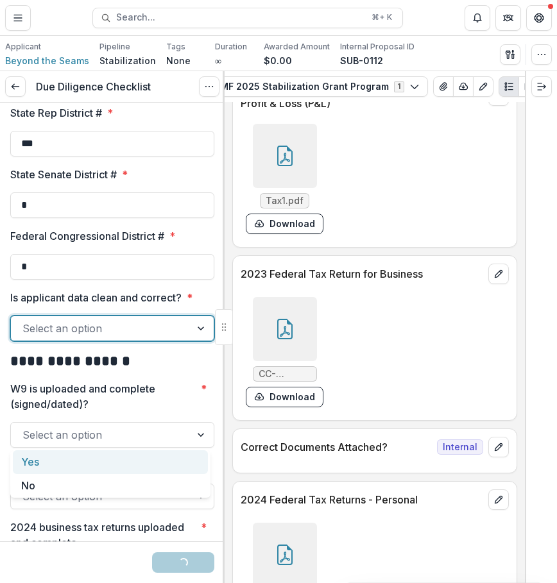
scroll to position [1890, 0]
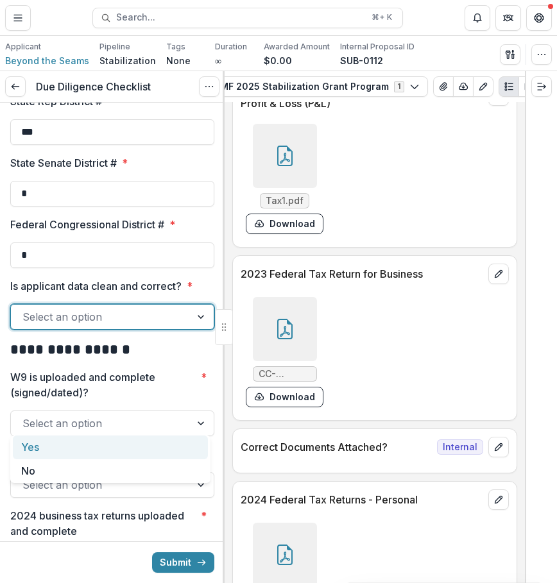
click at [101, 446] on div "Yes" at bounding box center [110, 447] width 195 height 24
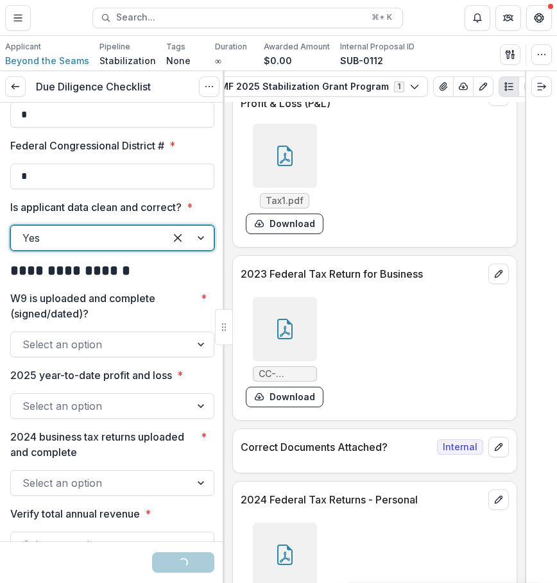
scroll to position [1982, 0]
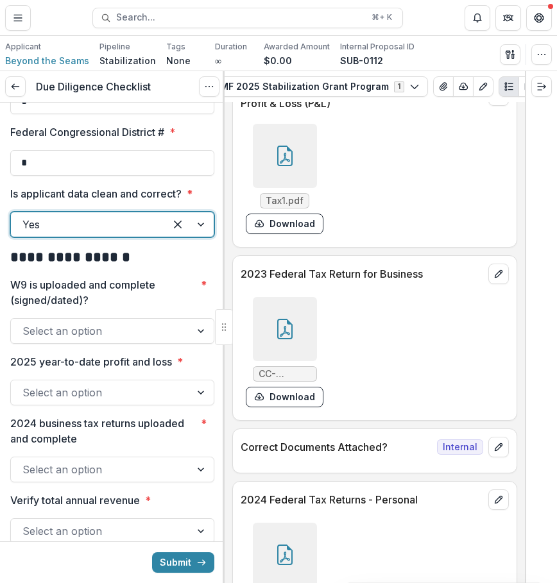
click at [146, 344] on div "Select an option" at bounding box center [112, 331] width 204 height 26
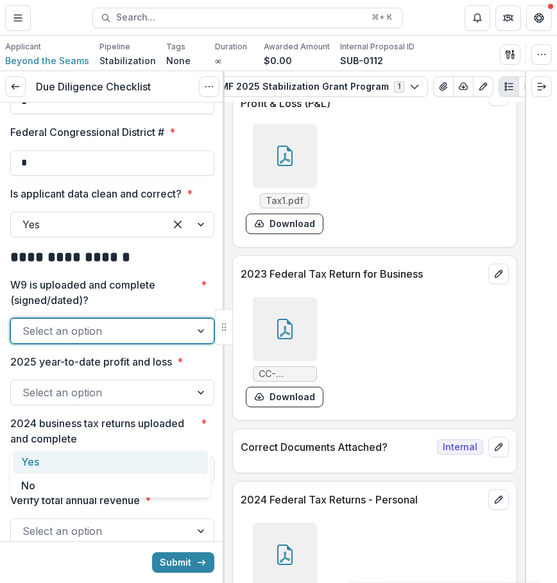
click at [121, 465] on div "Yes" at bounding box center [110, 462] width 195 height 24
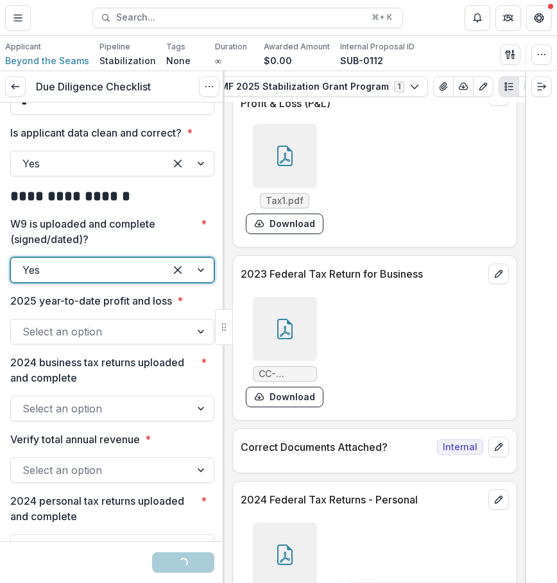
scroll to position [2058, 0]
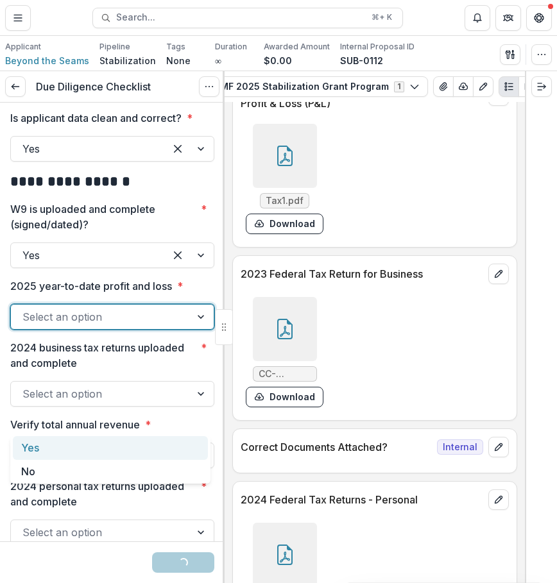
click at [147, 330] on div "Select an option" at bounding box center [112, 317] width 204 height 26
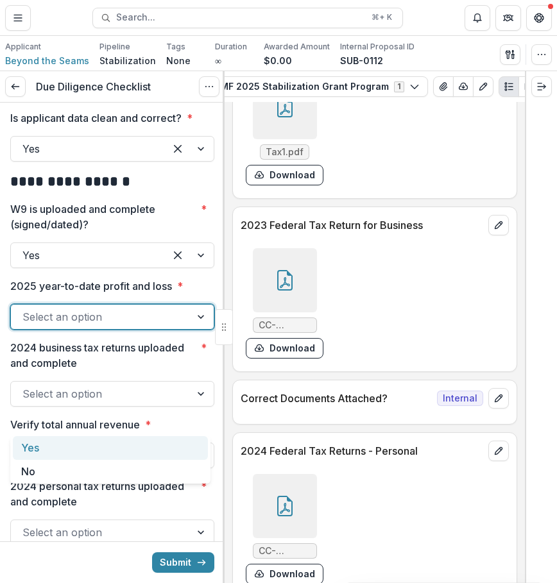
scroll to position [7347, 0]
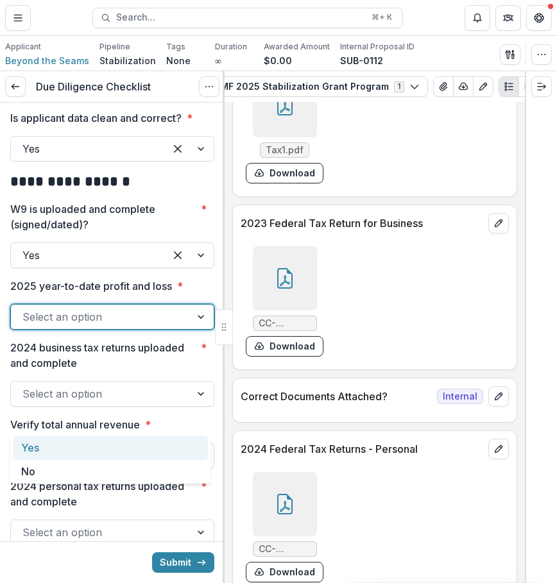
click at [136, 453] on div "Yes" at bounding box center [110, 448] width 195 height 24
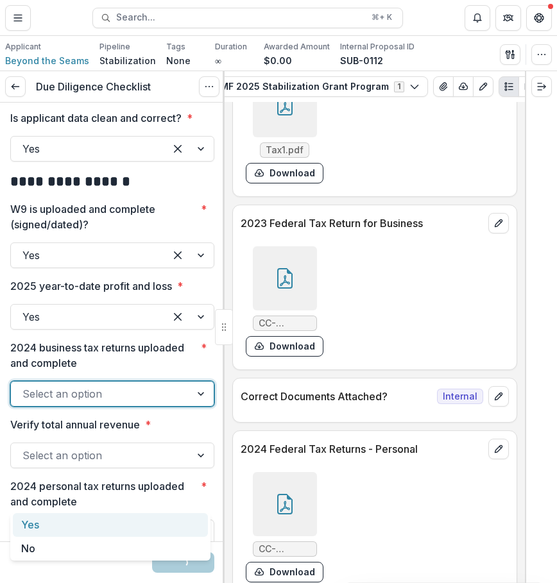
click at [128, 403] on div at bounding box center [100, 394] width 156 height 18
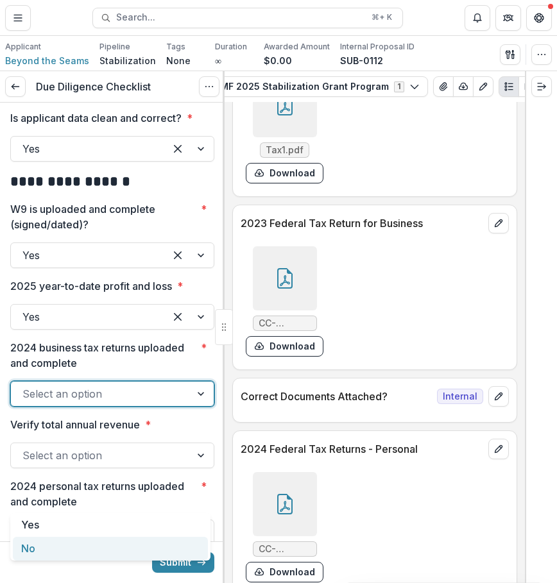
click at [118, 546] on div "No" at bounding box center [110, 549] width 195 height 24
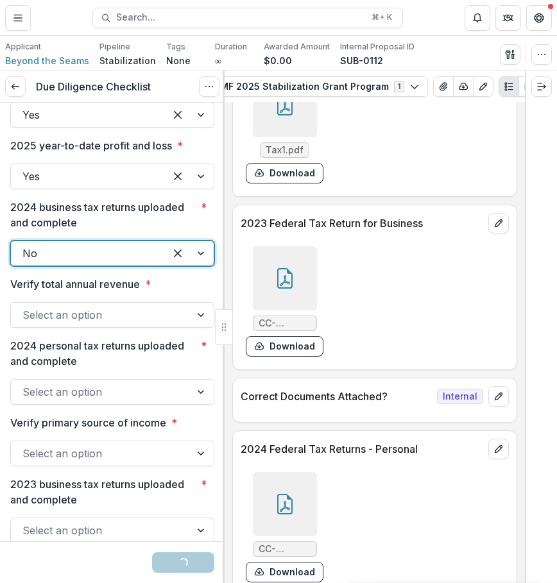
scroll to position [2208, 0]
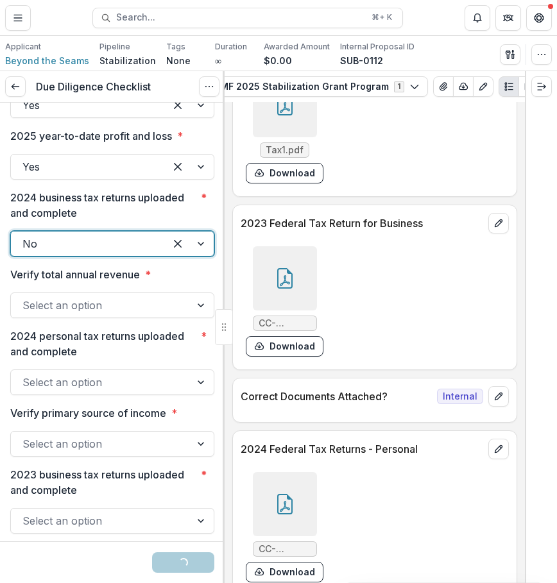
click at [144, 314] on div at bounding box center [100, 305] width 156 height 18
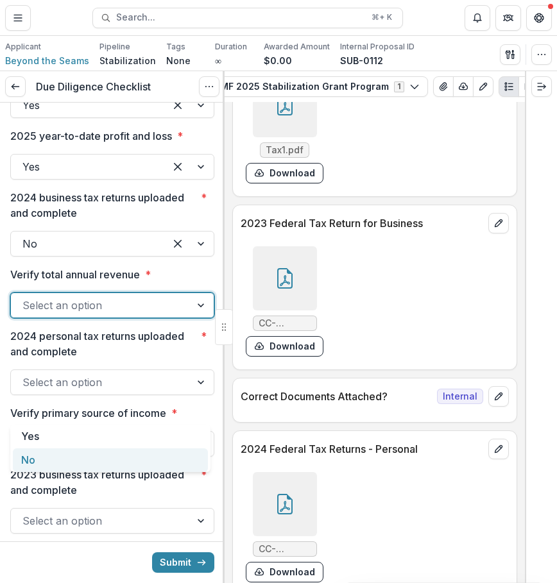
drag, startPoint x: 123, startPoint y: 440, endPoint x: 118, endPoint y: 471, distance: 31.8
click at [118, 471] on div "Yes No" at bounding box center [110, 447] width 200 height 47
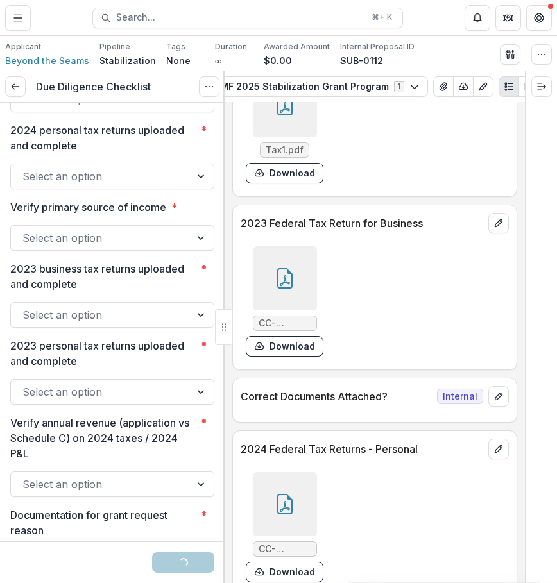
scroll to position [2417, 0]
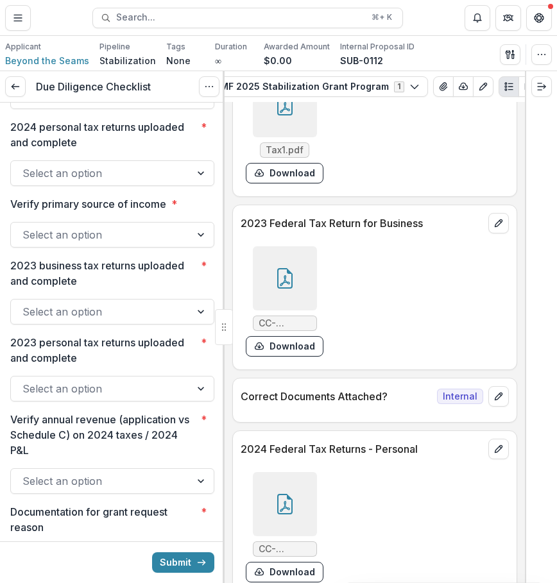
click at [141, 182] on div at bounding box center [100, 173] width 156 height 18
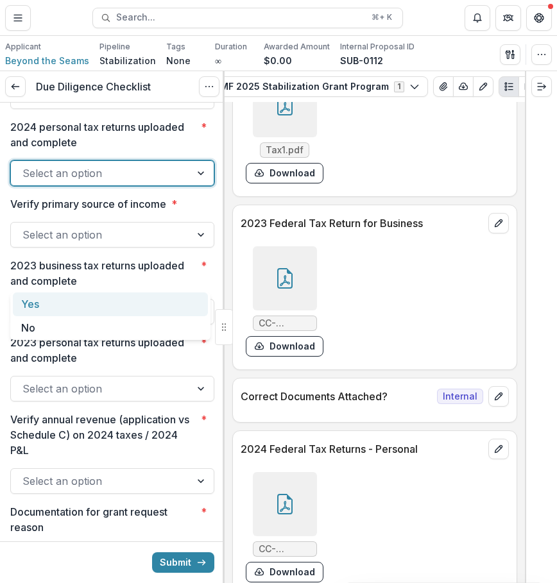
click at [123, 306] on div "Yes" at bounding box center [110, 304] width 195 height 24
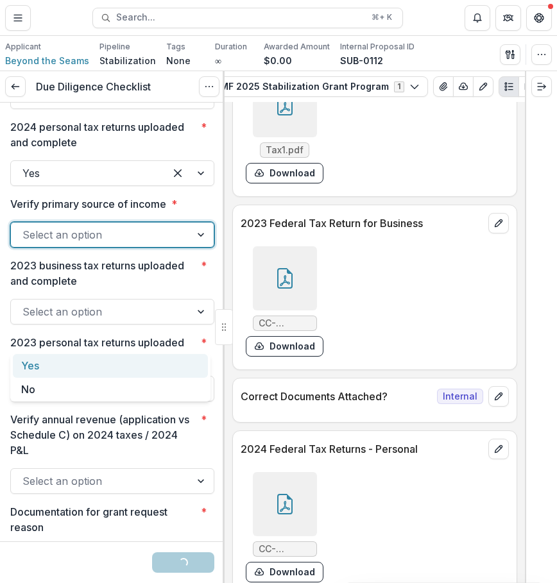
click at [131, 244] on div at bounding box center [100, 235] width 156 height 18
click at [130, 365] on div "Yes" at bounding box center [110, 366] width 195 height 24
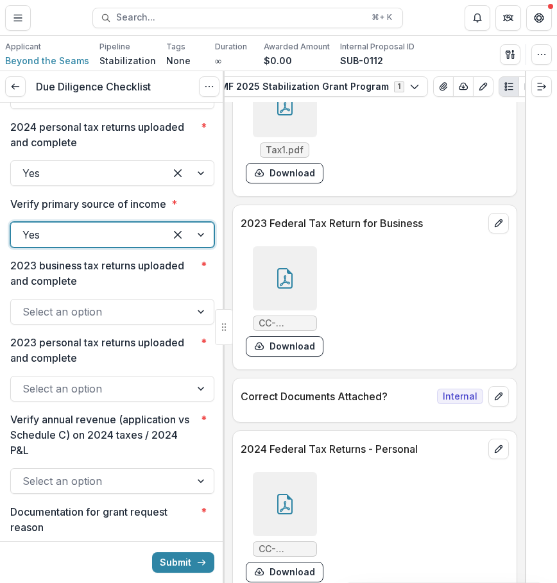
click at [129, 321] on div at bounding box center [100, 312] width 156 height 18
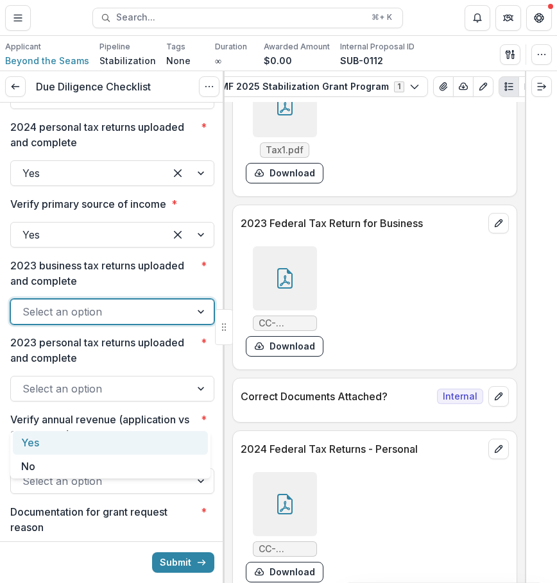
click at [117, 437] on div "Yes" at bounding box center [110, 443] width 195 height 24
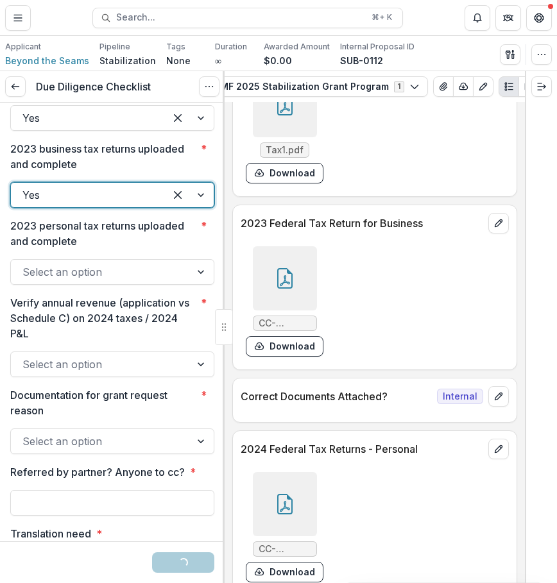
scroll to position [2539, 0]
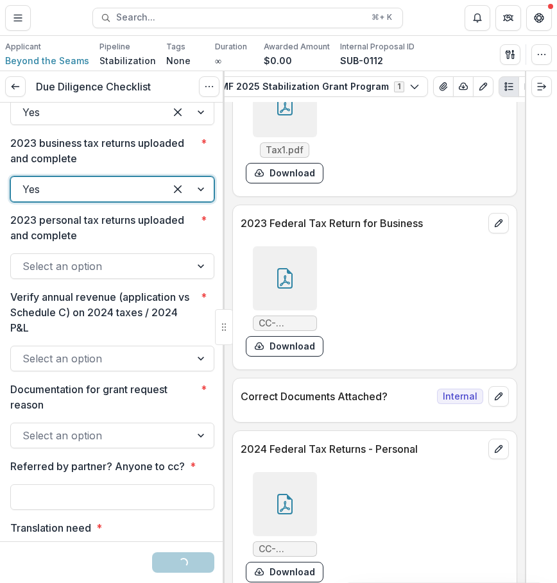
click at [130, 275] on div at bounding box center [100, 266] width 156 height 18
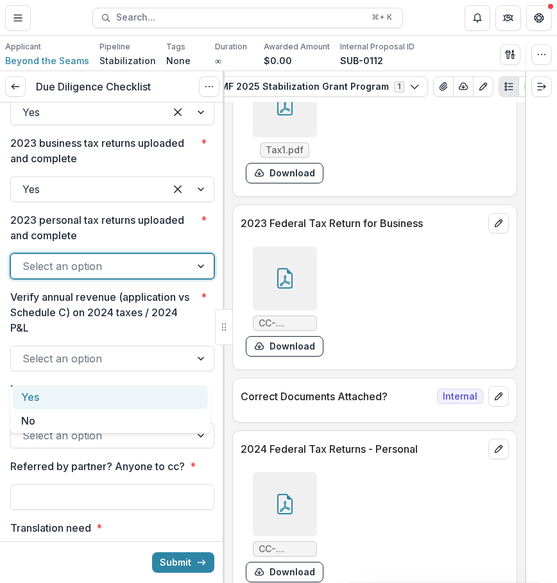
click at [125, 391] on div "Yes" at bounding box center [110, 397] width 195 height 24
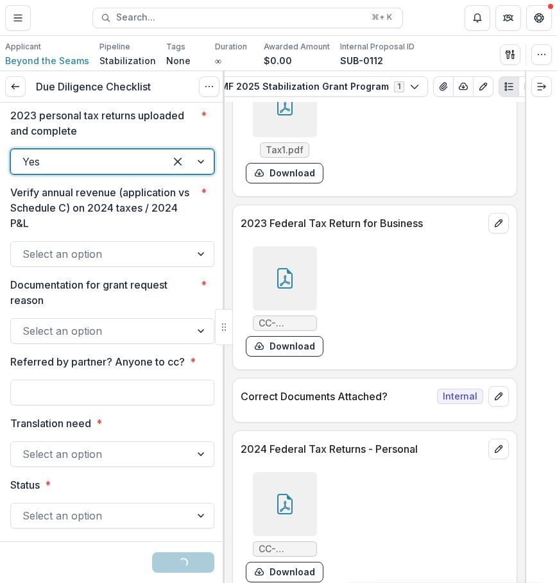
scroll to position [2669, 0]
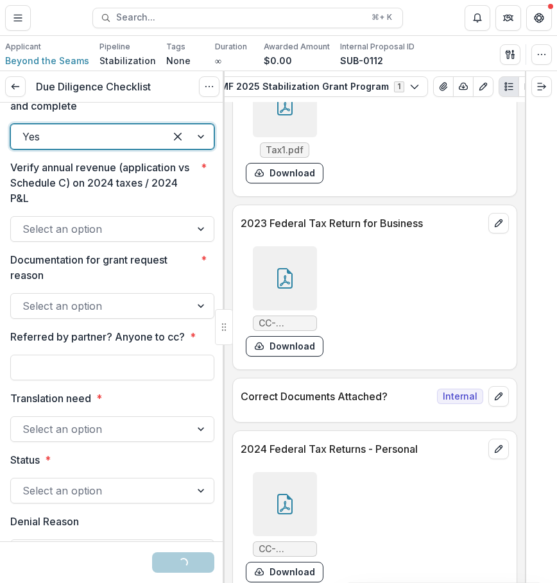
click at [134, 238] on div at bounding box center [100, 229] width 156 height 18
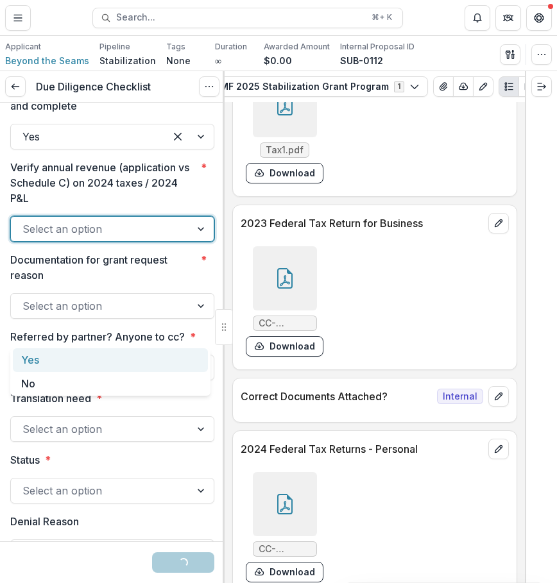
click at [124, 368] on div "Yes" at bounding box center [110, 360] width 195 height 24
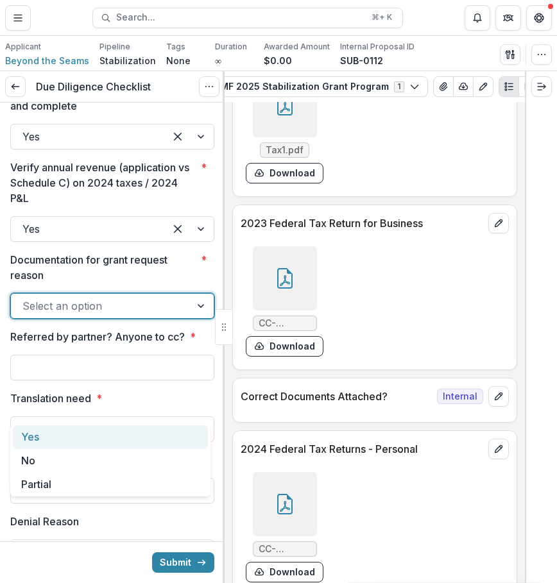
click at [119, 316] on div "Select an option" at bounding box center [101, 306] width 180 height 21
click at [103, 433] on div "Yes" at bounding box center [110, 437] width 195 height 24
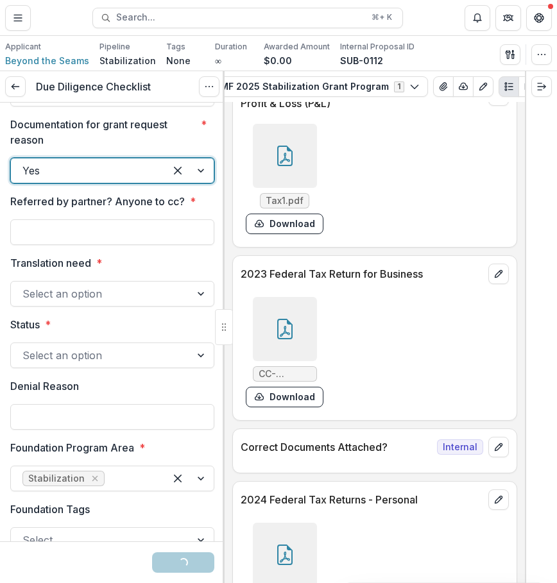
scroll to position [7291, 0]
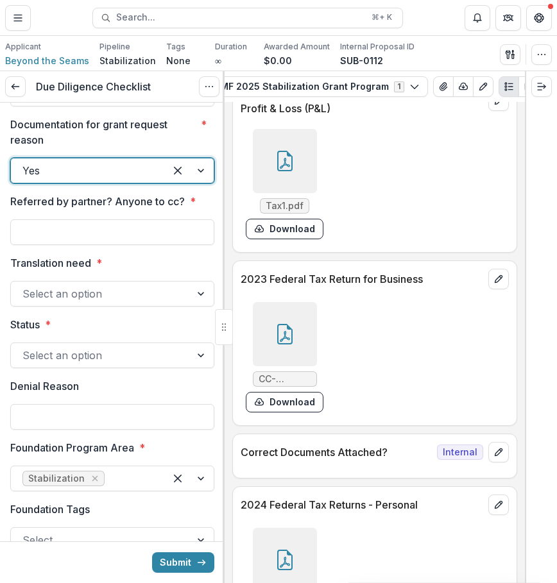
click at [278, 335] on div at bounding box center [285, 334] width 64 height 64
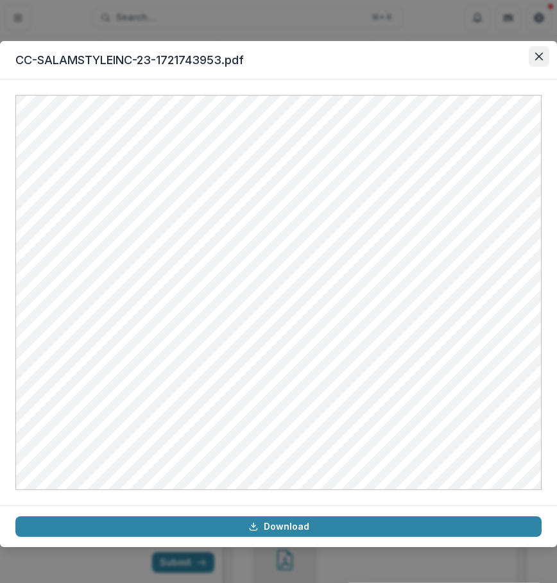
click at [535, 56] on icon "Close" at bounding box center [539, 57] width 8 height 8
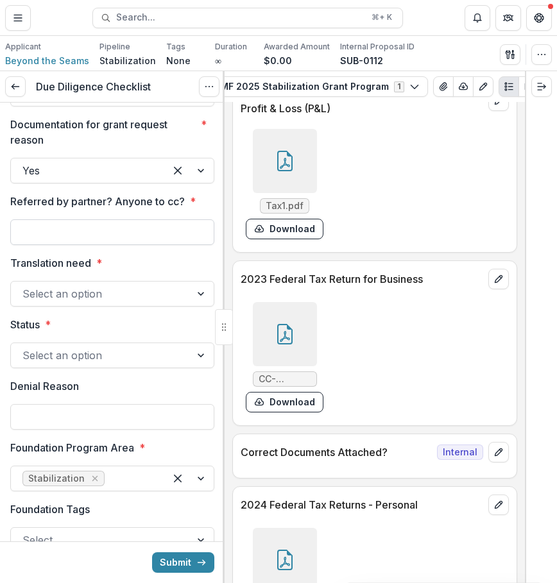
click at [176, 245] on input "Referred by partner? Anyone to cc? *" at bounding box center [112, 232] width 204 height 26
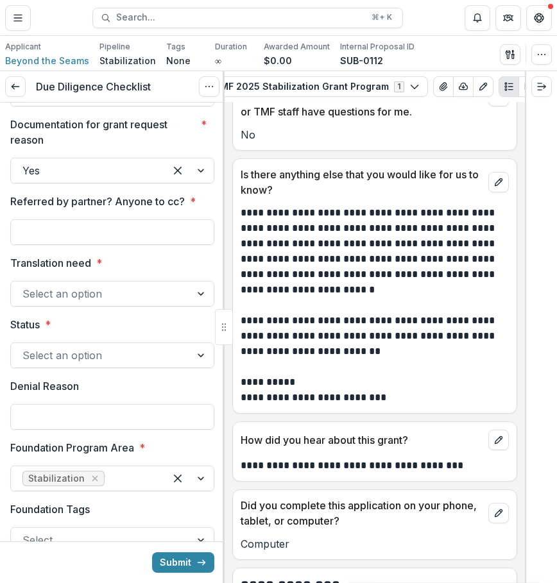
scroll to position [9644, 0]
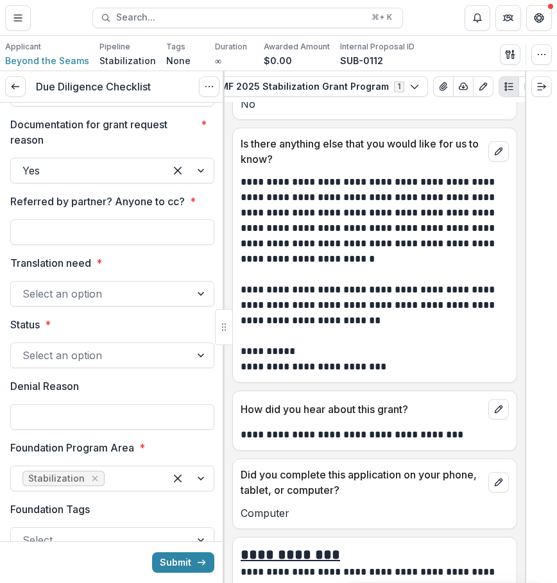
type input "**********"
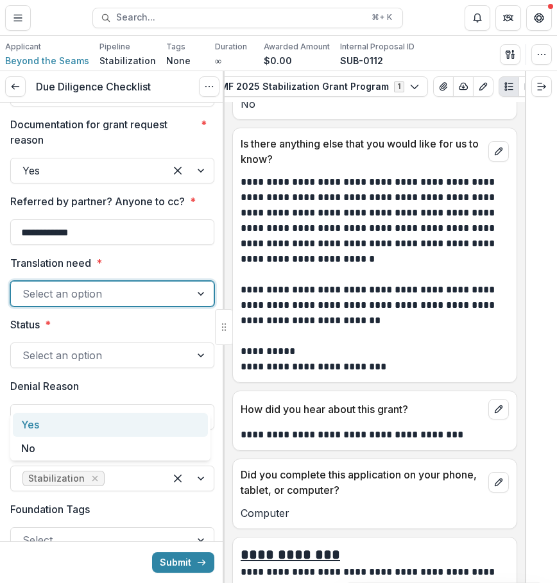
click at [113, 303] on div at bounding box center [100, 294] width 156 height 18
click at [108, 417] on div "Yes" at bounding box center [110, 425] width 195 height 24
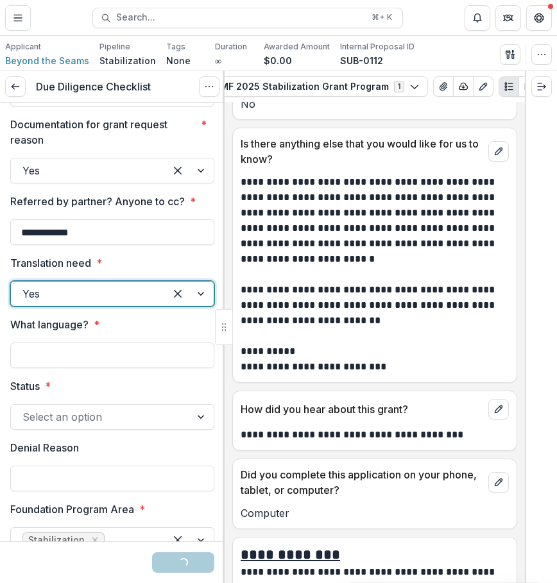
click at [200, 306] on div at bounding box center [189, 293] width 49 height 24
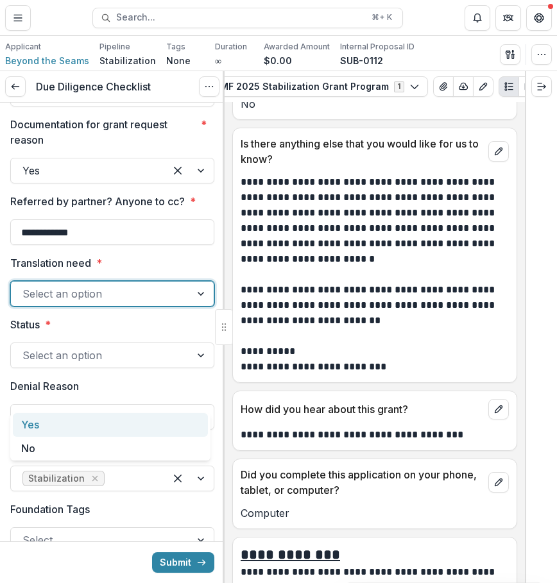
click at [144, 303] on div at bounding box center [100, 294] width 156 height 18
click at [138, 303] on div at bounding box center [100, 294] width 156 height 18
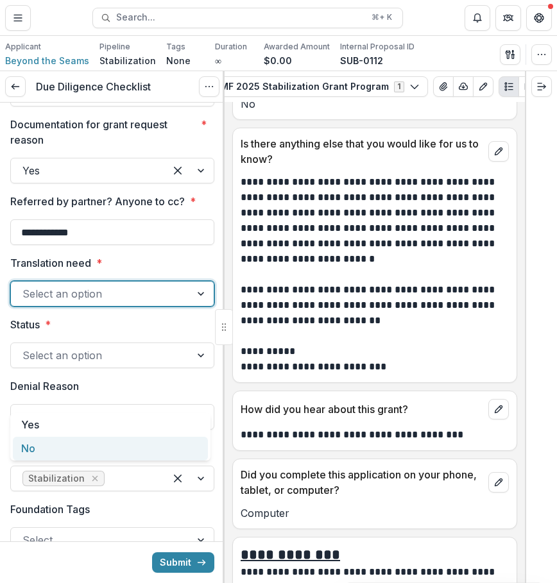
click at [96, 443] on div "No" at bounding box center [110, 449] width 195 height 24
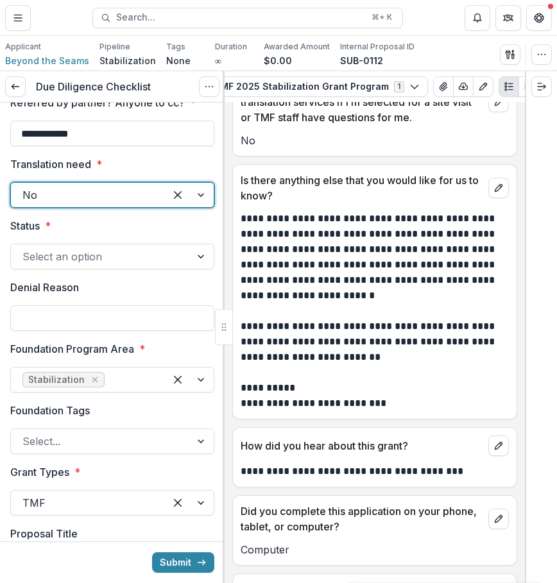
scroll to position [2940, 0]
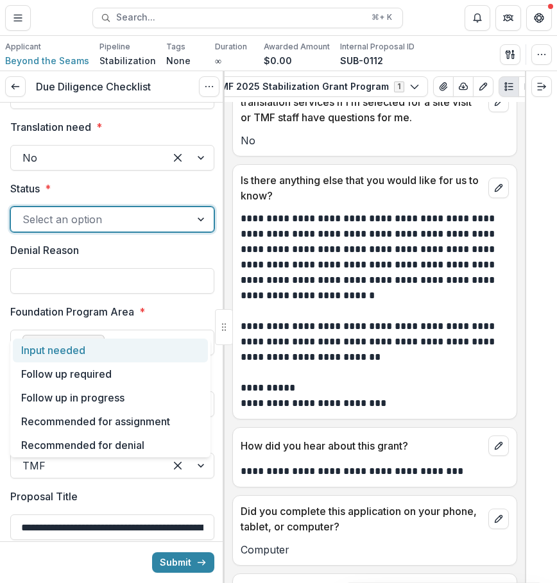
click at [160, 228] on div at bounding box center [100, 219] width 156 height 18
click at [123, 357] on div "Input needed" at bounding box center [110, 351] width 195 height 24
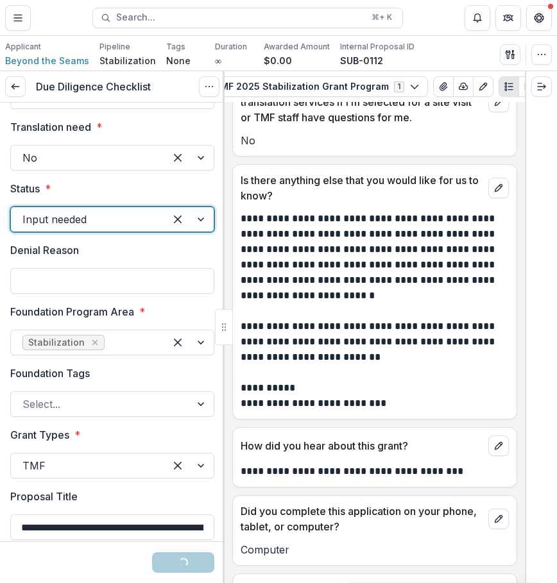
scroll to position [2997, 0]
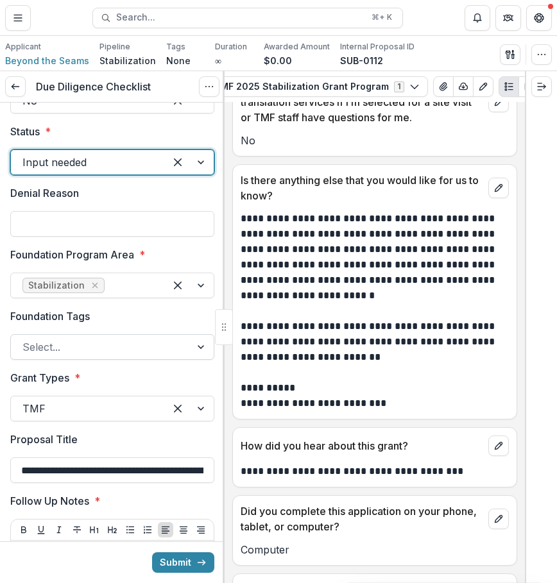
click at [113, 357] on div "Select..." at bounding box center [101, 347] width 180 height 21
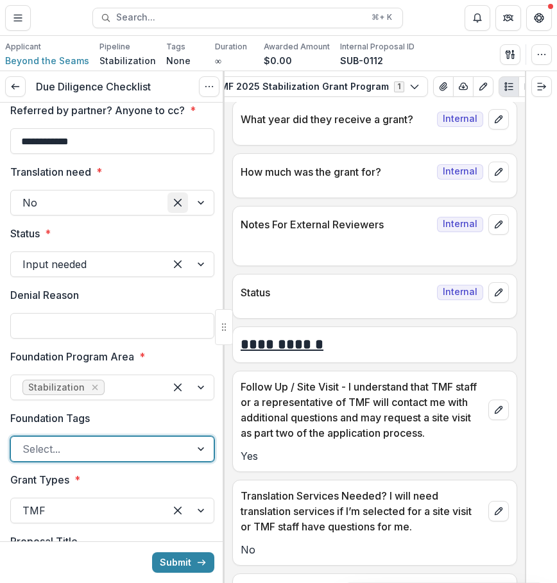
scroll to position [2874, 0]
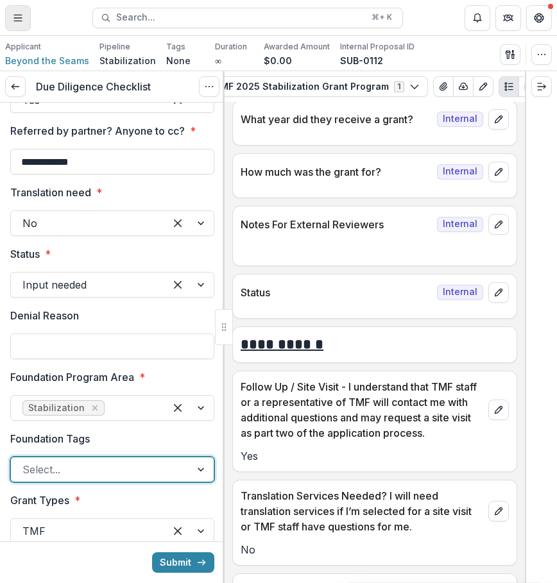
click at [16, 13] on icon "Toggle Menu" at bounding box center [18, 18] width 10 height 10
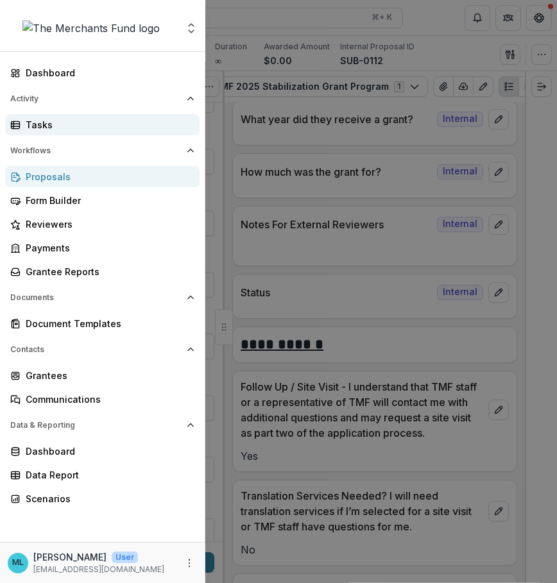
click at [120, 133] on link "Tasks" at bounding box center [102, 124] width 194 height 21
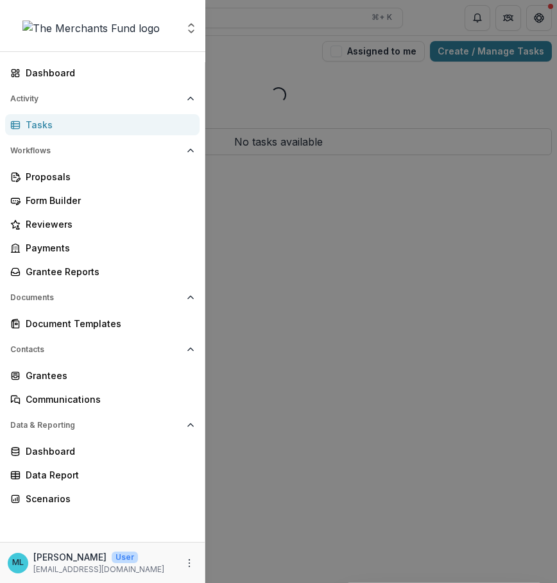
click at [420, 210] on div "Aggregate Analysis Foundations The Merchants Fund Team Settings Dashboard Activ…" at bounding box center [278, 291] width 557 height 583
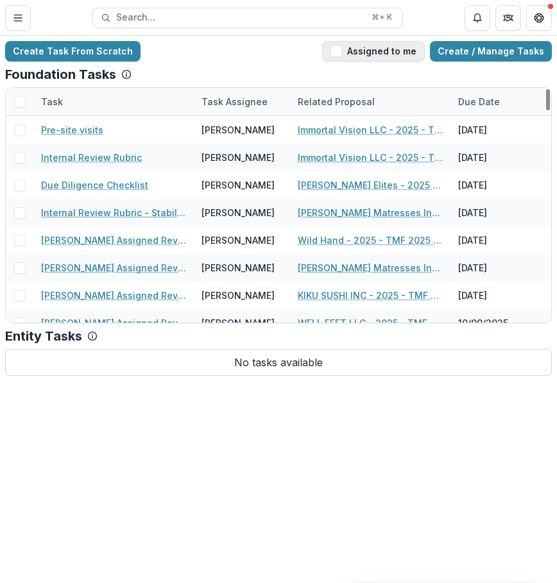
click at [391, 58] on button "Assigned to me" at bounding box center [373, 51] width 103 height 21
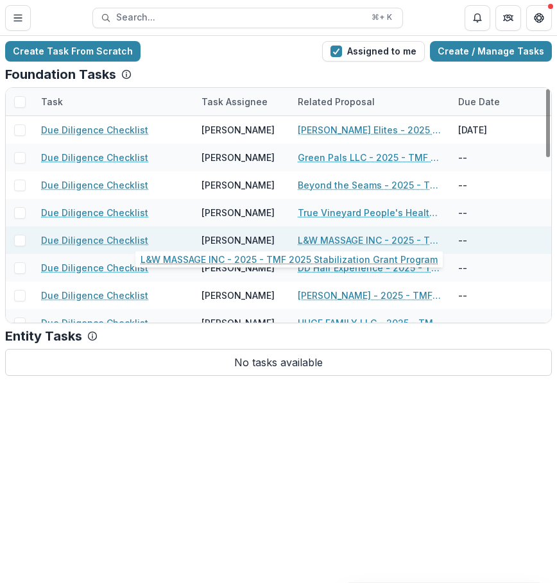
scroll to position [12, 0]
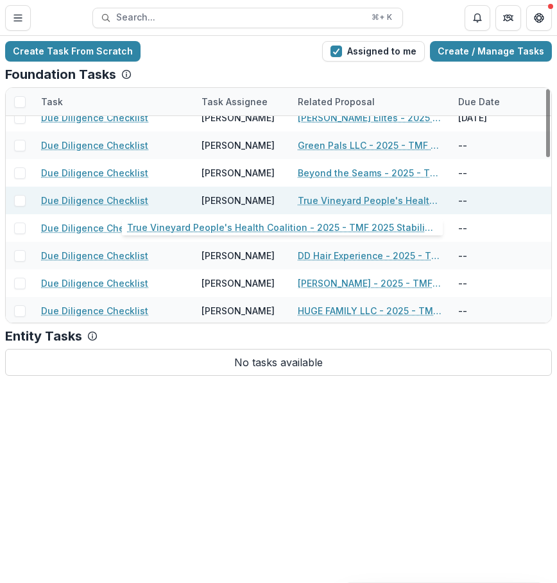
click at [361, 202] on link "True Vineyard People's Health Coalition - 2025 - TMF 2025 Stabilization Grant P…" at bounding box center [370, 200] width 145 height 13
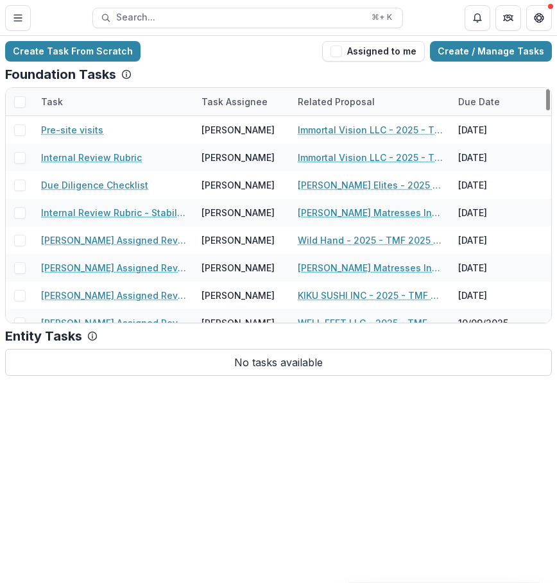
click at [394, 63] on div "Create Task From Scratch Assigned to me Create / Manage Tasks Foundation Tasks …" at bounding box center [278, 208] width 557 height 345
click at [398, 50] on button "Assigned to me" at bounding box center [373, 51] width 103 height 21
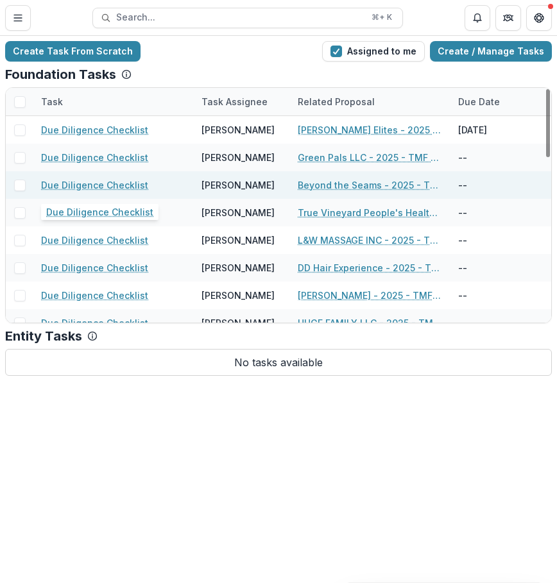
click at [121, 185] on link "Due Diligence Checklist" at bounding box center [94, 184] width 107 height 13
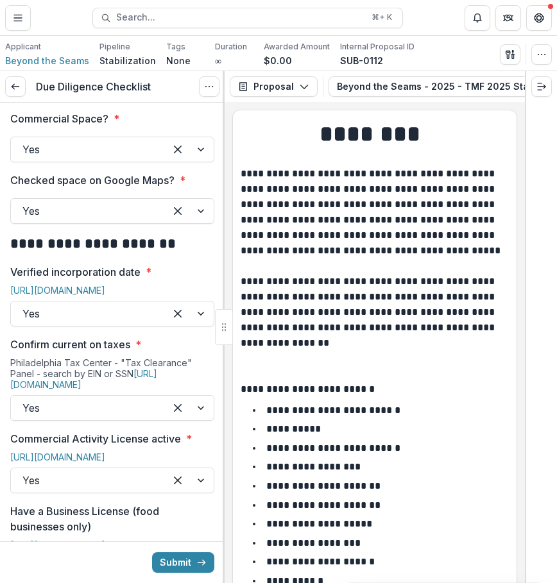
scroll to position [552, 0]
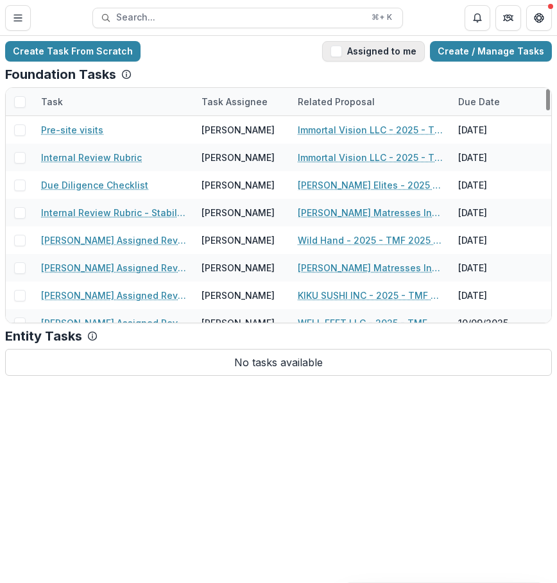
click at [414, 56] on button "Assigned to me" at bounding box center [373, 51] width 103 height 21
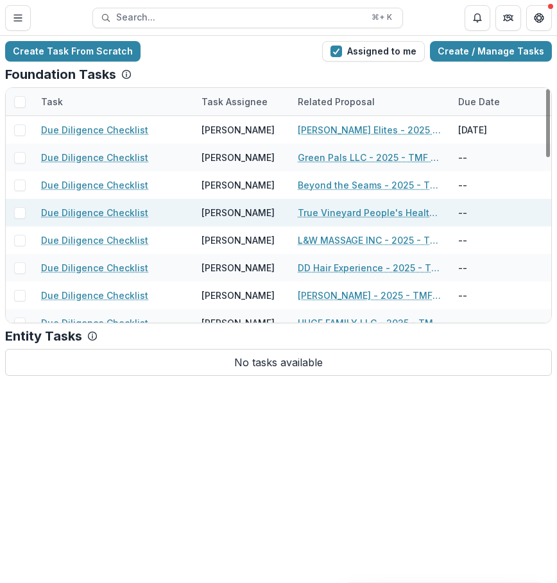
click at [97, 214] on link "Due Diligence Checklist" at bounding box center [94, 212] width 107 height 13
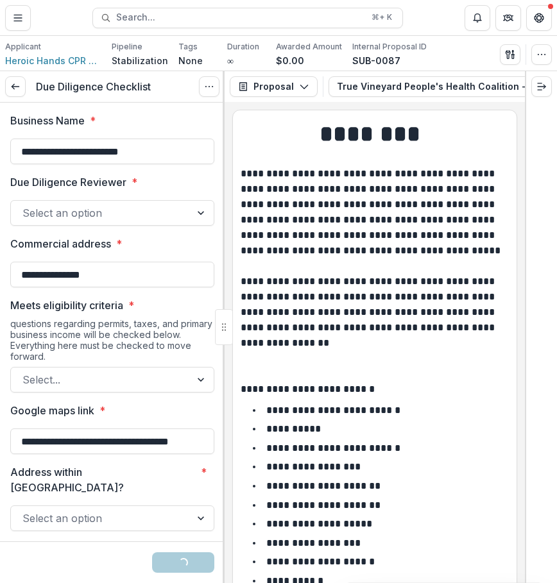
click at [97, 219] on div at bounding box center [100, 213] width 156 height 18
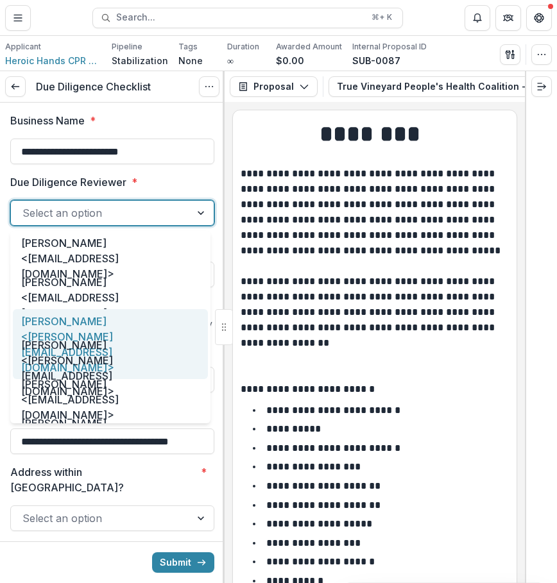
scroll to position [66, 0]
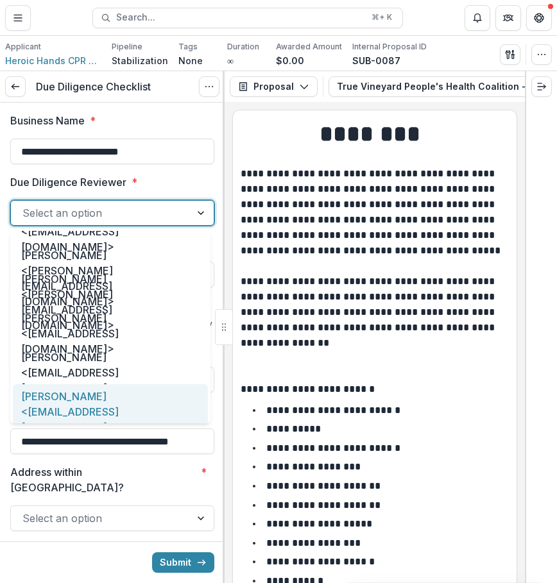
click at [72, 403] on div "[PERSON_NAME] <[EMAIL_ADDRESS][DOMAIN_NAME]>" at bounding box center [110, 411] width 195 height 55
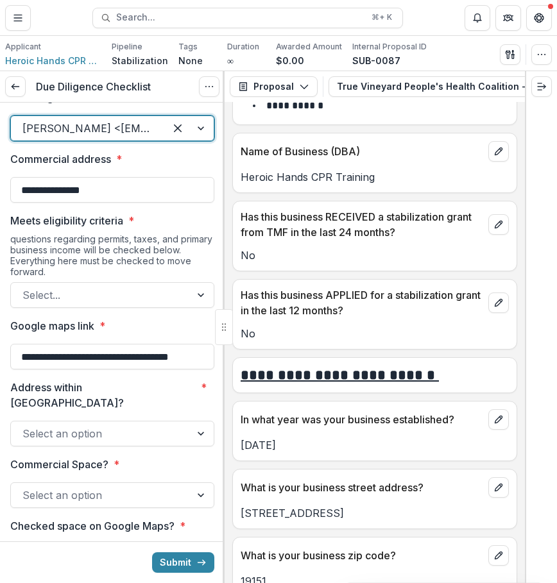
scroll to position [453, 0]
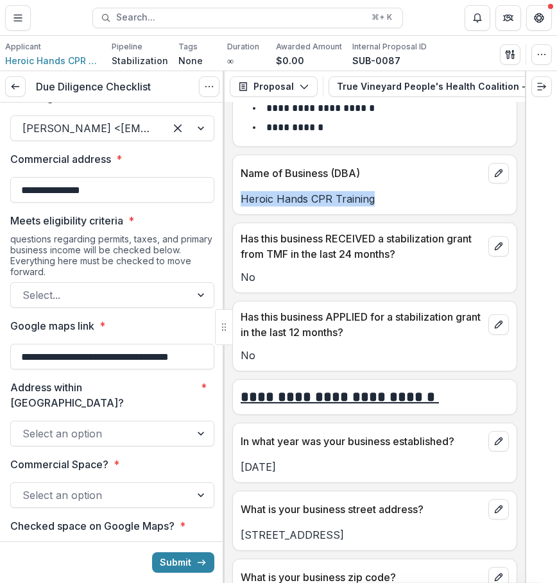
drag, startPoint x: 381, startPoint y: 205, endPoint x: 241, endPoint y: 206, distance: 139.8
click at [241, 206] on p "Heroic Hands CPR Training" at bounding box center [374, 198] width 268 height 15
copy p "Heroic Hands CPR Training"
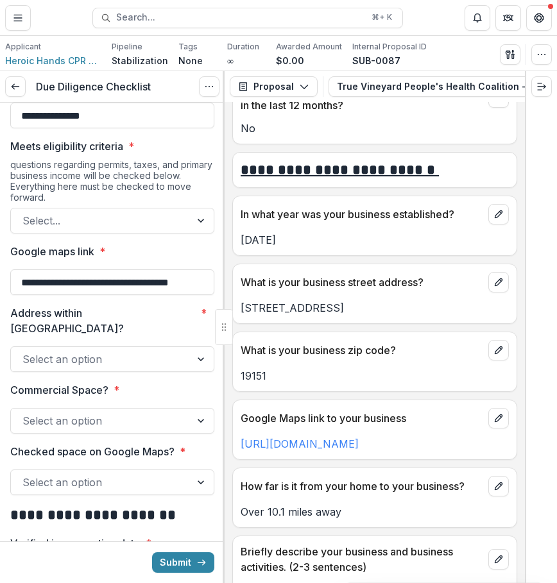
scroll to position [685, 0]
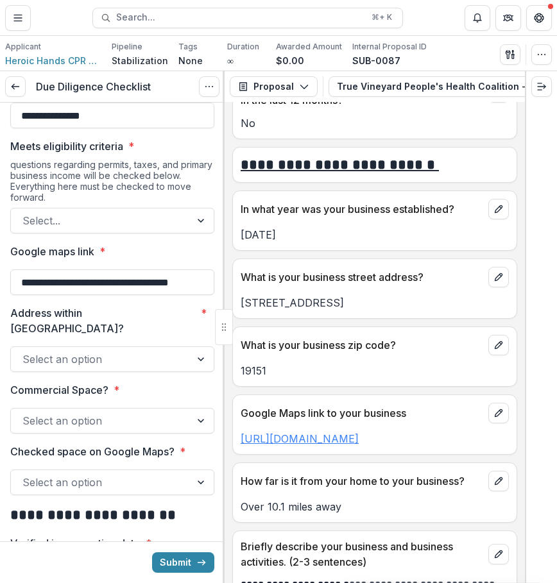
click at [327, 440] on link "[URL][DOMAIN_NAME]" at bounding box center [299, 438] width 118 height 13
click at [0, 0] on div "**********" at bounding box center [278, 291] width 557 height 583
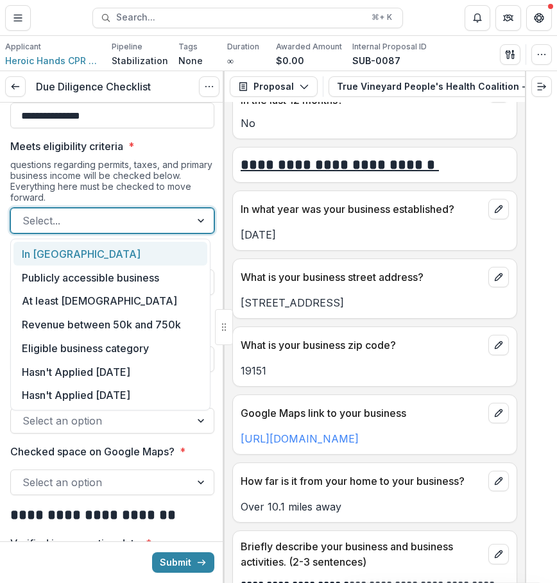
click at [163, 233] on div "Select..." at bounding box center [112, 221] width 204 height 26
click at [188, 256] on div "In [GEOGRAPHIC_DATA]" at bounding box center [110, 254] width 194 height 24
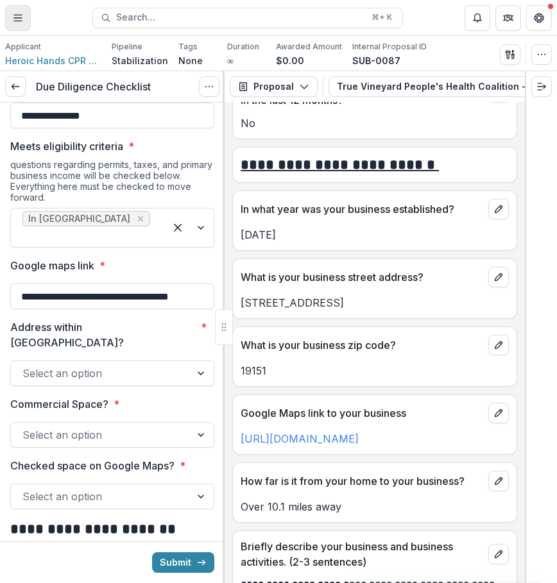
click at [19, 19] on icon "Toggle Menu" at bounding box center [18, 18] width 10 height 10
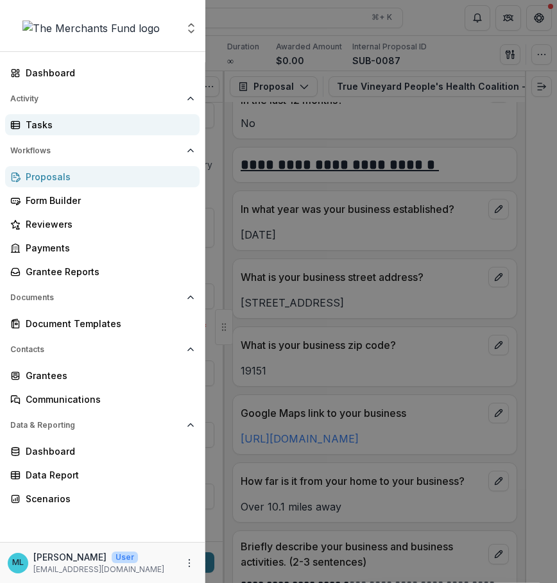
click at [75, 124] on div "Tasks" at bounding box center [108, 124] width 164 height 13
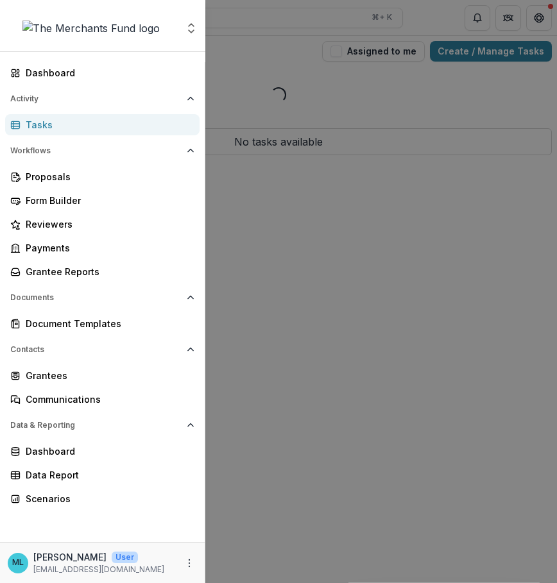
click at [426, 301] on div "Aggregate Analysis Foundations The Merchants Fund Team Settings Dashboard Activ…" at bounding box center [278, 291] width 557 height 583
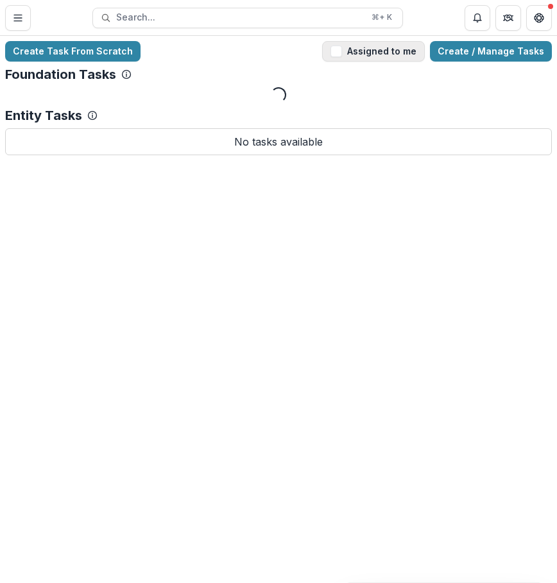
click at [409, 55] on button "Assigned to me" at bounding box center [373, 51] width 103 height 21
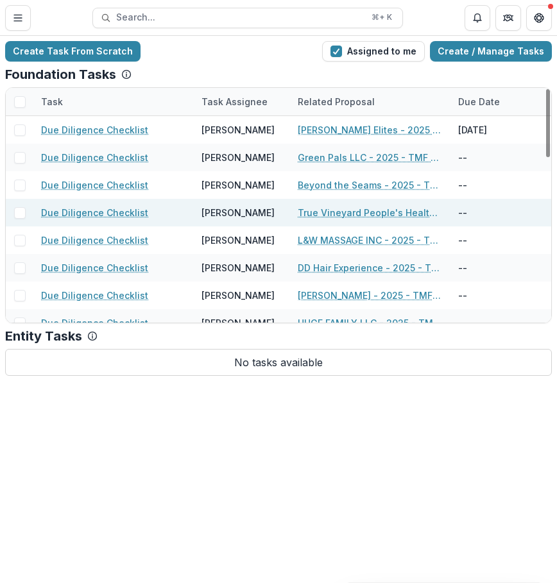
scroll to position [566, 0]
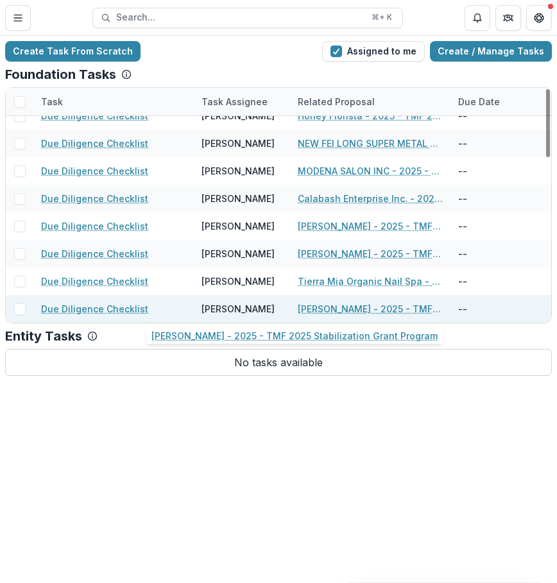
click at [398, 307] on link "[PERSON_NAME] - 2025 - TMF 2025 Stabilization Grant Program" at bounding box center [370, 308] width 145 height 13
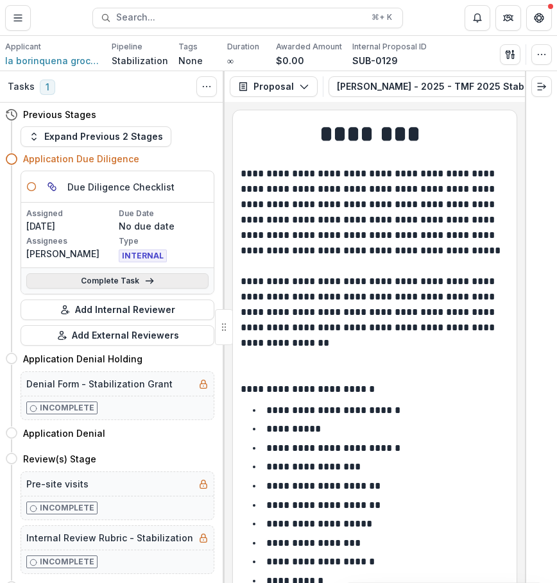
click at [174, 273] on link "Complete Task" at bounding box center [117, 280] width 182 height 15
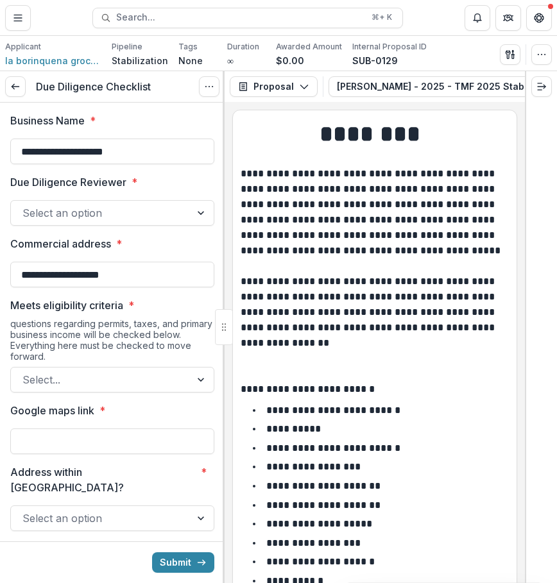
drag, startPoint x: 169, startPoint y: 157, endPoint x: 0, endPoint y: 139, distance: 170.2
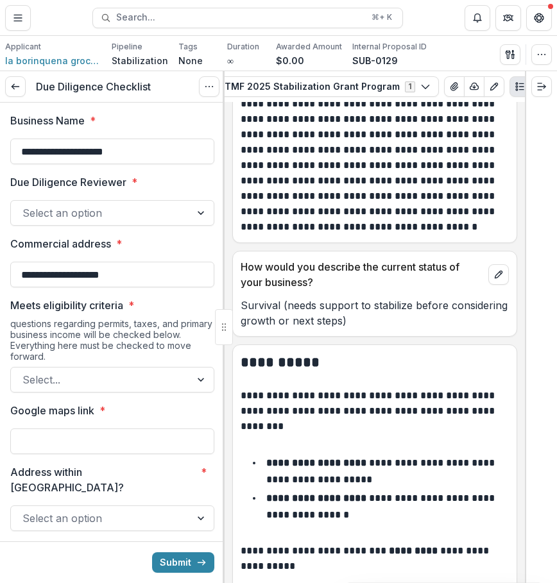
scroll to position [0, 233]
click at [440, 88] on button "View Attached Files" at bounding box center [450, 86] width 21 height 21
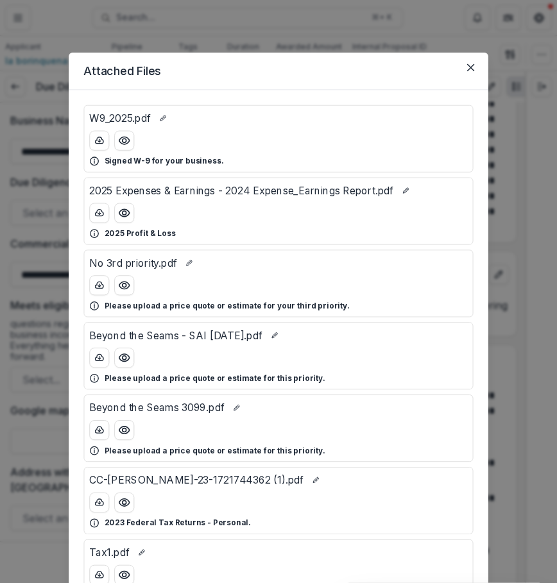
click at [417, 88] on section "Attached Files W9_2025.pdf Signed W-9 for your business. 2025 Expenses & Earnin…" at bounding box center [278, 466] width 419 height 826
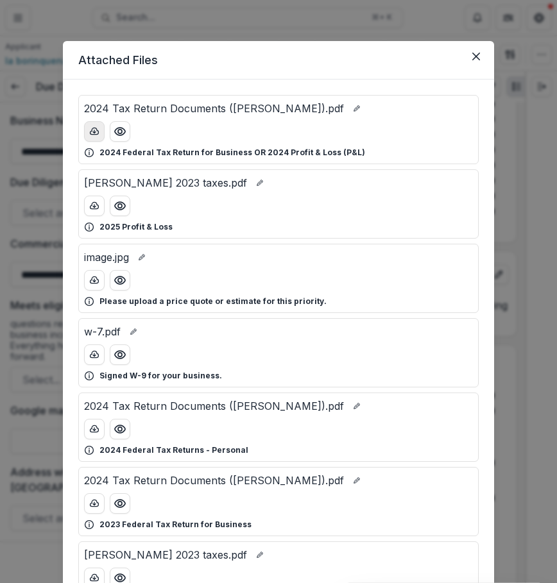
click at [95, 137] on button "download-button" at bounding box center [94, 131] width 21 height 21
click at [480, 54] on button "Close" at bounding box center [475, 56] width 21 height 21
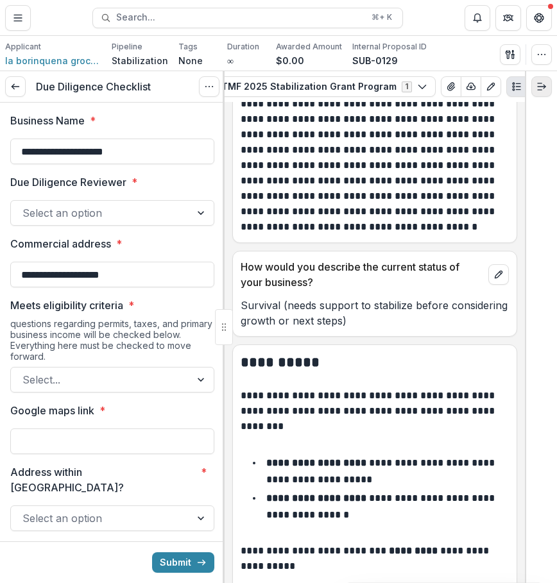
click at [540, 76] on button "Expand right" at bounding box center [541, 86] width 21 height 21
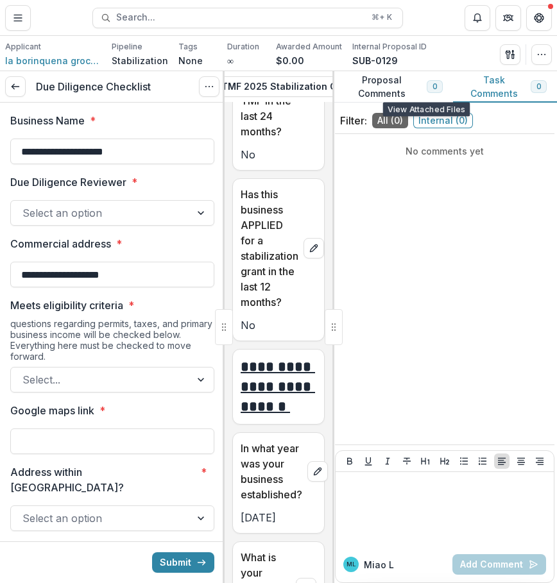
scroll to position [2805, 0]
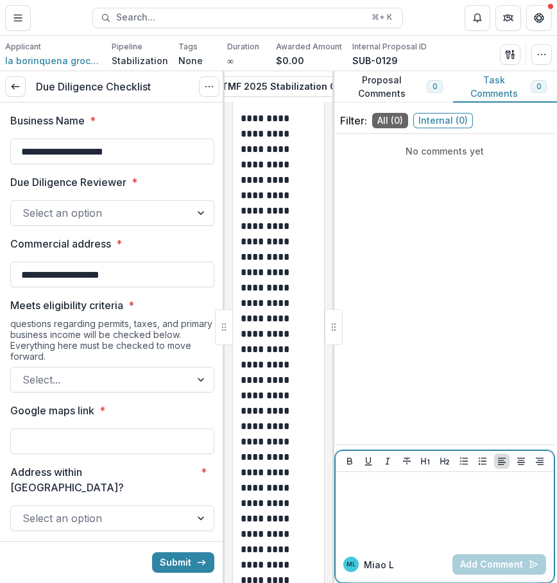
click at [361, 510] on div at bounding box center [444, 509] width 208 height 64
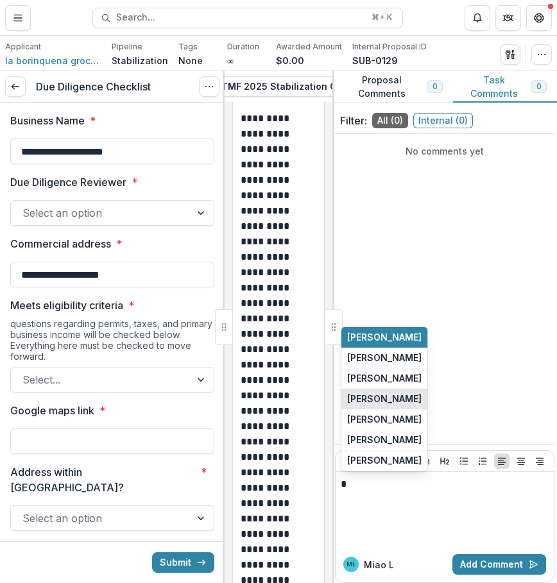
click at [410, 403] on button "[PERSON_NAME]" at bounding box center [384, 399] width 86 height 21
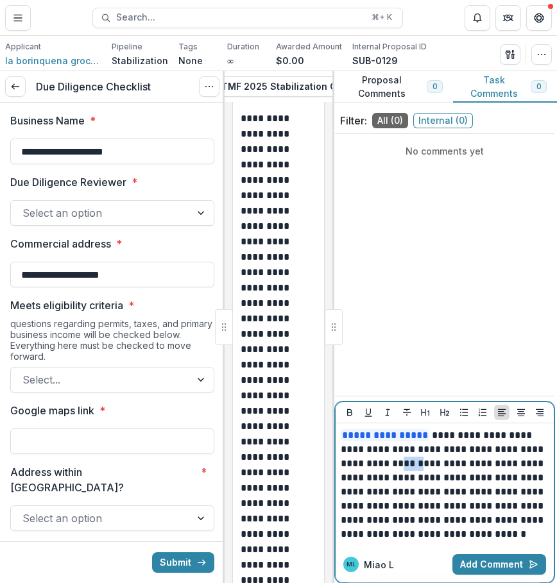
drag, startPoint x: 467, startPoint y: 467, endPoint x: 444, endPoint y: 457, distance: 25.0
click at [444, 457] on p "**********" at bounding box center [444, 484] width 208 height 113
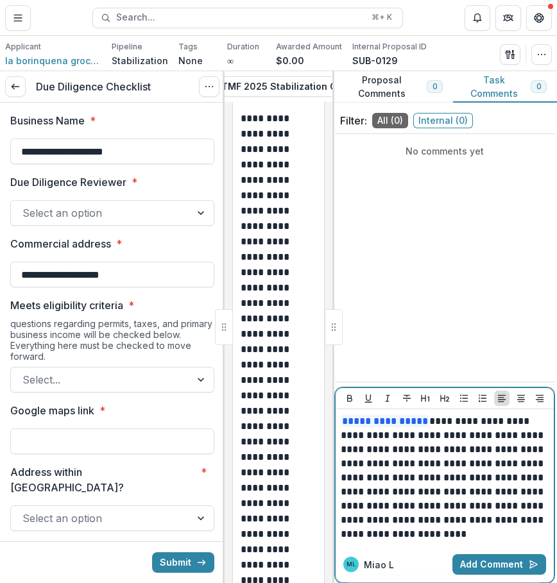
click at [485, 535] on p "**********" at bounding box center [444, 477] width 208 height 127
click at [489, 562] on button "Add Comment" at bounding box center [499, 564] width 94 height 21
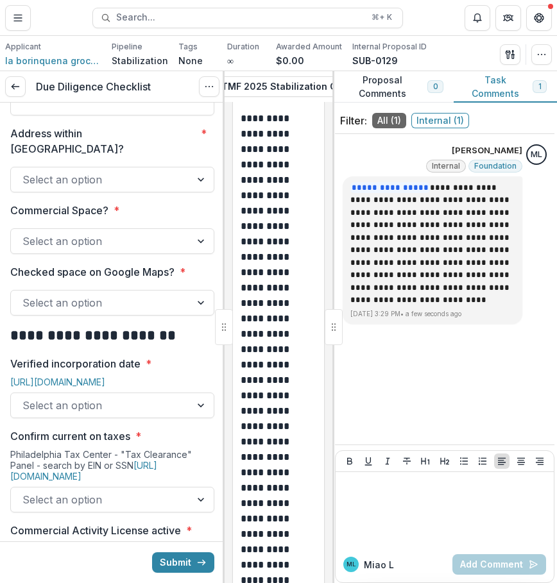
scroll to position [723, 0]
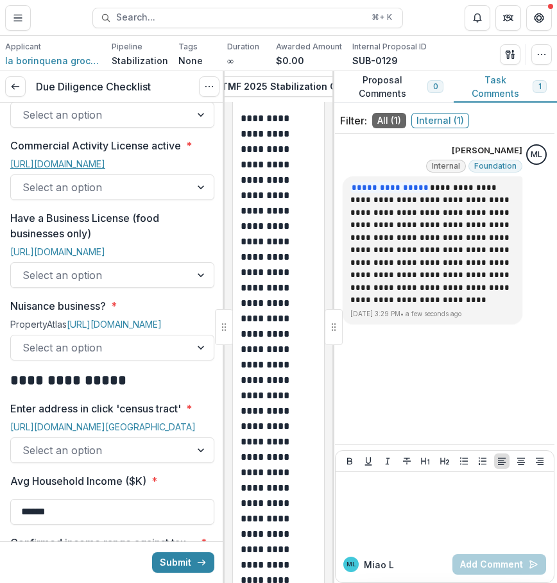
click at [105, 158] on link "[URL][DOMAIN_NAME]" at bounding box center [57, 163] width 95 height 11
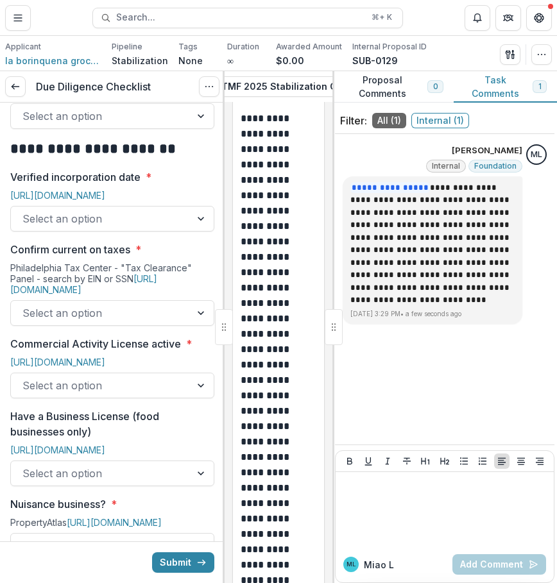
scroll to position [519, 0]
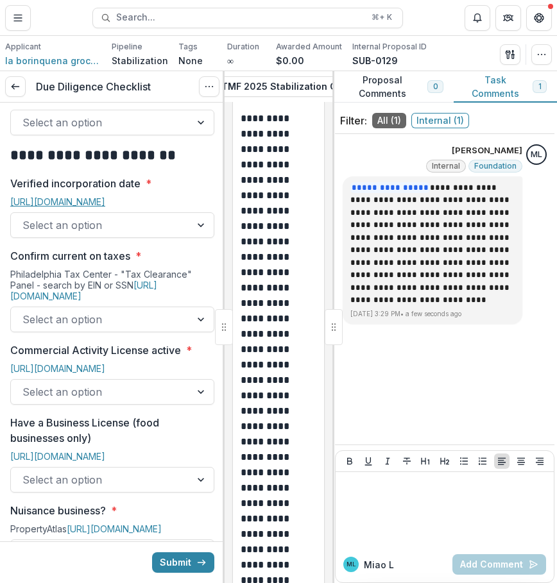
click at [105, 196] on link "[URL][DOMAIN_NAME]" at bounding box center [57, 201] width 95 height 11
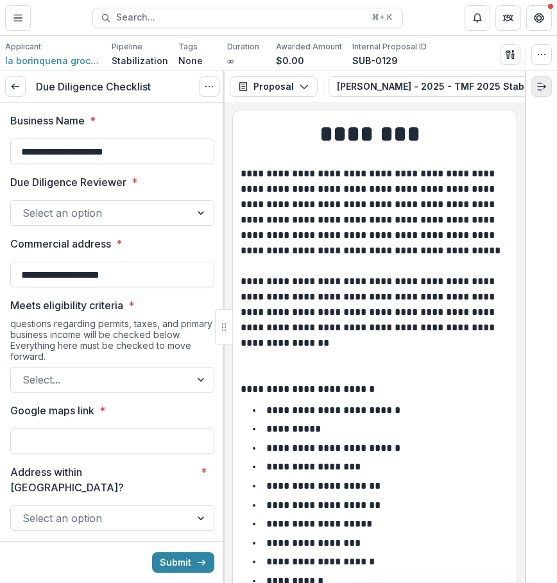
click at [537, 84] on icon "Expand right" at bounding box center [541, 86] width 10 height 10
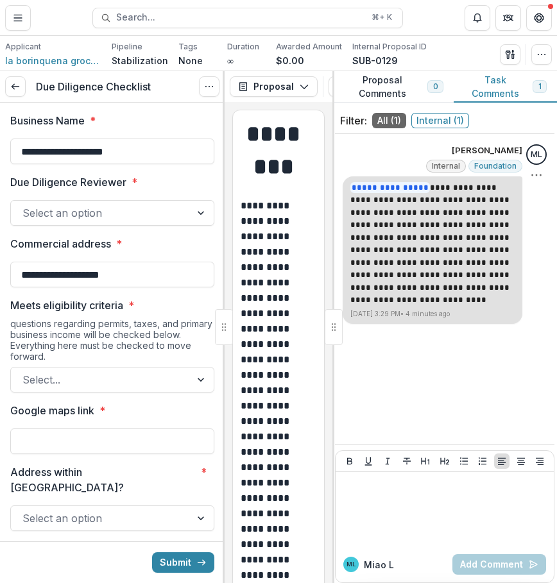
click at [509, 237] on p "**********" at bounding box center [432, 243] width 164 height 125
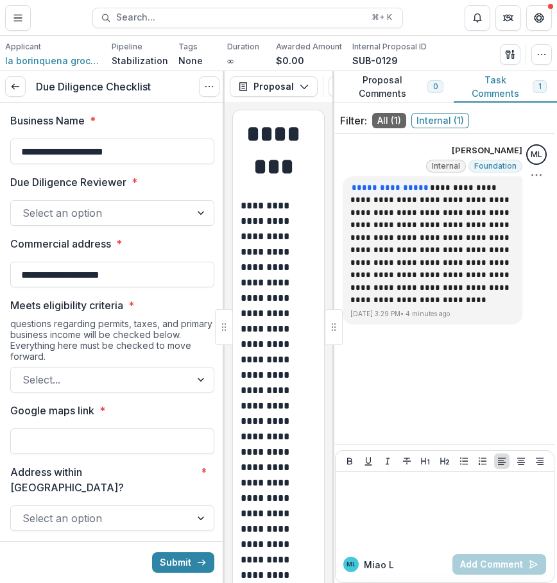
click at [542, 165] on div "ML Delete" at bounding box center [536, 162] width 21 height 37
click at [540, 172] on icon "Options" at bounding box center [536, 175] width 13 height 13
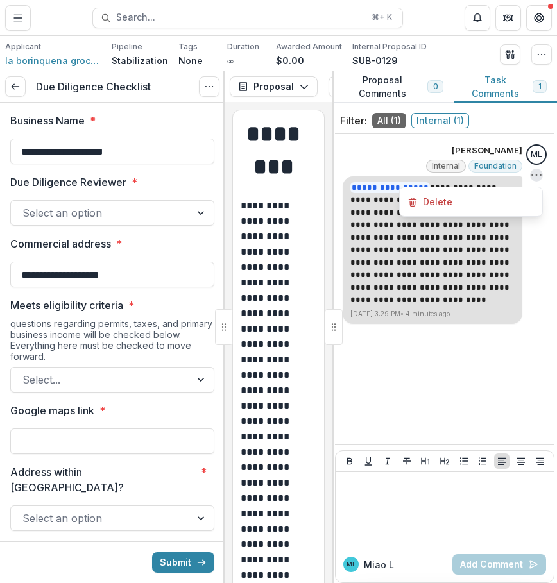
click at [486, 280] on p "**********" at bounding box center [432, 243] width 164 height 125
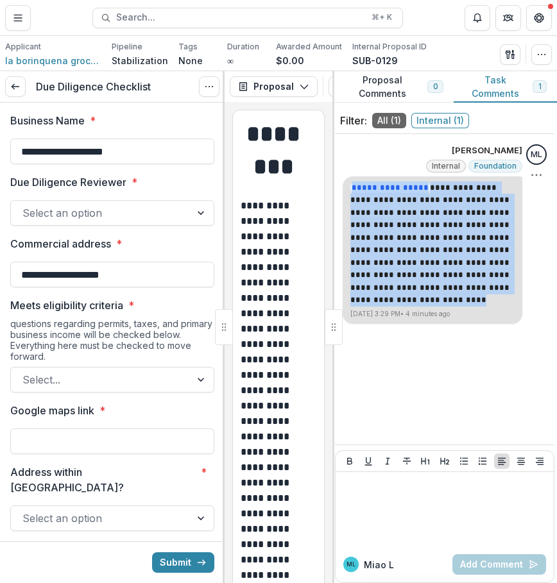
drag, startPoint x: 349, startPoint y: 189, endPoint x: 480, endPoint y: 295, distance: 167.7
click at [480, 295] on p "**********" at bounding box center [432, 243] width 164 height 125
copy p "**********"
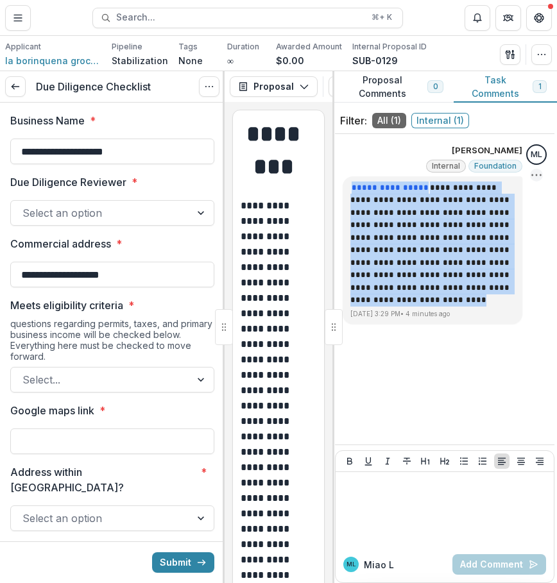
click at [530, 176] on icon "Options" at bounding box center [536, 175] width 13 height 13
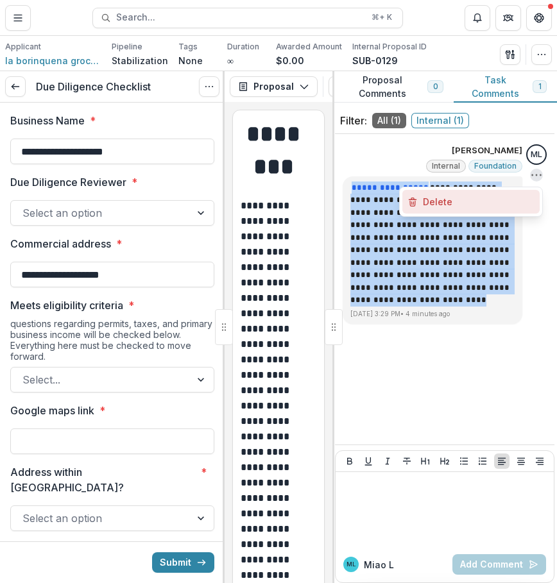
click at [507, 204] on button "Delete" at bounding box center [470, 202] width 137 height 24
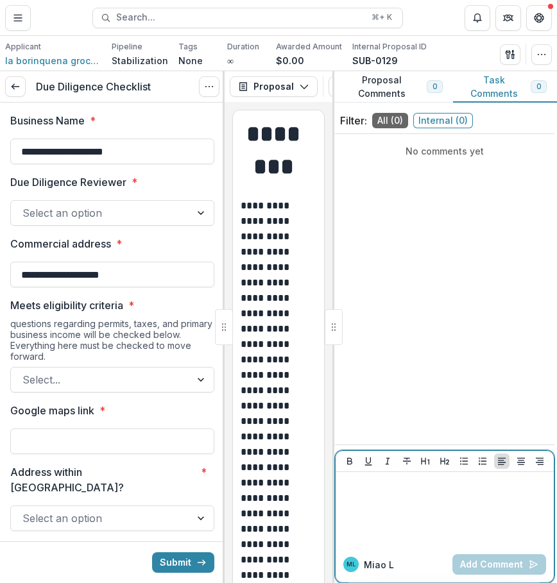
click at [432, 529] on div at bounding box center [444, 509] width 208 height 64
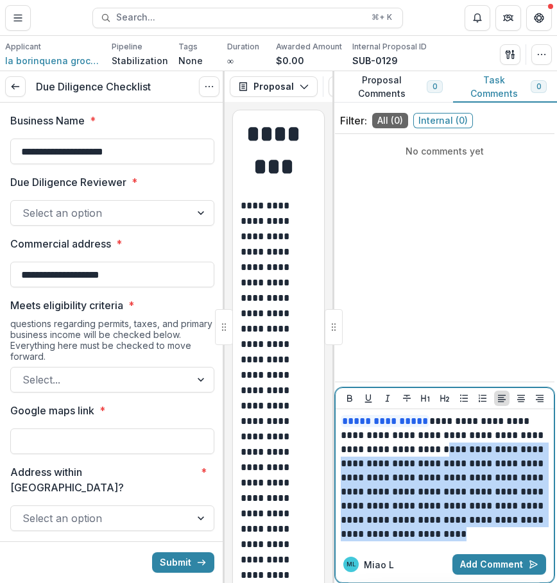
drag, startPoint x: 457, startPoint y: 451, endPoint x: 474, endPoint y: 541, distance: 91.9
click at [474, 541] on div "**********" at bounding box center [444, 477] width 218 height 137
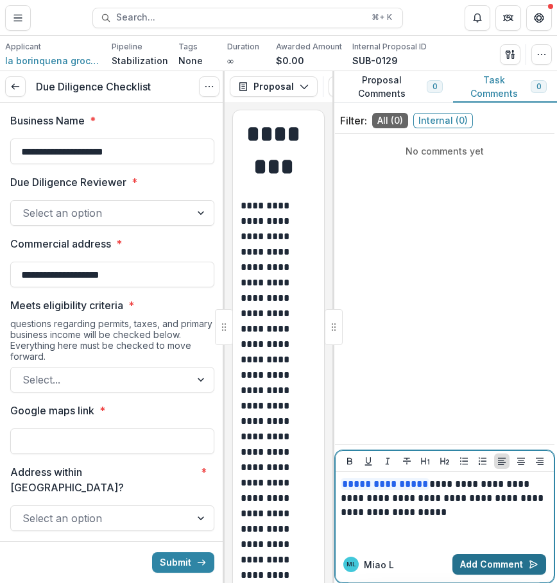
click at [480, 562] on button "Add Comment" at bounding box center [499, 564] width 94 height 21
